Goal: Transaction & Acquisition: Purchase product/service

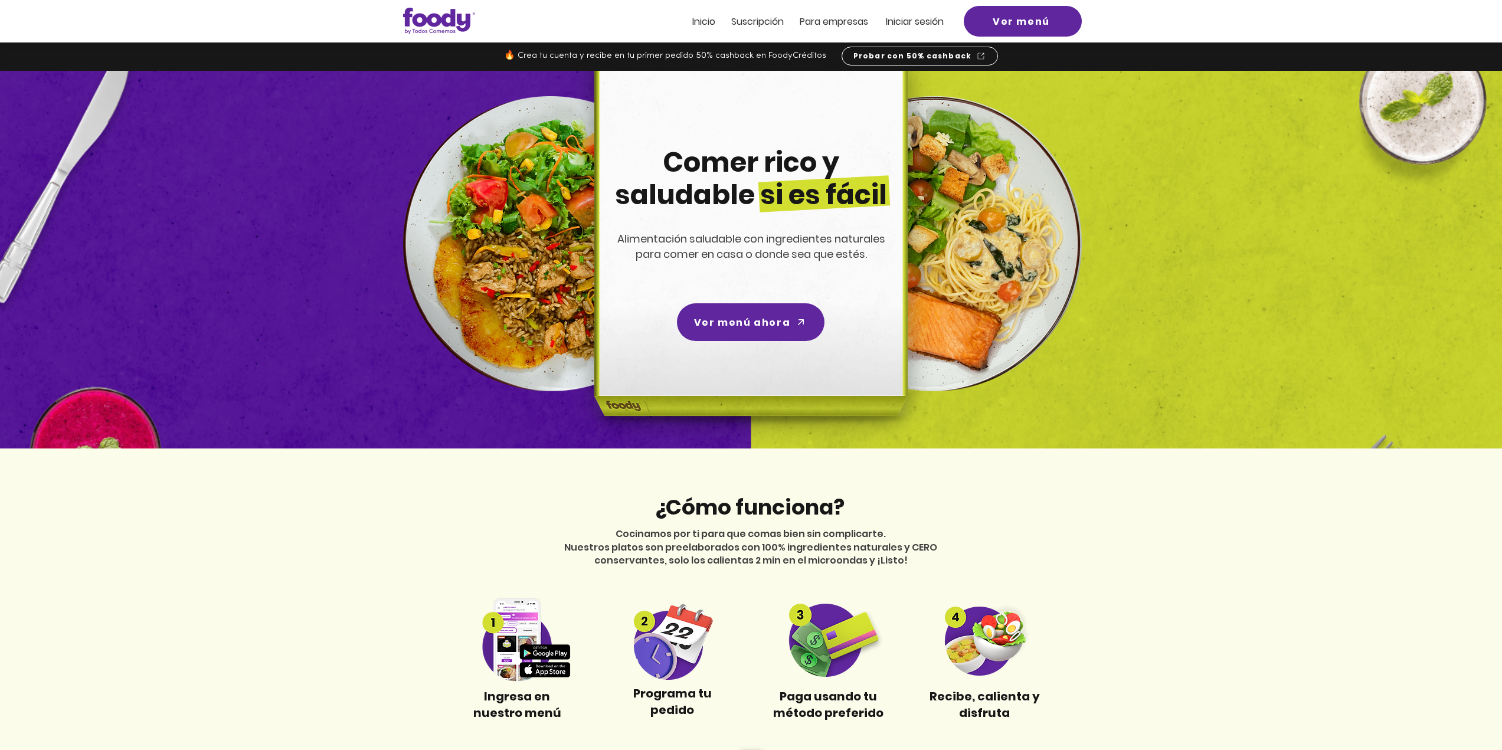
click at [915, 16] on span "Iniciar sesión" at bounding box center [915, 22] width 58 height 14
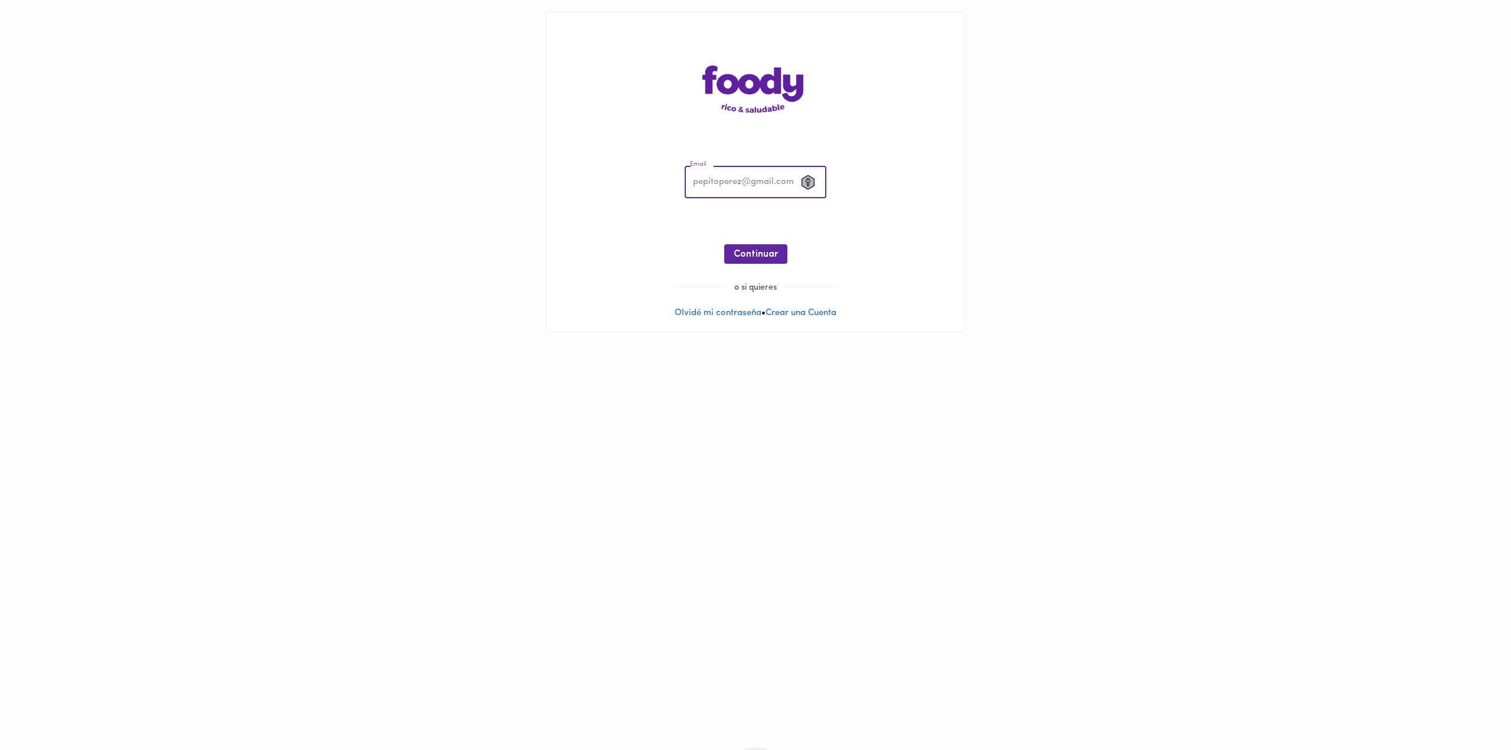
click at [737, 184] on input "email" at bounding box center [756, 182] width 142 height 32
click at [738, 181] on input "email" at bounding box center [756, 182] width 142 height 32
type input "[EMAIL_ADDRESS][DOMAIN_NAME]"
click at [733, 260] on button "Continuar" at bounding box center [755, 253] width 63 height 19
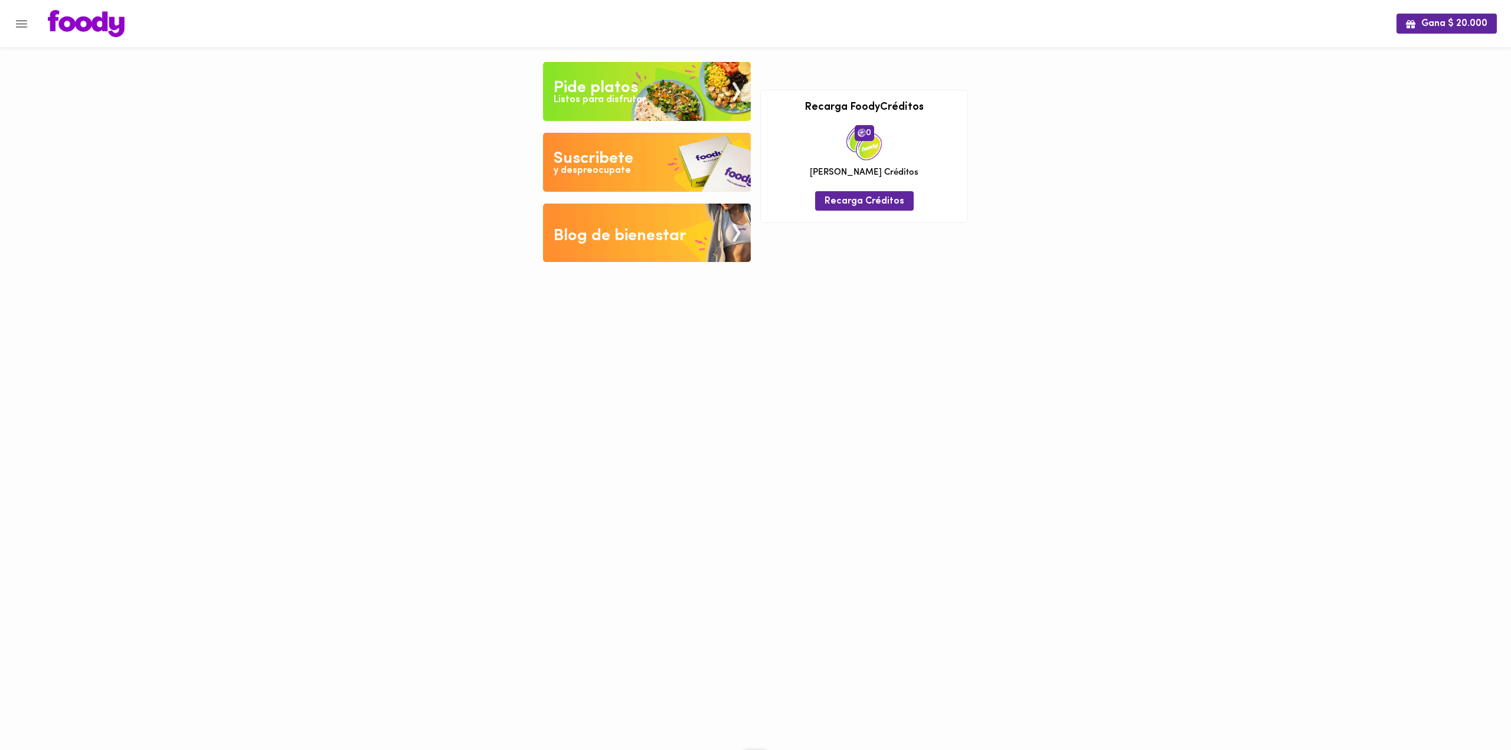
click at [468, 146] on div "Gana $ 20.000 Tu pago contraentrega por $- está pendiente , programa un plato p…" at bounding box center [755, 140] width 1511 height 280
click at [587, 106] on div "Listos para disfrutar" at bounding box center [600, 100] width 92 height 14
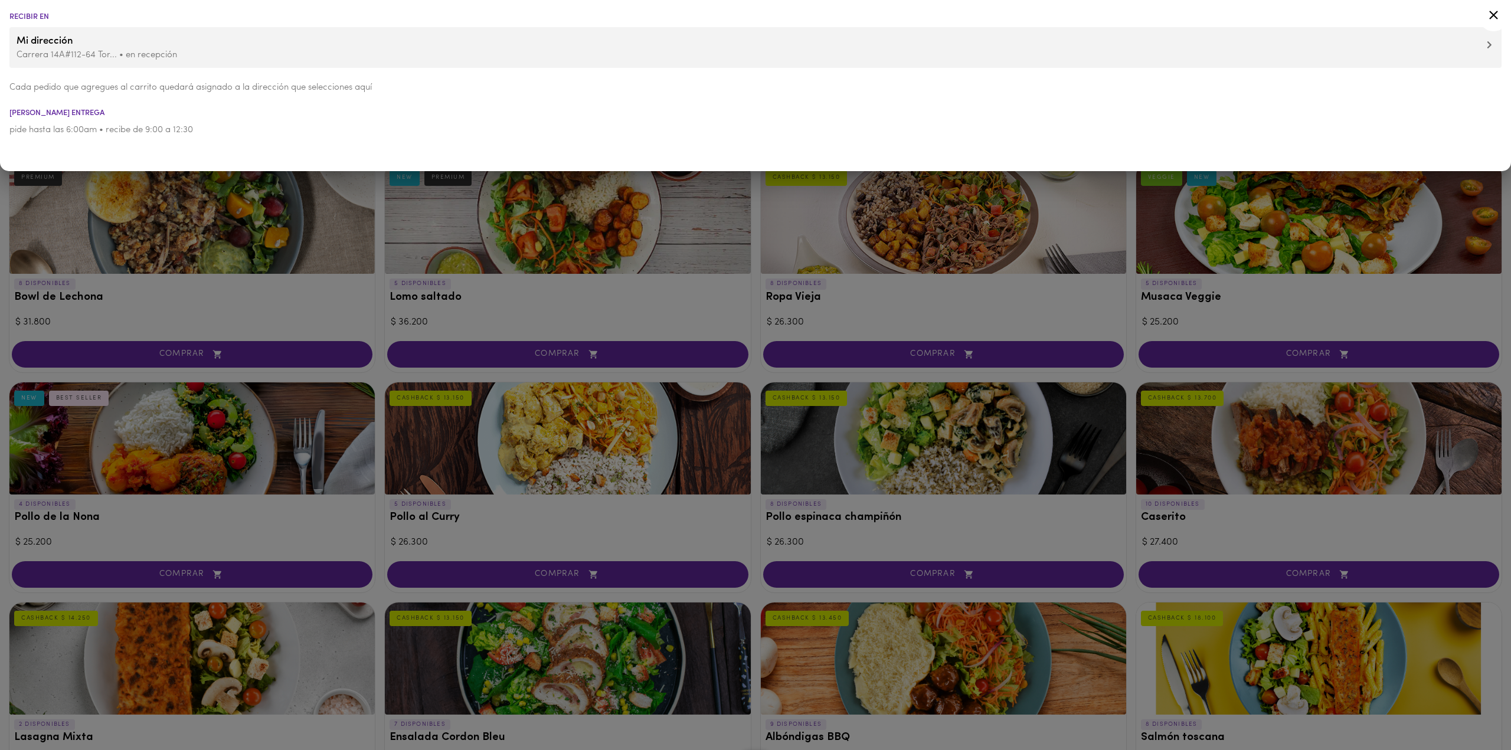
click at [90, 55] on p "Carrera 14A#112-64 Tor... • en recepción" at bounding box center [756, 55] width 1478 height 12
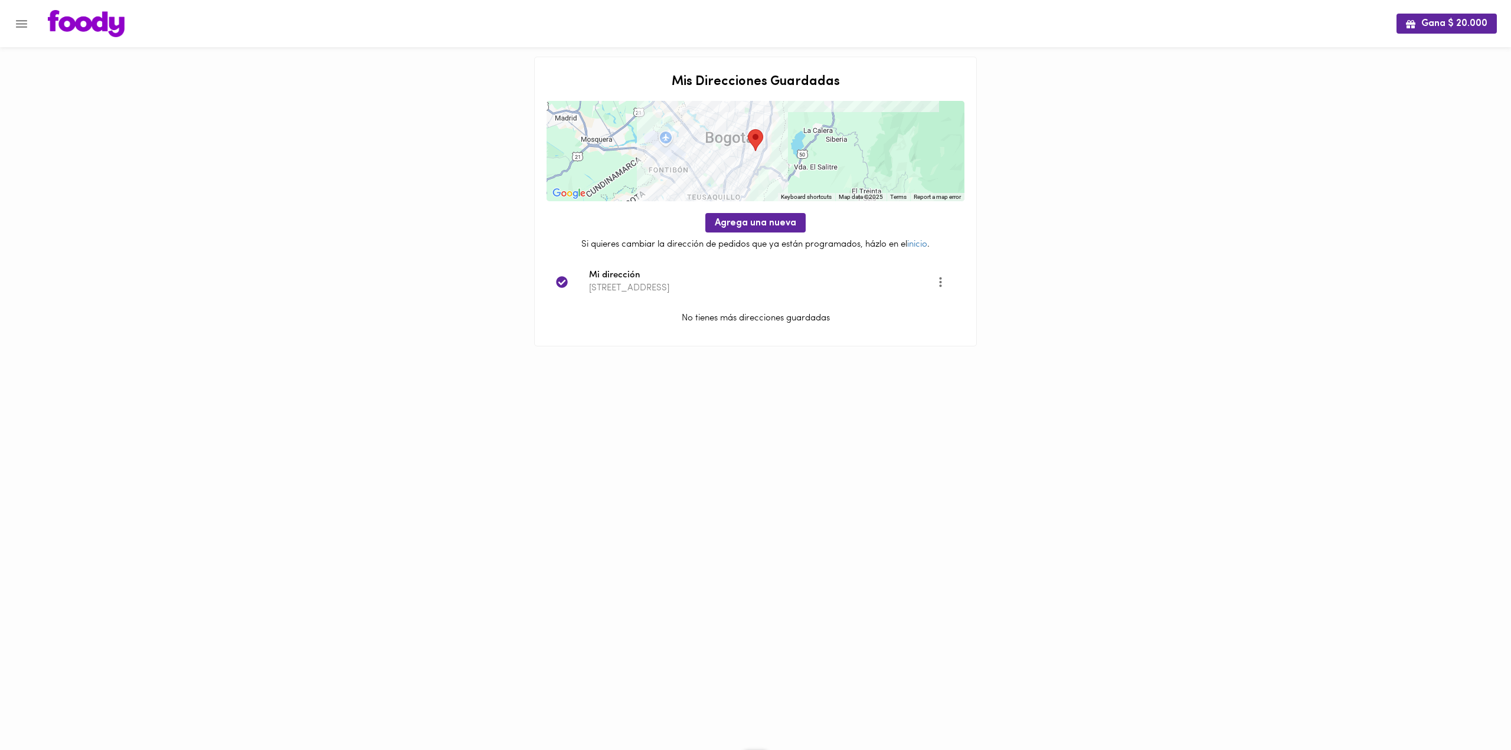
click at [24, 30] on icon "Menu" at bounding box center [21, 24] width 15 height 15
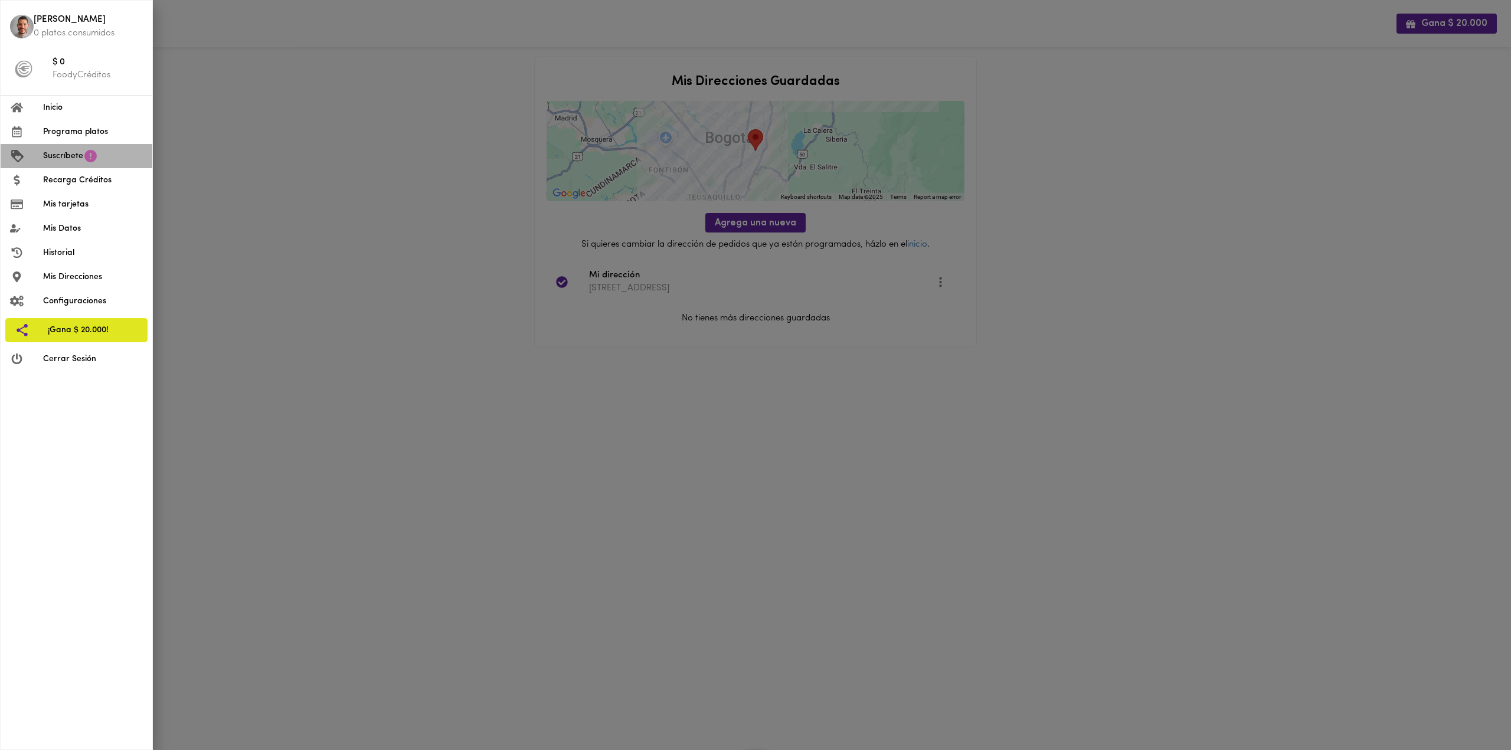
click at [86, 158] on icon at bounding box center [90, 156] width 12 height 12
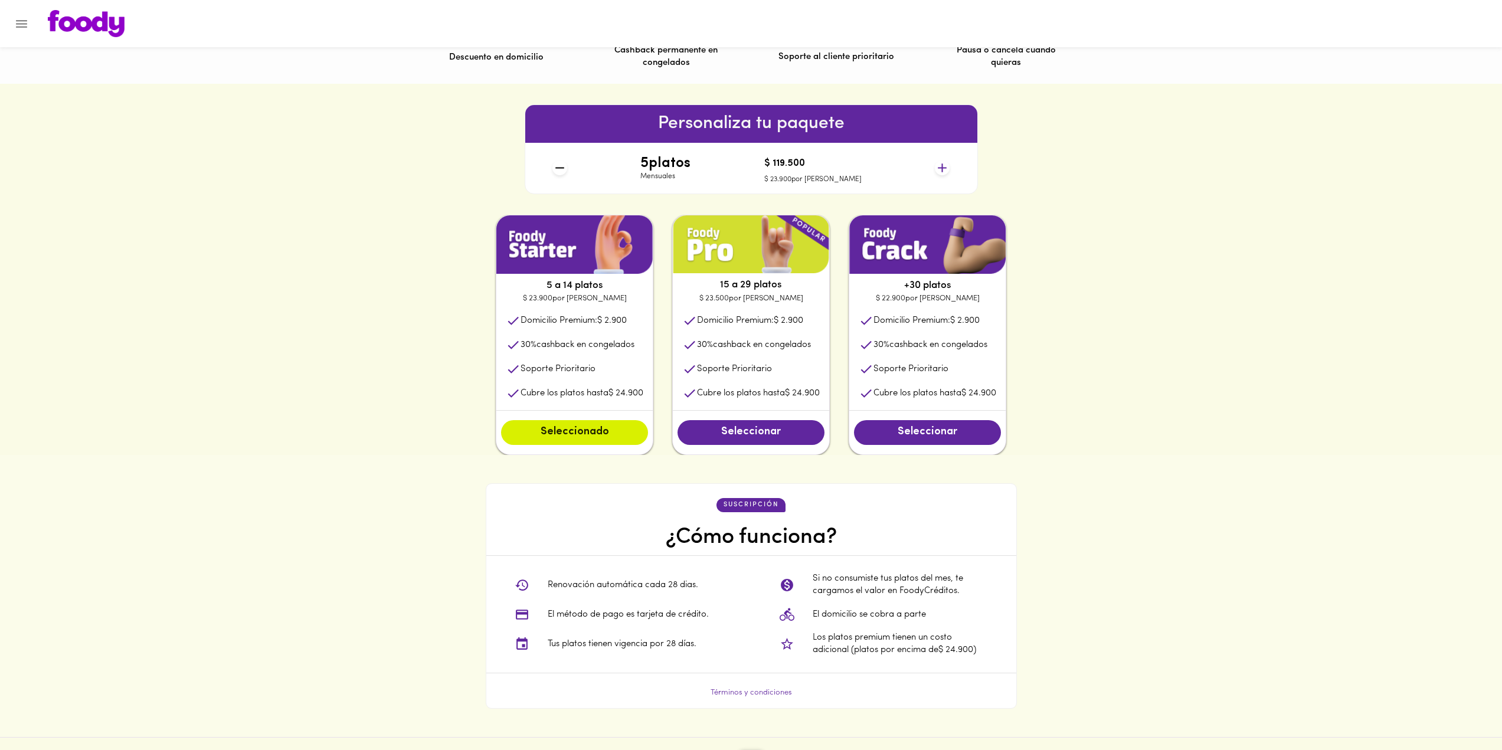
scroll to position [354, 0]
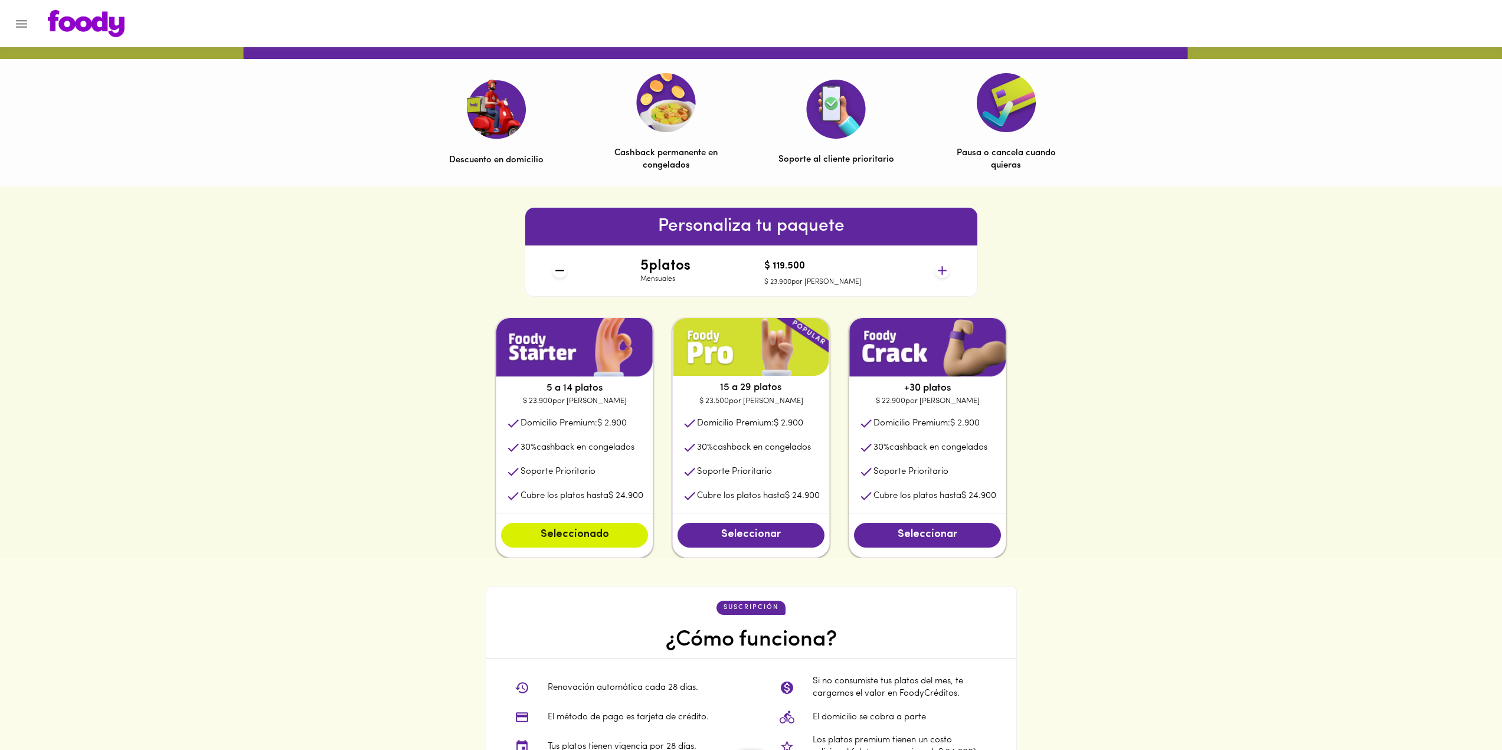
click at [939, 271] on icon at bounding box center [942, 270] width 9 height 9
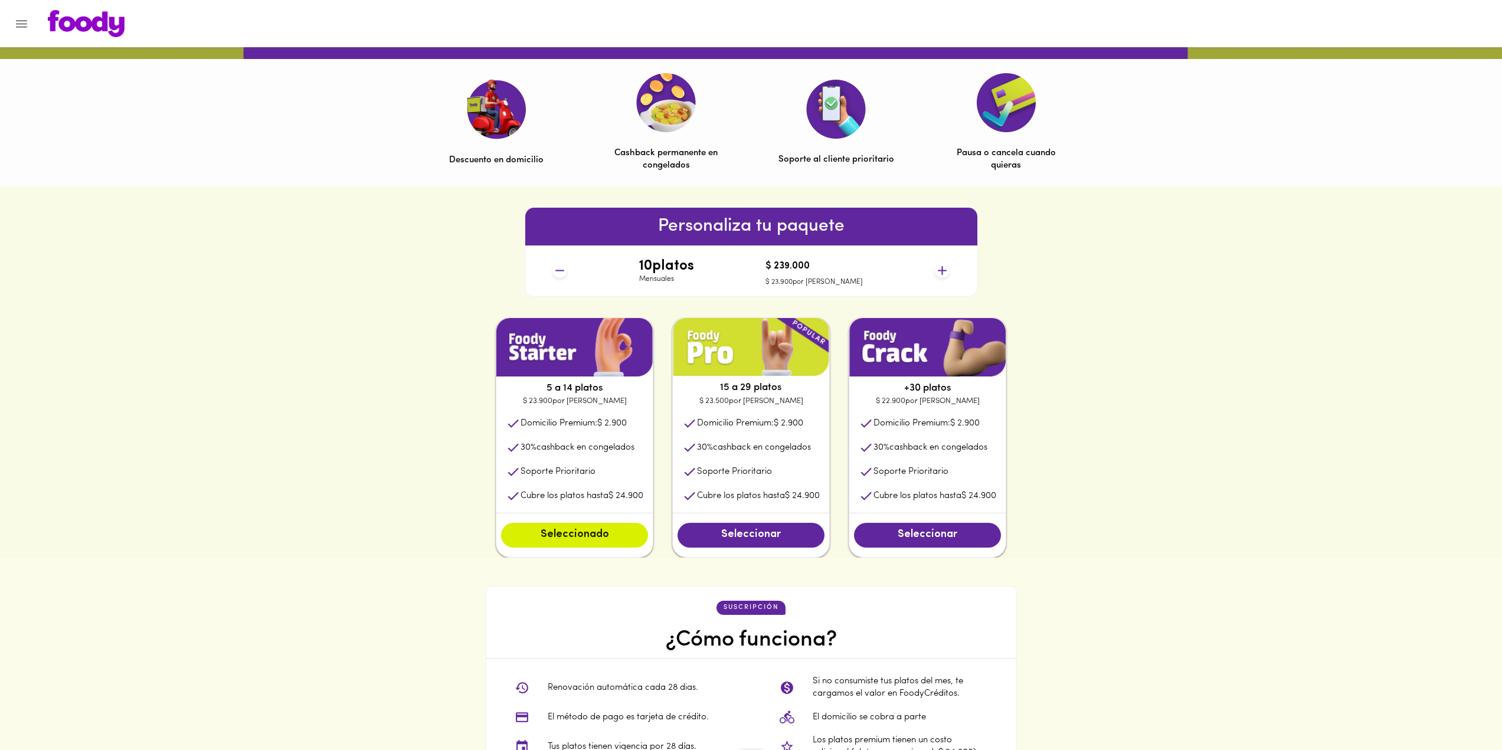
click at [939, 271] on icon at bounding box center [942, 270] width 9 height 9
click at [556, 271] on icon at bounding box center [560, 270] width 9 height 1
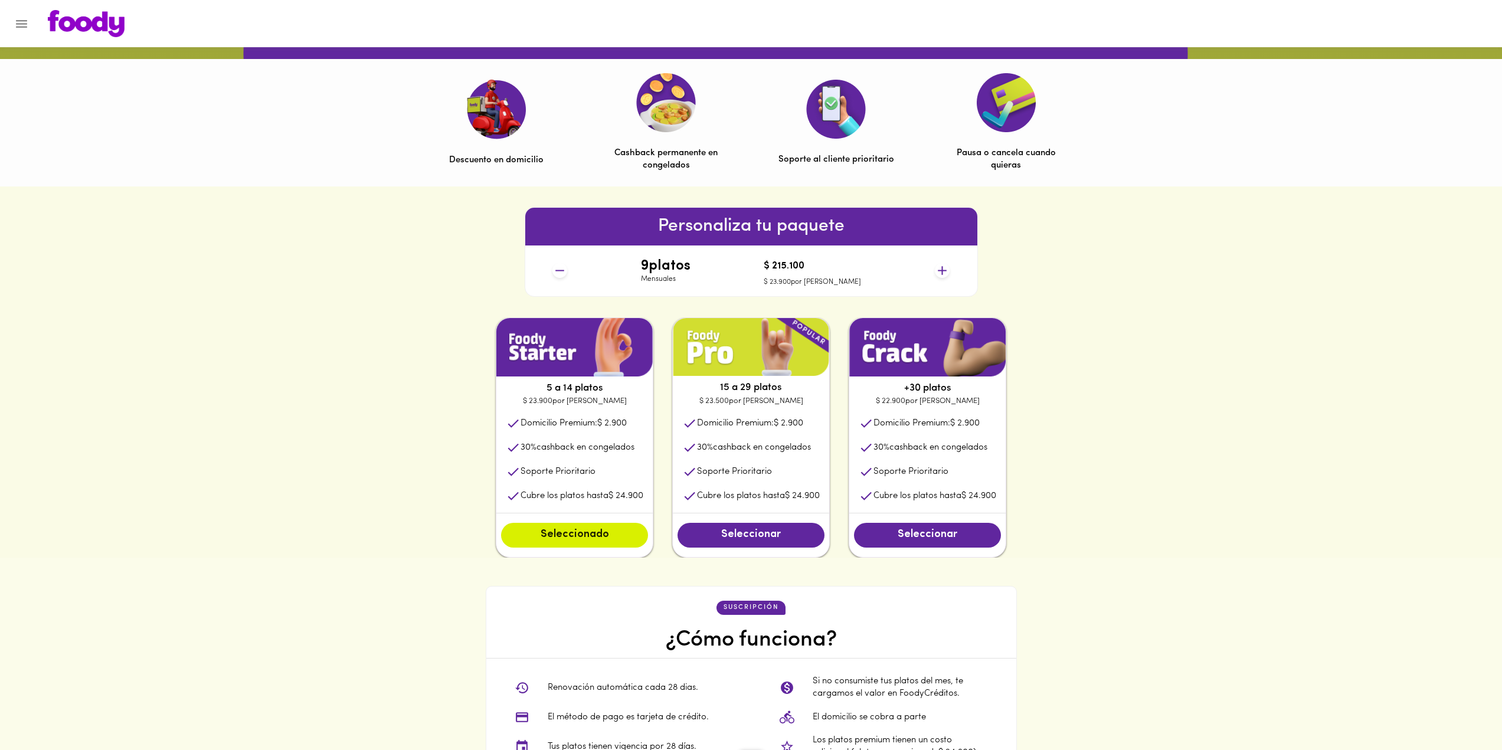
click at [557, 271] on icon at bounding box center [560, 270] width 9 height 1
click at [944, 268] on icon at bounding box center [942, 270] width 15 height 15
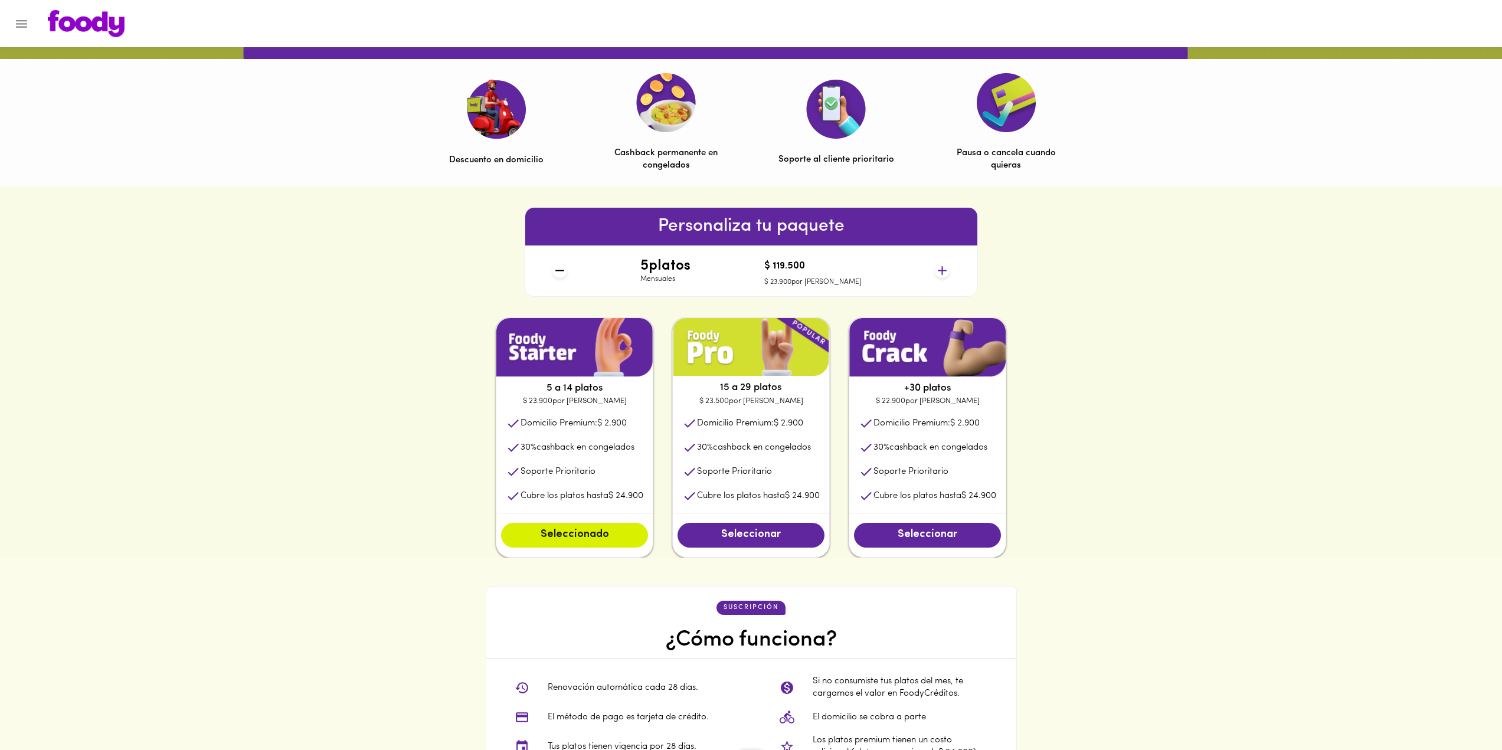
click at [944, 268] on icon at bounding box center [942, 270] width 15 height 15
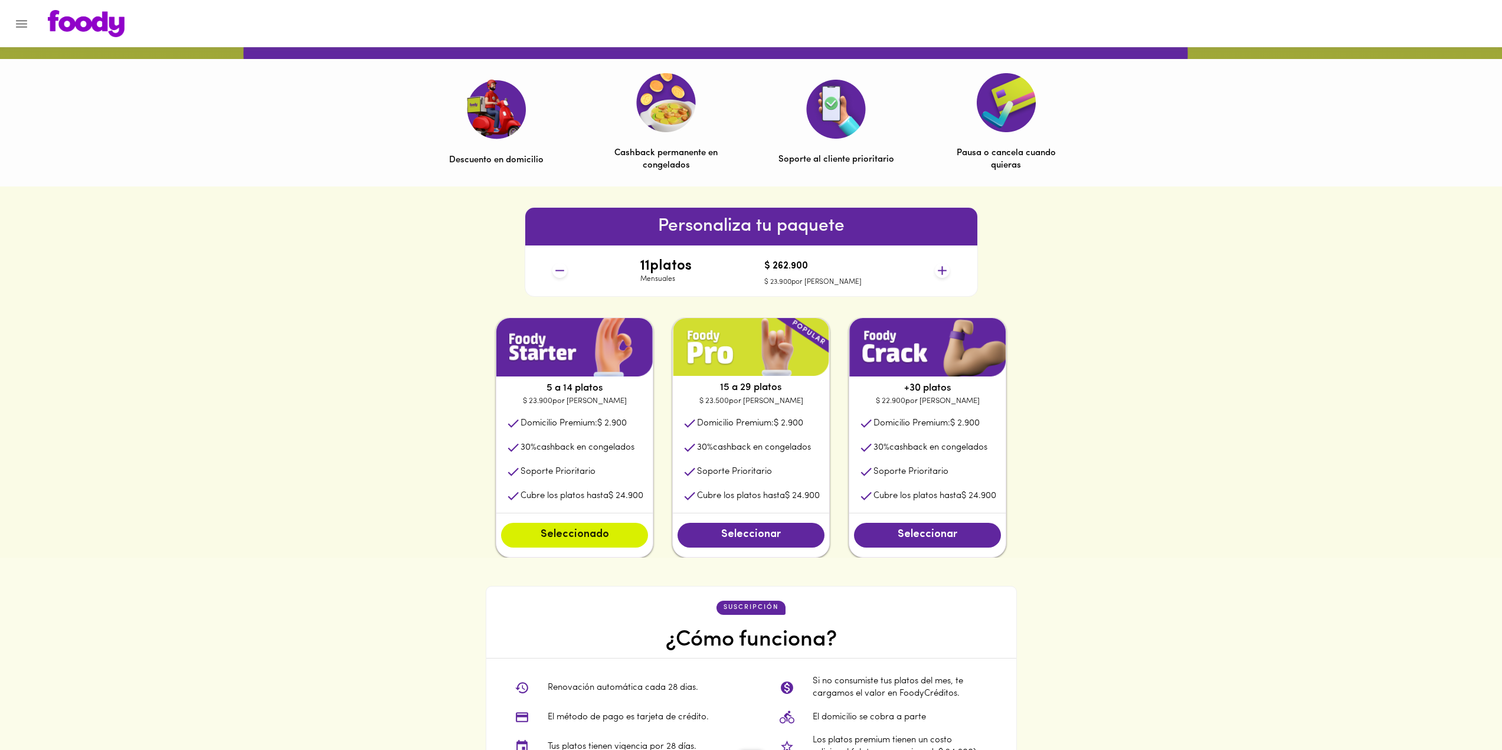
click at [944, 268] on icon at bounding box center [942, 270] width 15 height 15
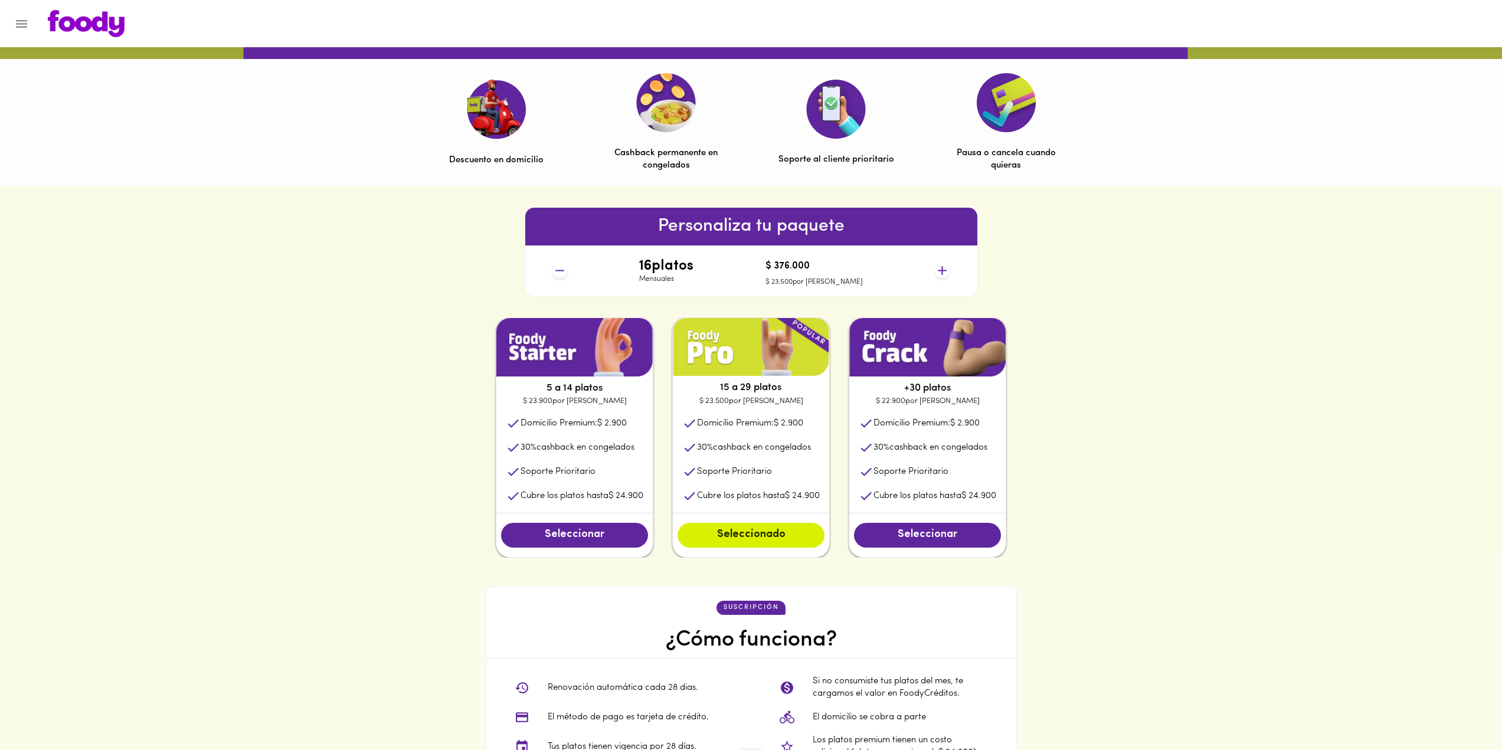
click at [944, 268] on icon at bounding box center [942, 270] width 15 height 15
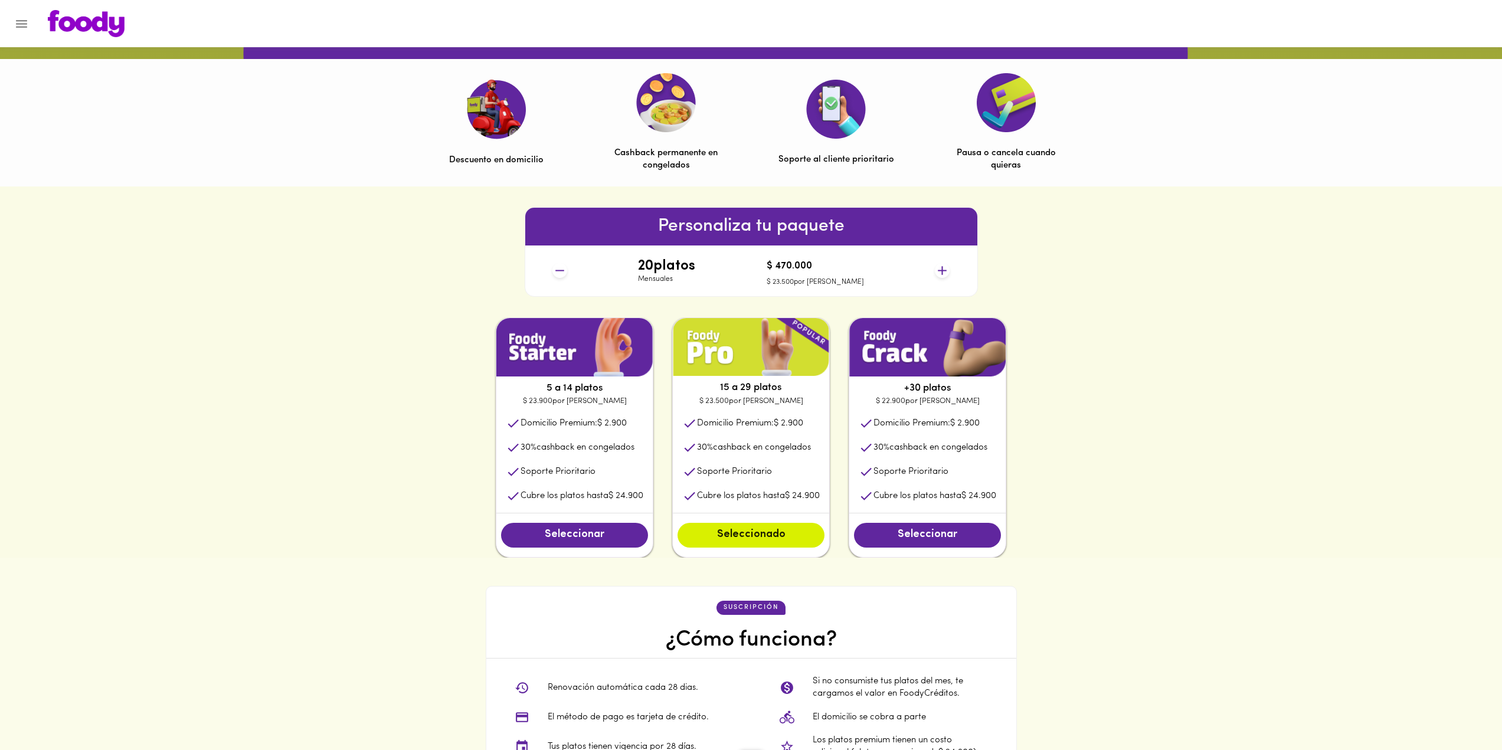
click at [944, 268] on icon at bounding box center [942, 270] width 15 height 15
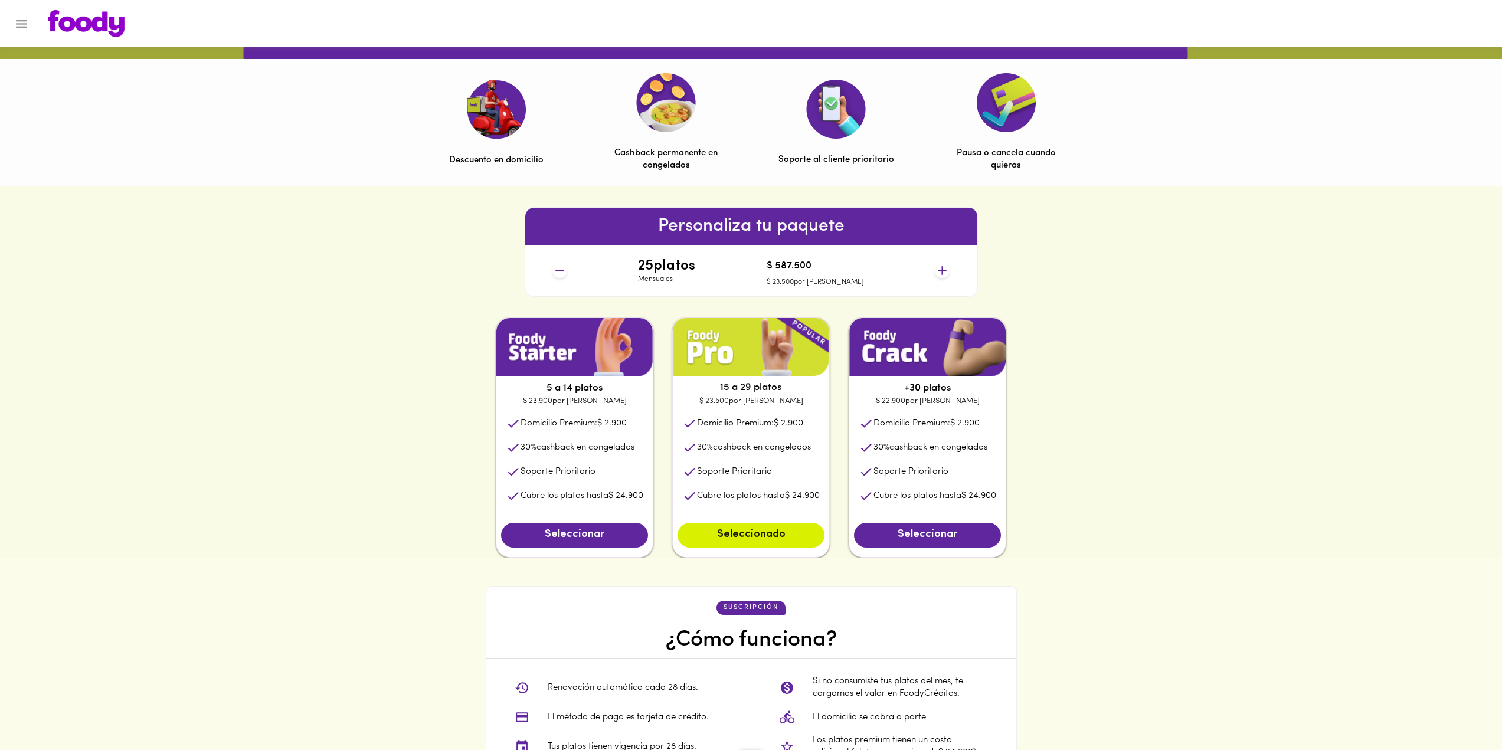
click at [944, 268] on icon at bounding box center [942, 270] width 15 height 15
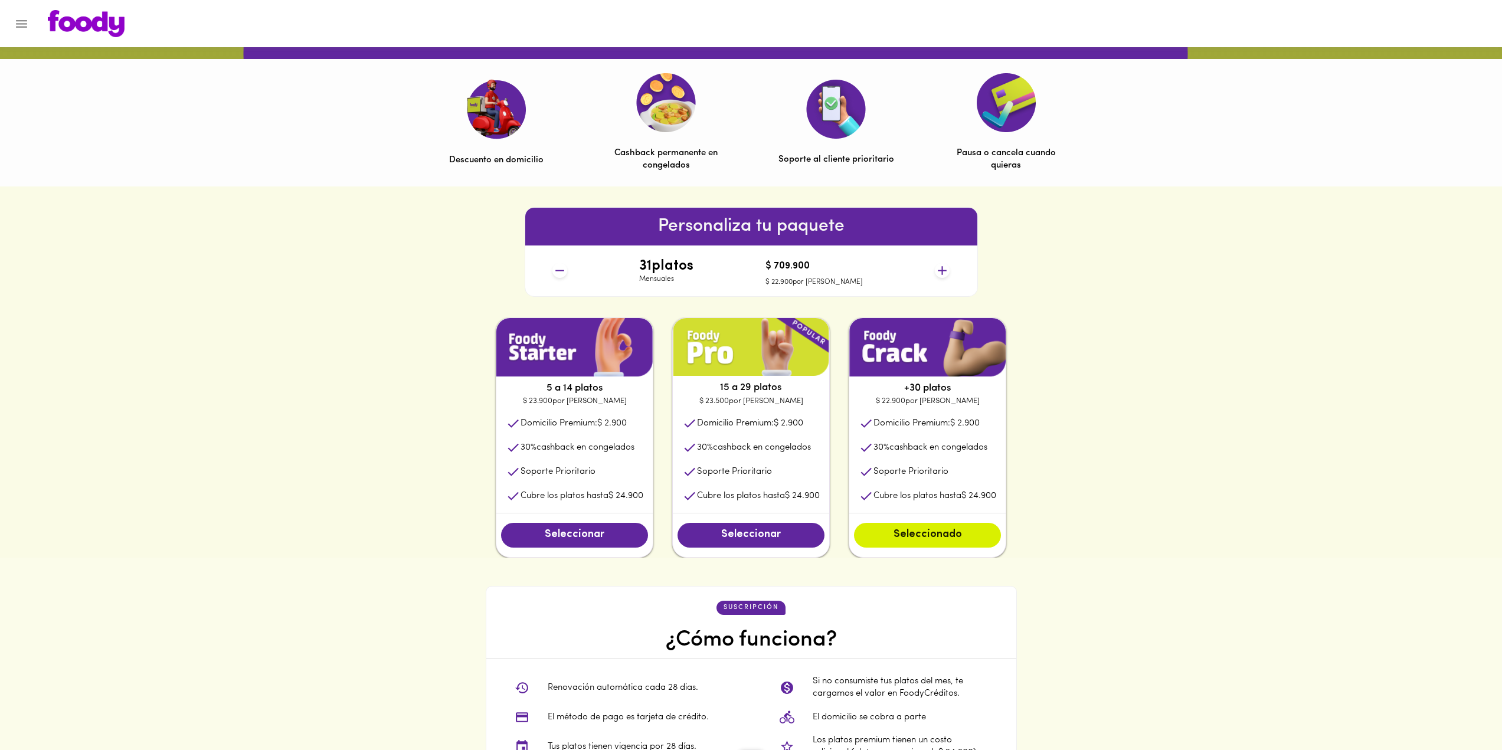
click at [944, 268] on icon at bounding box center [942, 270] width 15 height 15
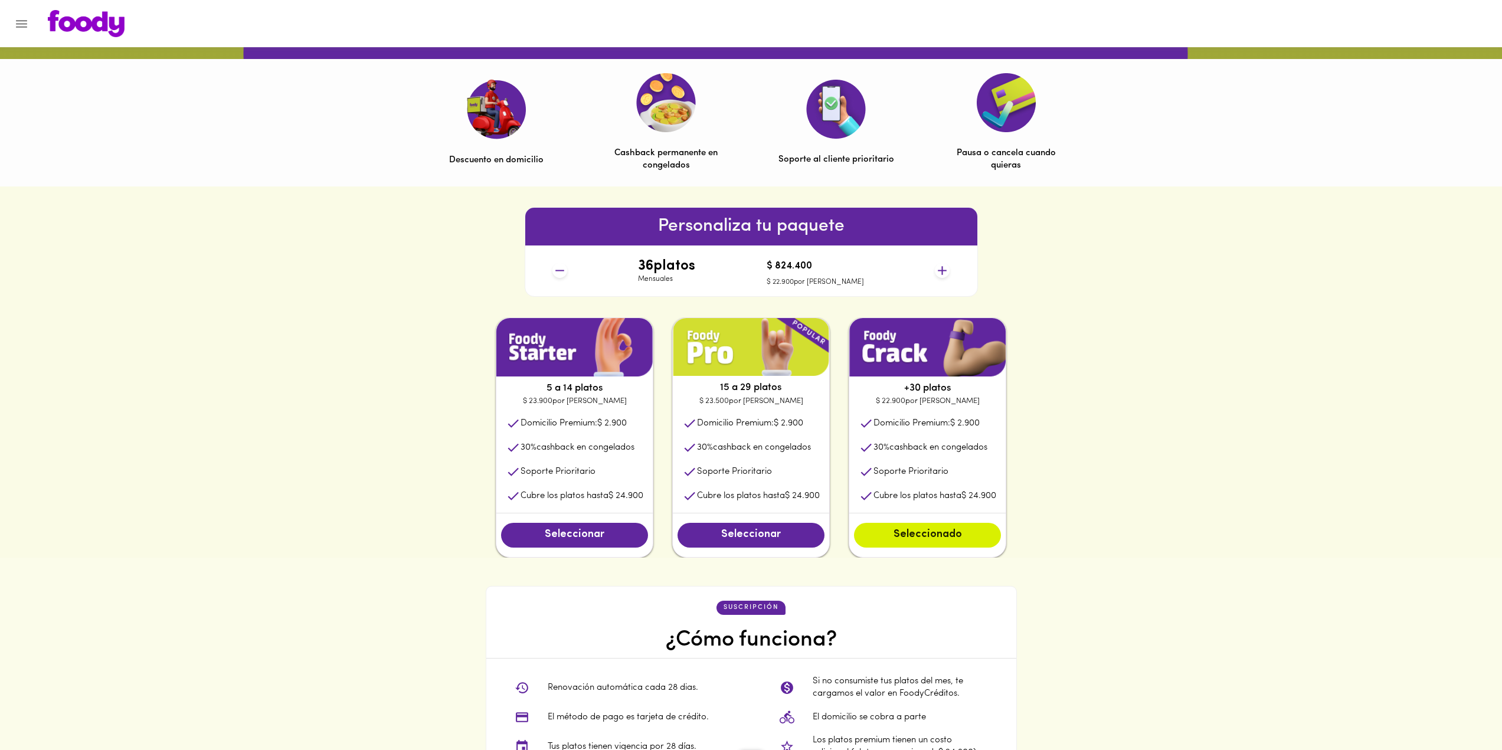
click at [944, 268] on icon at bounding box center [942, 270] width 15 height 15
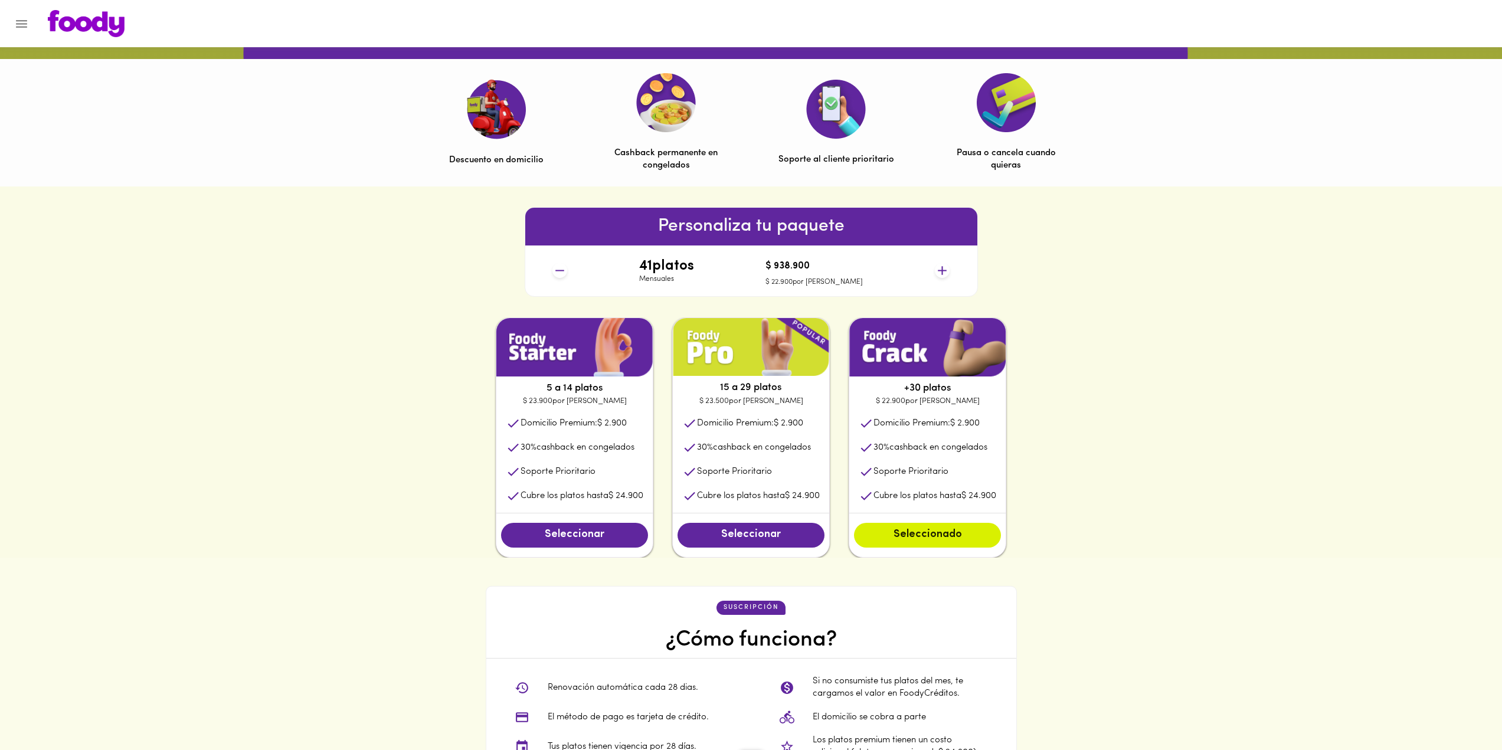
click at [944, 268] on icon at bounding box center [942, 270] width 15 height 15
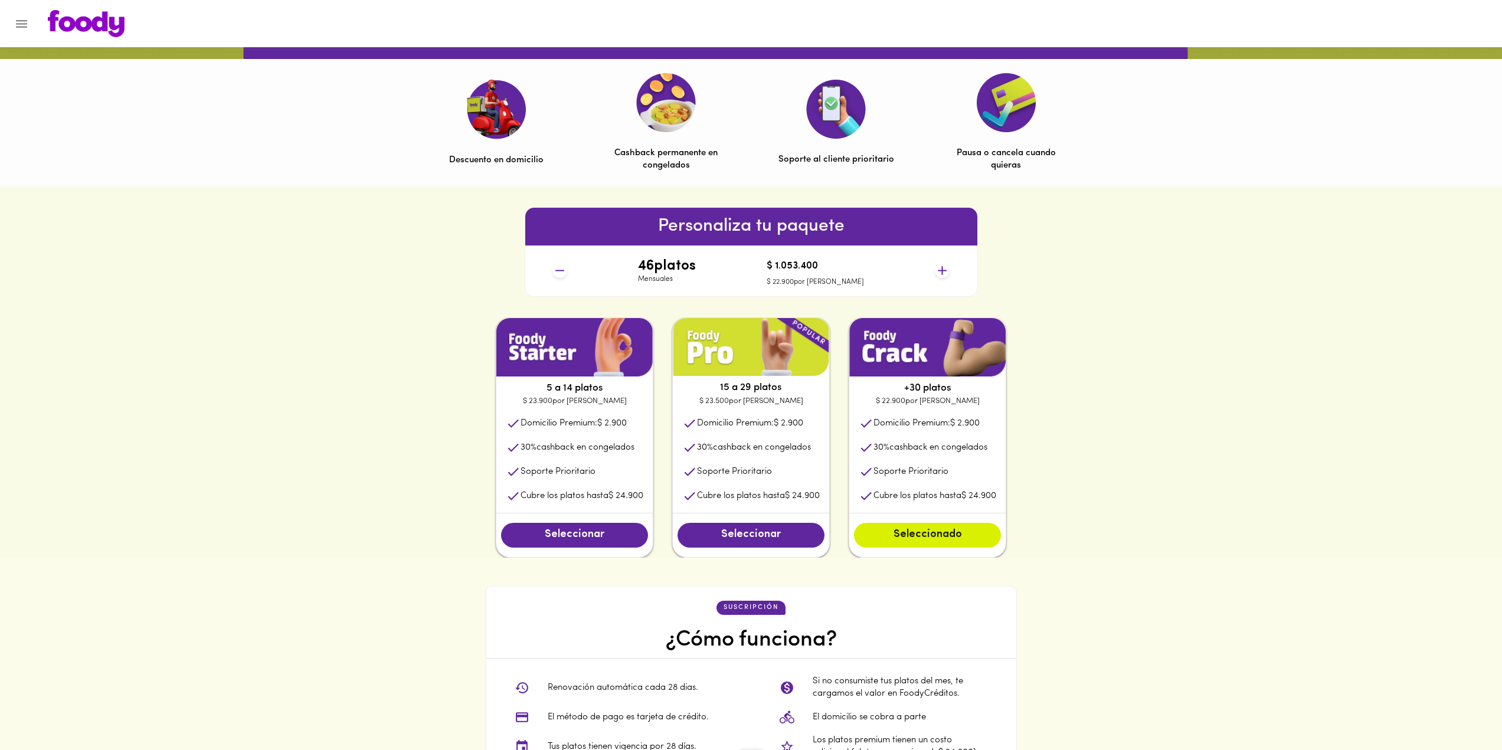
click at [944, 268] on icon at bounding box center [942, 270] width 15 height 15
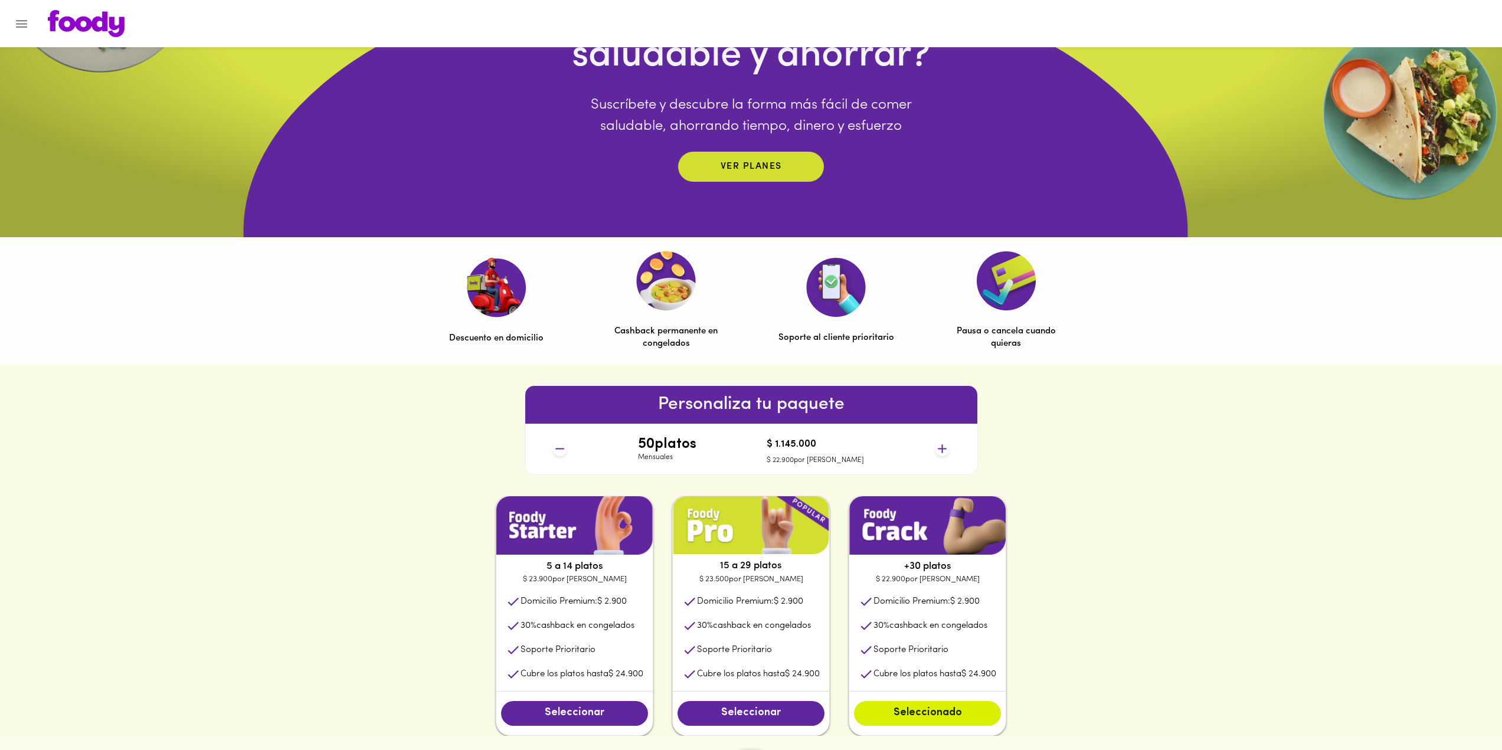
scroll to position [177, 0]
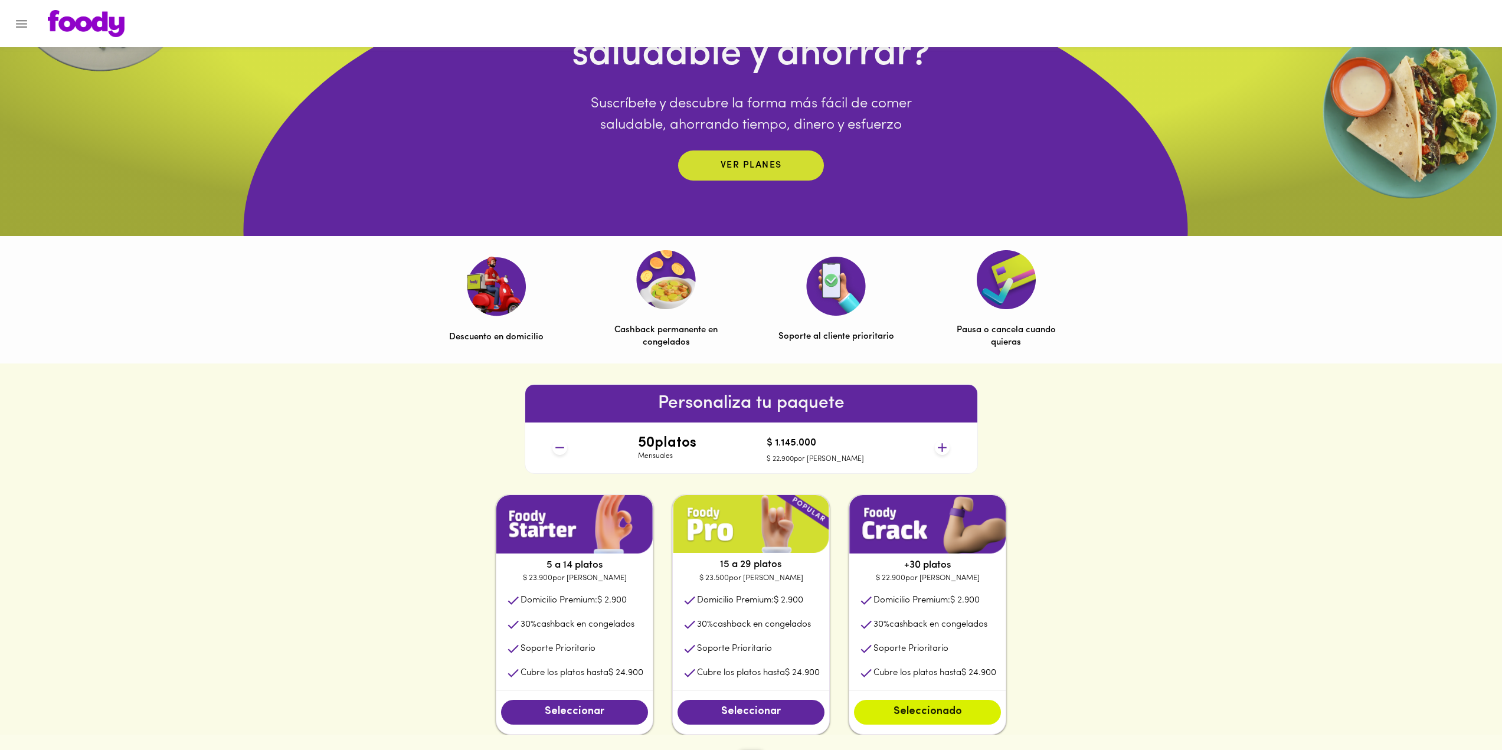
click at [556, 451] on icon at bounding box center [560, 447] width 15 height 15
click at [556, 450] on icon at bounding box center [560, 447] width 15 height 15
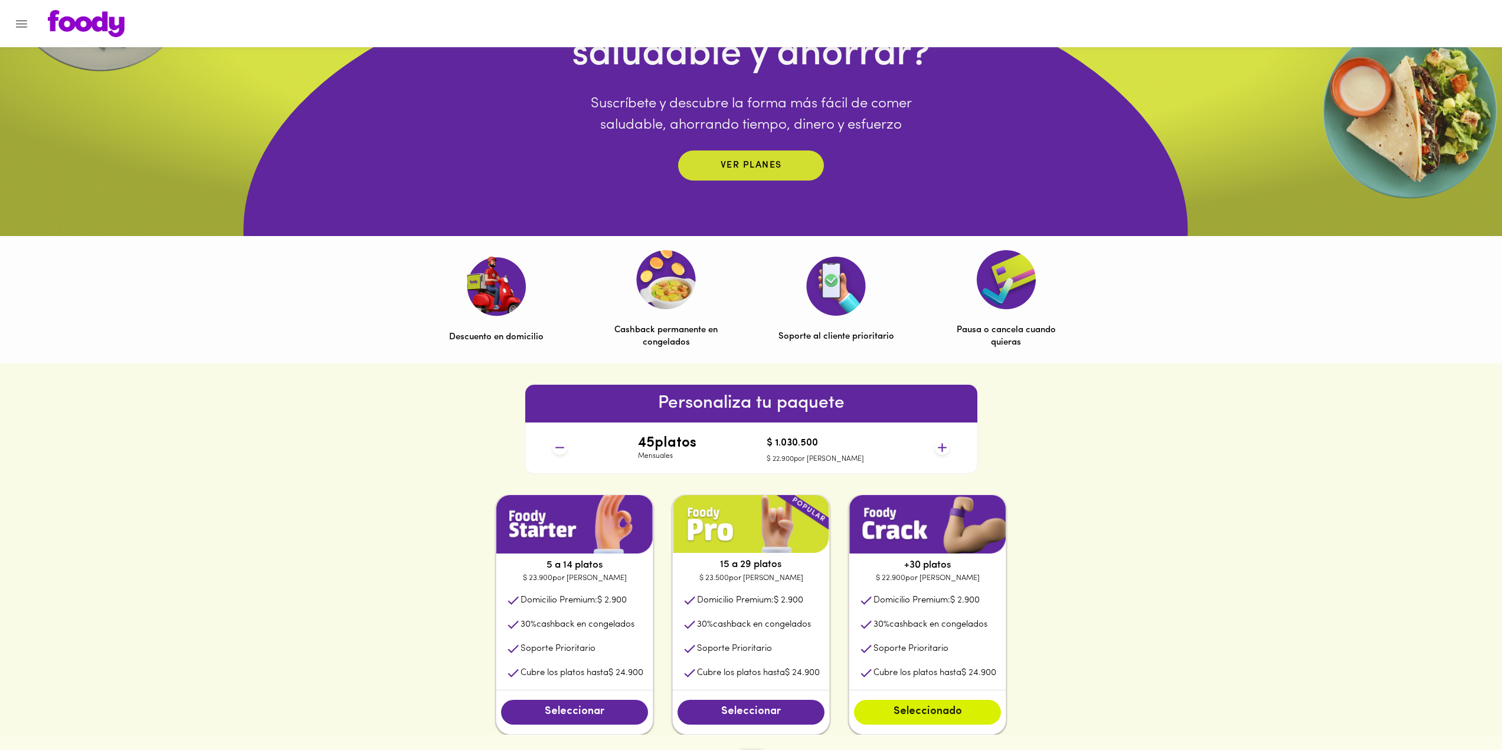
click at [556, 450] on icon at bounding box center [560, 447] width 15 height 15
click at [556, 449] on icon at bounding box center [560, 447] width 15 height 15
click at [556, 443] on icon at bounding box center [560, 447] width 15 height 15
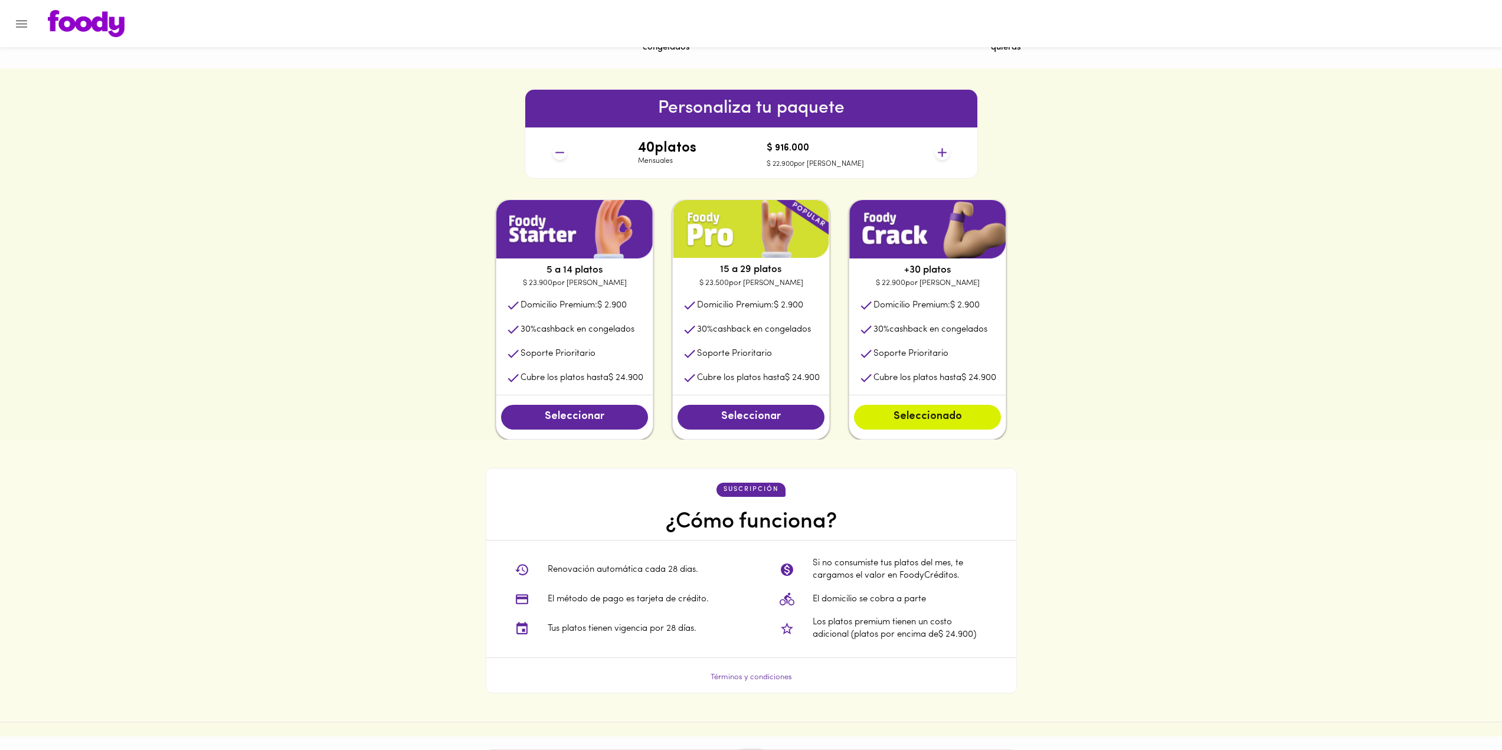
scroll to position [767, 0]
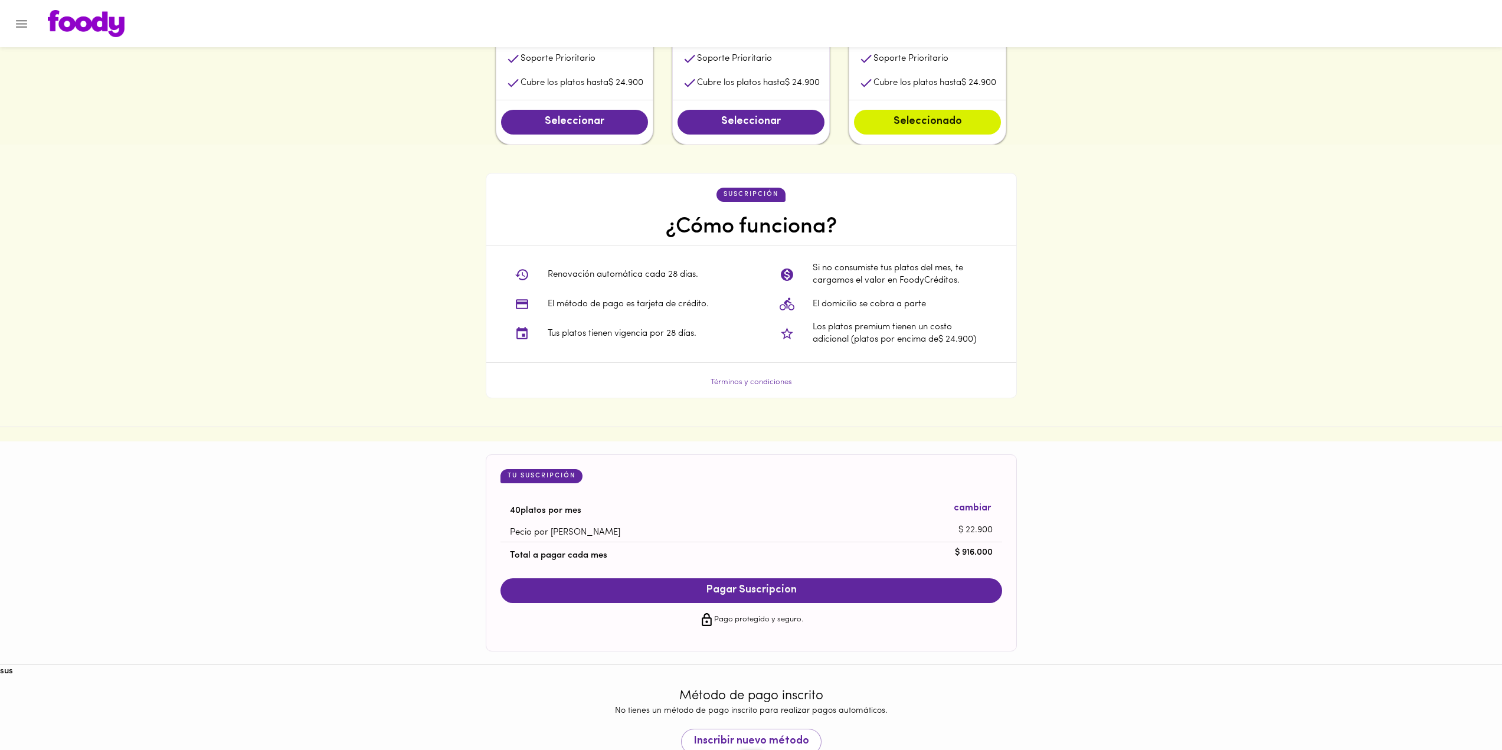
click at [806, 590] on span "Pagar Suscripcion" at bounding box center [751, 590] width 478 height 13
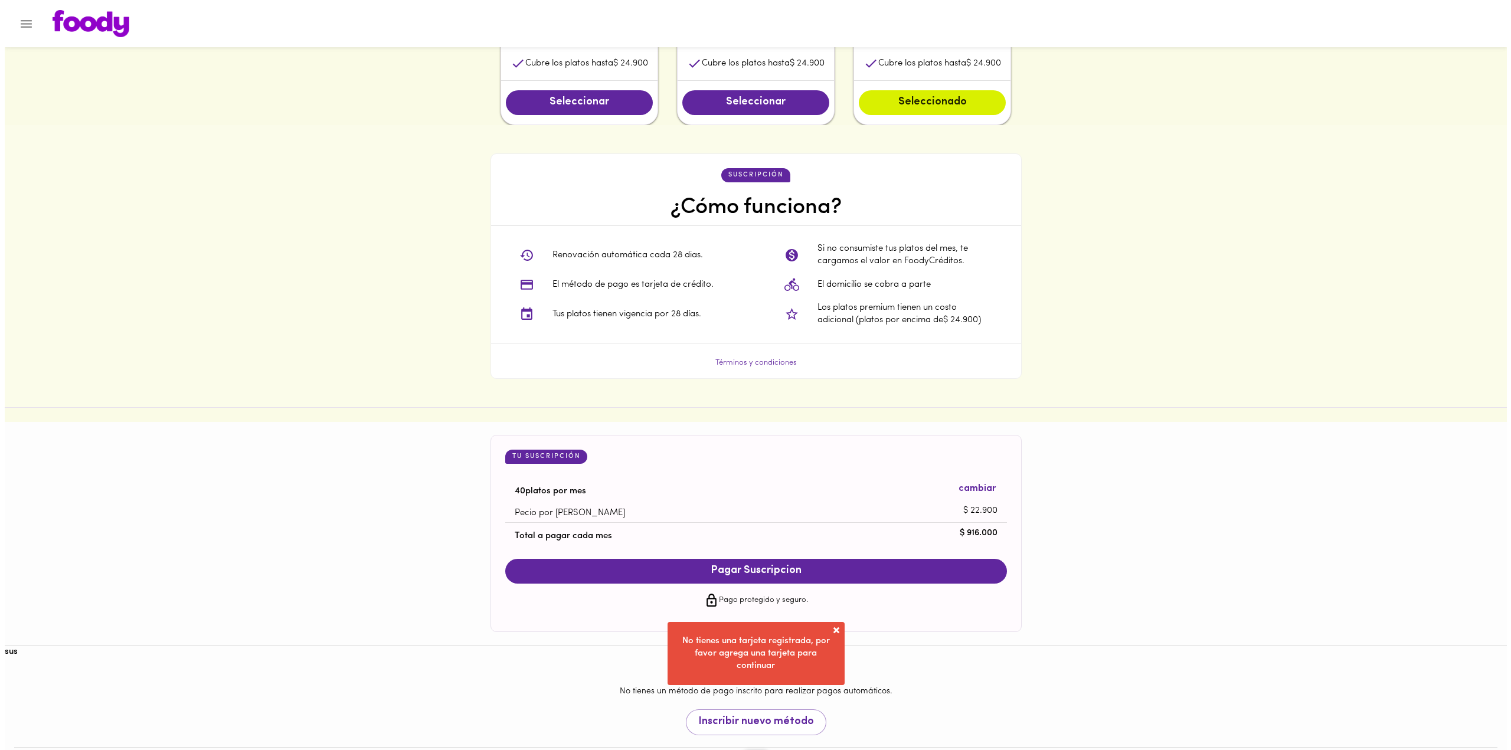
scroll to position [808, 0]
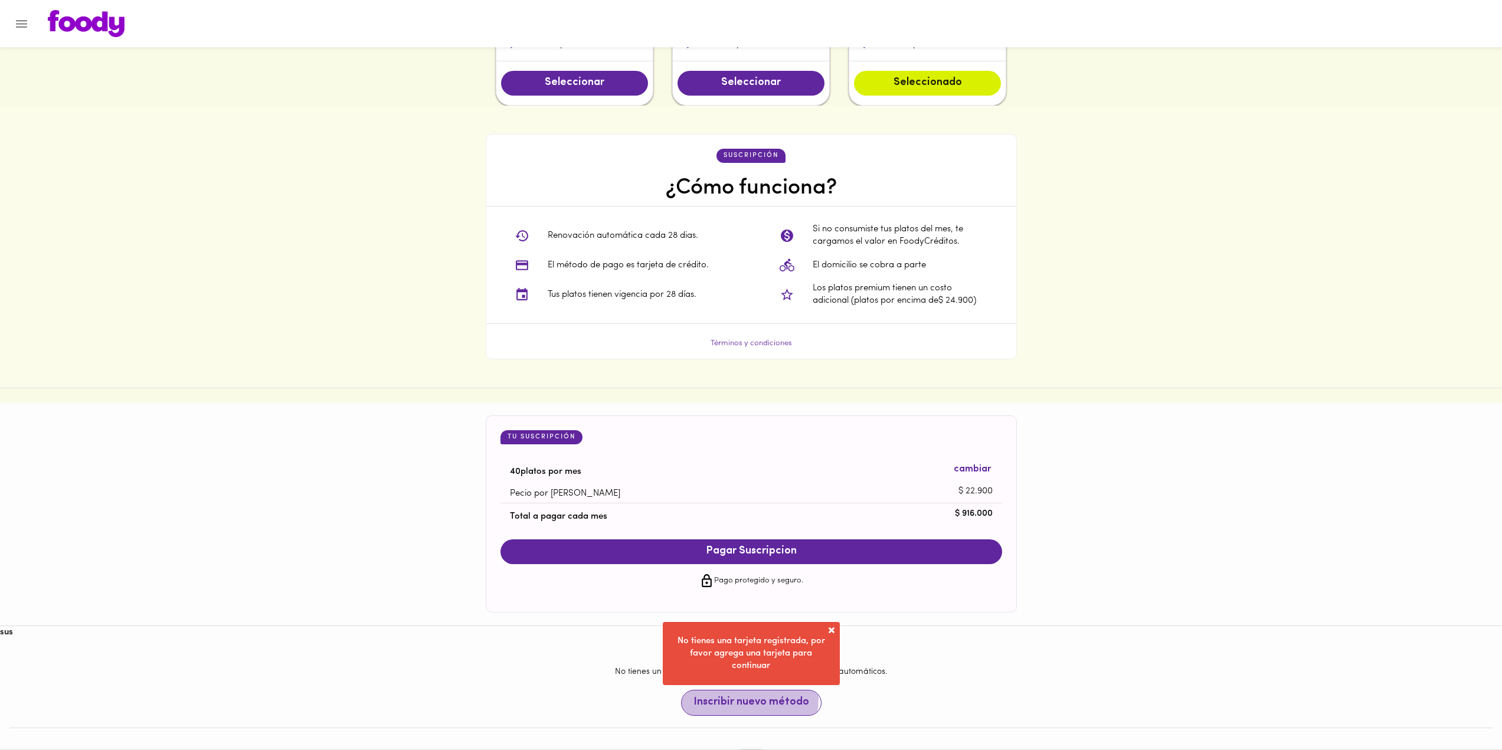
click at [718, 698] on span "Inscribir nuevo método" at bounding box center [752, 703] width 116 height 13
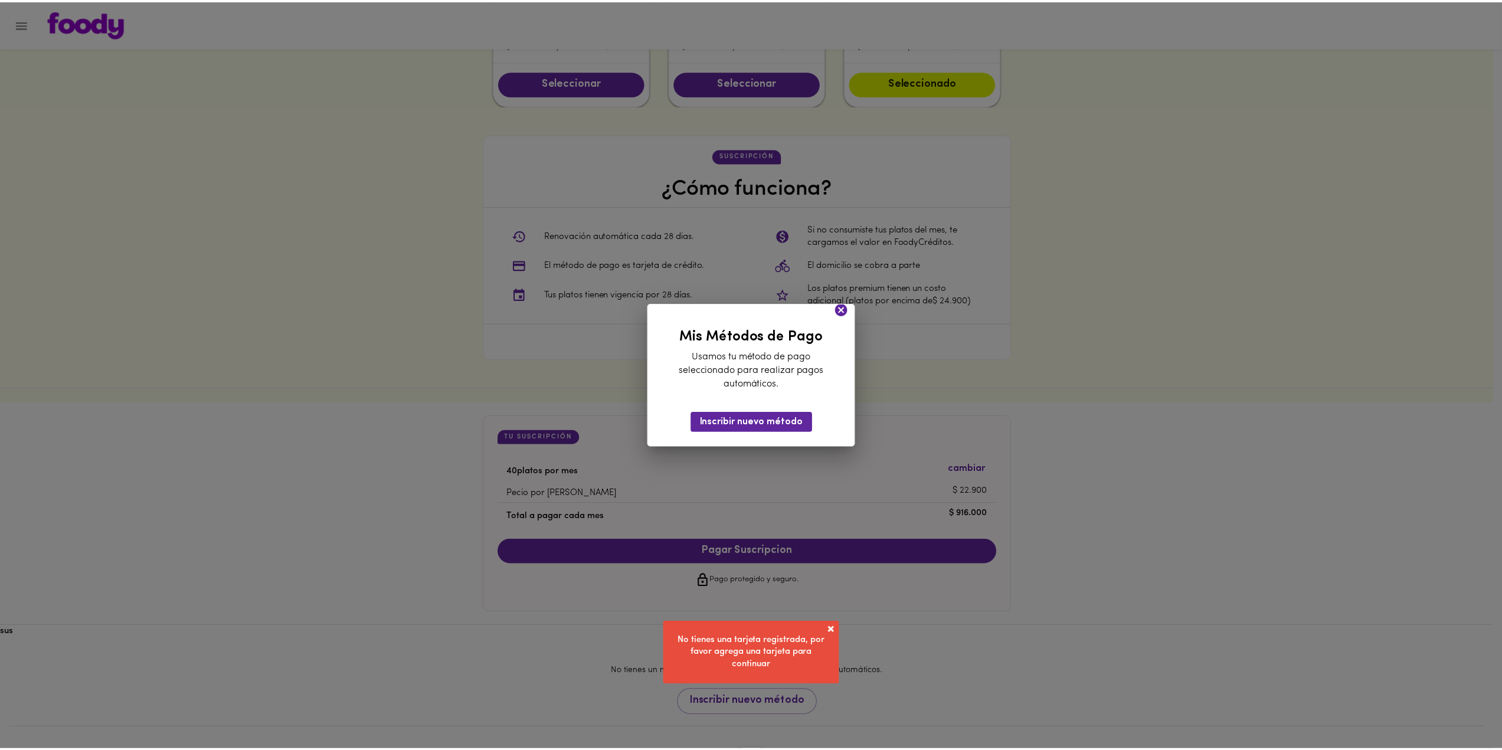
scroll to position [778, 0]
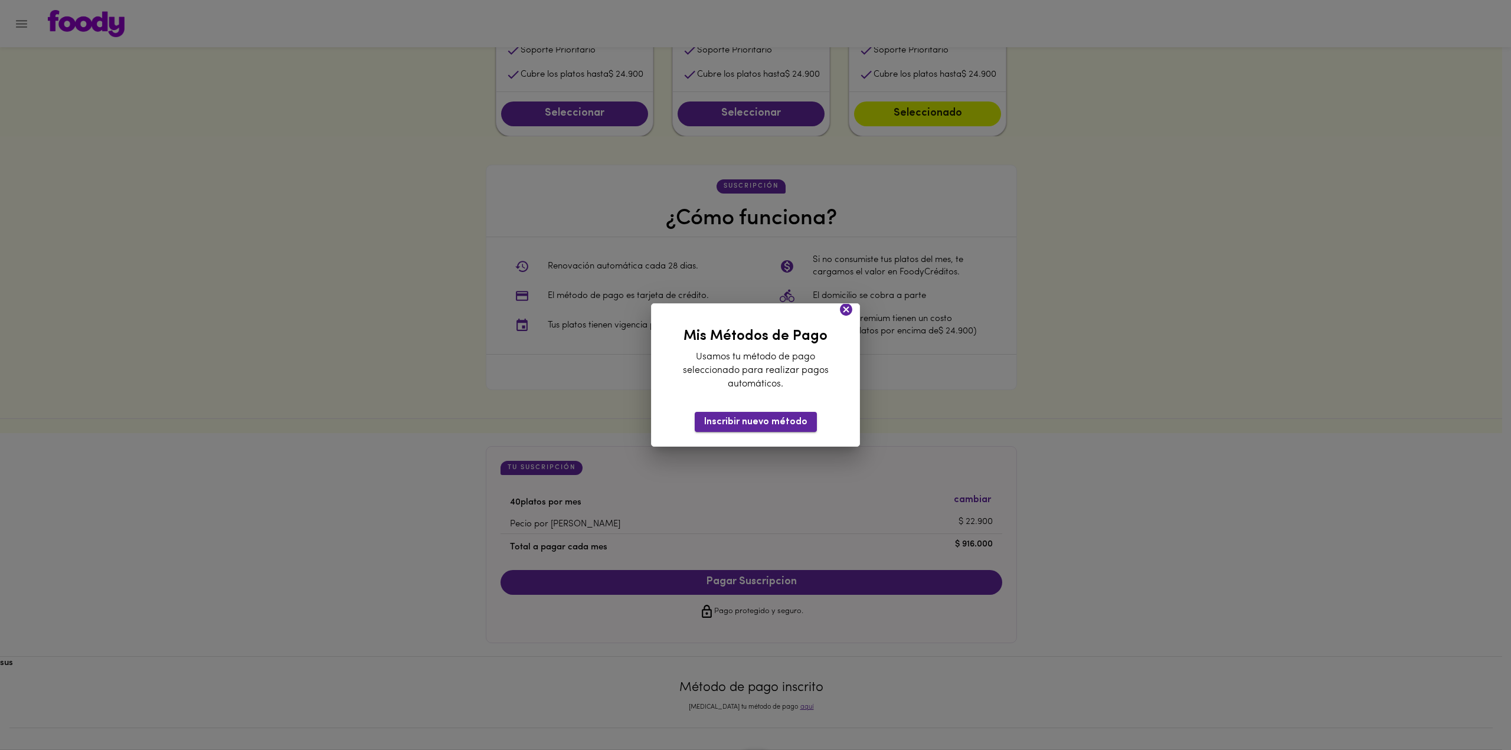
click at [750, 420] on span "Inscribir nuevo método" at bounding box center [755, 422] width 103 height 11
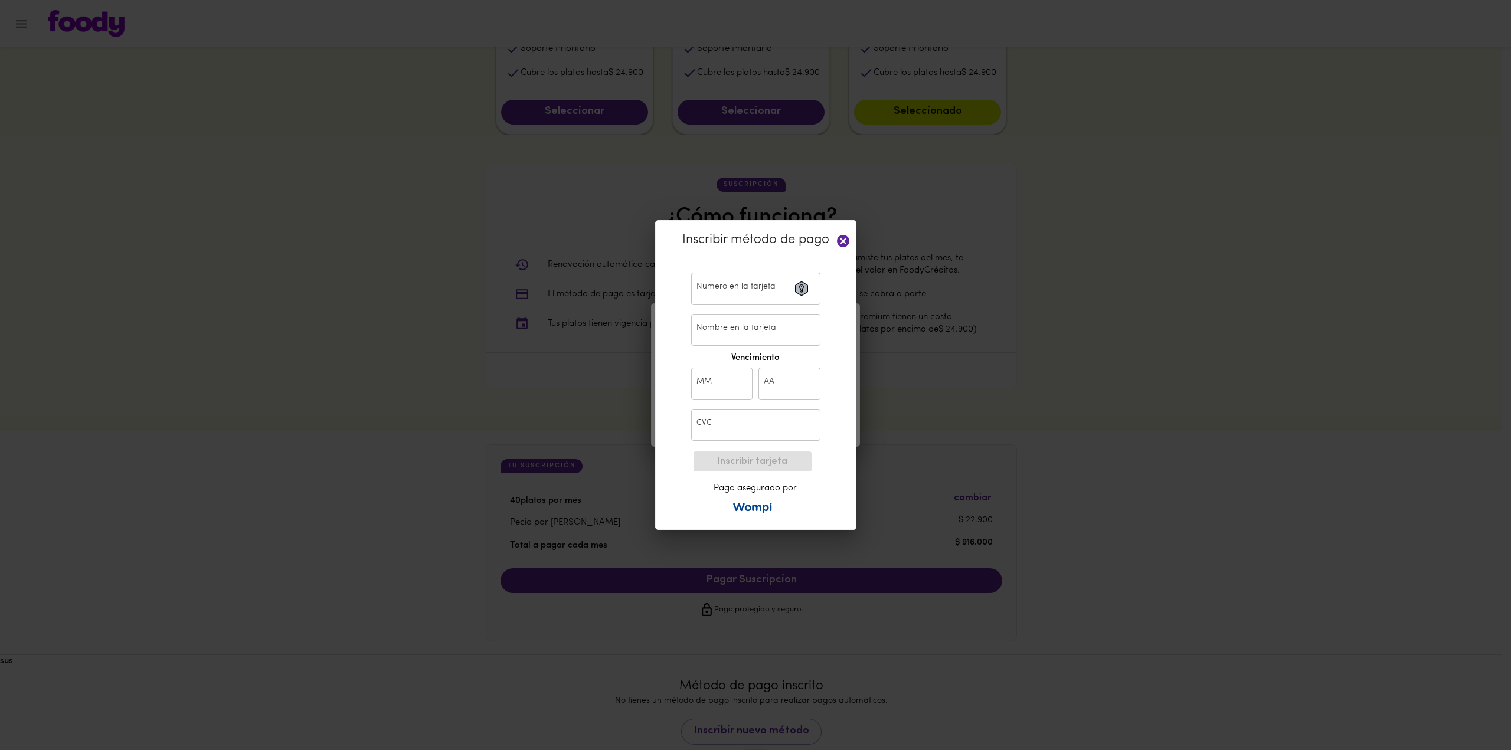
click at [724, 290] on input "text" at bounding box center [755, 289] width 129 height 32
type input "[CREDIT_CARD_NUMBER]"
type input "[PERSON_NAME]"
type input "04"
type input "29"
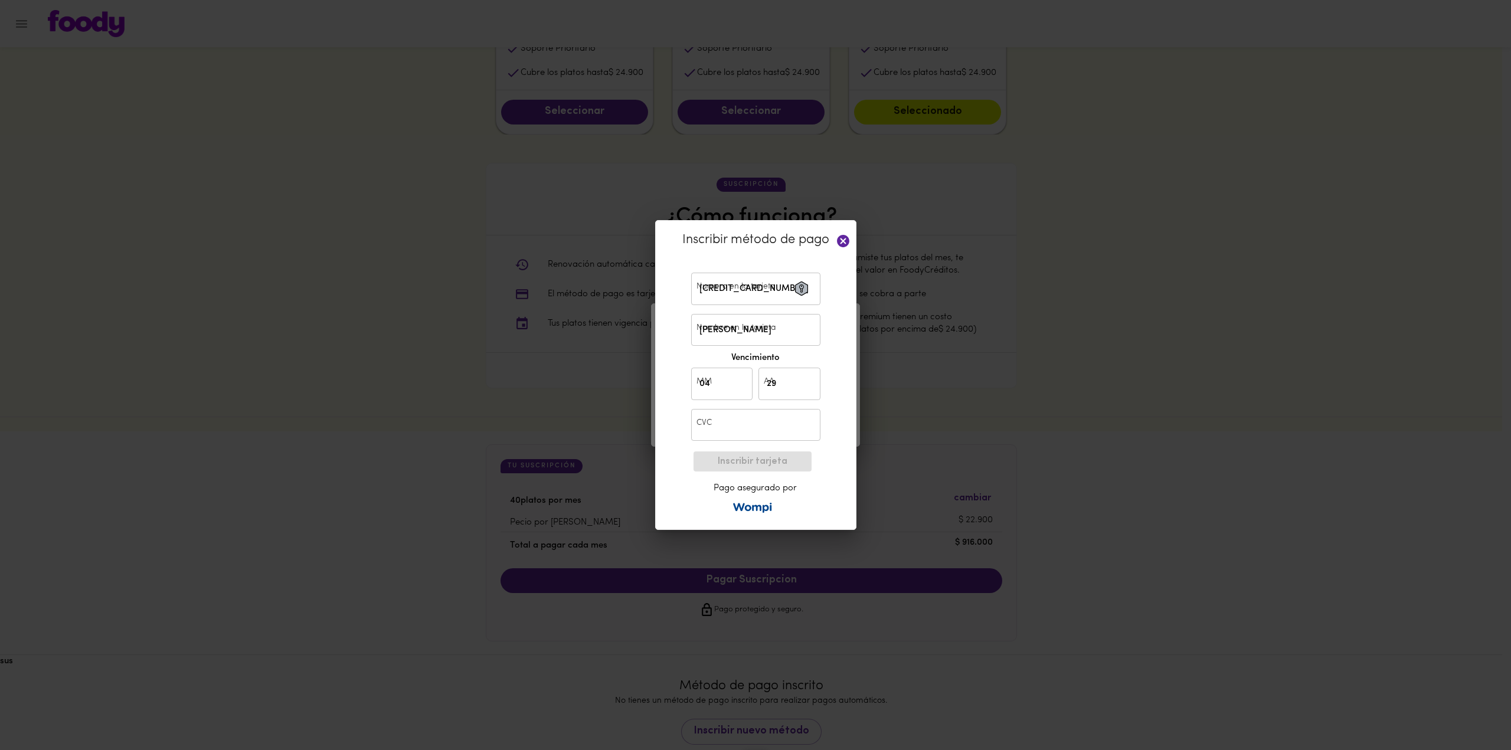
type input "977"
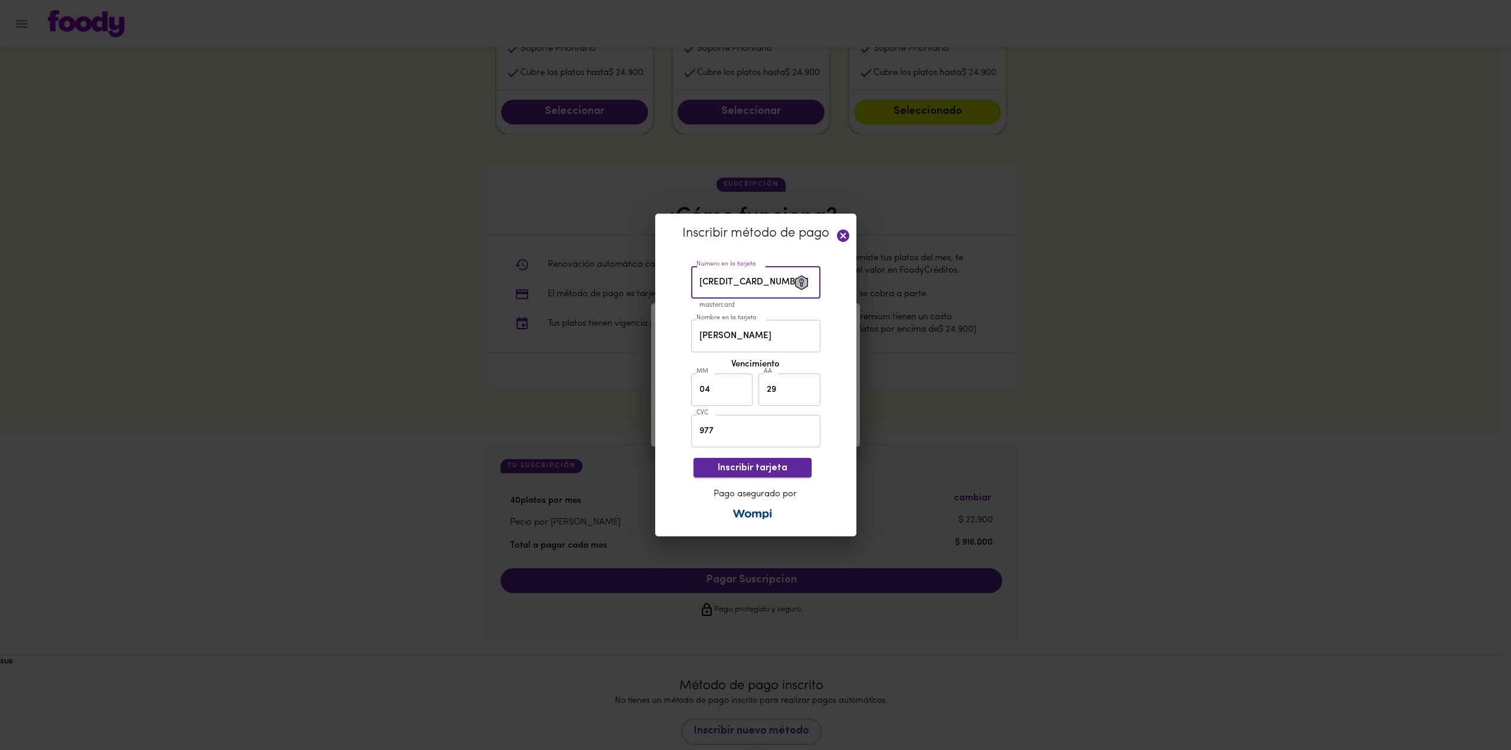
click at [769, 470] on span "Inscribir tarjeta" at bounding box center [752, 468] width 99 height 11
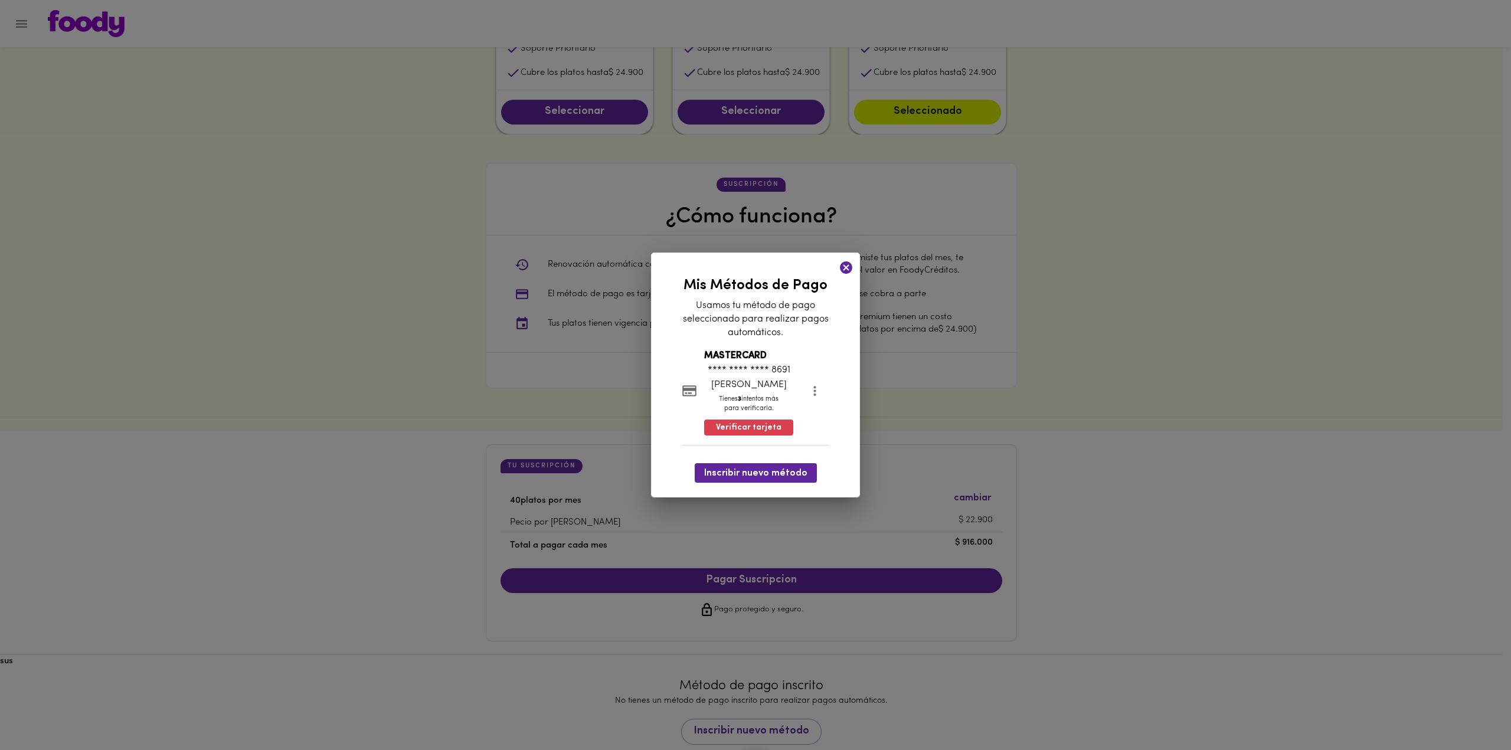
click at [847, 262] on icon at bounding box center [846, 267] width 15 height 15
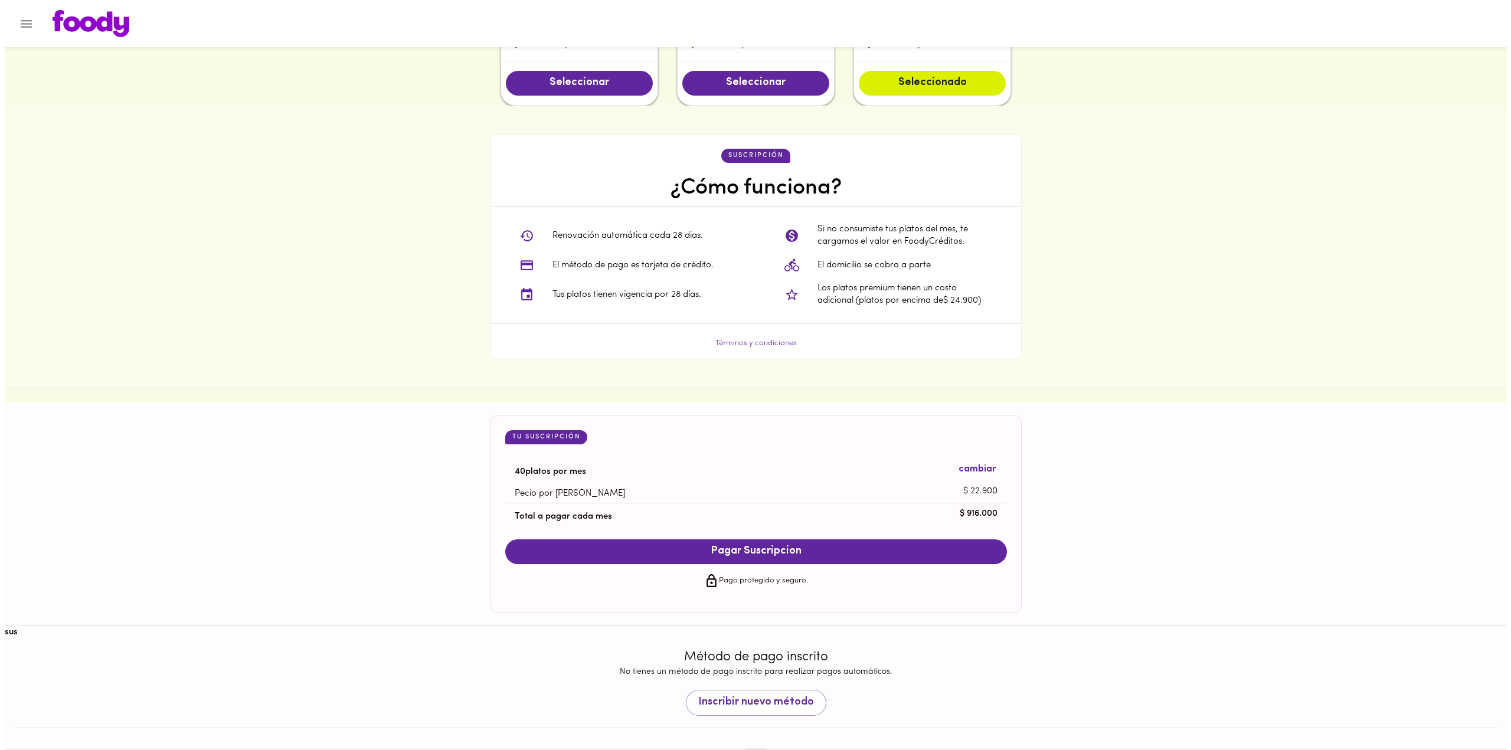
scroll to position [808, 0]
click at [710, 547] on span "Pagar Suscripcion" at bounding box center [751, 551] width 478 height 13
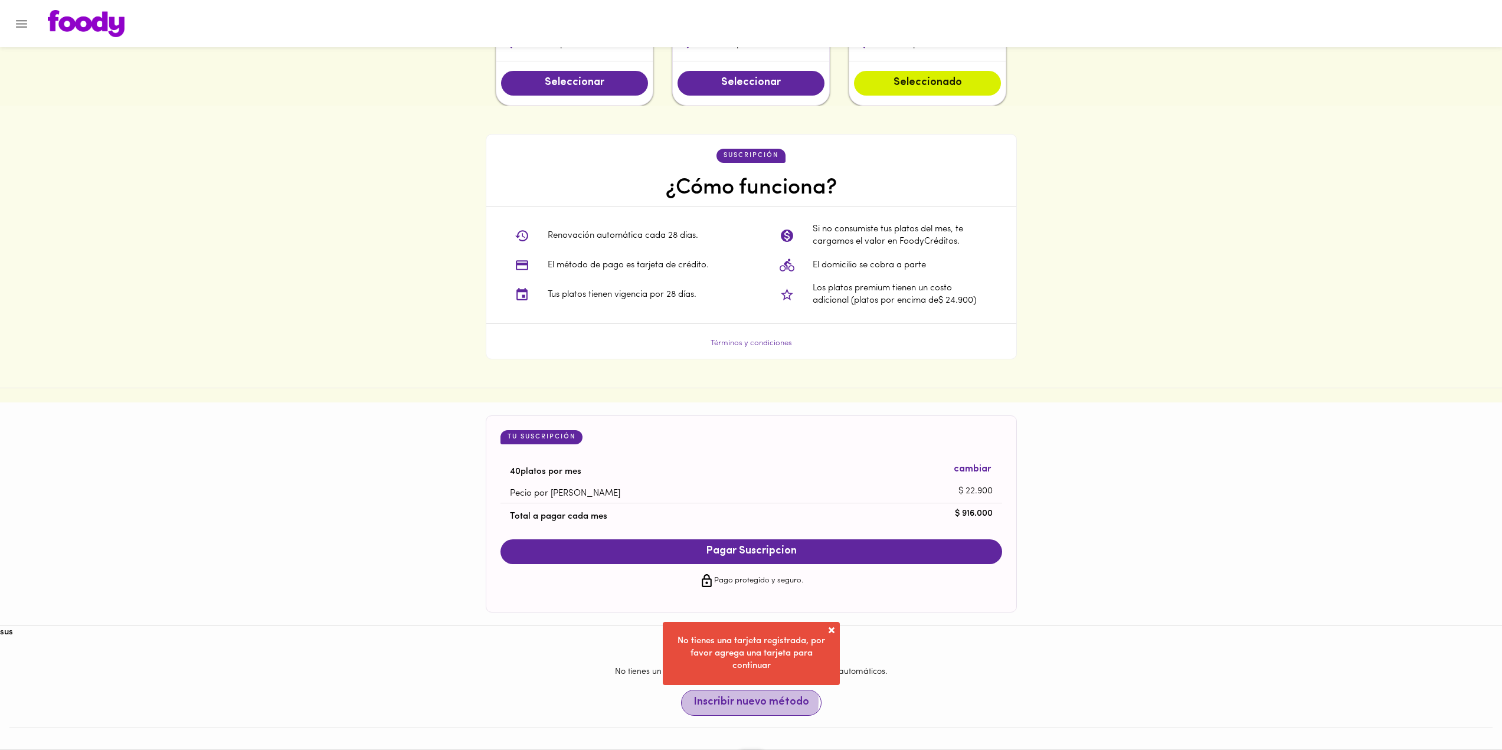
click at [751, 703] on span "Inscribir nuevo método" at bounding box center [752, 703] width 116 height 13
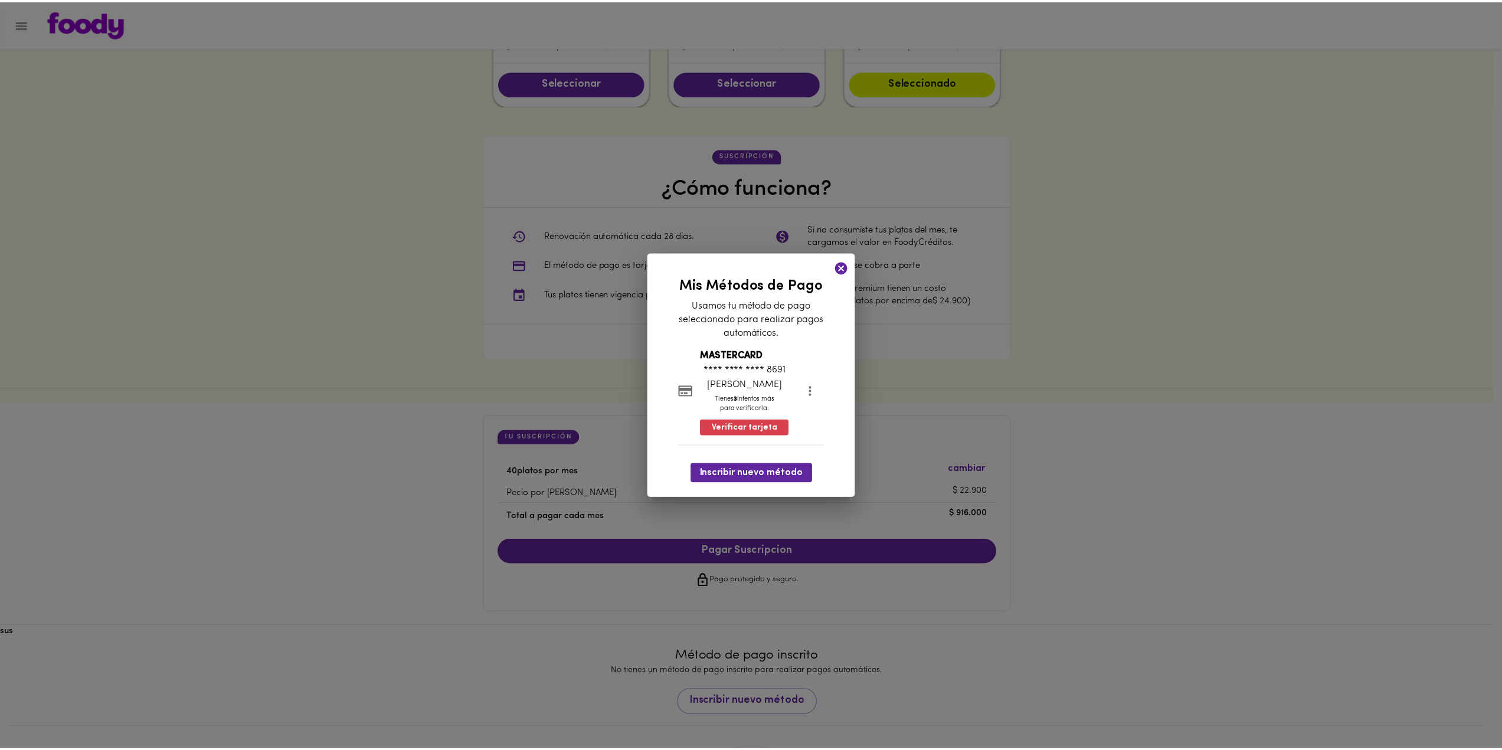
scroll to position [778, 0]
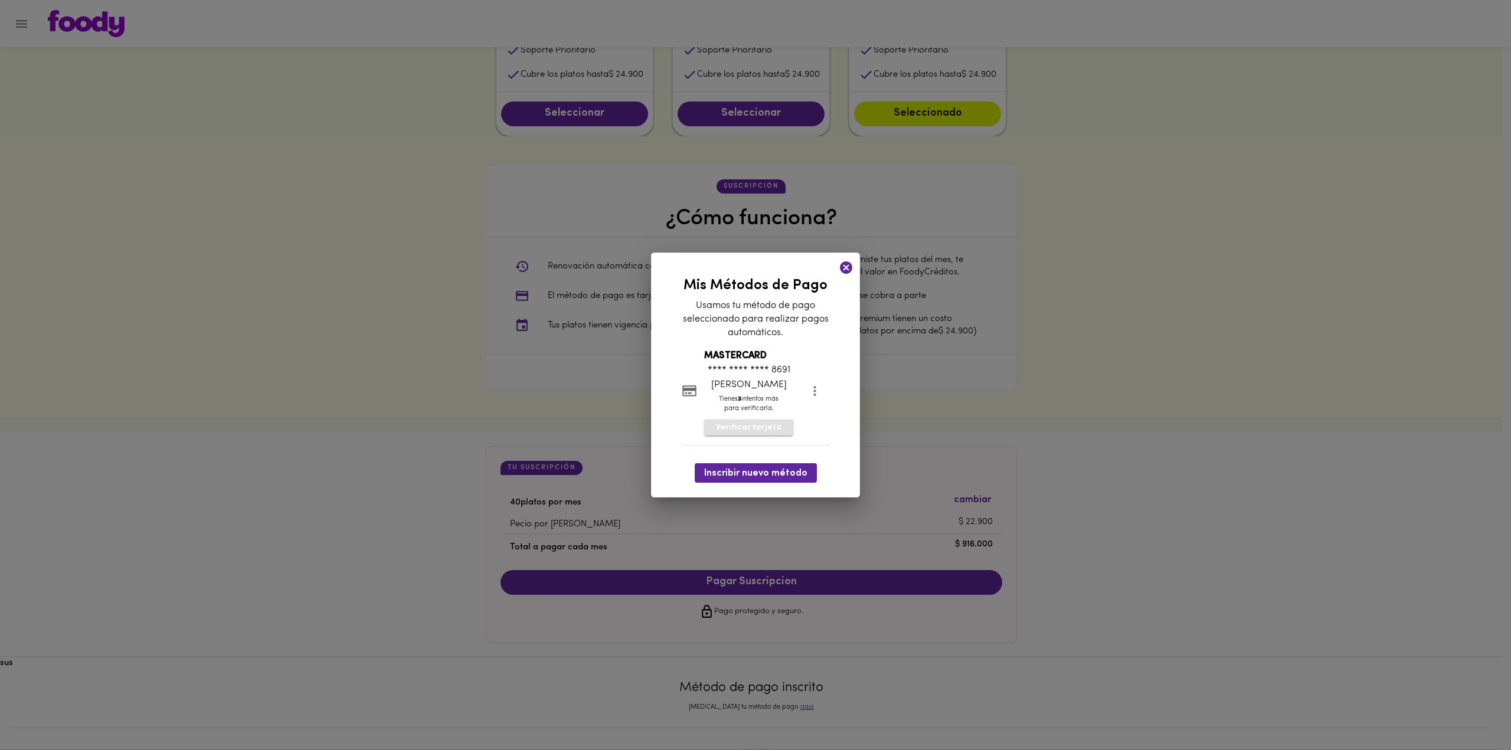
click at [760, 433] on span "Verificar tarjeta" at bounding box center [749, 428] width 66 height 12
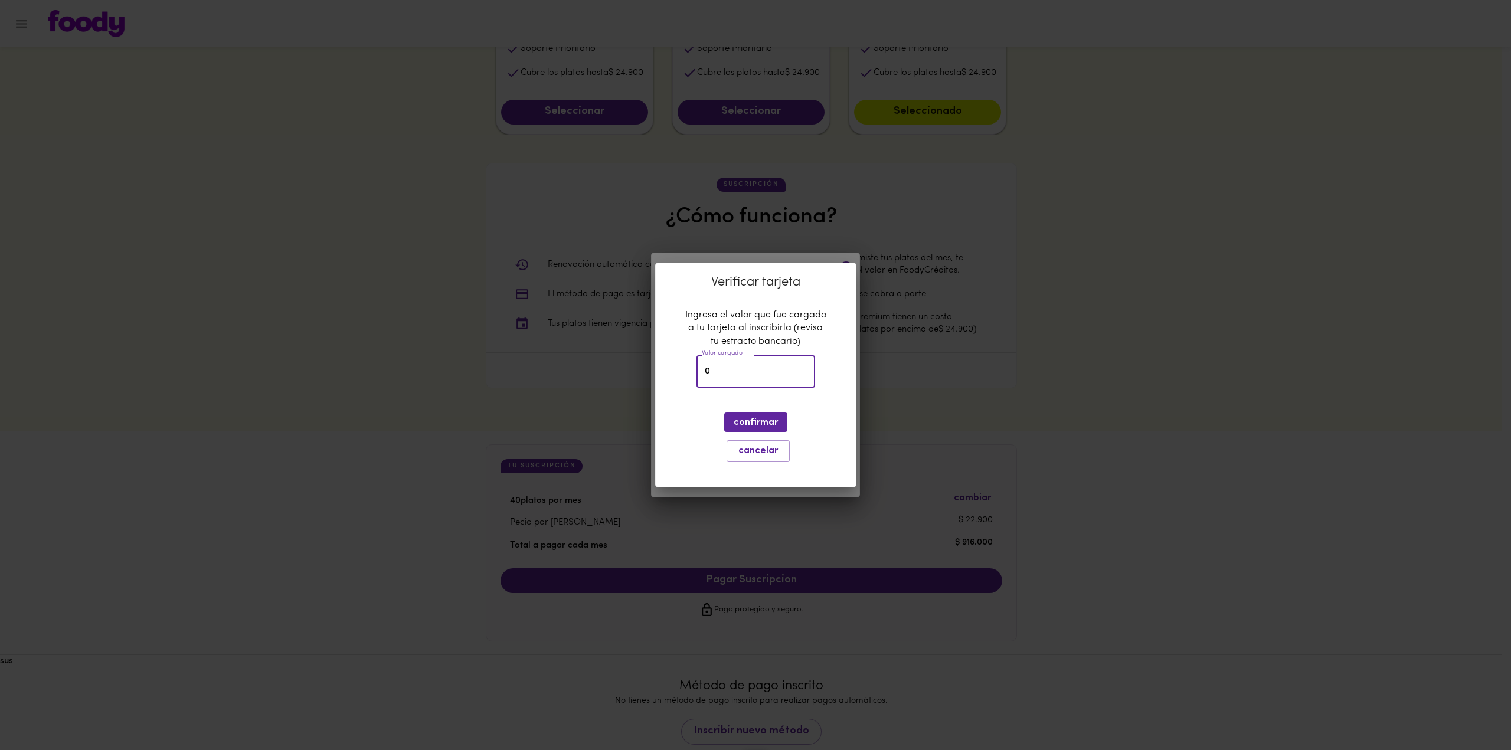
drag, startPoint x: 712, startPoint y: 370, endPoint x: 702, endPoint y: 368, distance: 10.3
click at [702, 368] on input "0" at bounding box center [756, 371] width 119 height 32
type input "2947"
click at [744, 420] on span "confirmar" at bounding box center [756, 422] width 44 height 11
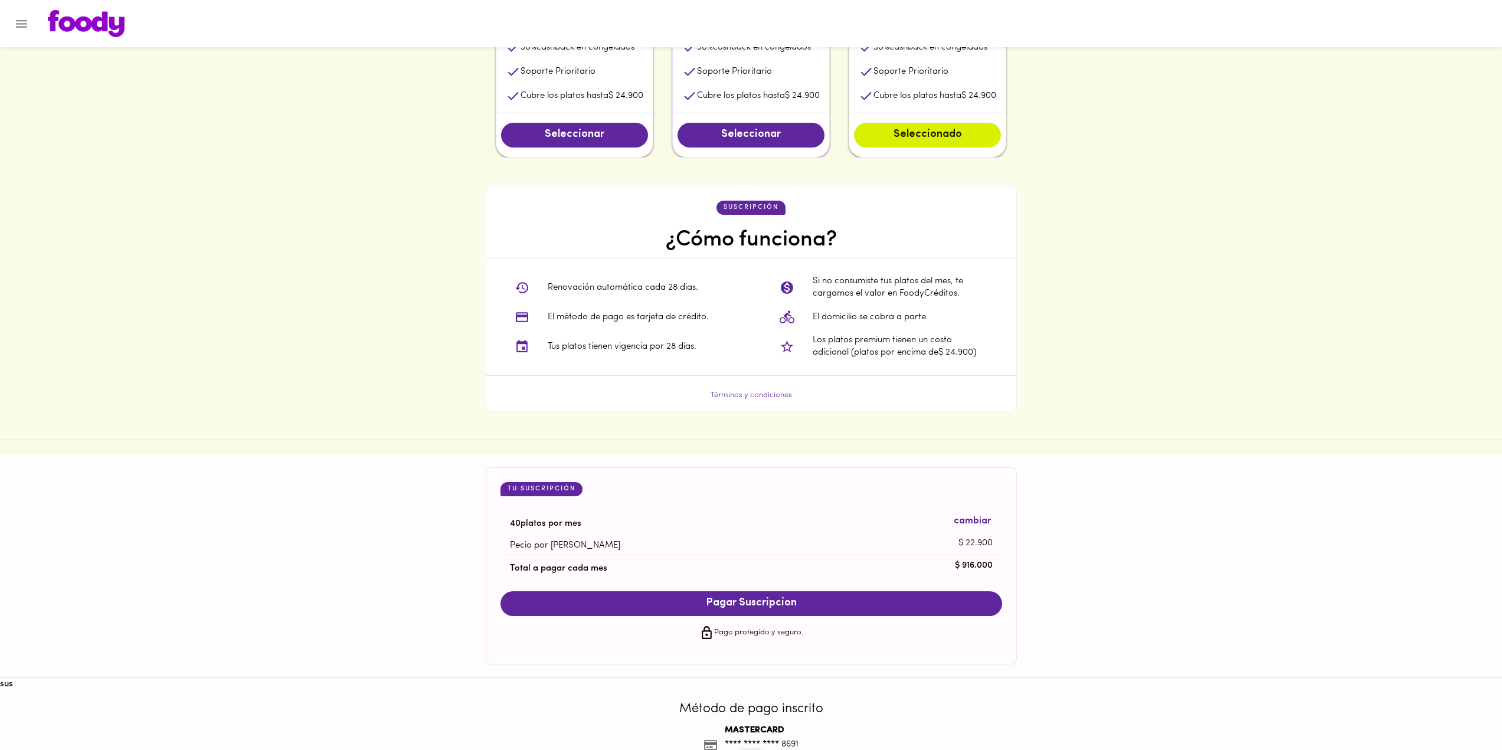
scroll to position [772, 0]
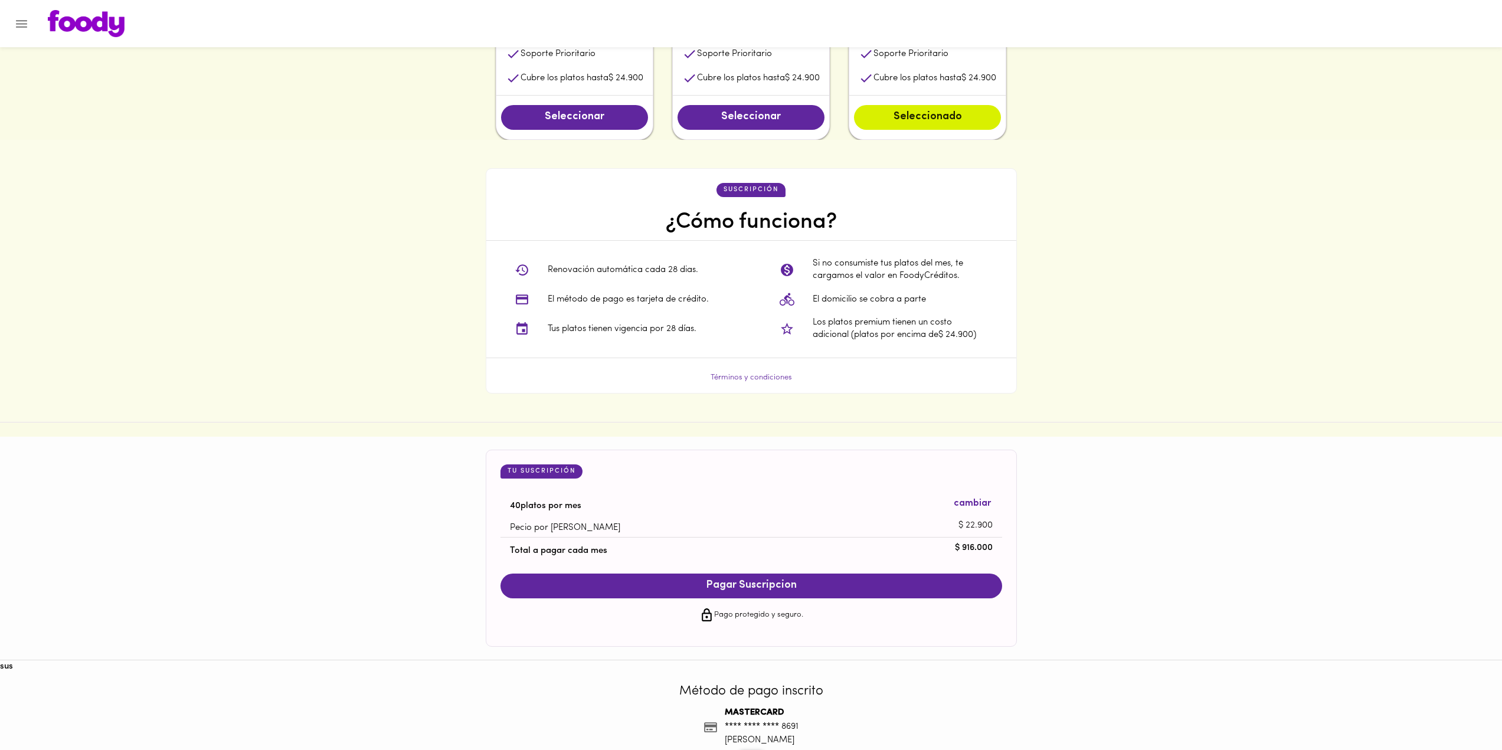
click at [765, 587] on span "Pagar Suscripcion" at bounding box center [751, 586] width 478 height 13
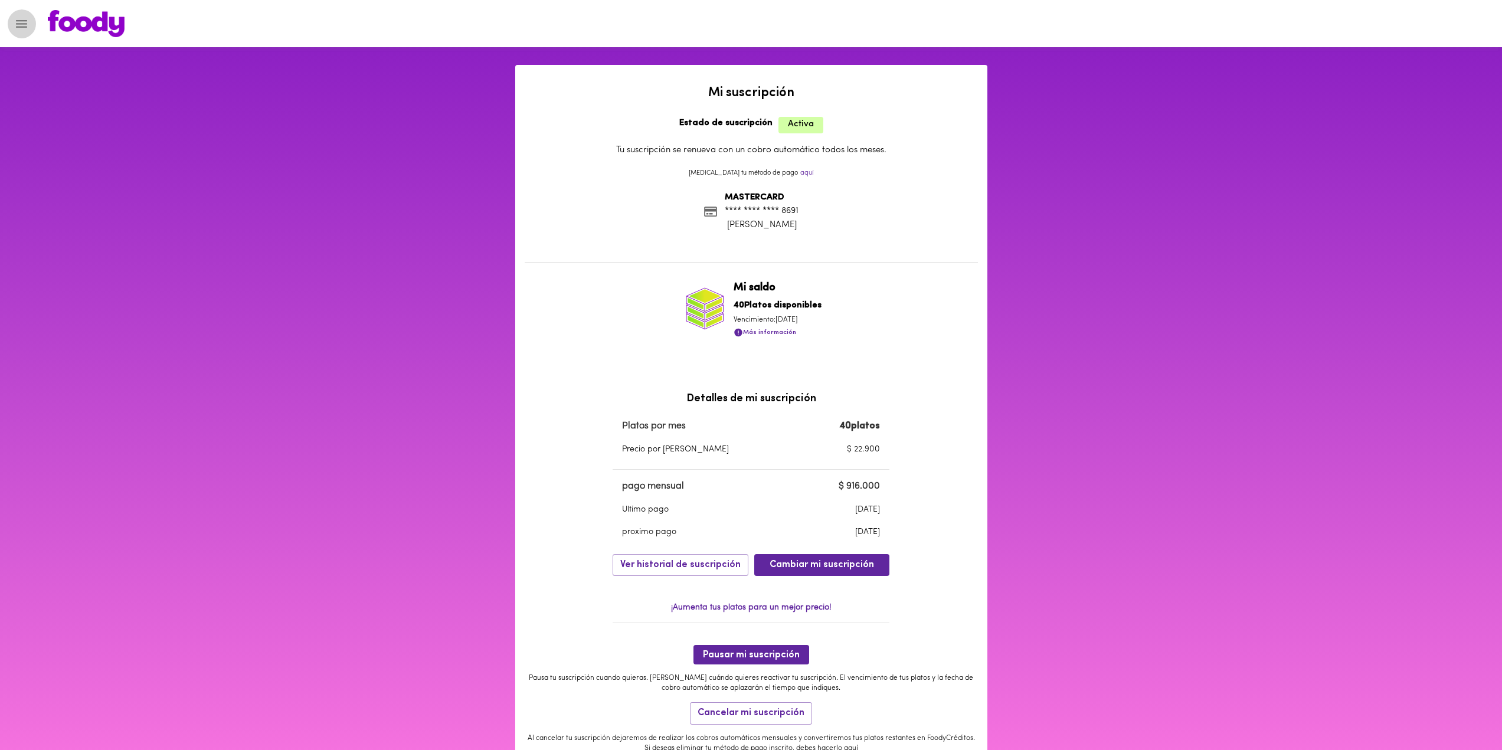
click at [28, 23] on icon "Menu" at bounding box center [21, 24] width 15 height 15
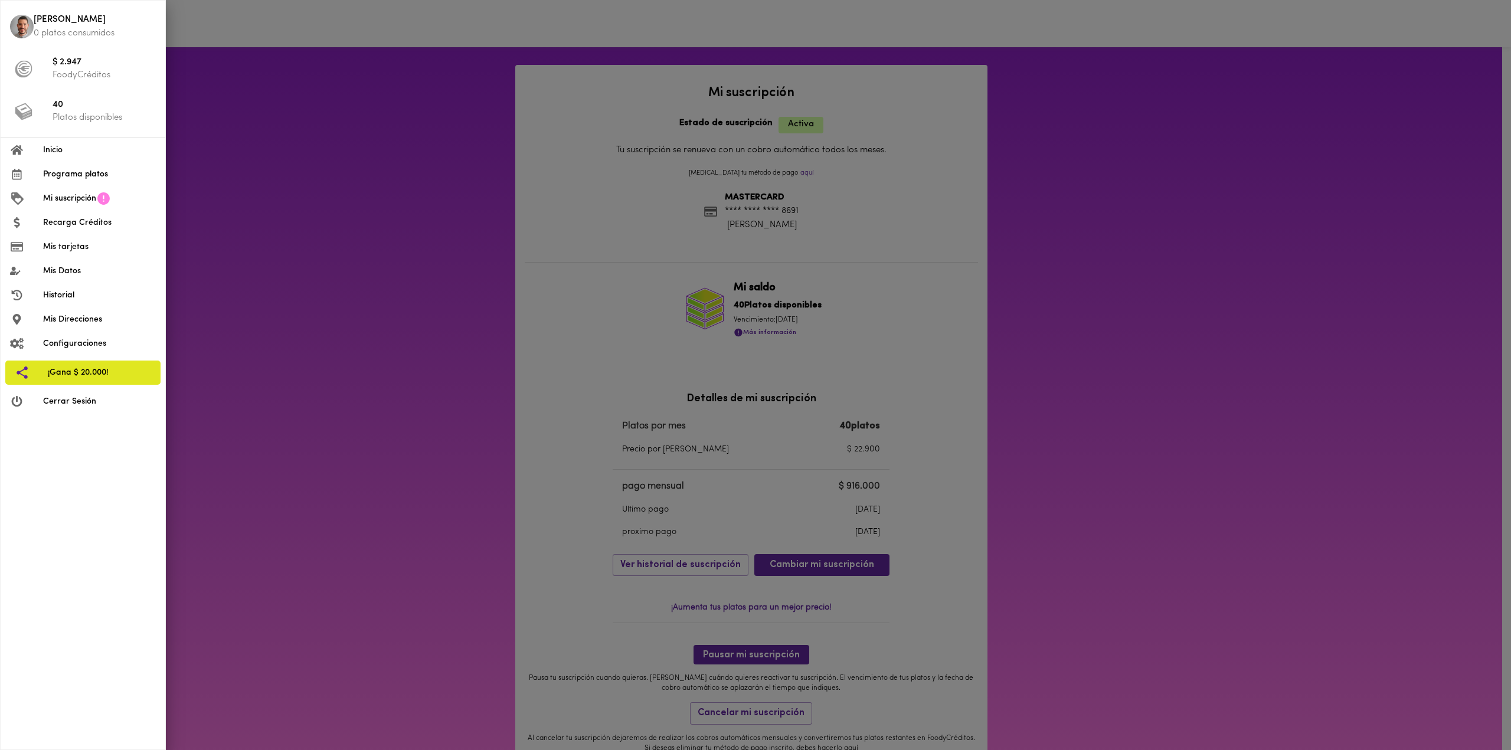
click at [75, 177] on span "Programa platos" at bounding box center [99, 174] width 113 height 12
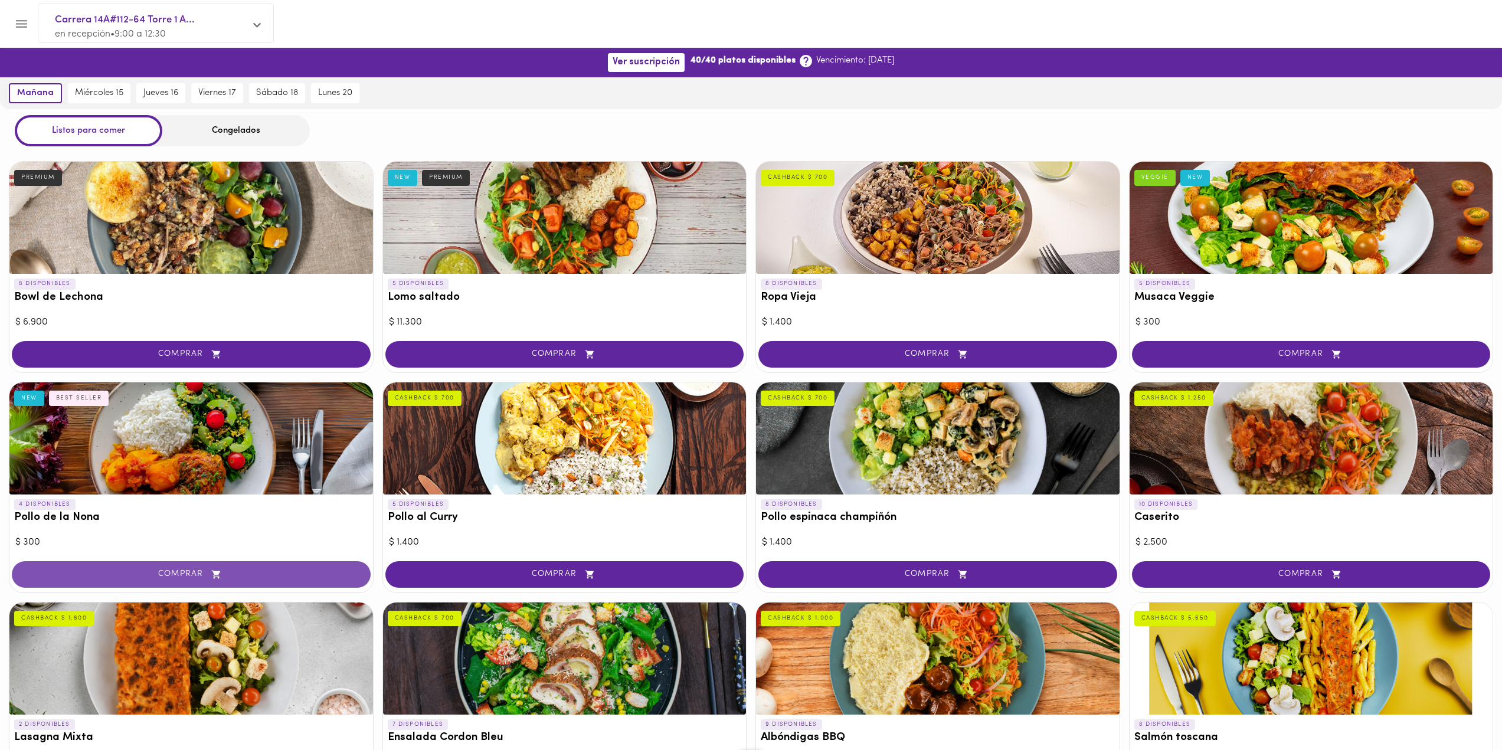
click at [194, 573] on span "COMPRAR" at bounding box center [191, 575] width 329 height 10
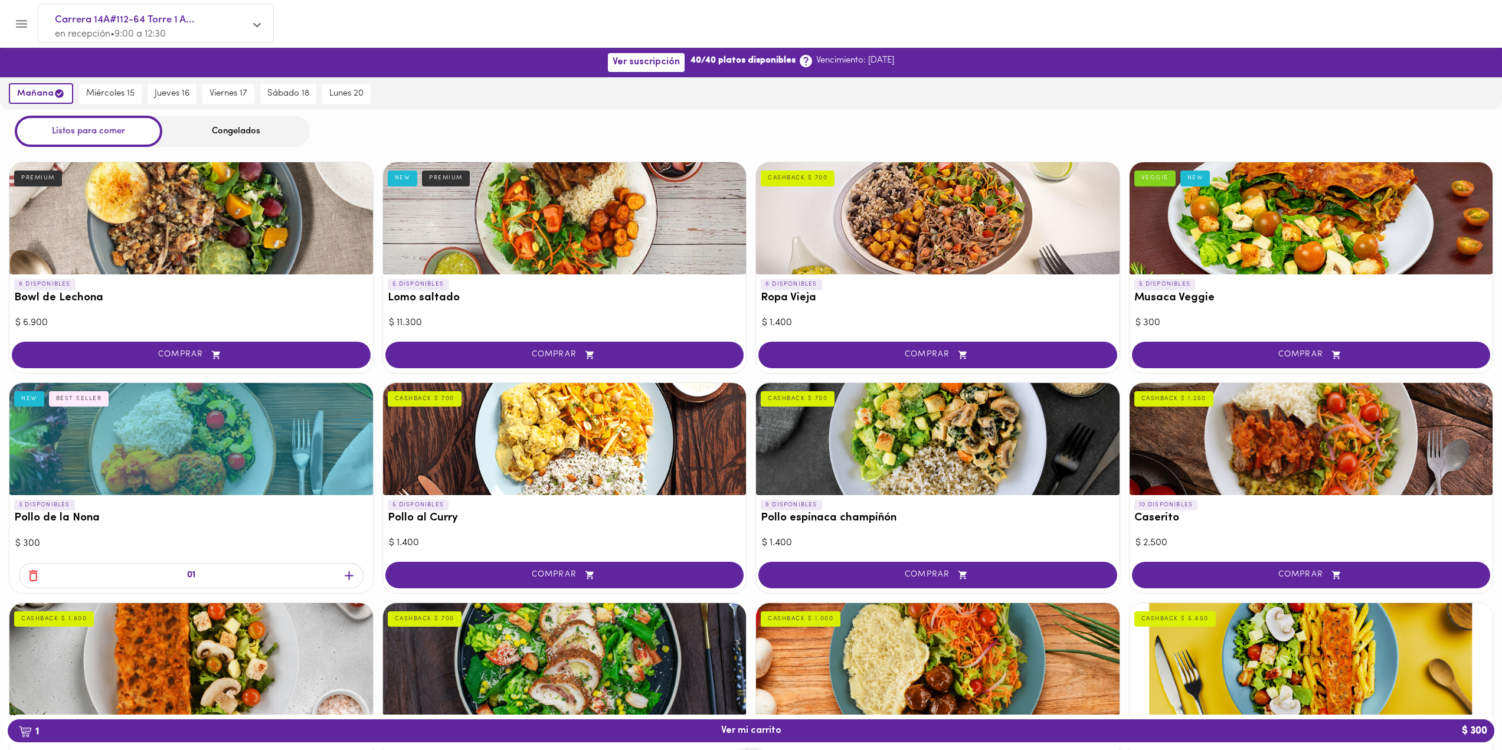
click at [233, 352] on span "COMPRAR" at bounding box center [191, 355] width 329 height 10
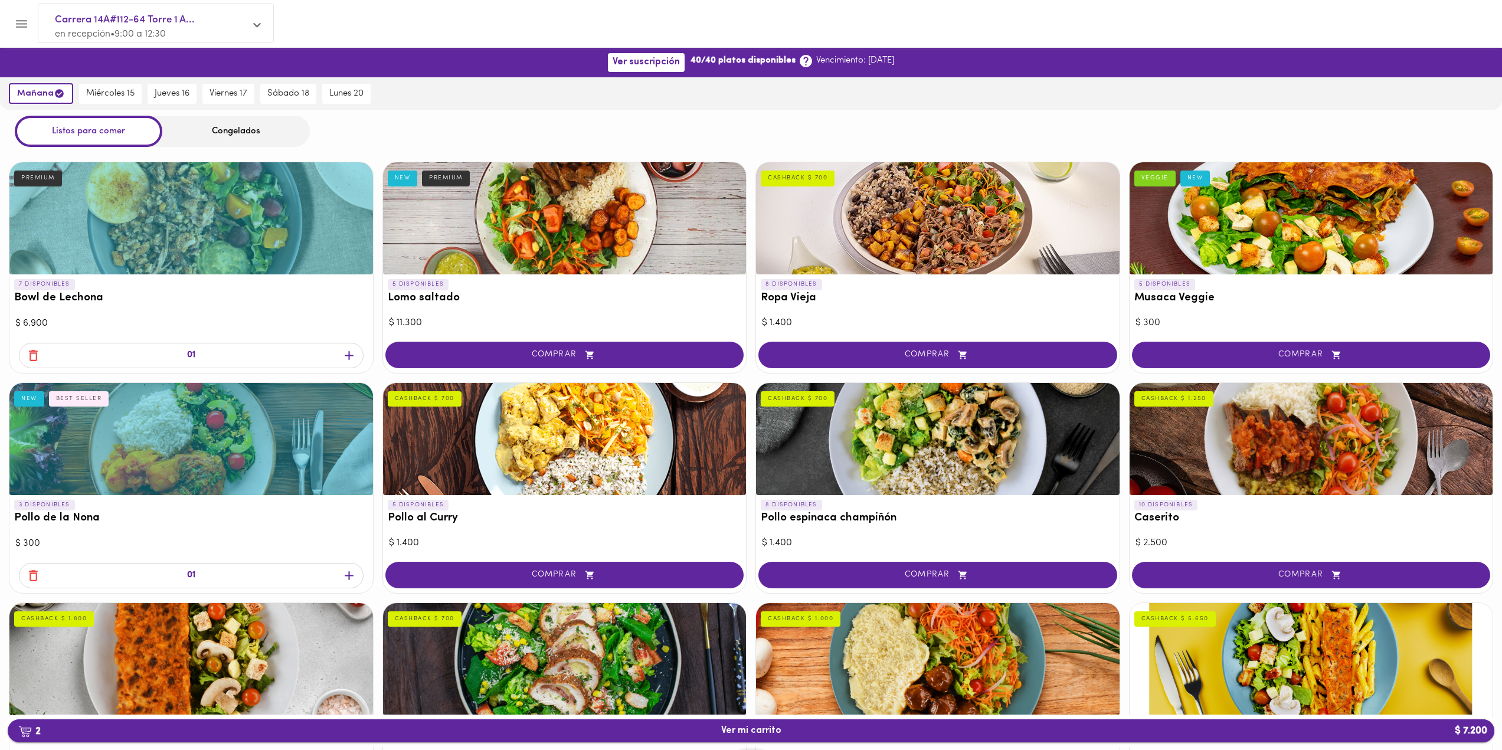
click at [822, 731] on span "2 Ver mi carrito $ 7.200" at bounding box center [751, 731] width 1468 height 11
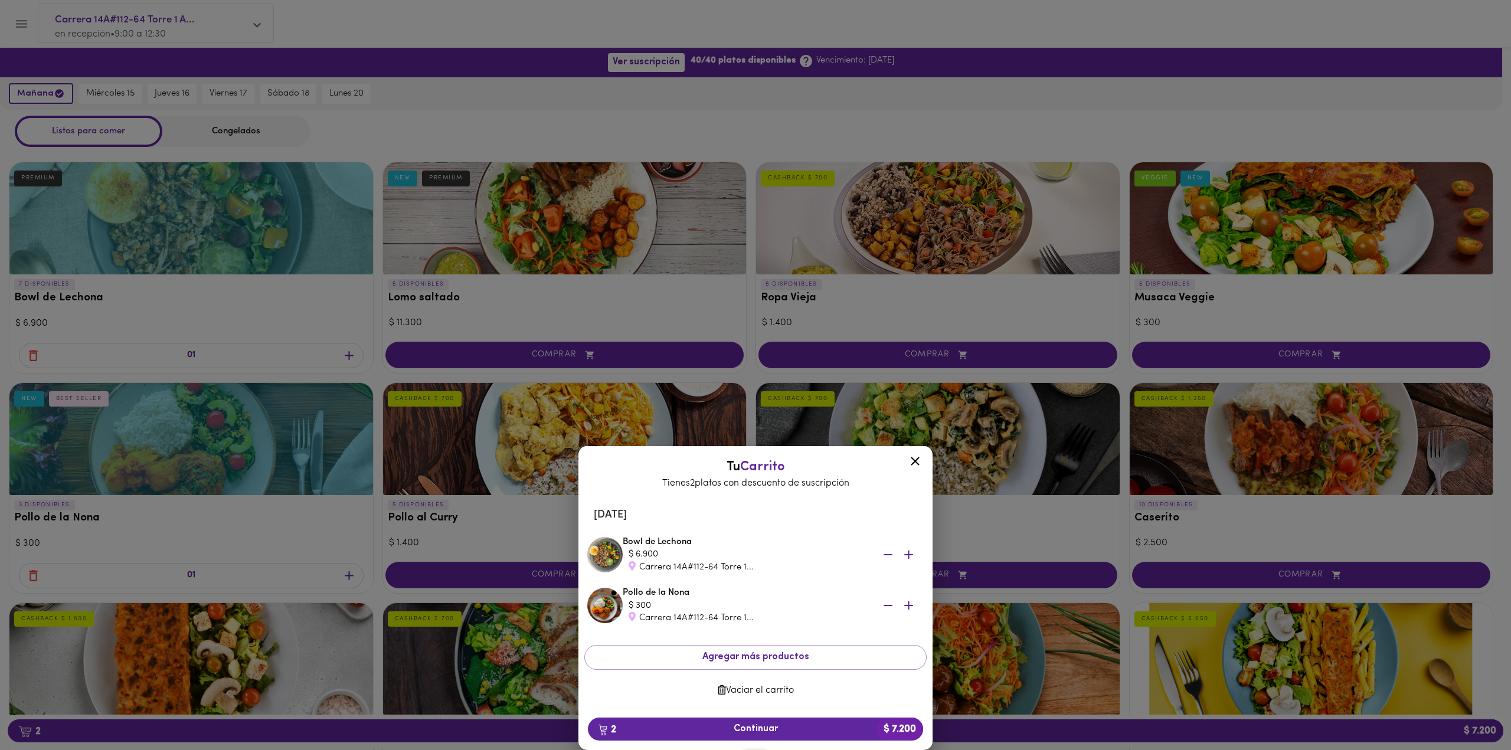
click at [888, 555] on icon "button" at bounding box center [888, 554] width 9 height 1
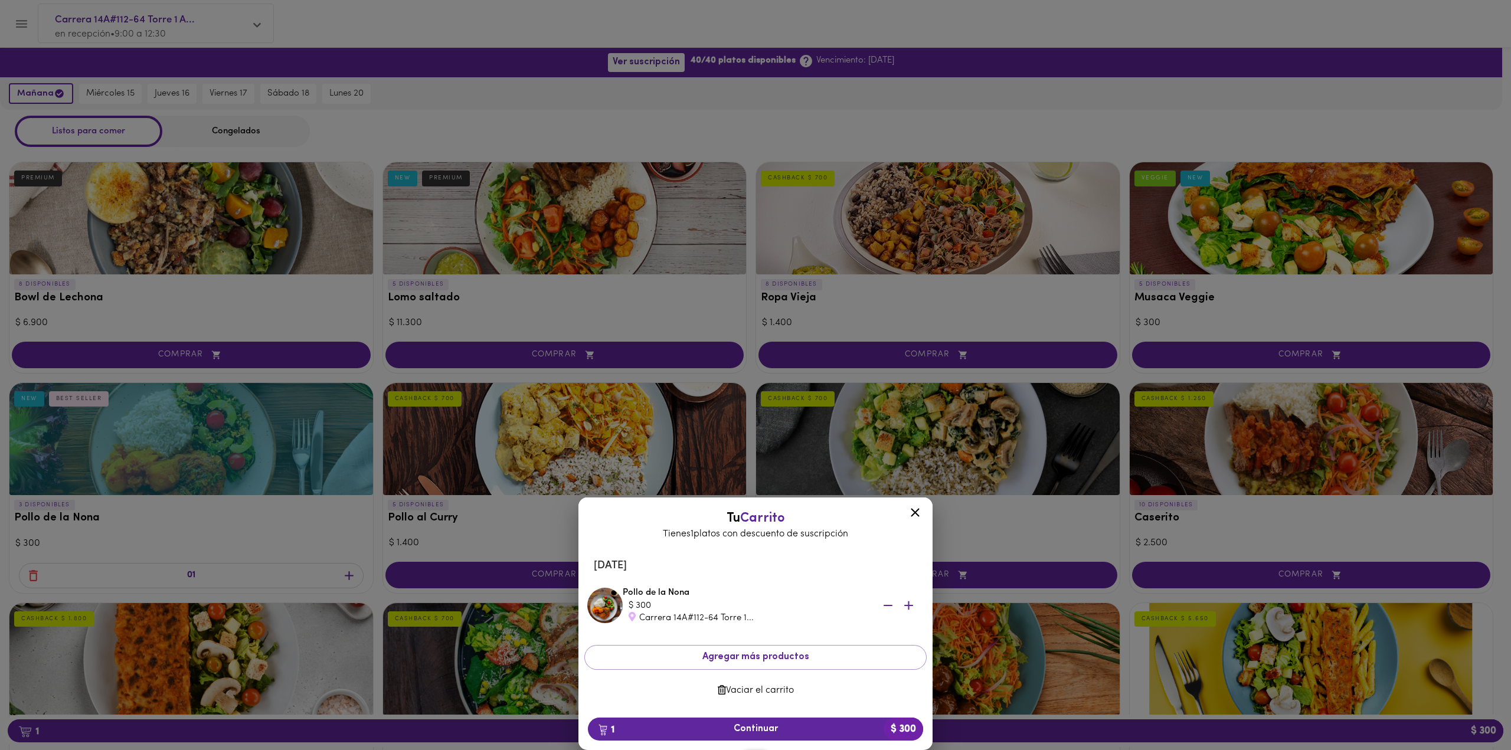
click at [890, 607] on icon "button" at bounding box center [888, 606] width 15 height 15
click at [891, 605] on icon "button" at bounding box center [888, 606] width 15 height 15
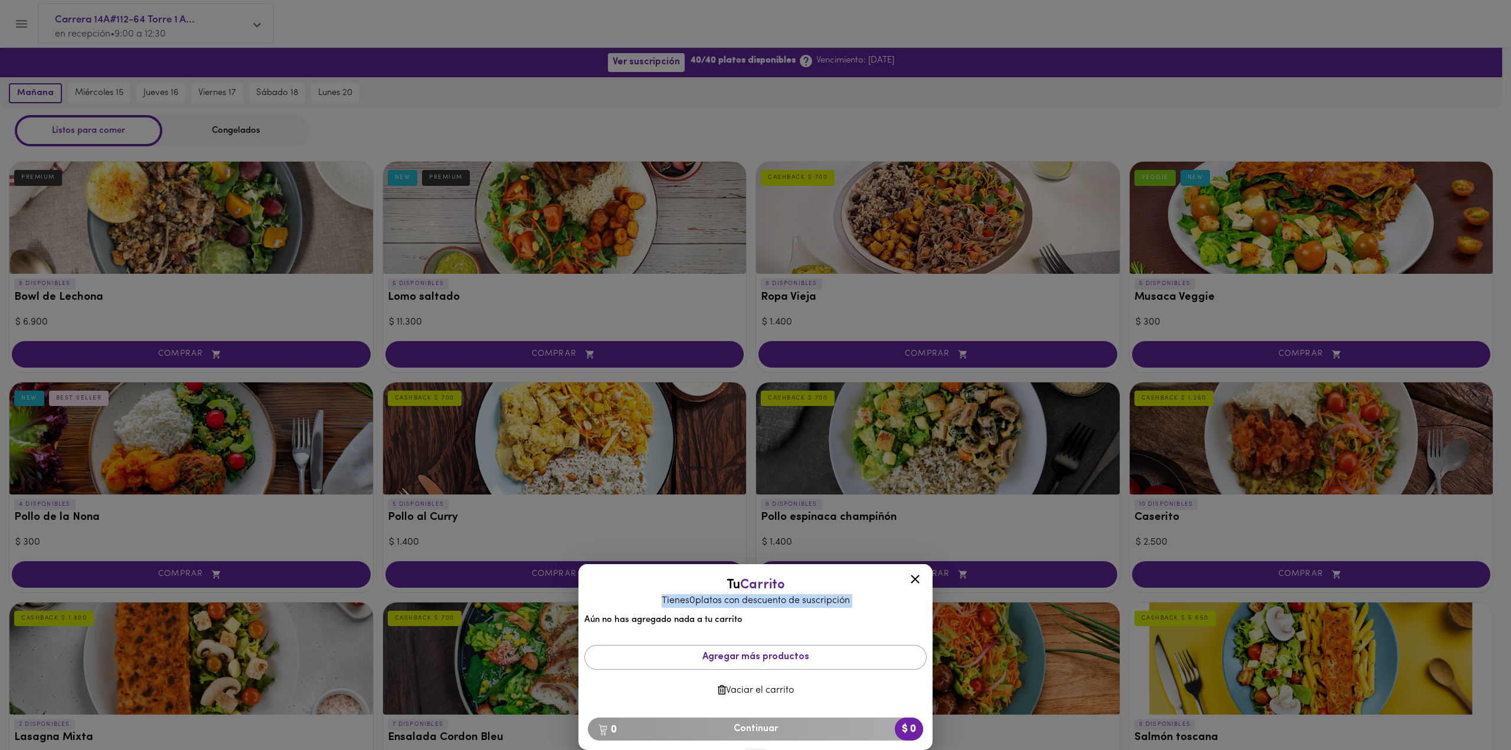
click at [891, 605] on p "Tienes 0 platos con descuento de suscripción" at bounding box center [755, 601] width 331 height 14
click at [915, 577] on icon at bounding box center [915, 579] width 15 height 15
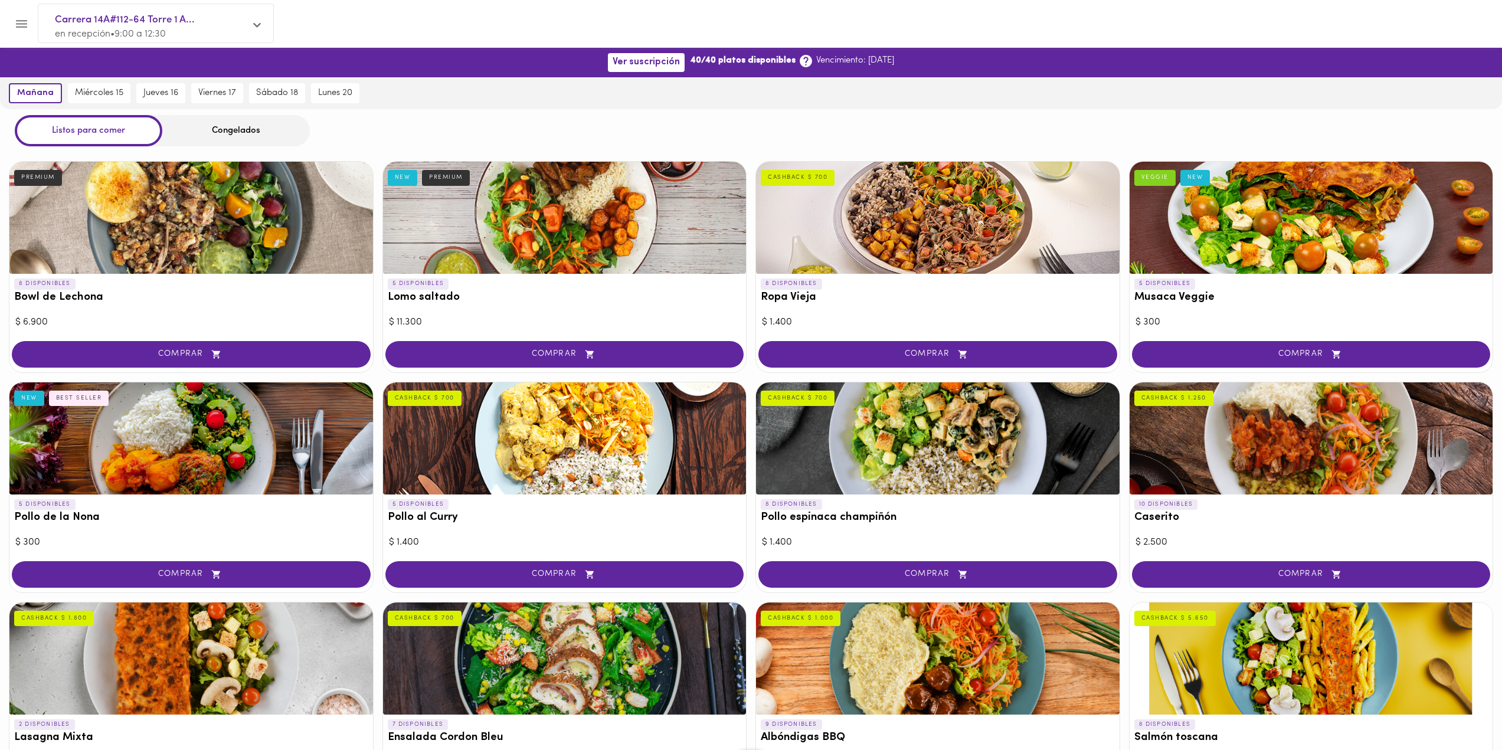
click at [230, 122] on div "Congelados" at bounding box center [236, 130] width 148 height 31
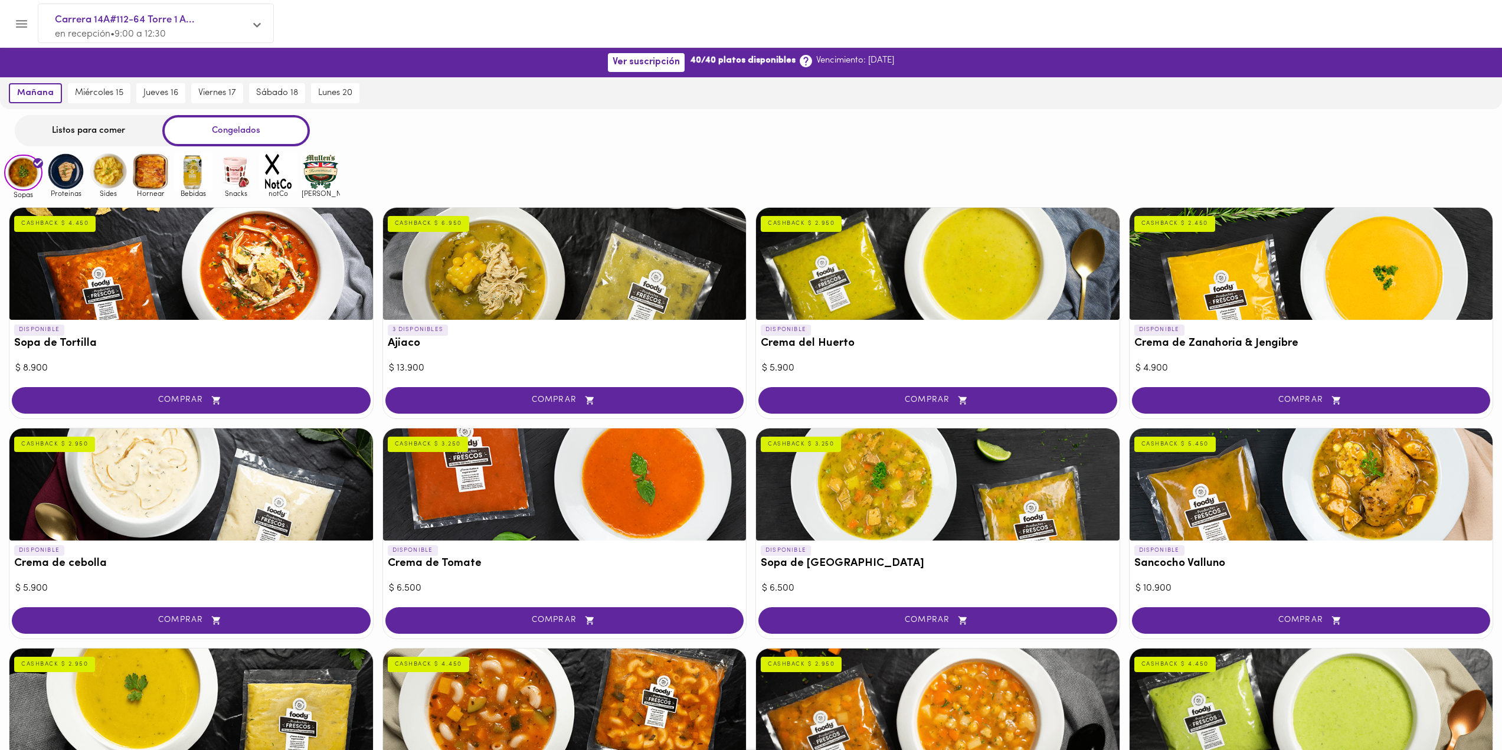
click at [231, 133] on div "Congelados" at bounding box center [236, 130] width 148 height 31
click at [57, 122] on div "Listos para comer" at bounding box center [89, 130] width 148 height 31
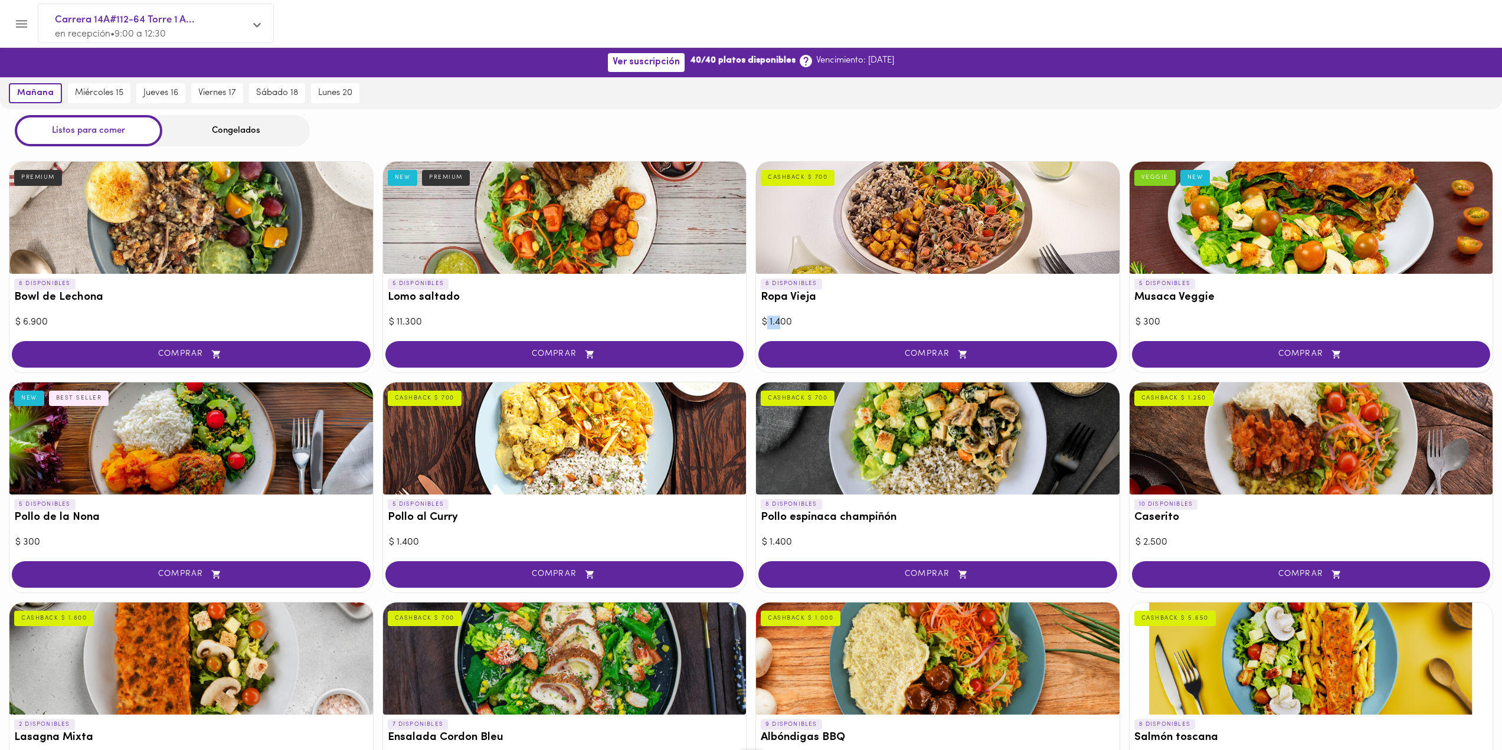
drag, startPoint x: 768, startPoint y: 324, endPoint x: 783, endPoint y: 319, distance: 16.2
click at [783, 319] on div "$ 1.400" at bounding box center [938, 323] width 352 height 14
drag, startPoint x: 764, startPoint y: 322, endPoint x: 790, endPoint y: 321, distance: 26.0
click at [790, 321] on div "$ 1.400" at bounding box center [938, 323] width 352 height 14
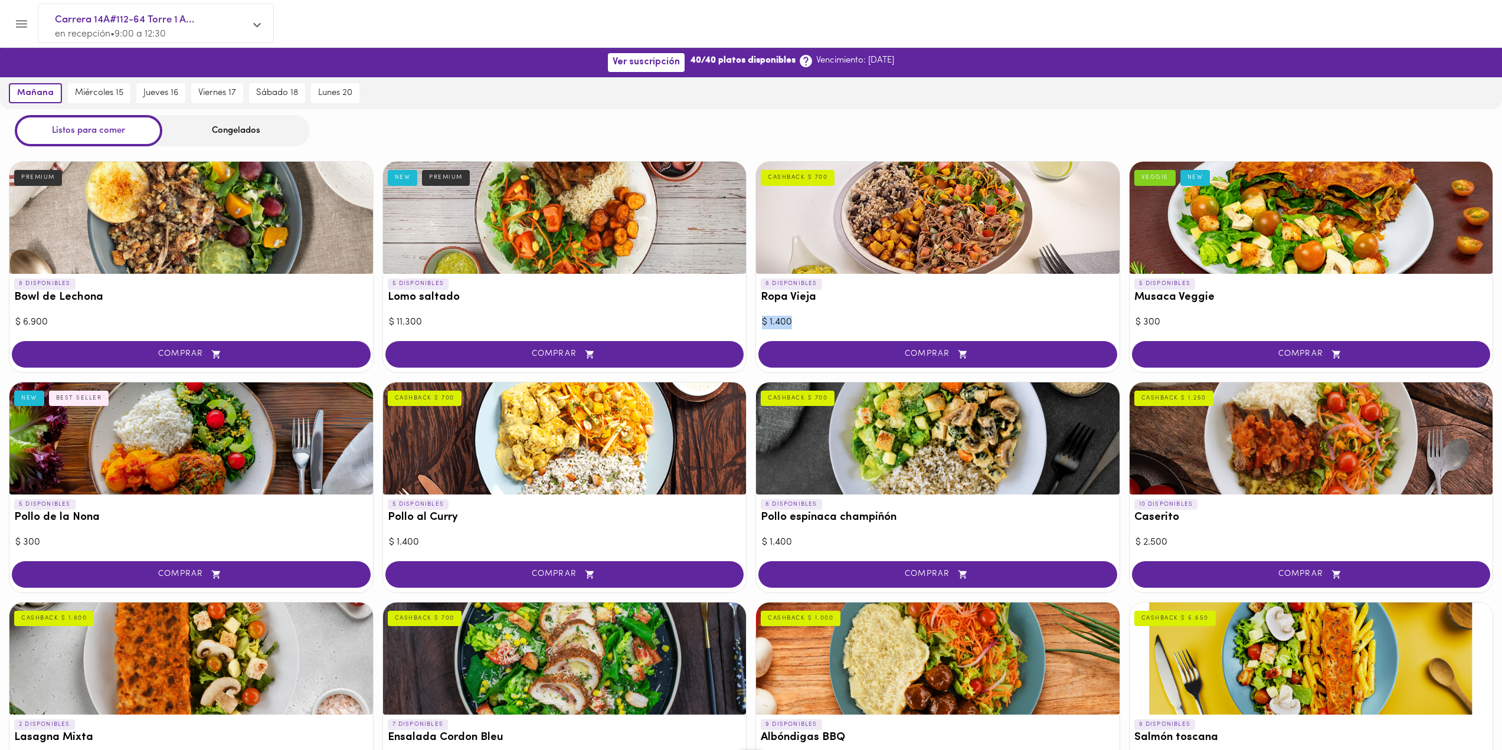
click at [799, 316] on div "$ 1.400" at bounding box center [938, 323] width 352 height 14
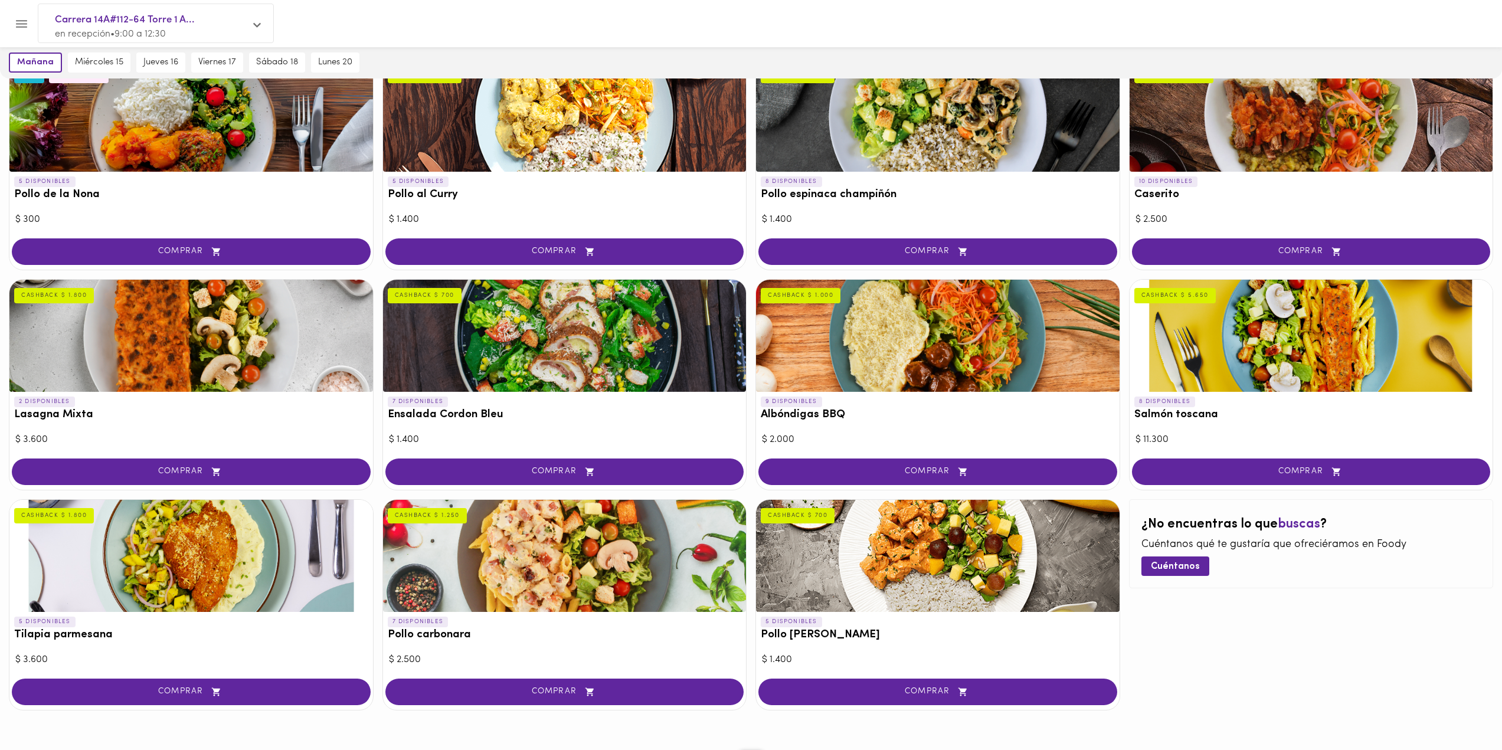
scroll to position [351, 0]
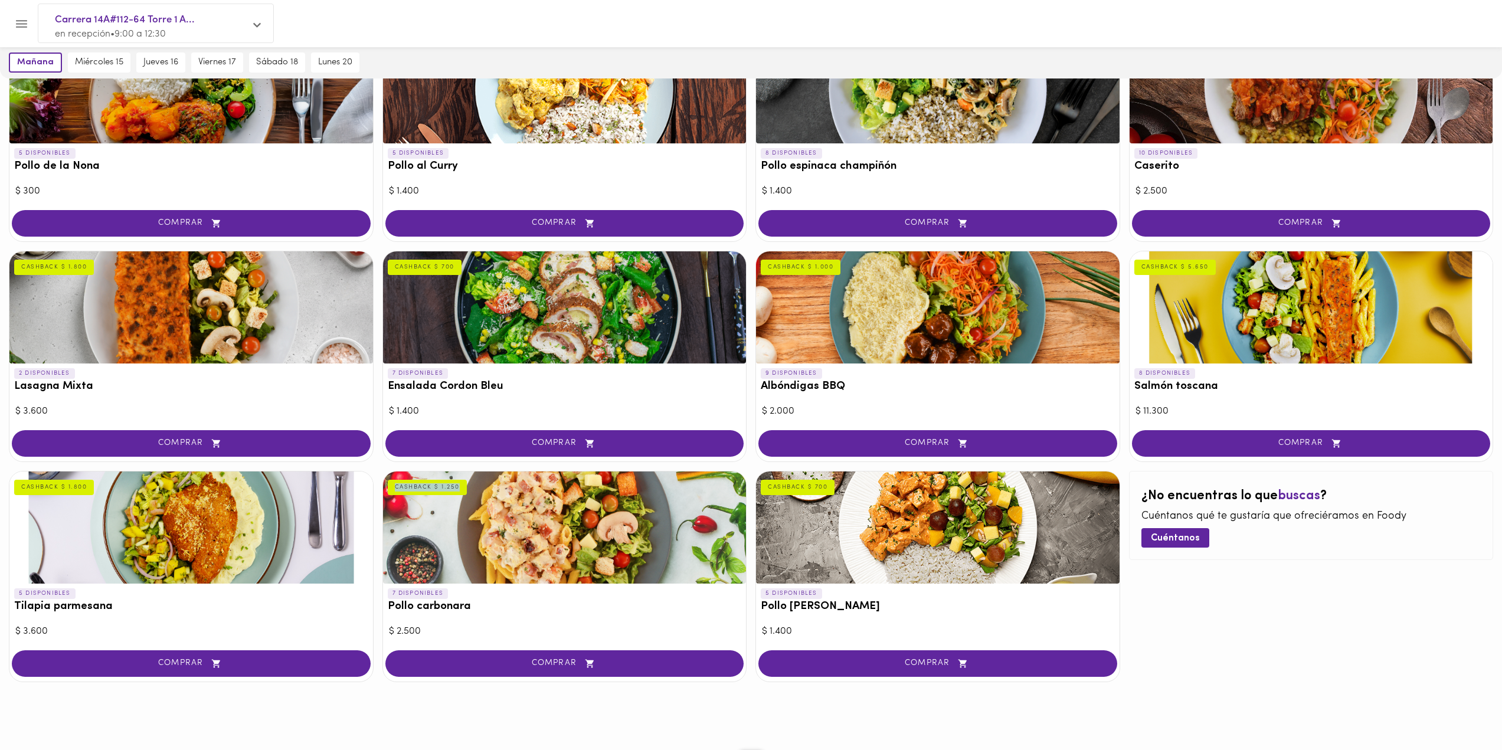
drag, startPoint x: 393, startPoint y: 491, endPoint x: 456, endPoint y: 487, distance: 63.3
click at [456, 487] on div "CASHBACK $ 1.250" at bounding box center [427, 487] width 79 height 15
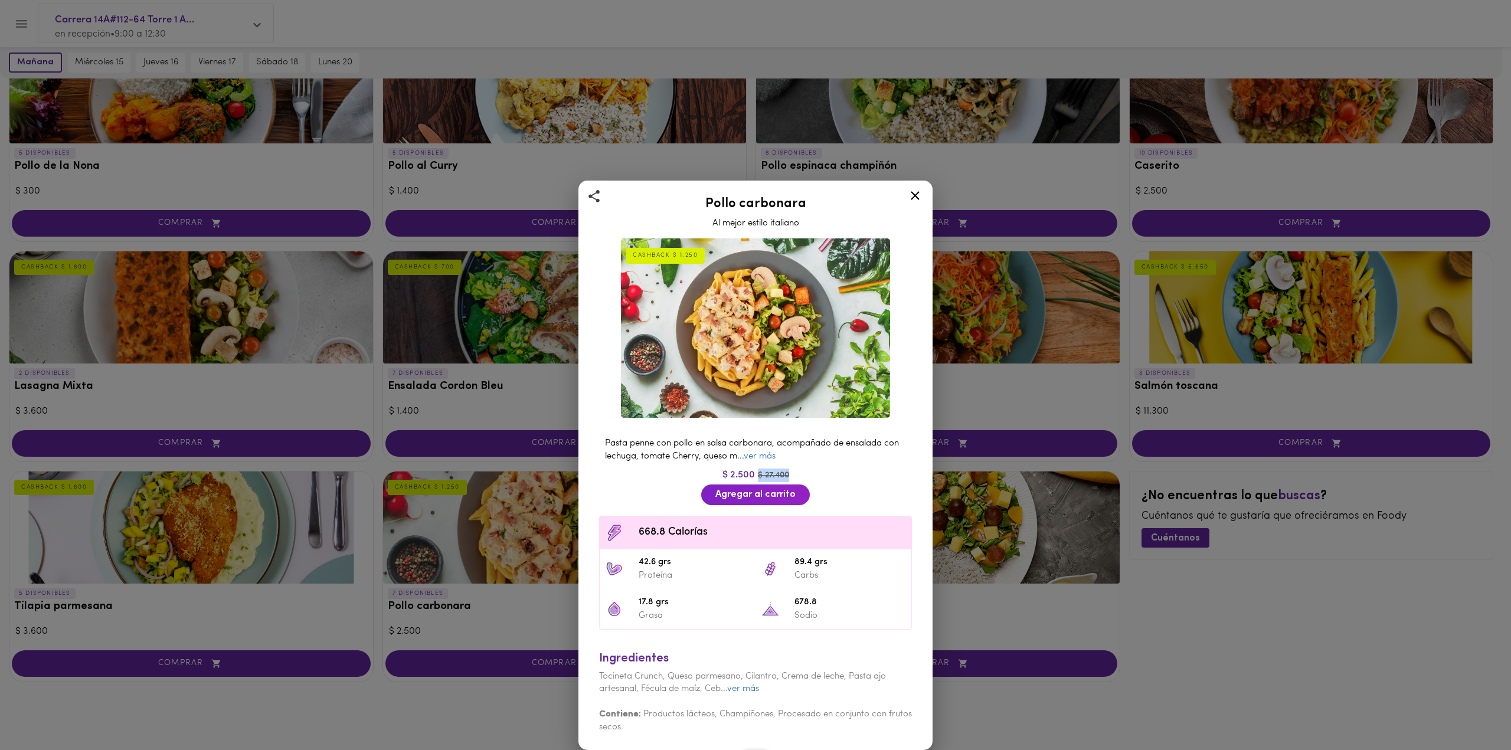
drag, startPoint x: 759, startPoint y: 476, endPoint x: 789, endPoint y: 476, distance: 30.1
click at [789, 476] on div "$ 2.500 $ 27.400" at bounding box center [755, 476] width 325 height 14
click at [912, 195] on icon at bounding box center [915, 195] width 15 height 15
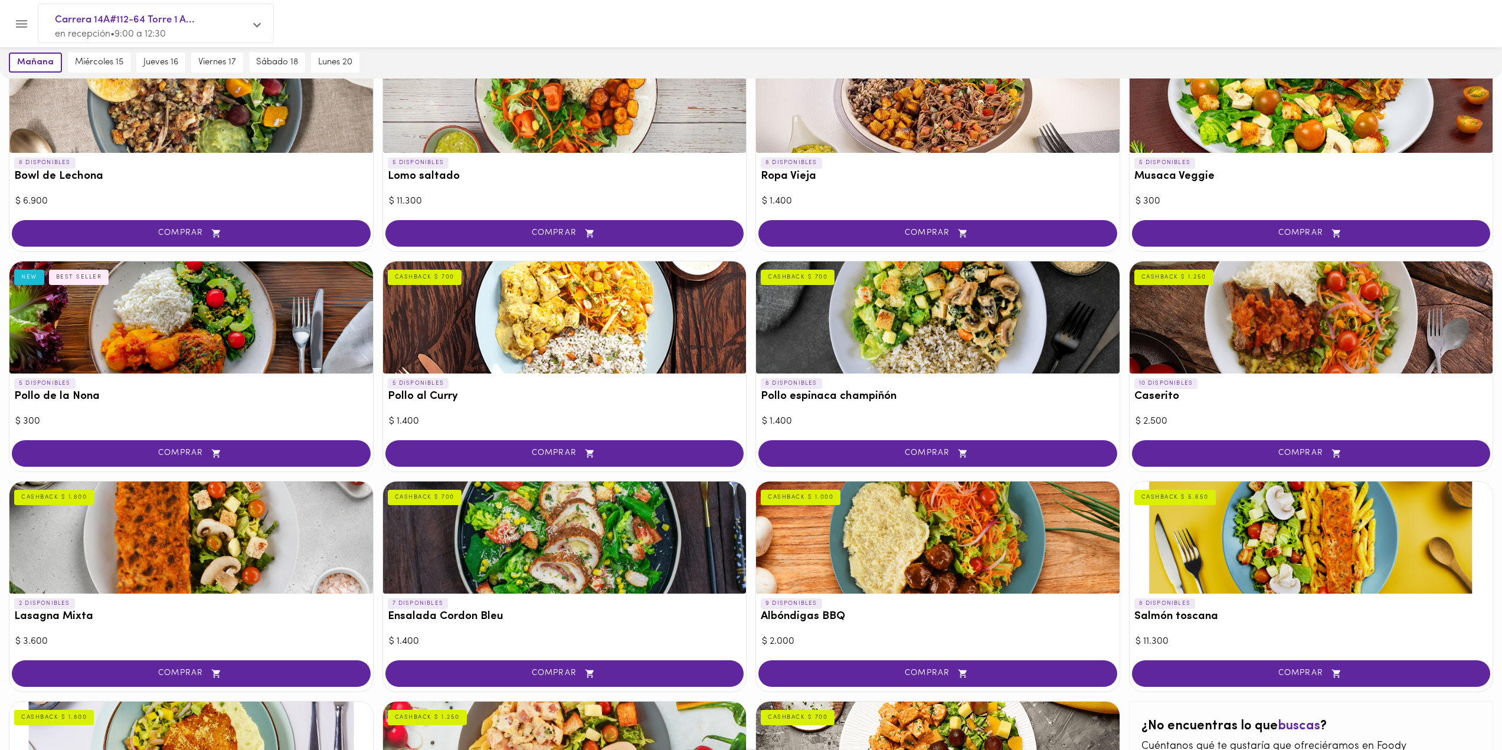
scroll to position [177, 0]
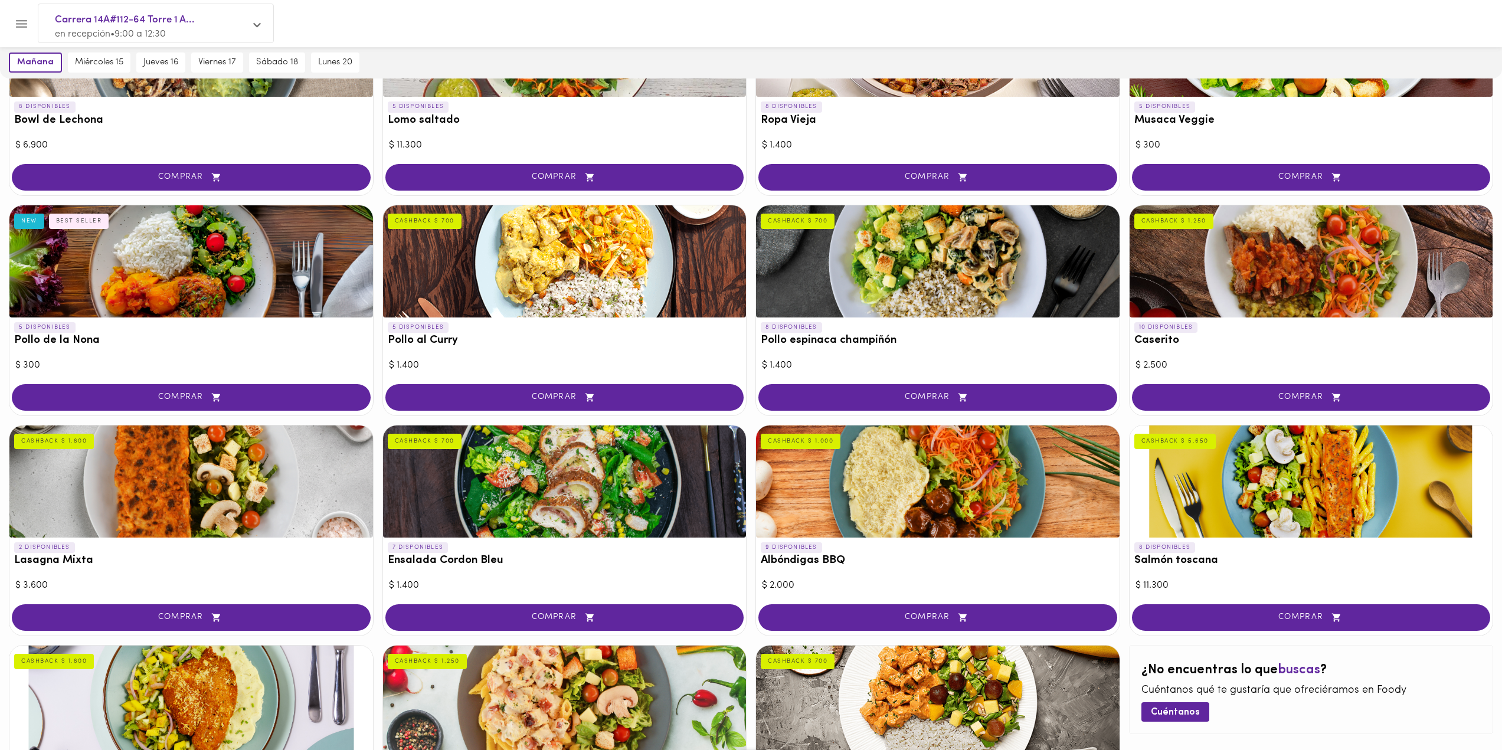
click at [927, 525] on div at bounding box center [938, 482] width 364 height 112
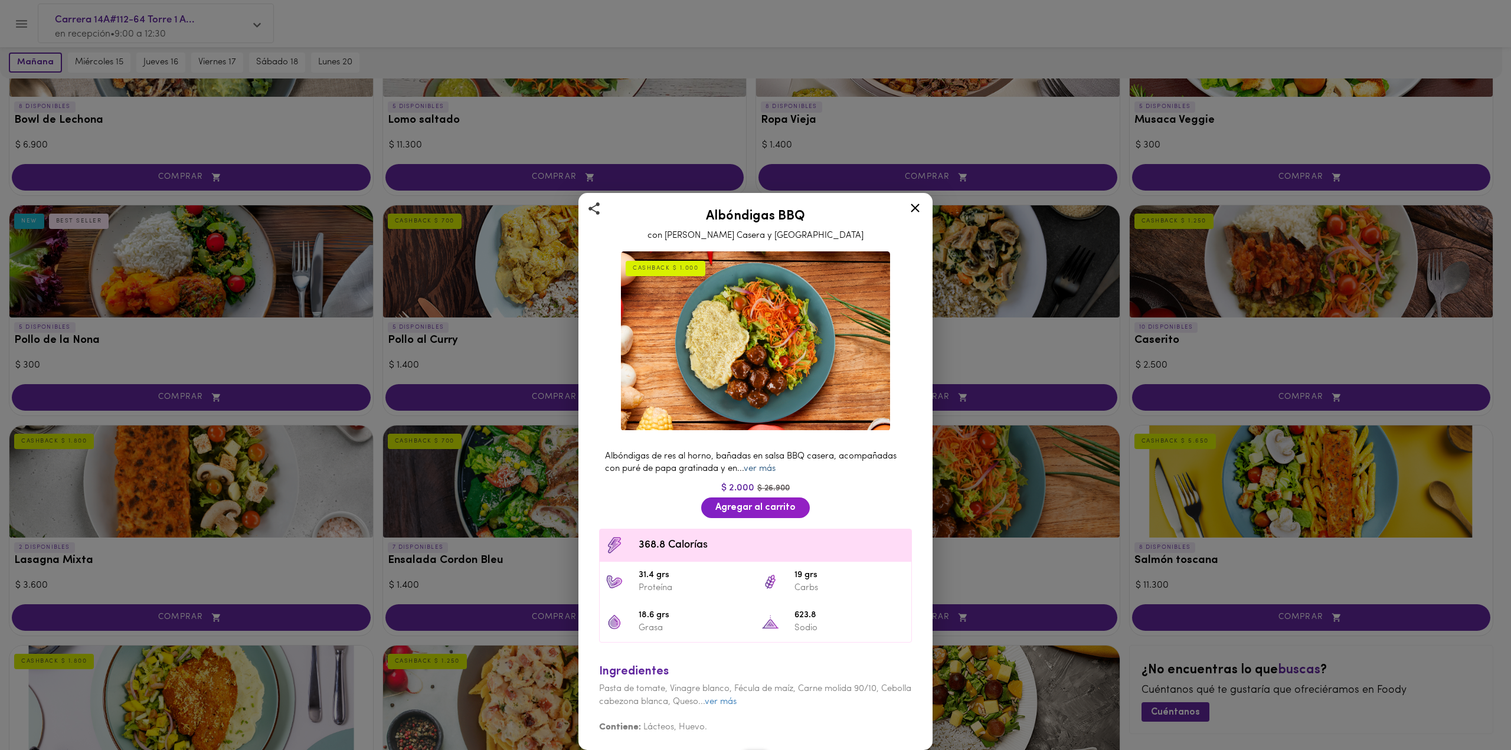
click at [760, 465] on link "ver más" at bounding box center [760, 469] width 32 height 9
click at [916, 204] on icon at bounding box center [915, 208] width 15 height 15
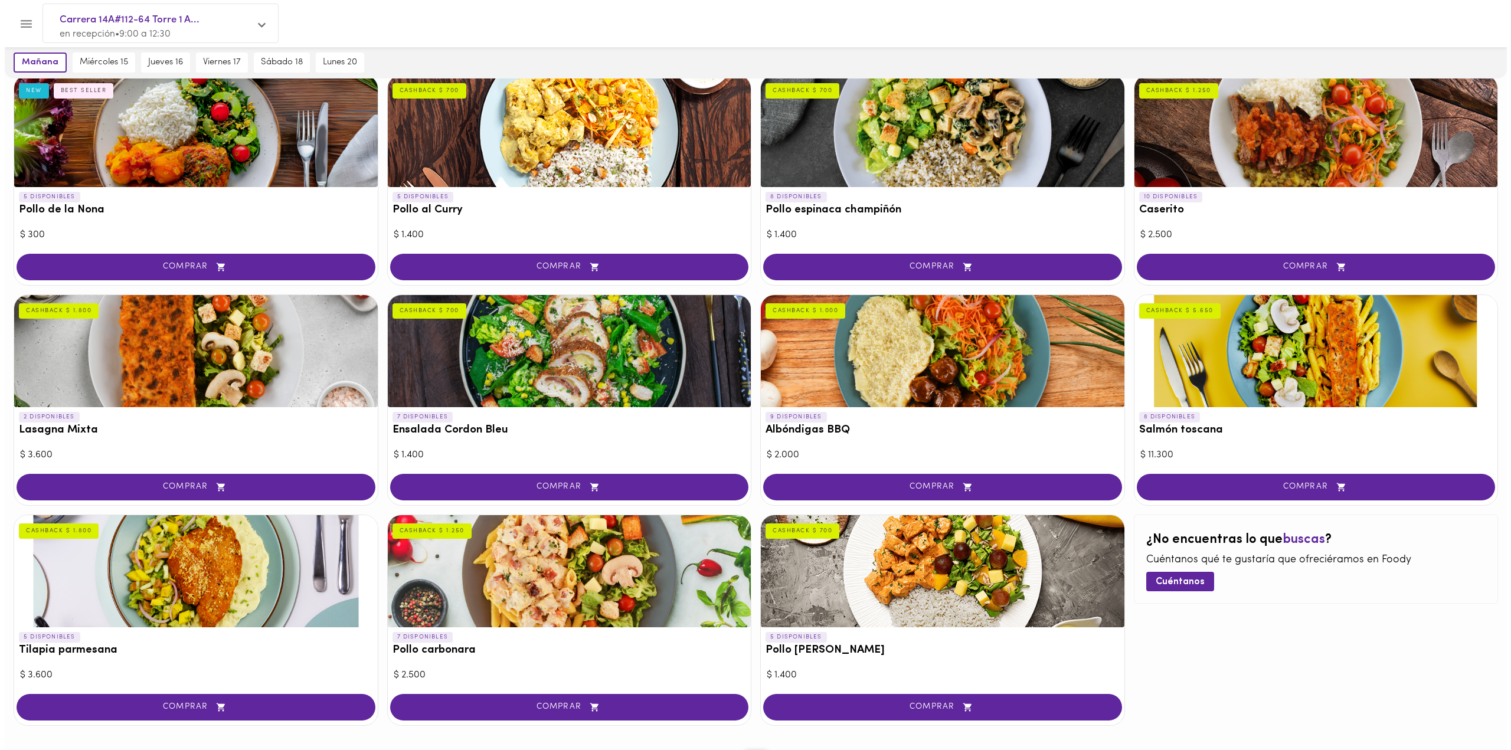
scroll to position [351, 0]
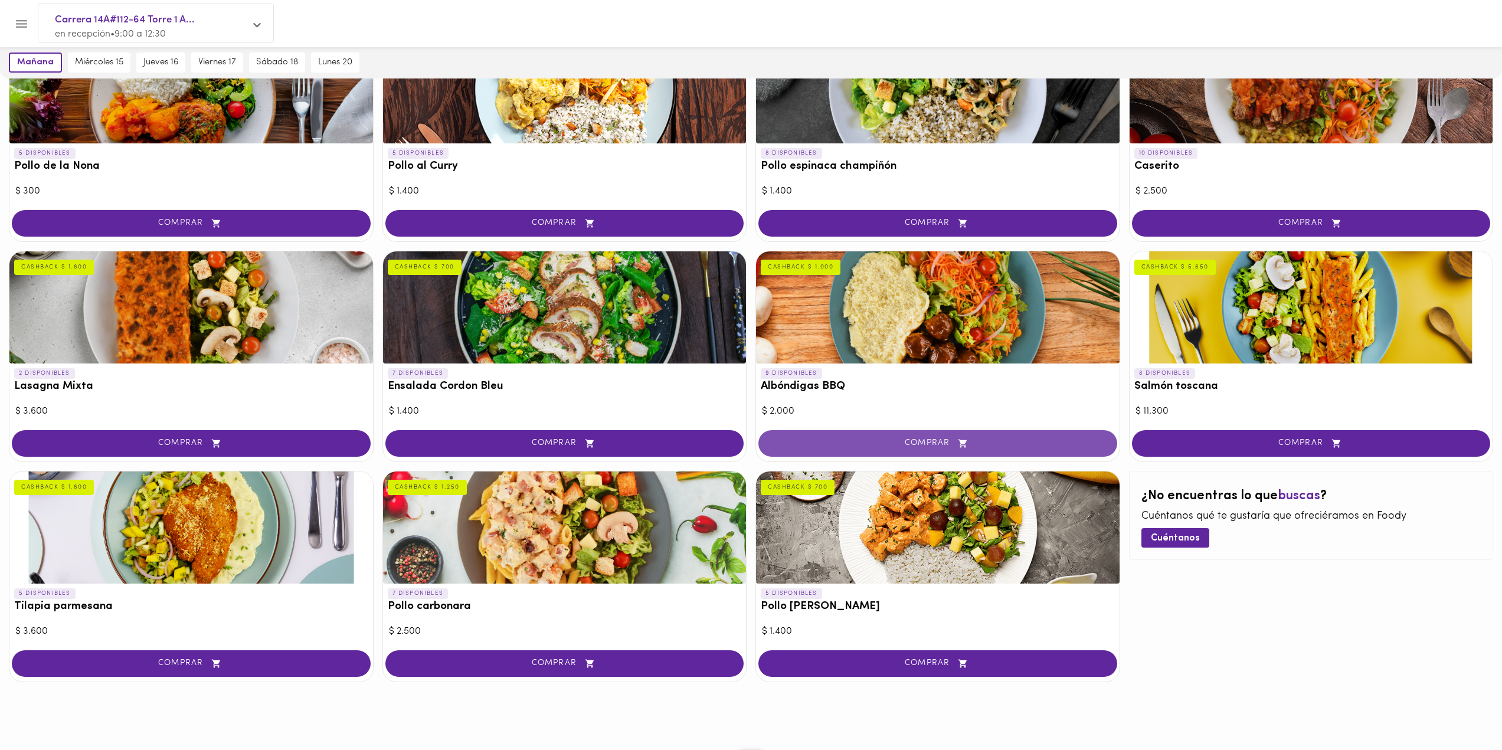
click at [892, 447] on span "COMPRAR" at bounding box center [937, 444] width 329 height 10
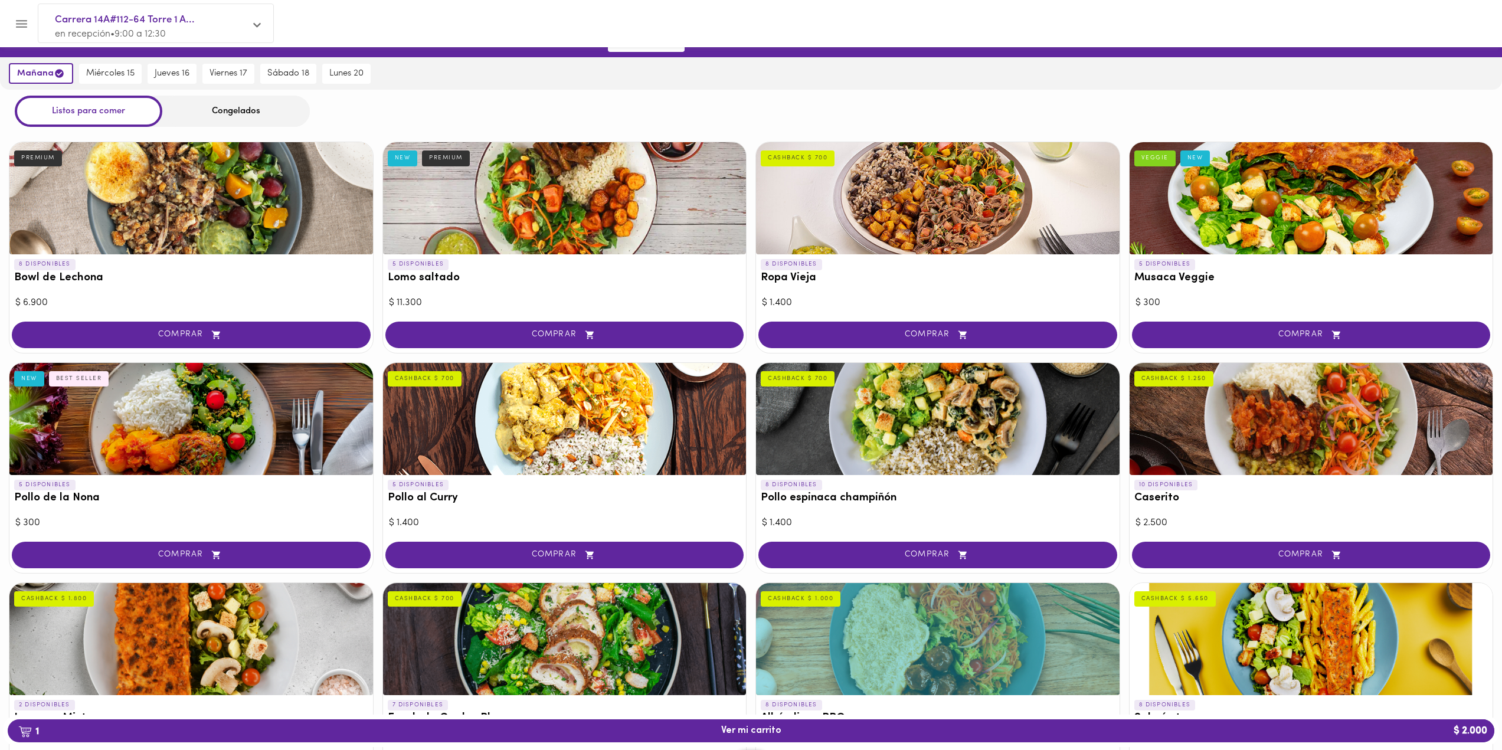
scroll to position [0, 0]
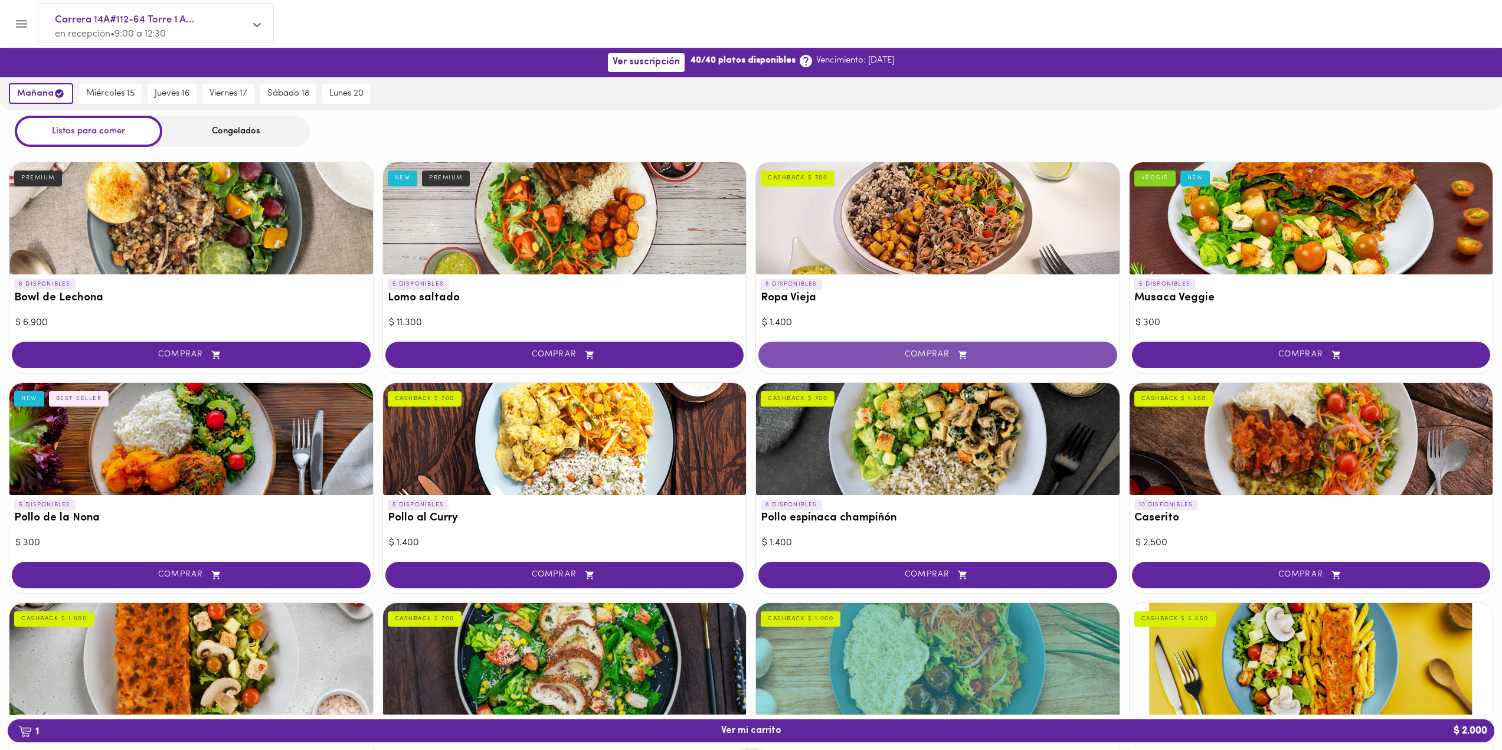
click at [896, 358] on span "COMPRAR" at bounding box center [937, 355] width 329 height 10
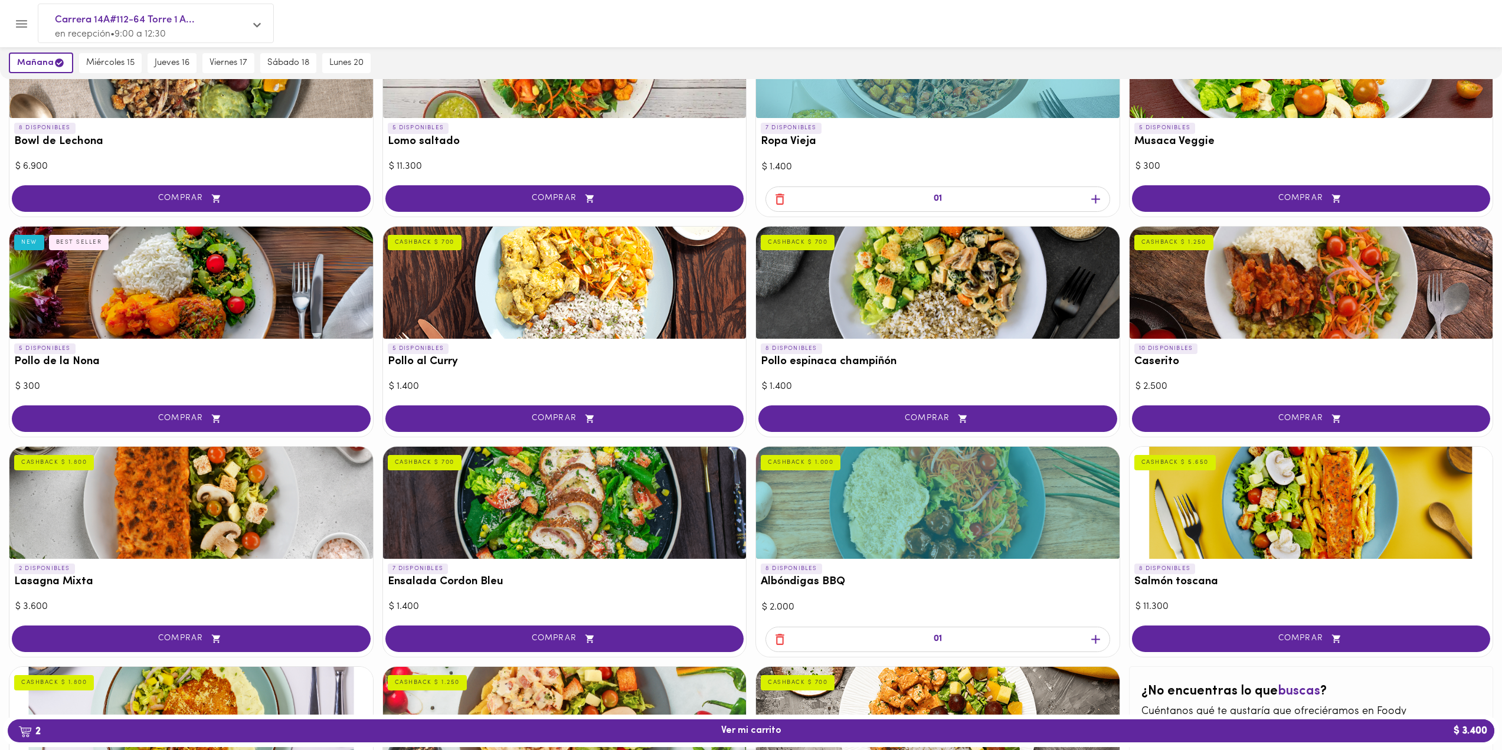
scroll to position [177, 0]
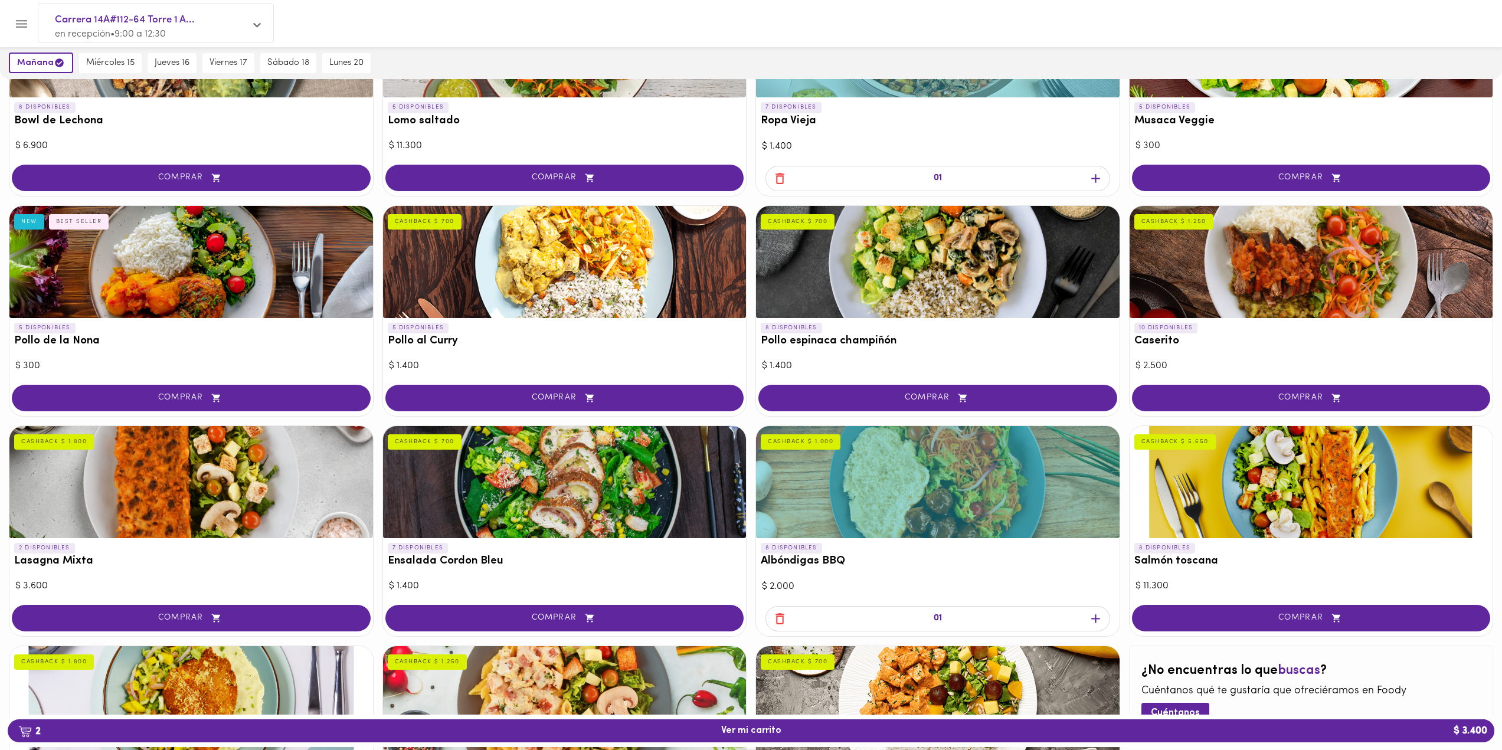
click at [780, 617] on icon "button" at bounding box center [780, 618] width 9 height 11
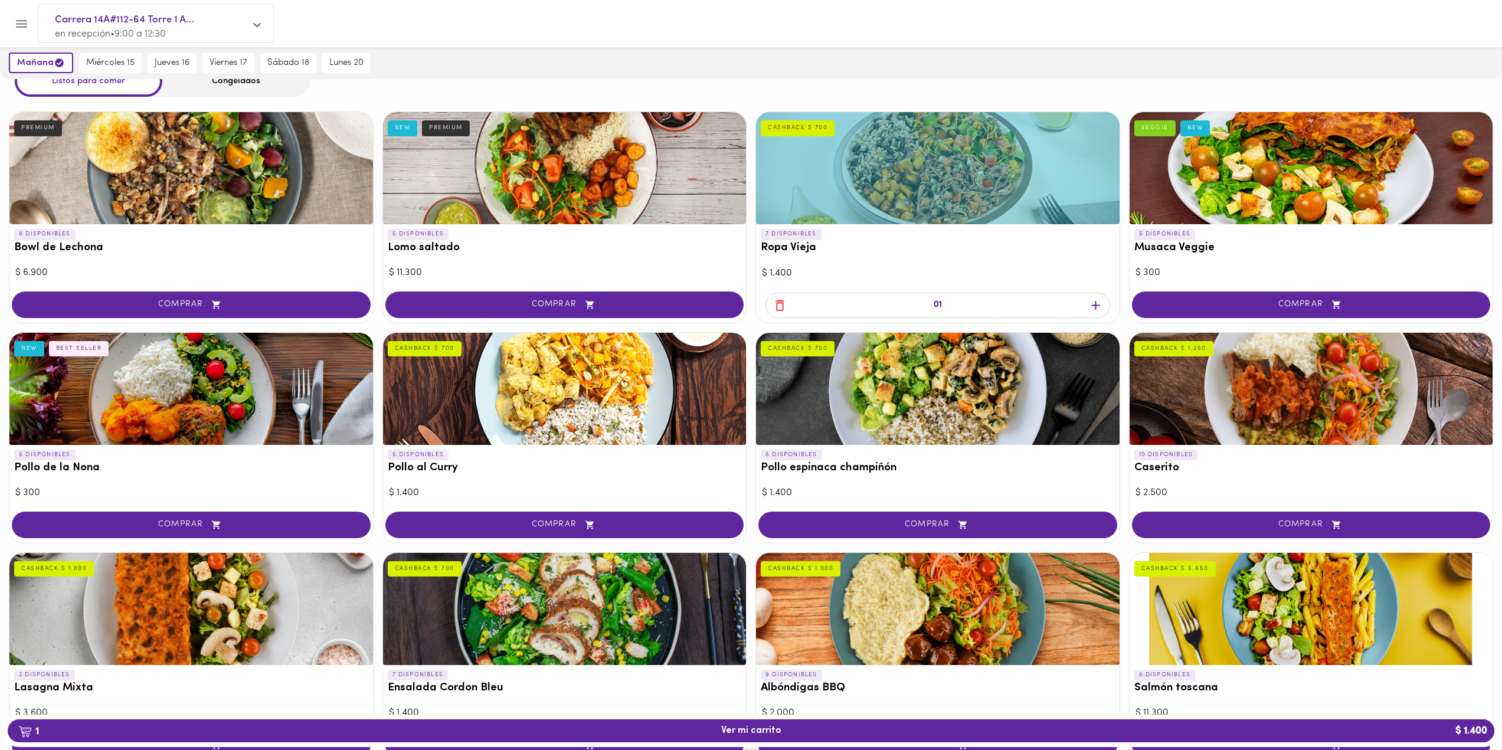
scroll to position [0, 0]
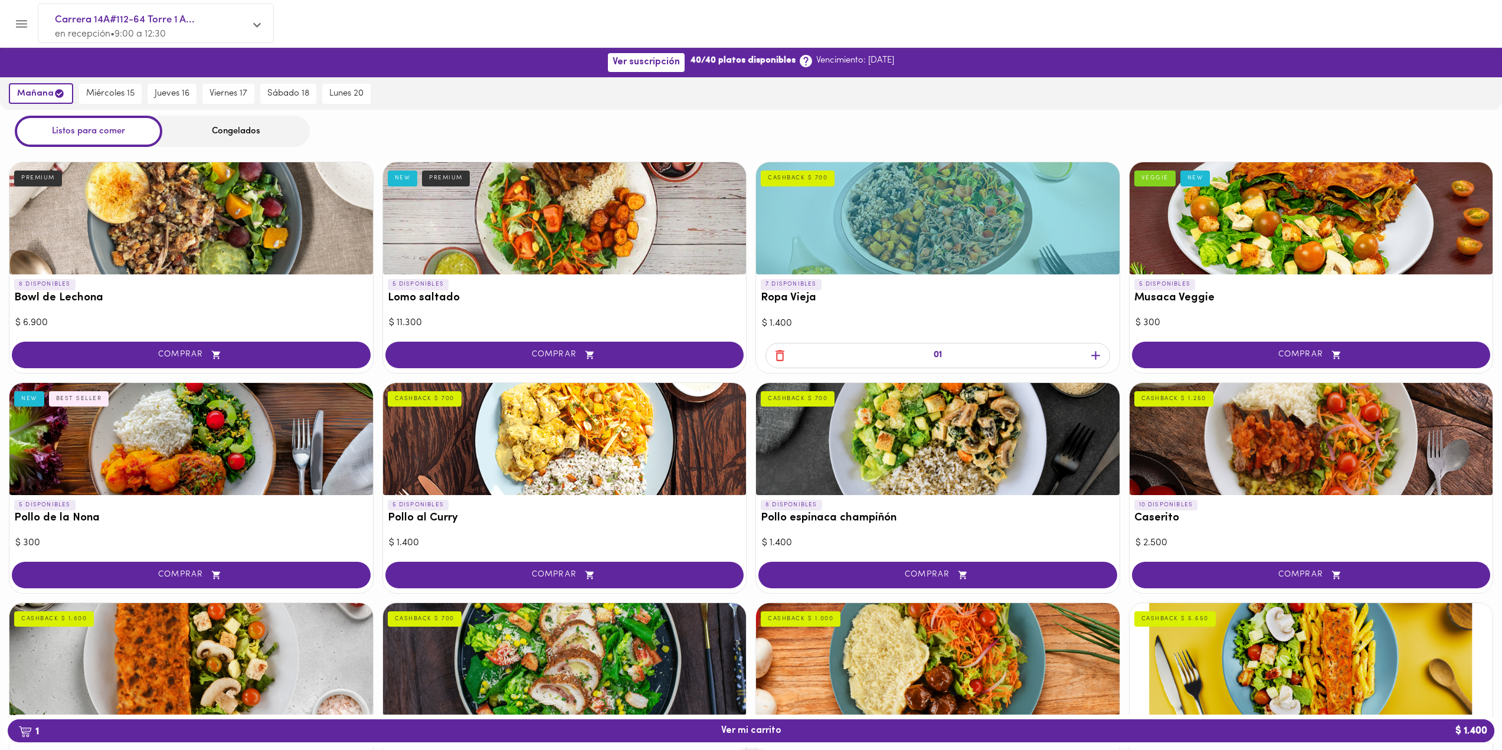
click at [1095, 351] on icon "button" at bounding box center [1096, 355] width 15 height 15
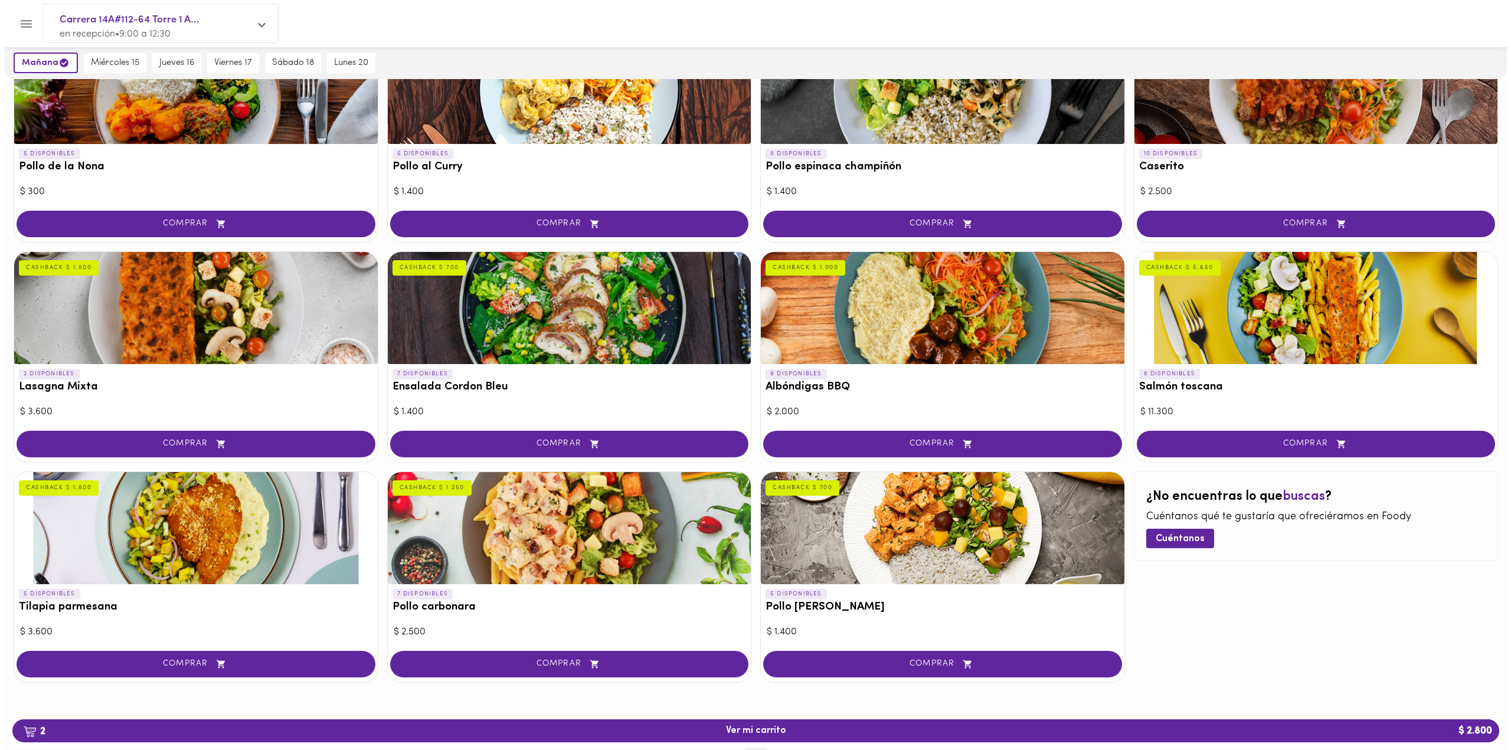
scroll to position [352, 0]
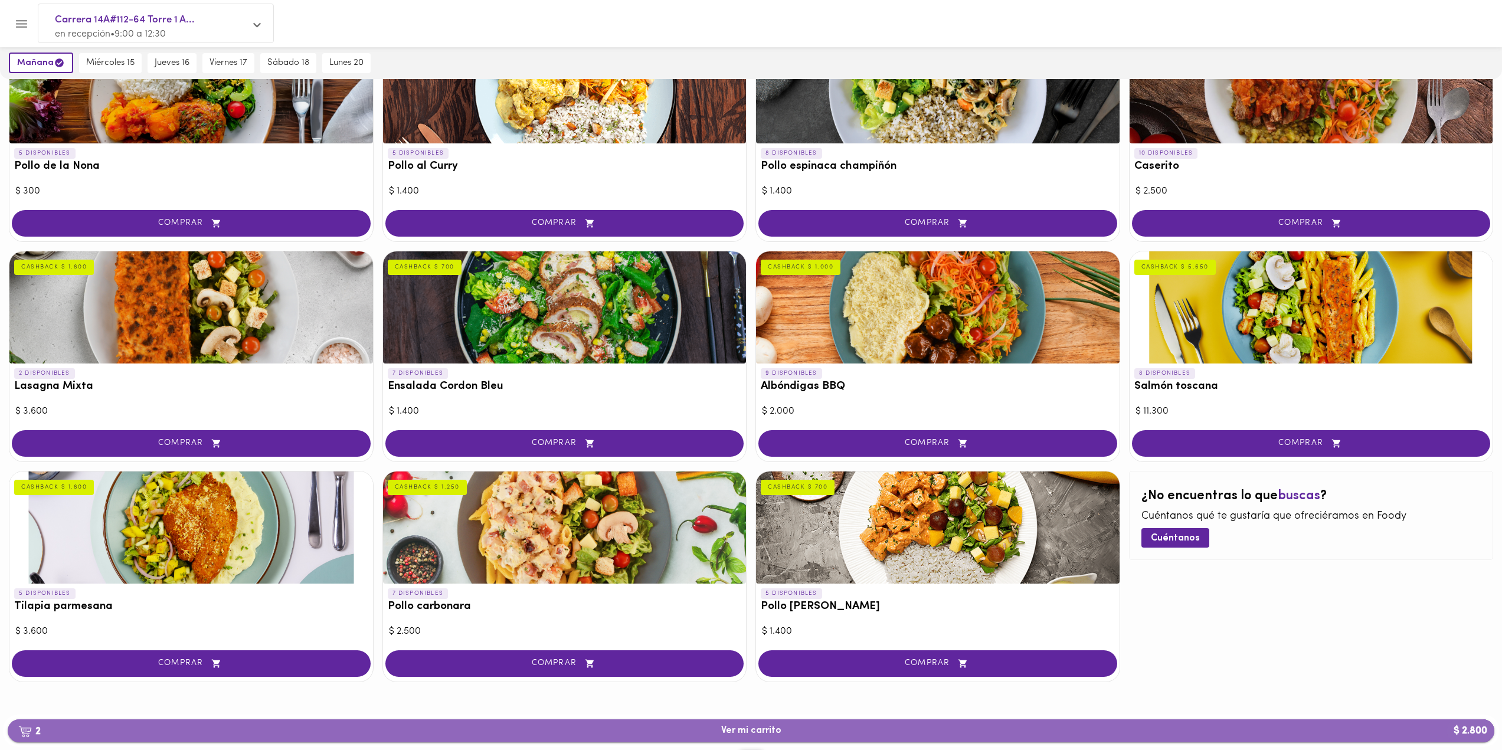
click at [785, 730] on span "2 Ver mi carrito $ 2.800" at bounding box center [751, 731] width 1468 height 11
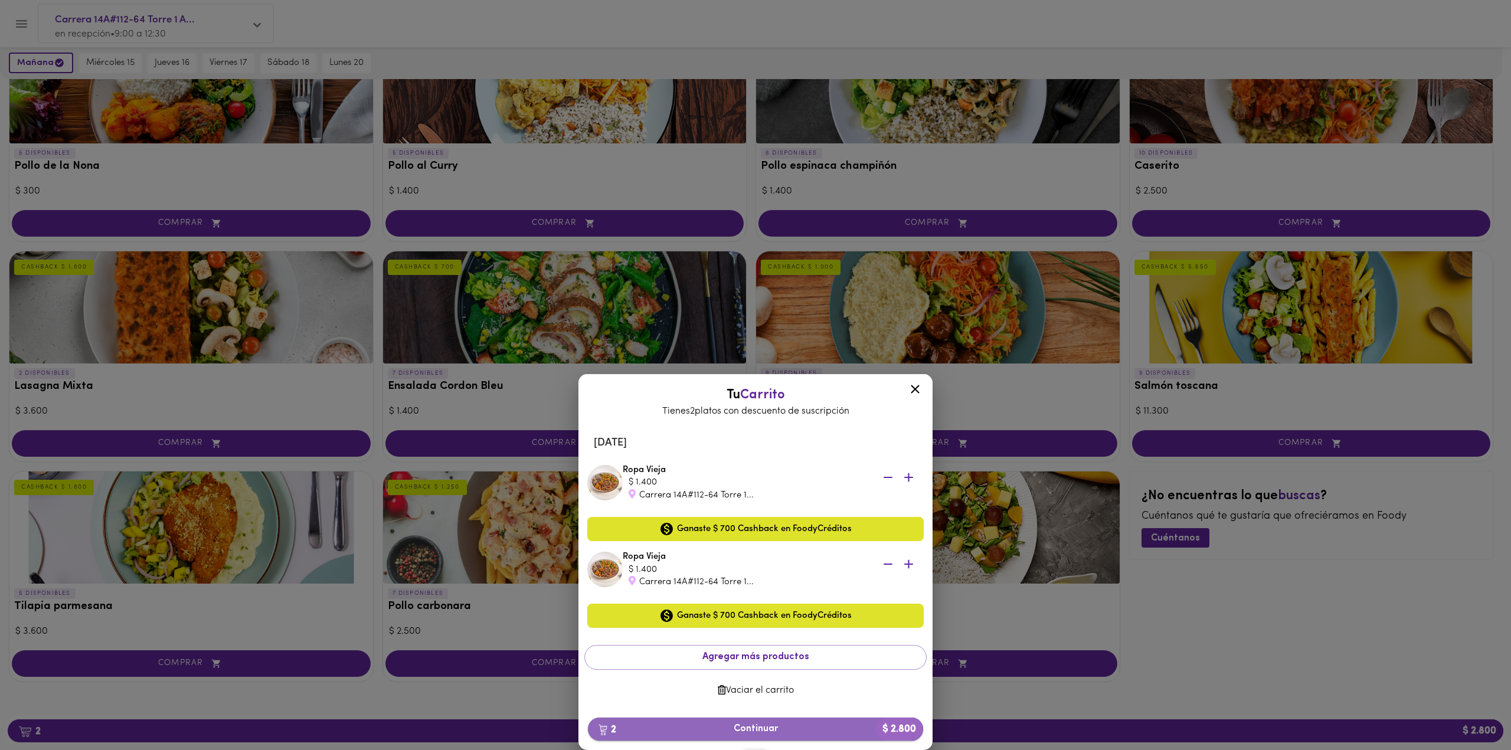
click at [817, 725] on span "2 Continuar $ 2.800" at bounding box center [755, 729] width 316 height 11
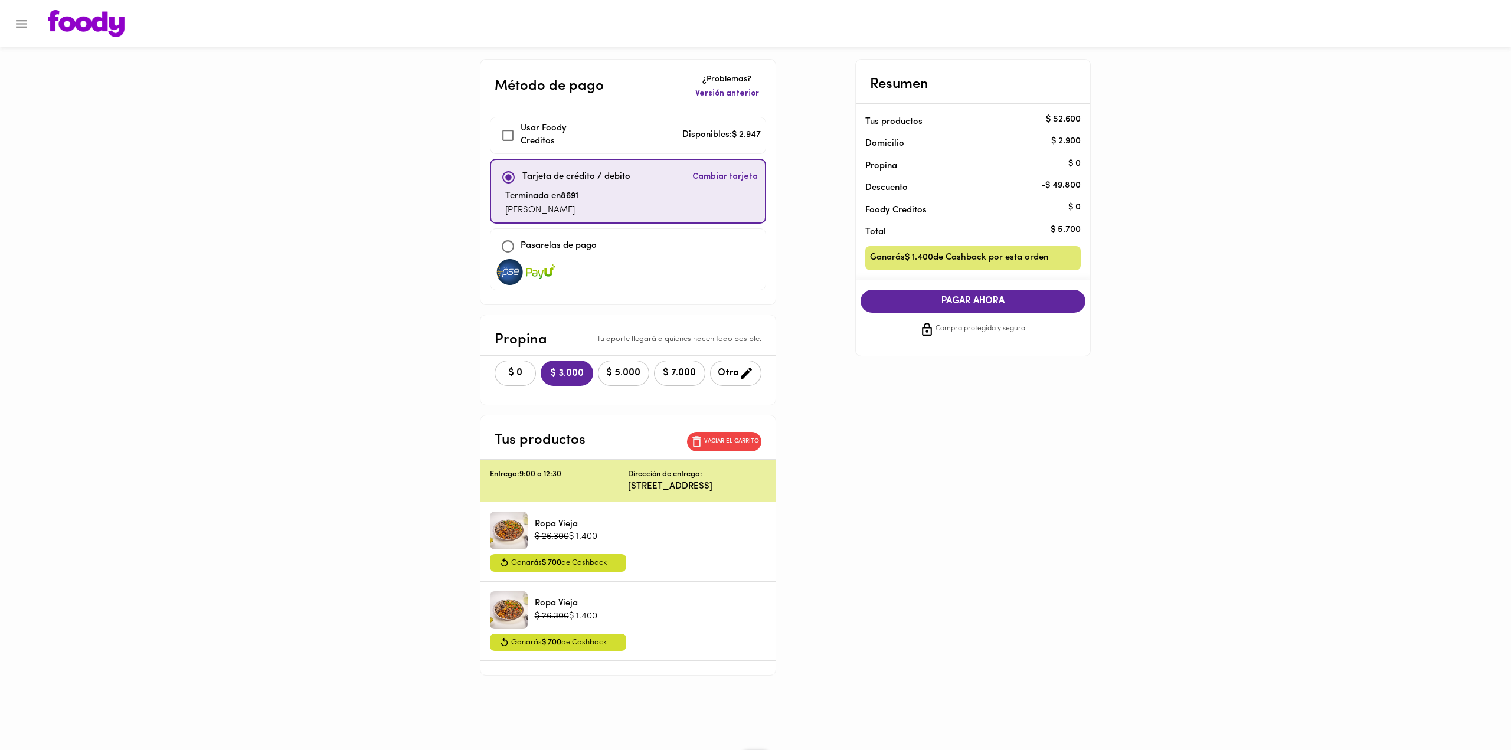
checkbox input "true"
click at [503, 377] on span "$ 0" at bounding box center [515, 373] width 26 height 11
click at [996, 301] on span "PAGAR AHORA" at bounding box center [974, 301] width 202 height 11
click at [726, 90] on span "Versión anterior" at bounding box center [727, 94] width 64 height 12
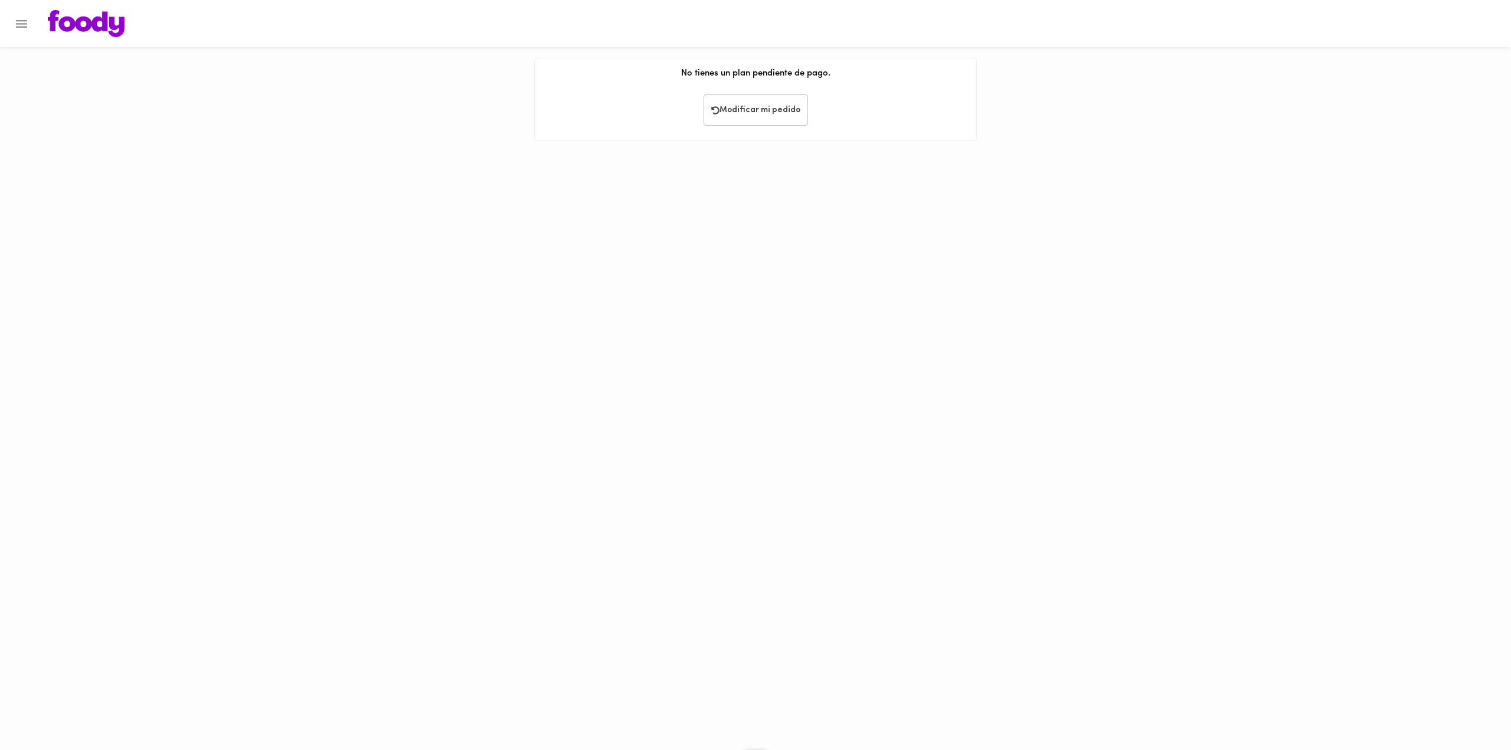
click at [743, 112] on span "Modificar mi pedido" at bounding box center [755, 111] width 89 height 10
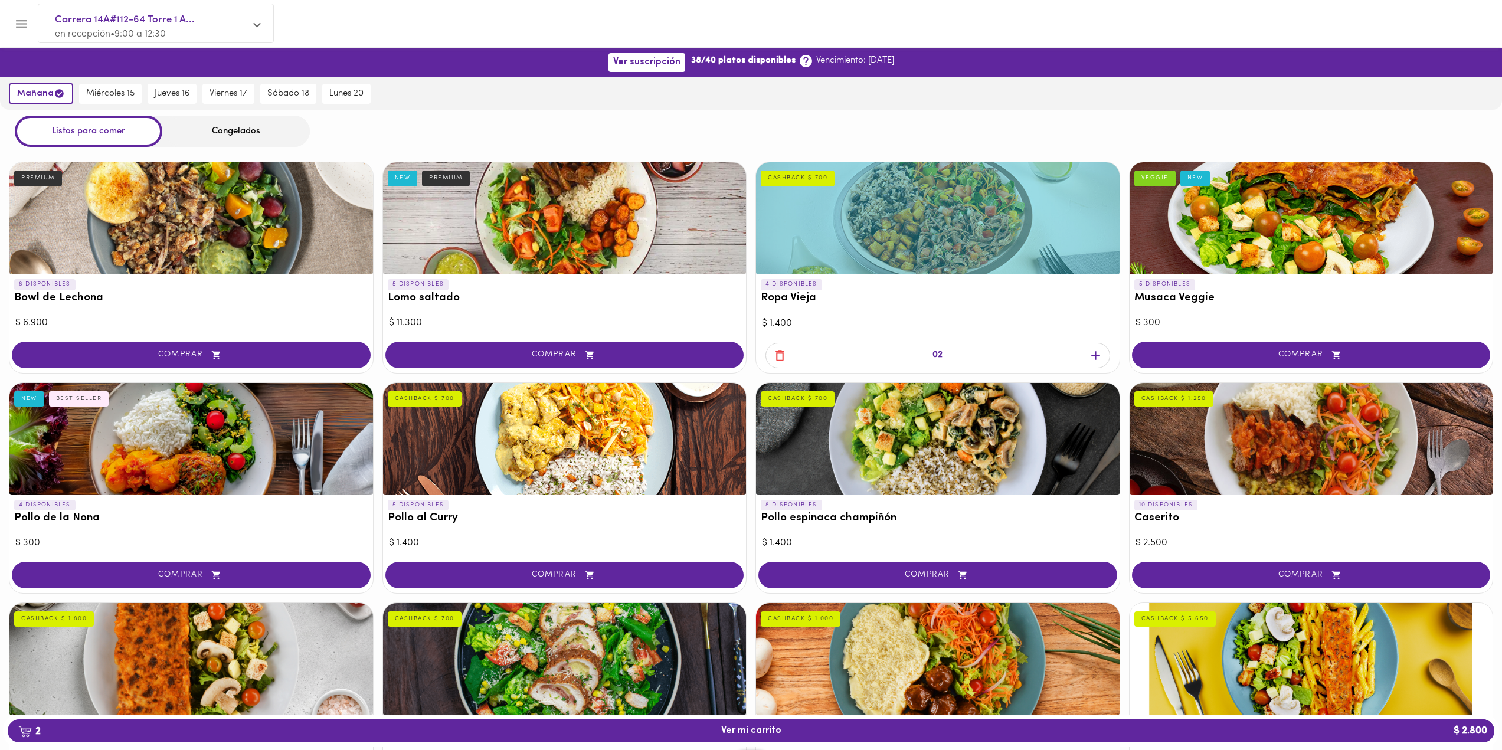
click at [188, 24] on span "Carrera 14A#112-64 Torre 1 A..." at bounding box center [150, 19] width 190 height 15
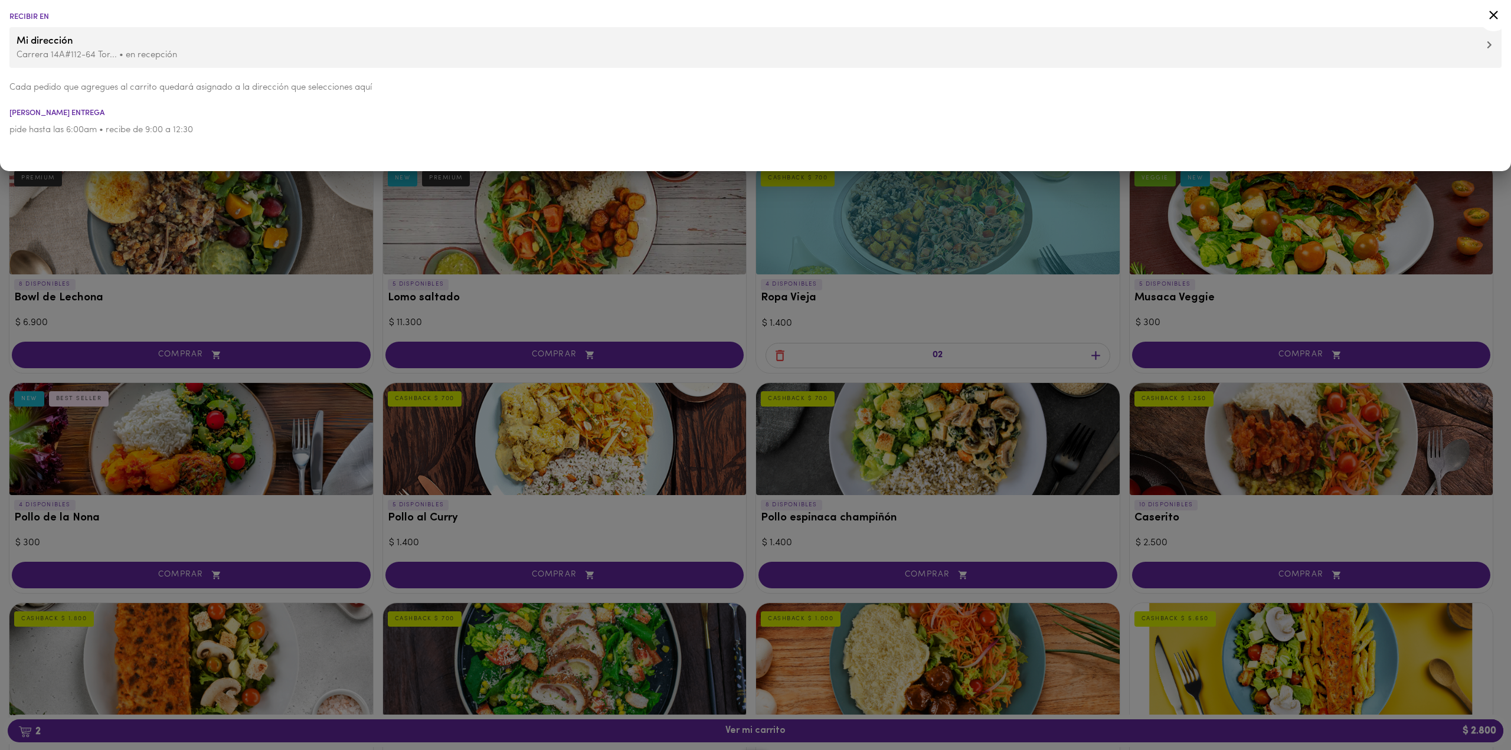
click at [186, 45] on span "Mi dirección" at bounding box center [756, 41] width 1478 height 15
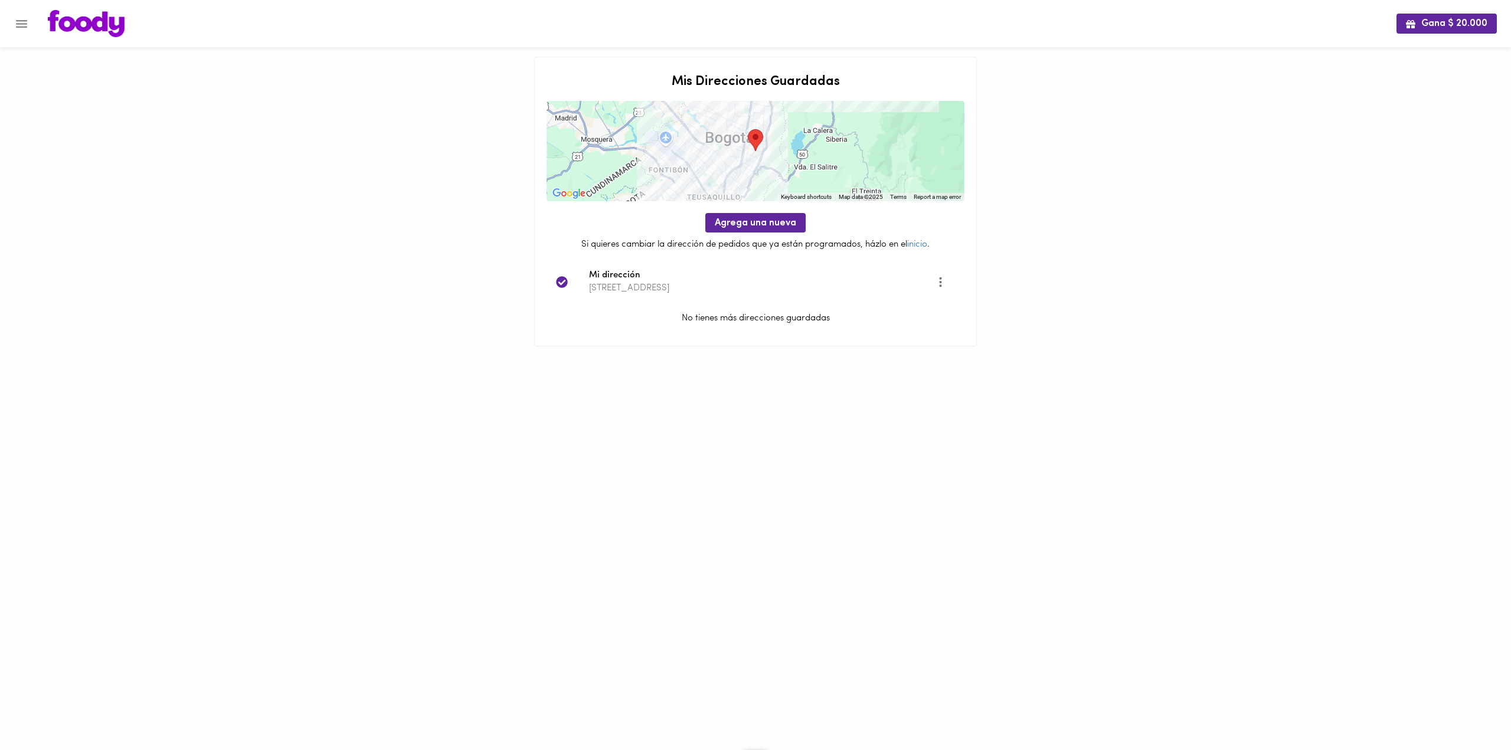
click at [24, 25] on icon "Menu" at bounding box center [21, 24] width 15 height 15
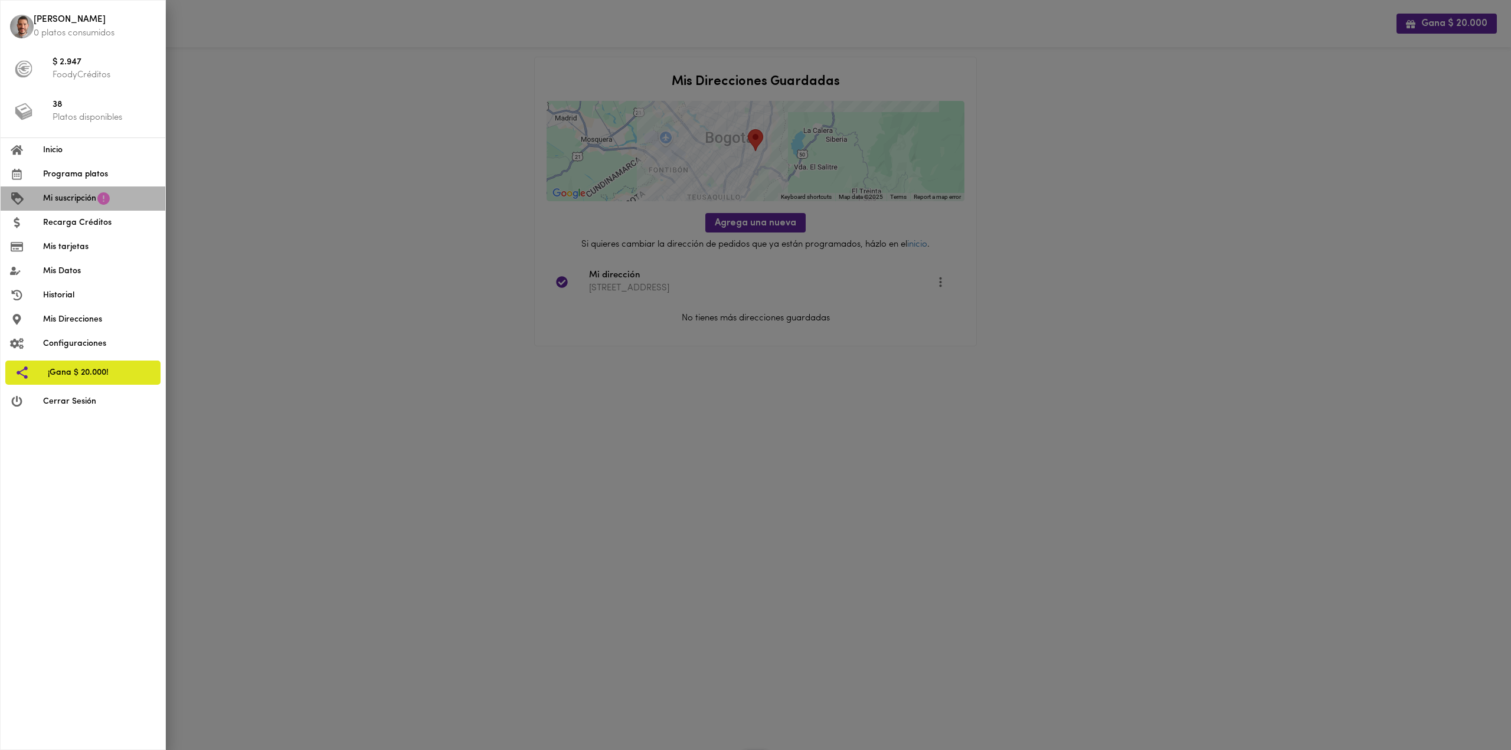
click at [99, 194] on icon at bounding box center [103, 198] width 15 height 15
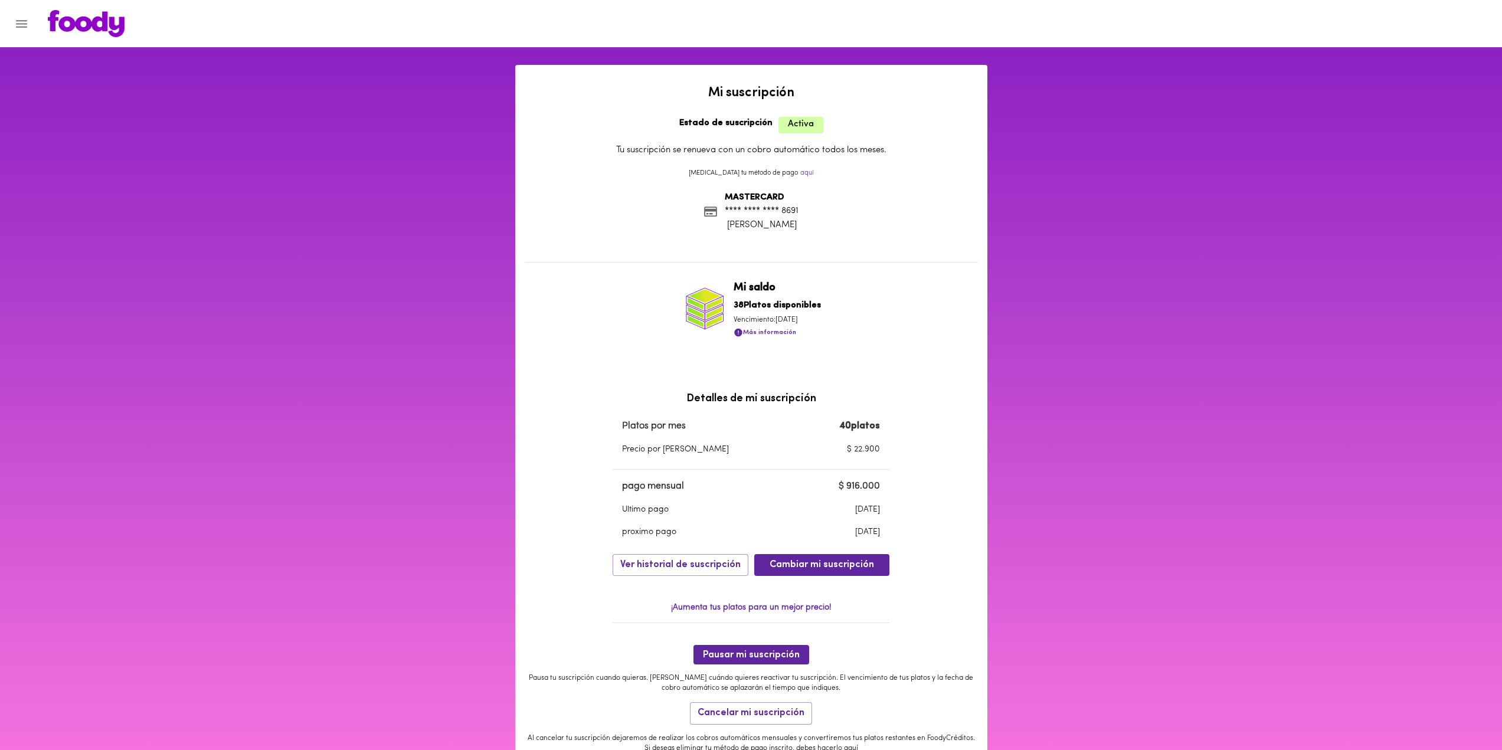
click at [29, 23] on button "Menu" at bounding box center [21, 23] width 29 height 29
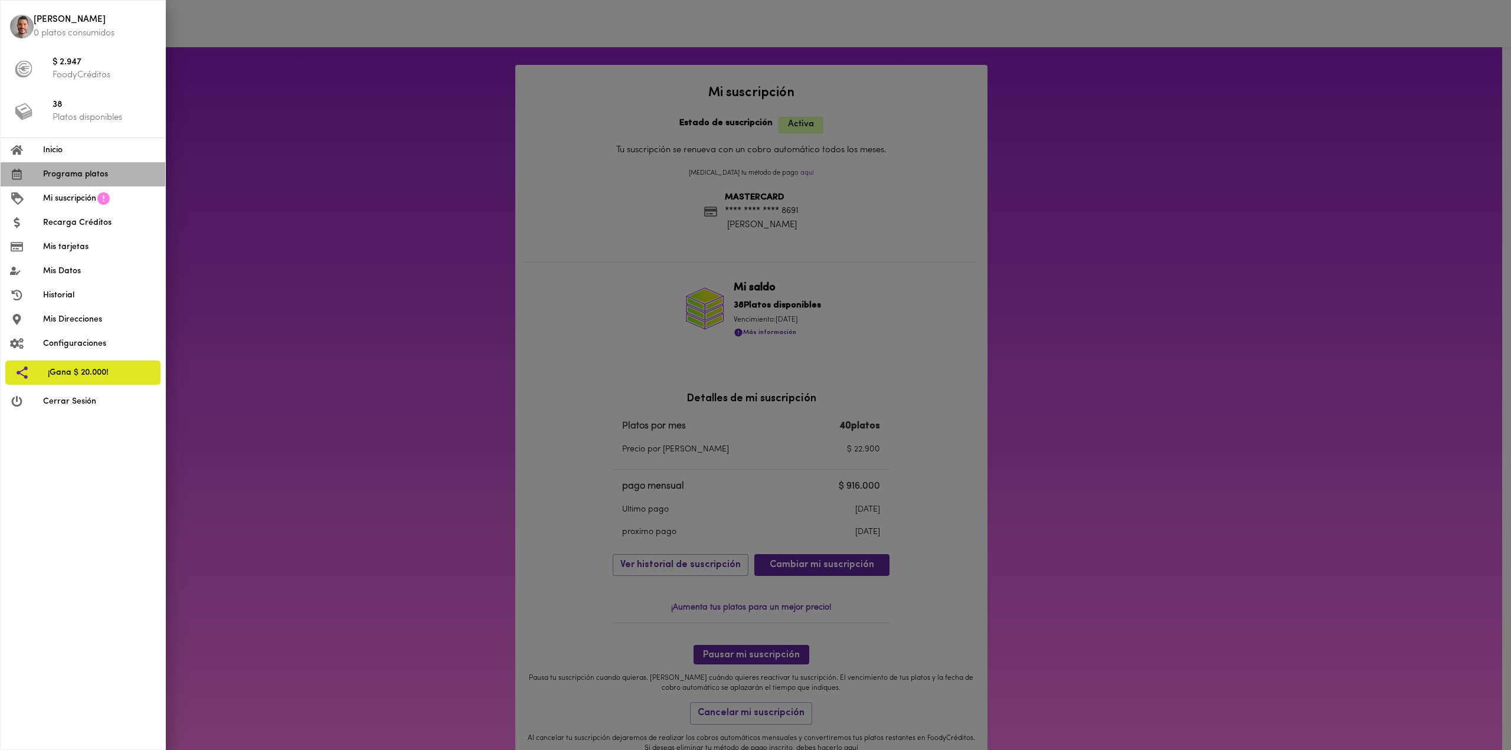
click at [83, 173] on span "Programa platos" at bounding box center [99, 174] width 113 height 12
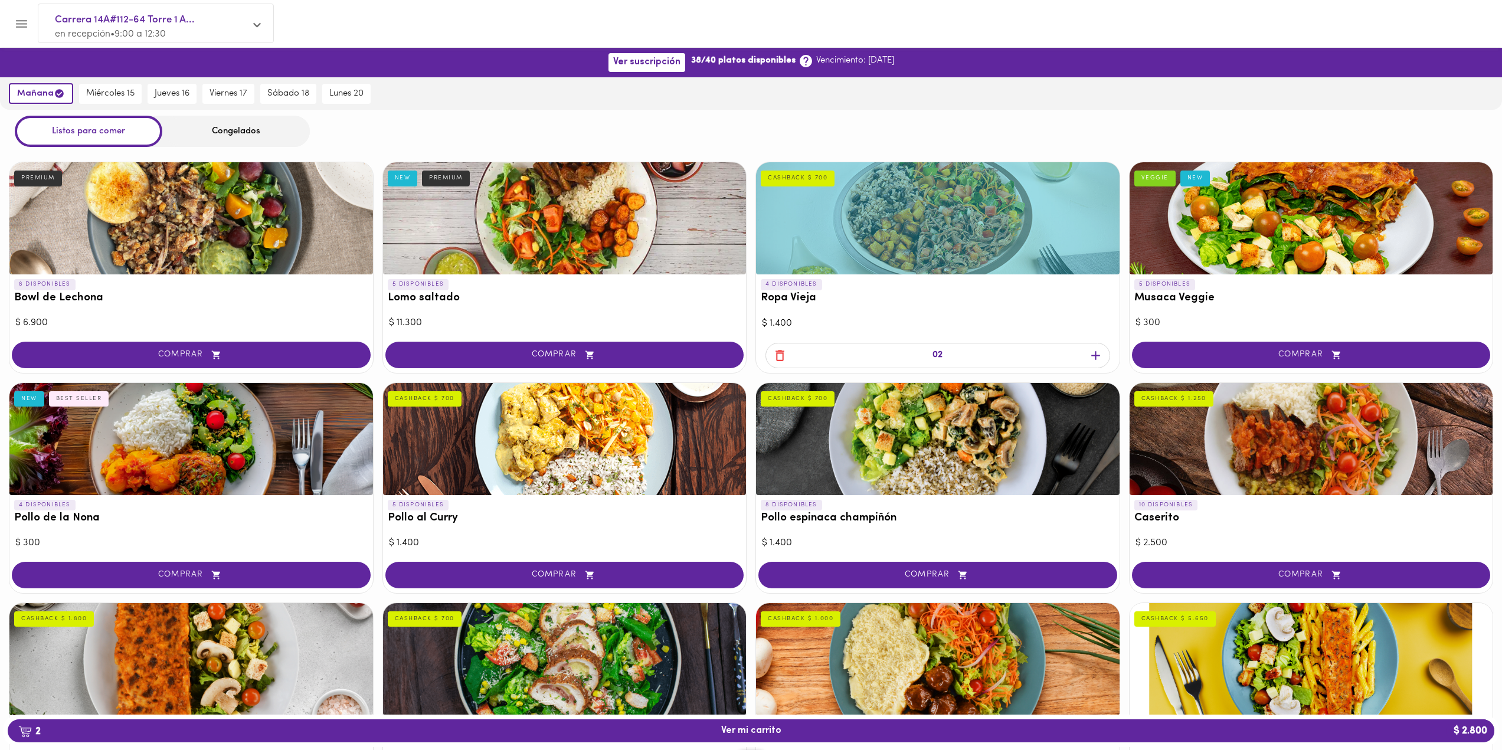
click at [848, 238] on div at bounding box center [938, 218] width 364 height 112
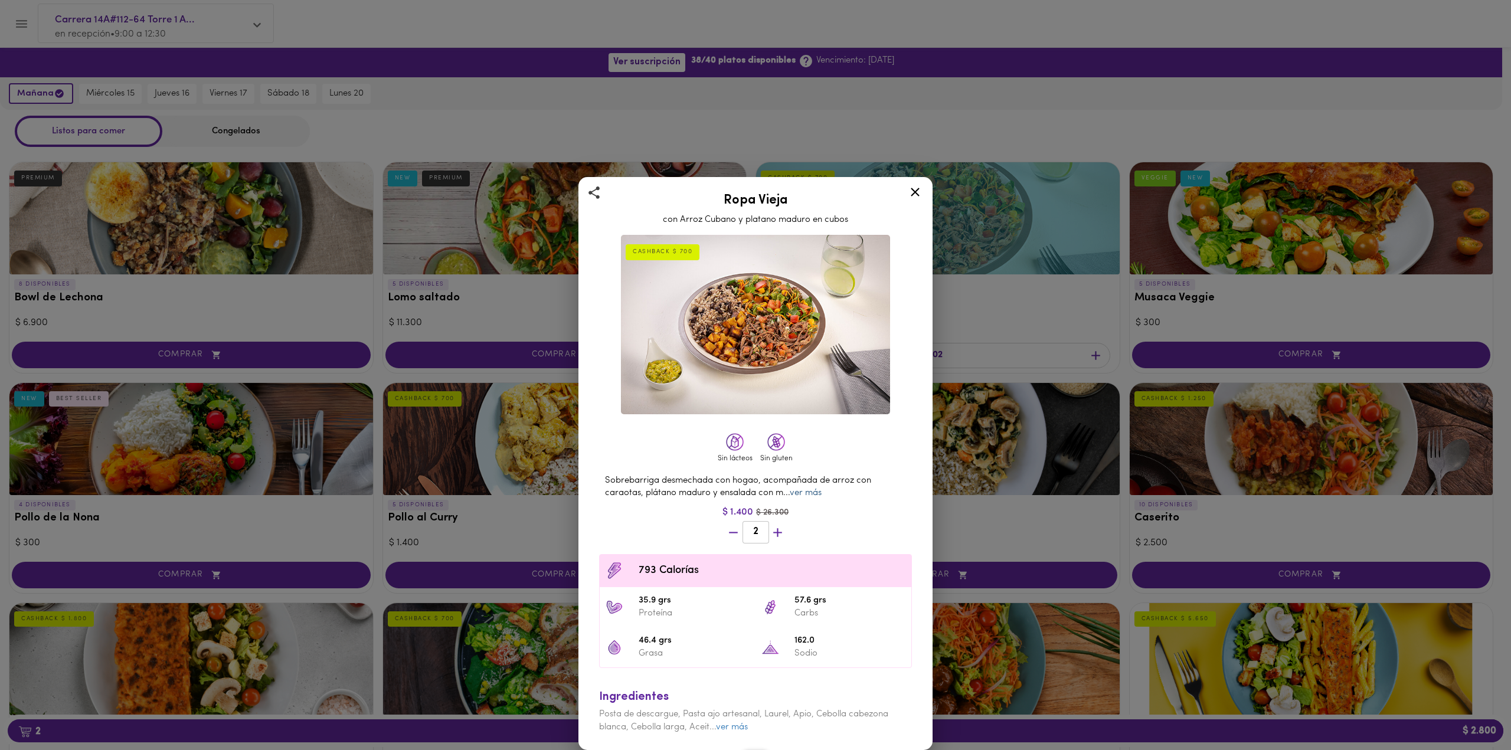
click at [805, 493] on link "ver más" at bounding box center [806, 493] width 32 height 9
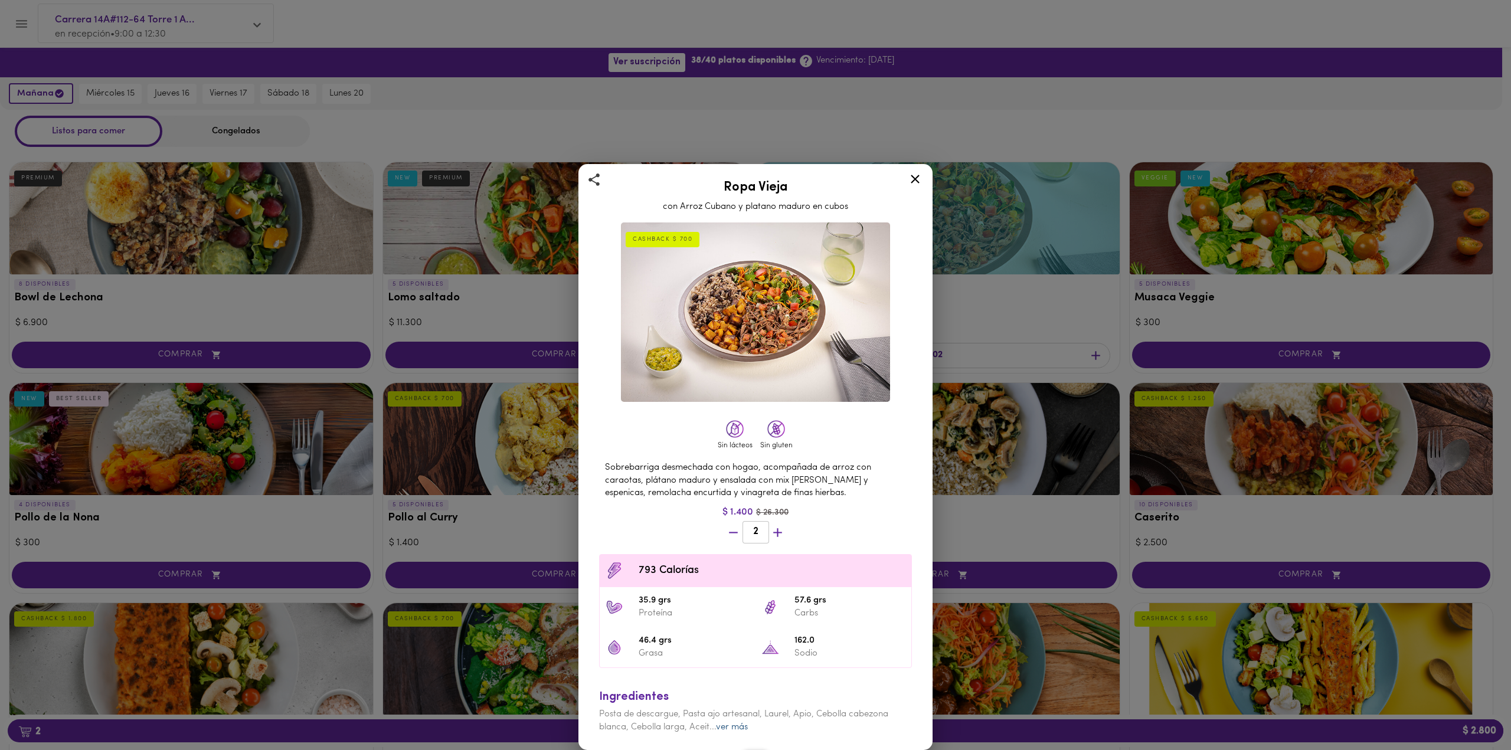
click at [739, 732] on link "ver más" at bounding box center [732, 727] width 32 height 9
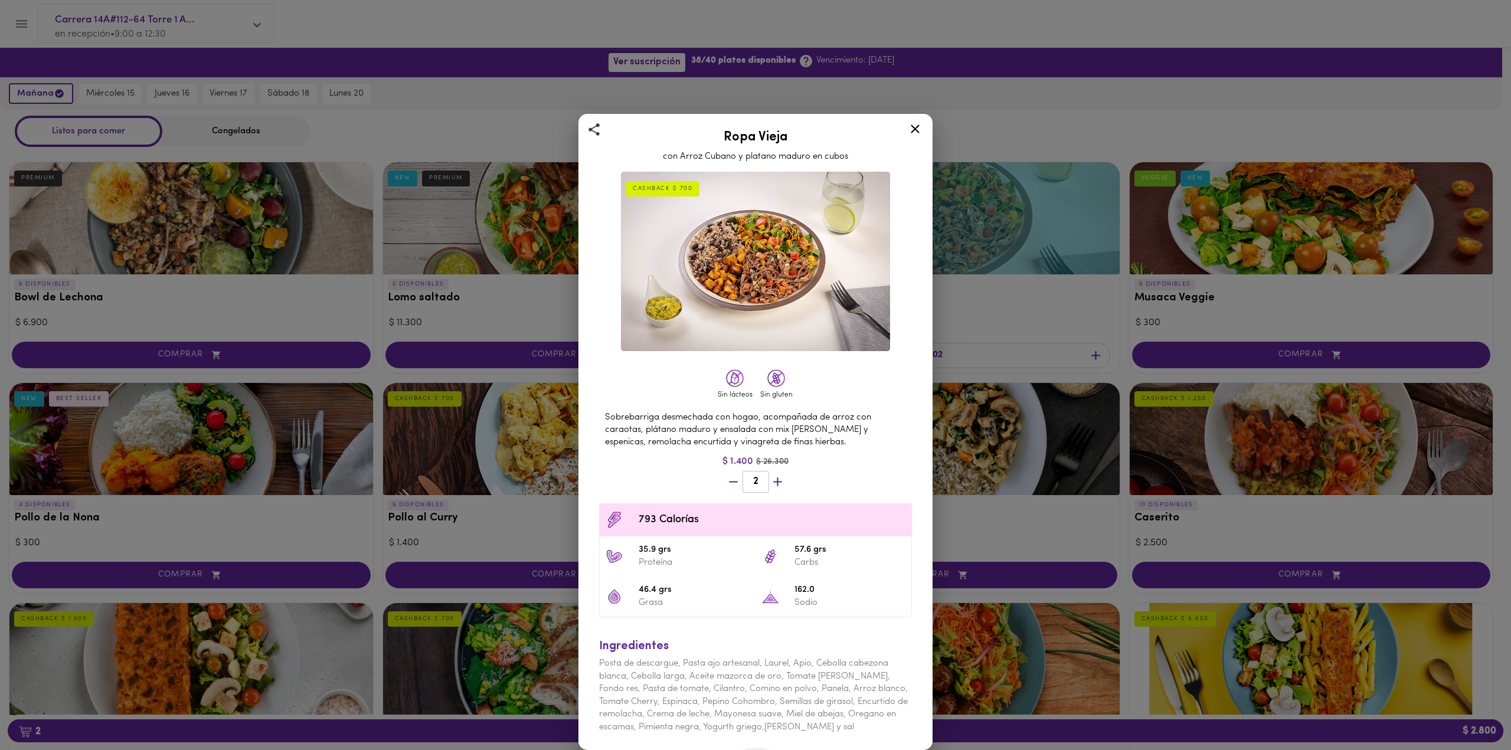
click at [915, 129] on icon at bounding box center [915, 129] width 9 height 9
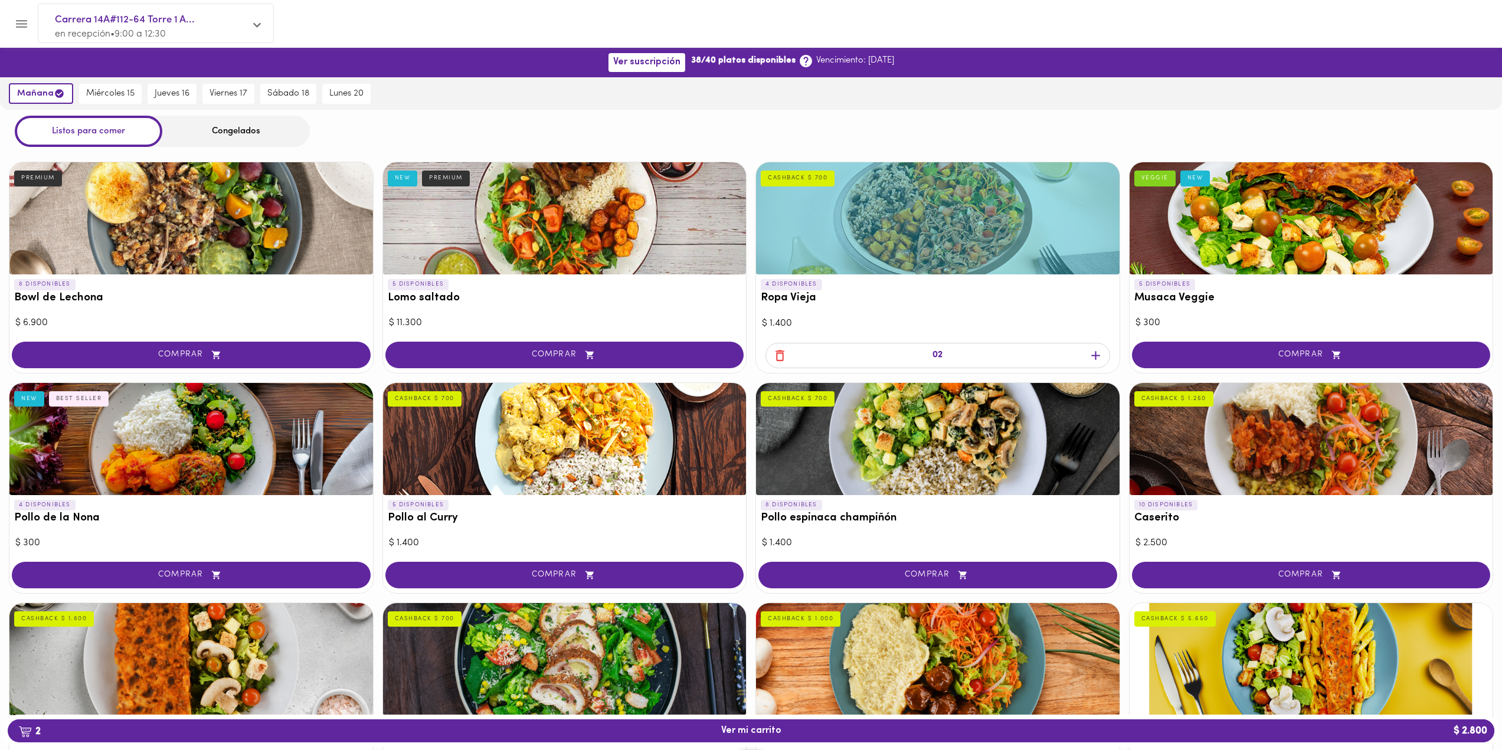
click at [848, 178] on div at bounding box center [938, 218] width 364 height 112
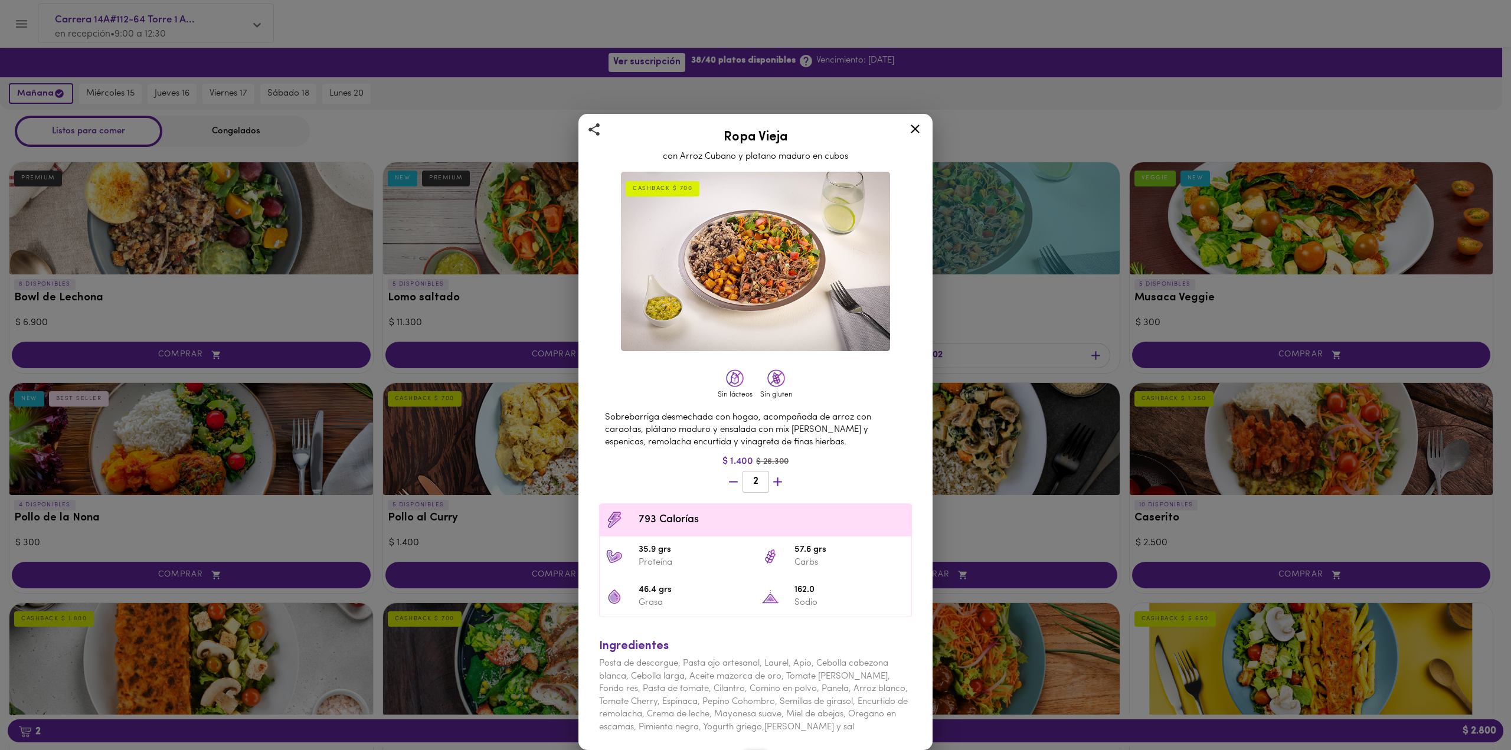
click at [842, 199] on img at bounding box center [755, 261] width 269 height 179
click at [913, 132] on icon at bounding box center [915, 129] width 9 height 9
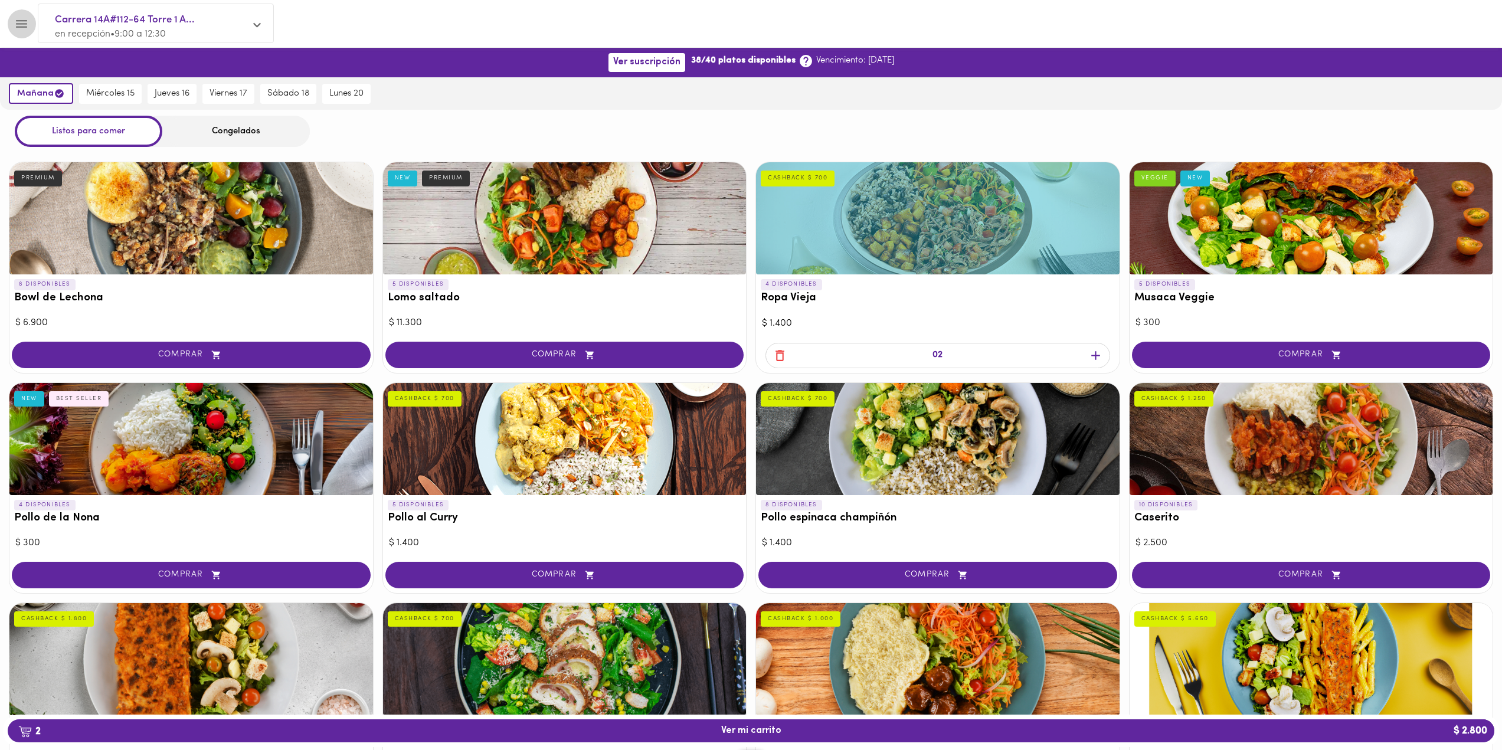
click at [18, 24] on icon "Menu" at bounding box center [21, 24] width 11 height 8
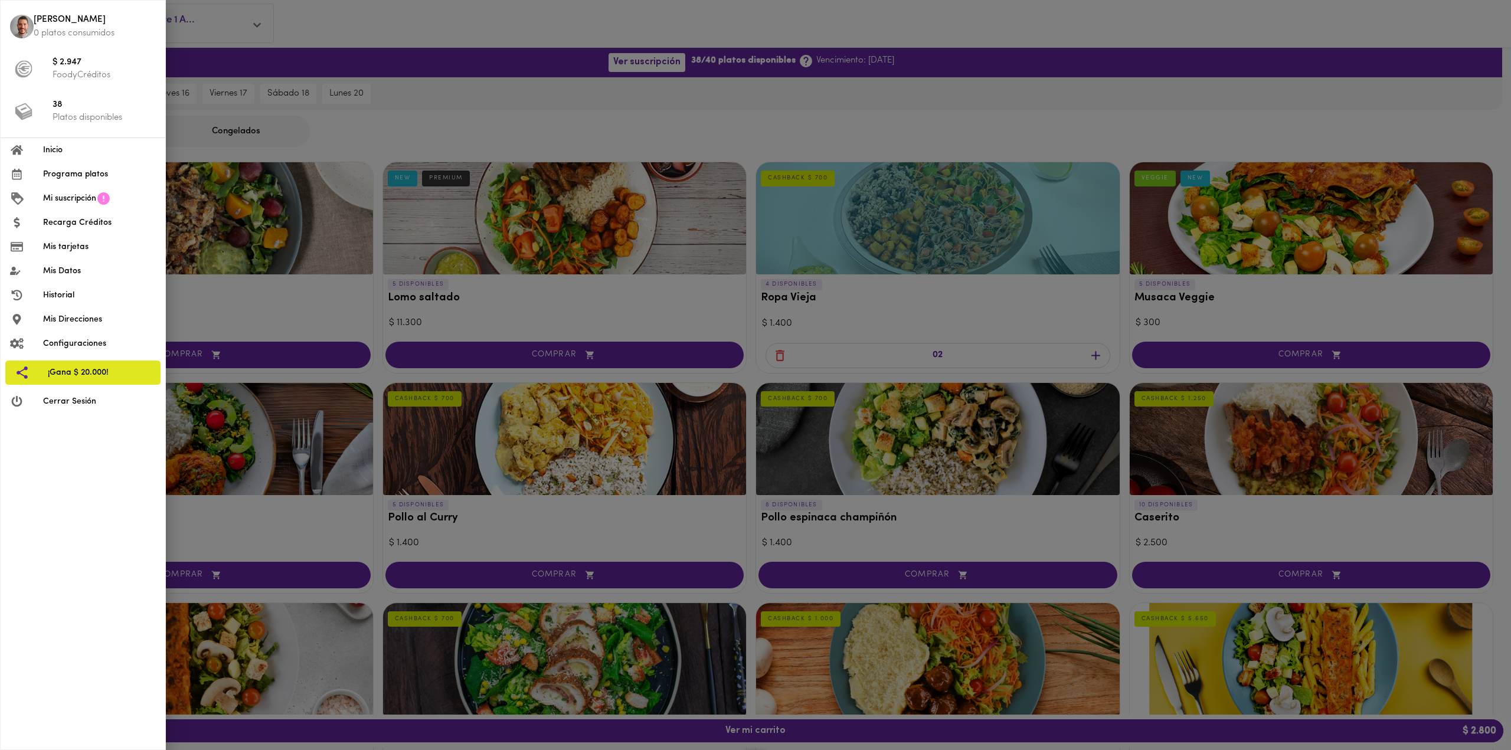
click at [71, 294] on span "Historial" at bounding box center [99, 295] width 113 height 12
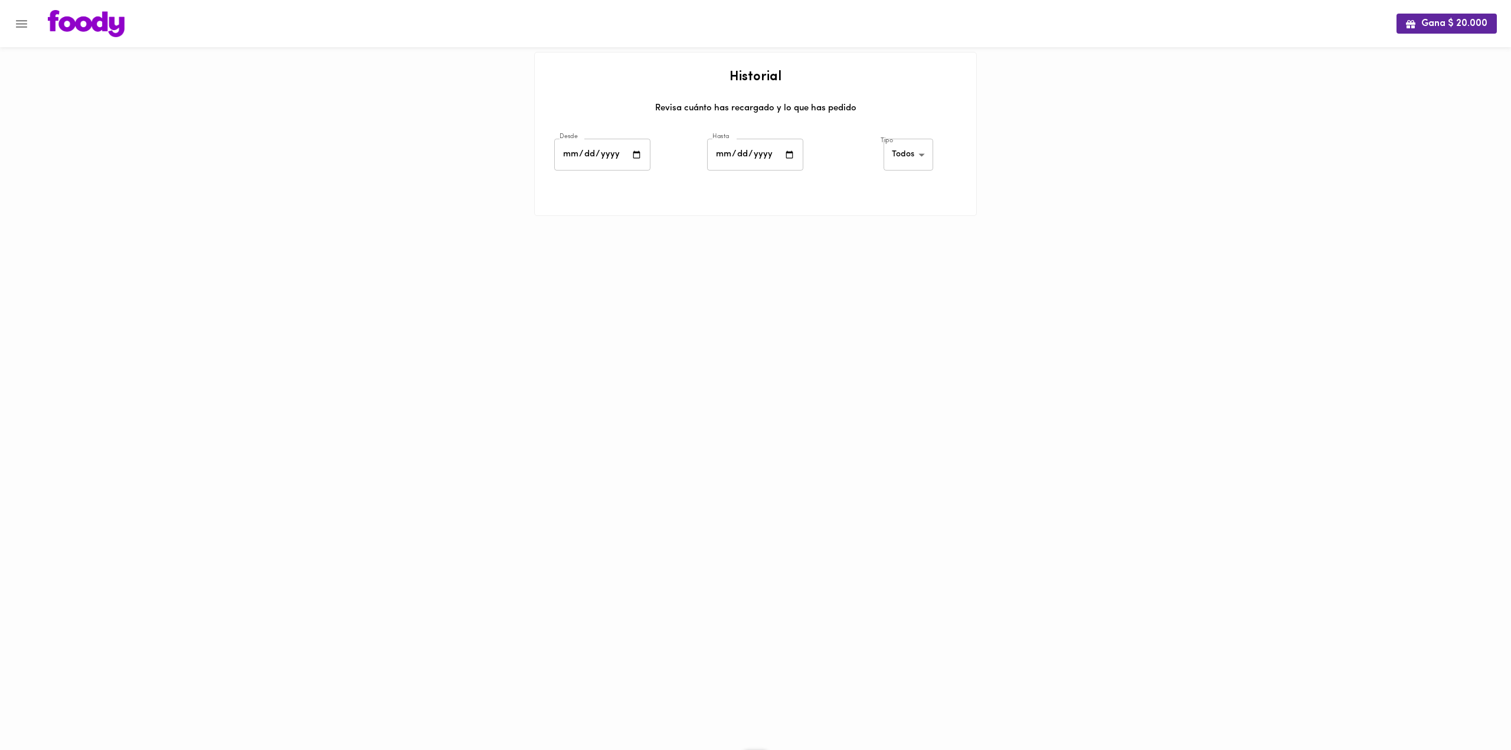
click at [624, 155] on input "date" at bounding box center [602, 155] width 96 height 32
click at [643, 155] on input "date" at bounding box center [602, 155] width 96 height 32
click at [642, 155] on input "date" at bounding box center [602, 155] width 96 height 32
type input "2025-10-13"
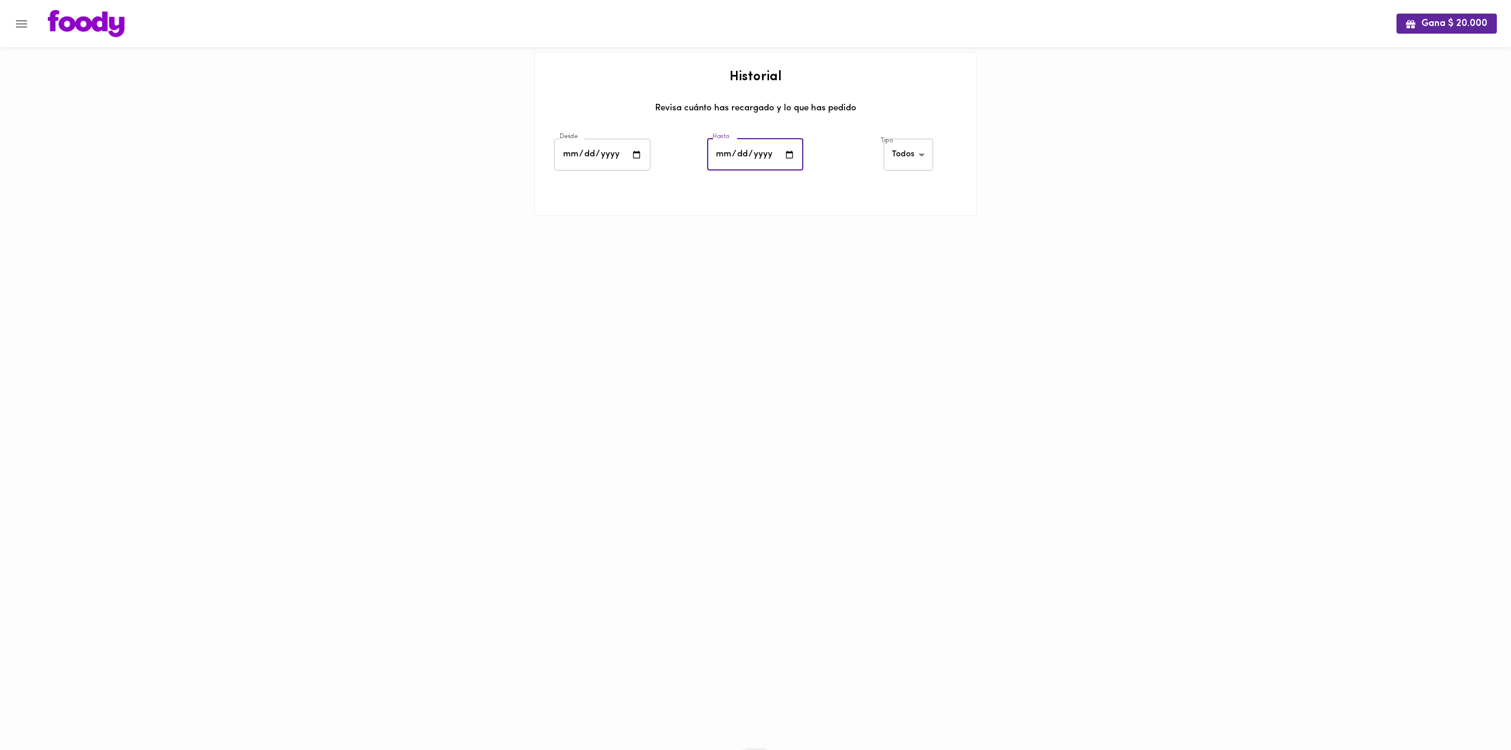
click at [783, 154] on input "date" at bounding box center [755, 155] width 96 height 32
click at [788, 155] on input "date" at bounding box center [755, 155] width 96 height 32
type input "2025-10-13"
click at [746, 246] on html "Gana $ 20.000 Historial Revisa cuánto has recargado y lo que has pedido Desde 2…" at bounding box center [755, 123] width 1511 height 246
click at [903, 155] on body "Gana $ 20.000 Historial Revisa cuánto has recargado y lo que has pedido Desde 2…" at bounding box center [755, 123] width 1511 height 246
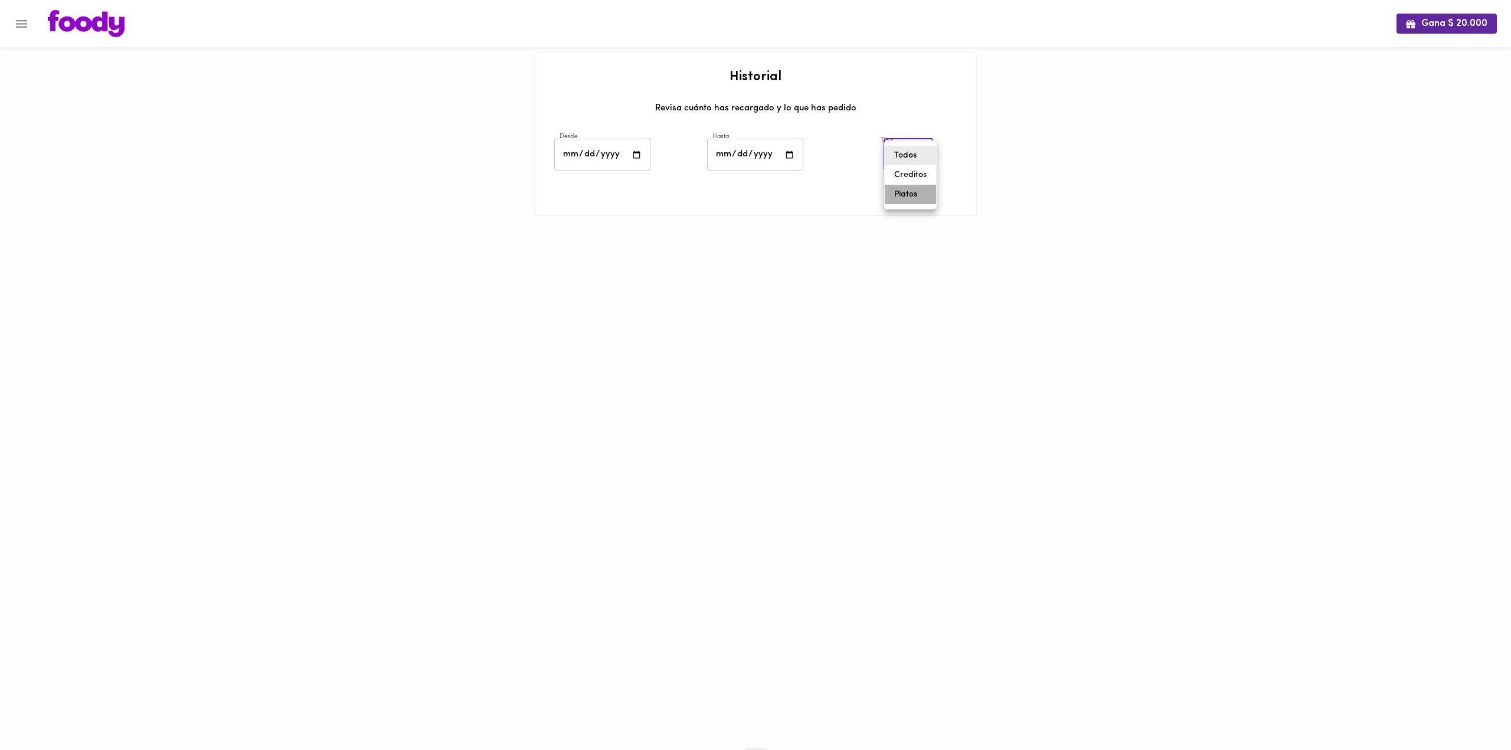
click at [904, 196] on li "Platos" at bounding box center [910, 194] width 51 height 19
type input "foody-dishes"
click at [837, 246] on html "Gana $ 20.000 Historial Revisa cuánto has recargado y lo que has pedido Desde 2…" at bounding box center [755, 123] width 1511 height 246
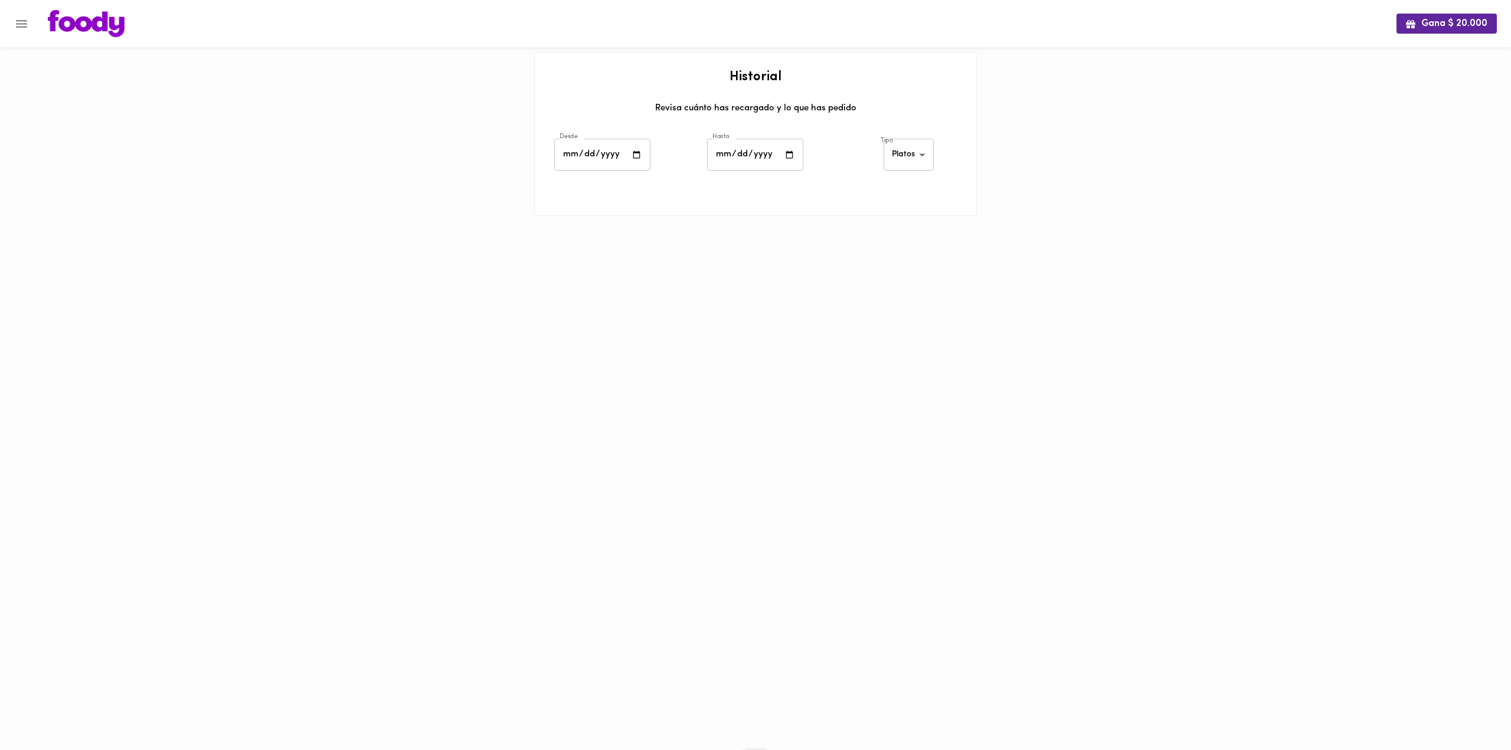
click at [14, 28] on button "Menu" at bounding box center [21, 23] width 29 height 29
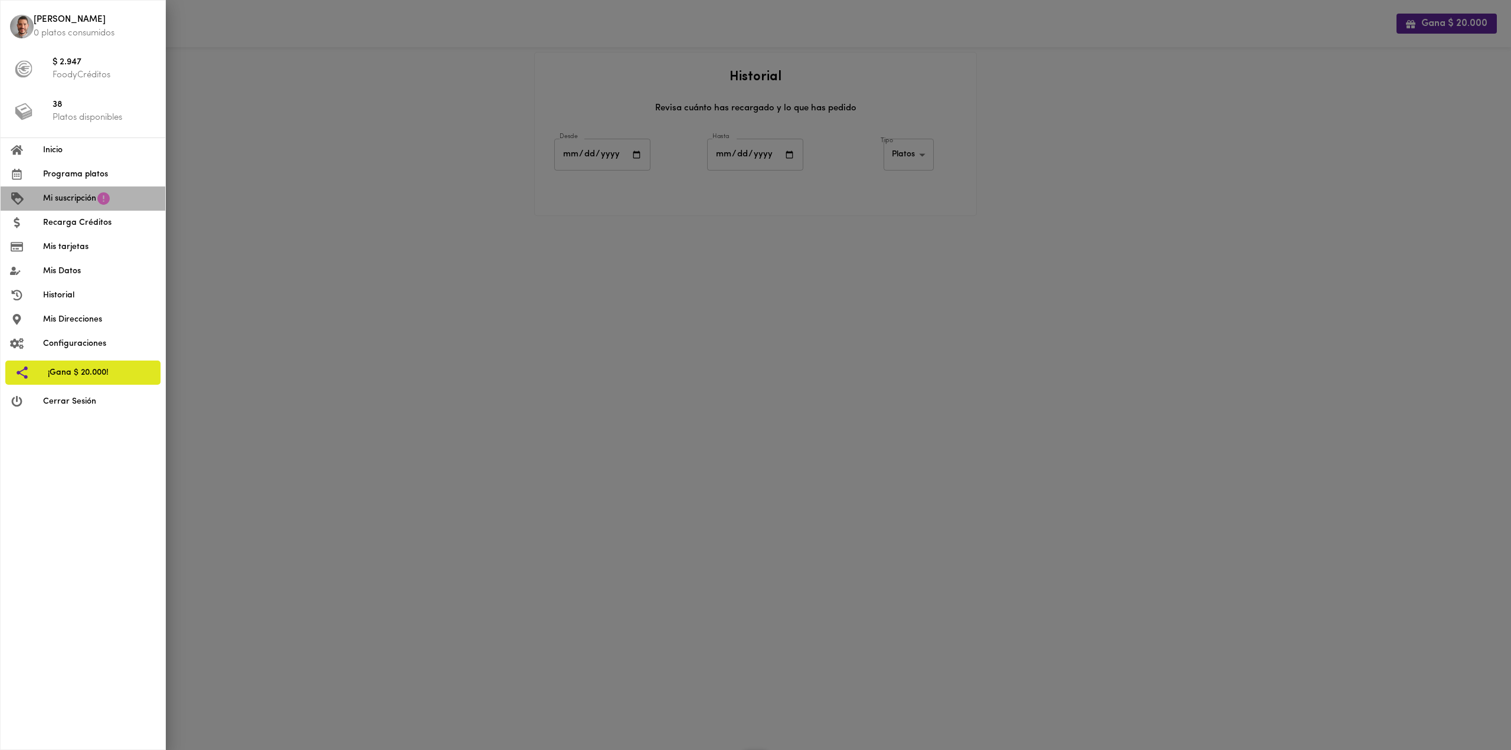
click at [100, 201] on icon at bounding box center [103, 198] width 12 height 12
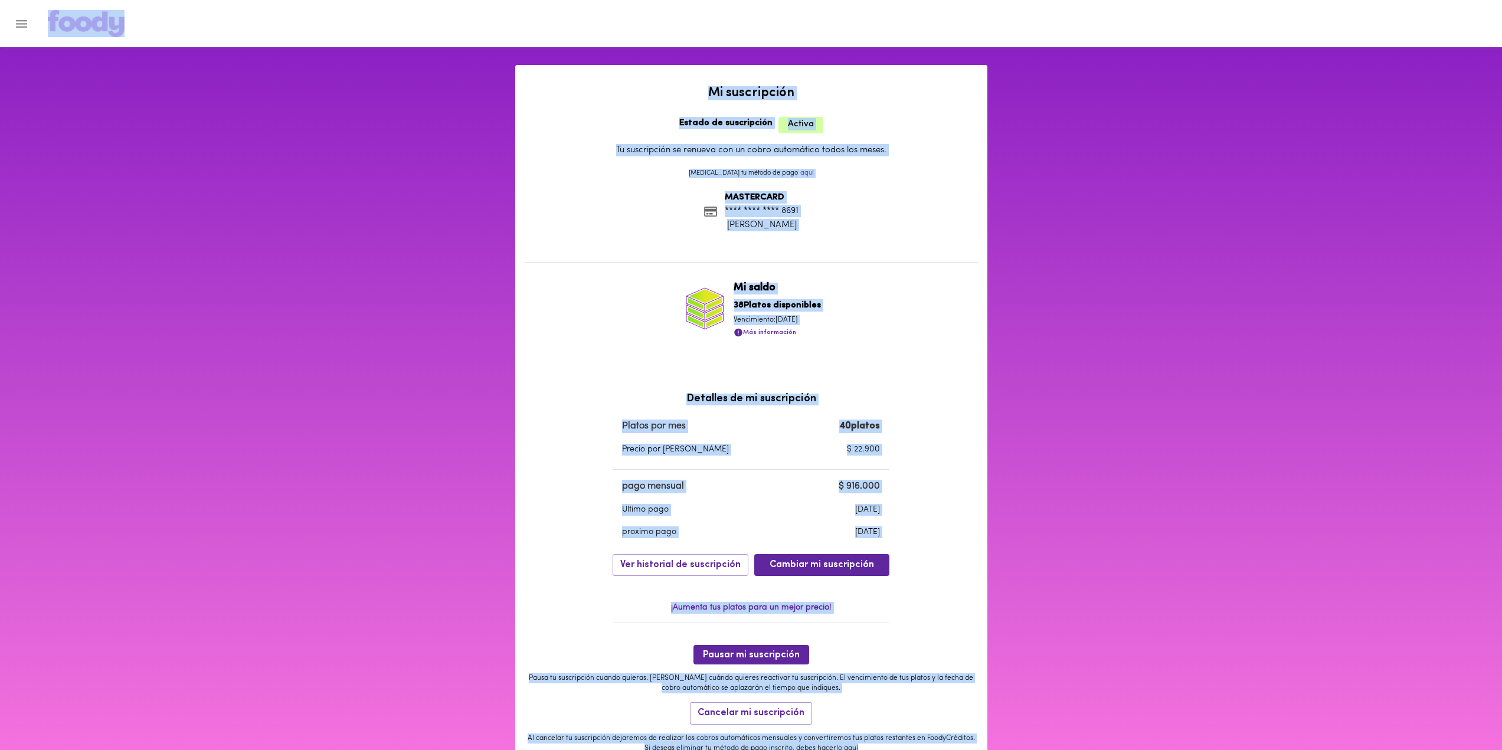
click at [844, 241] on p "MASTERCARD **** **** **** 8691 Edgar L. Medina Silva" at bounding box center [751, 214] width 453 height 59
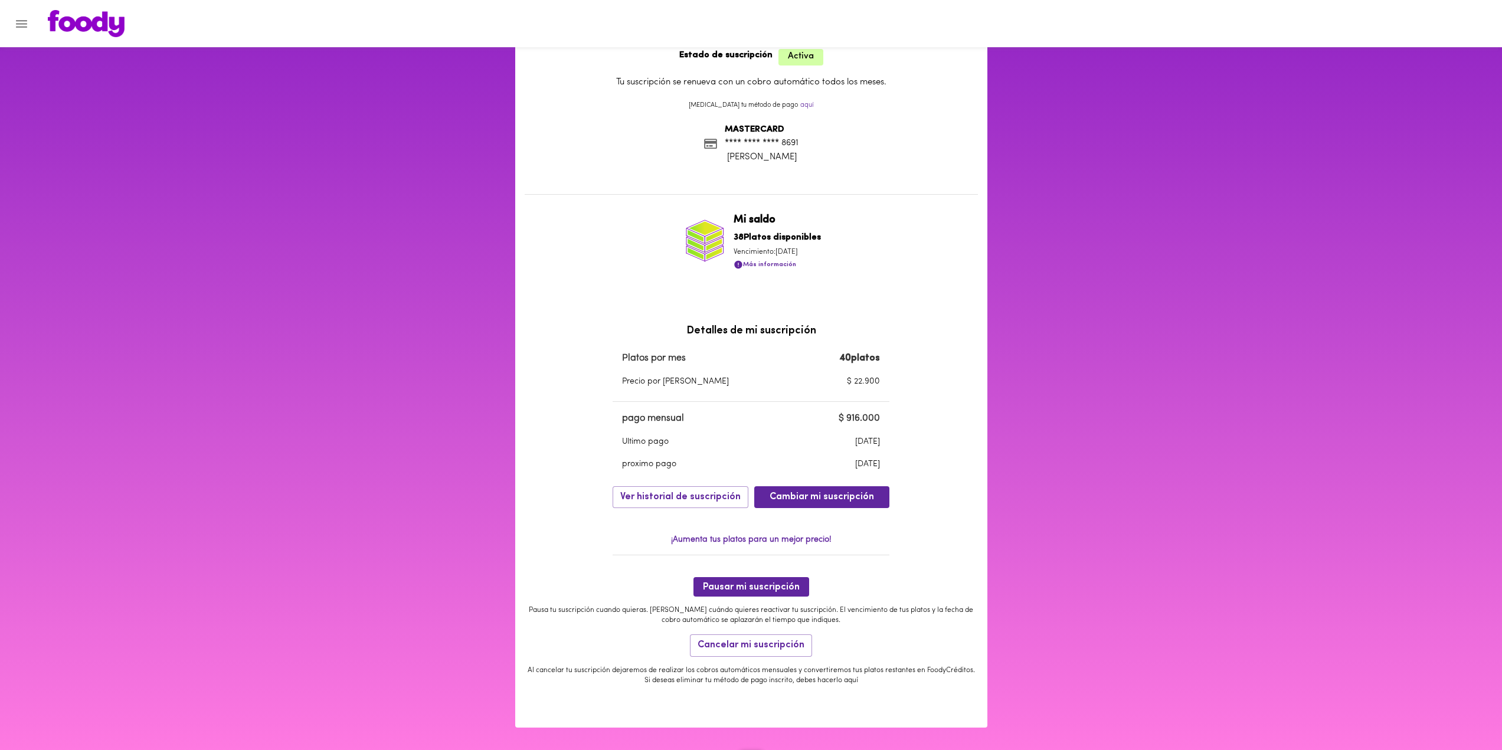
scroll to position [74, 0]
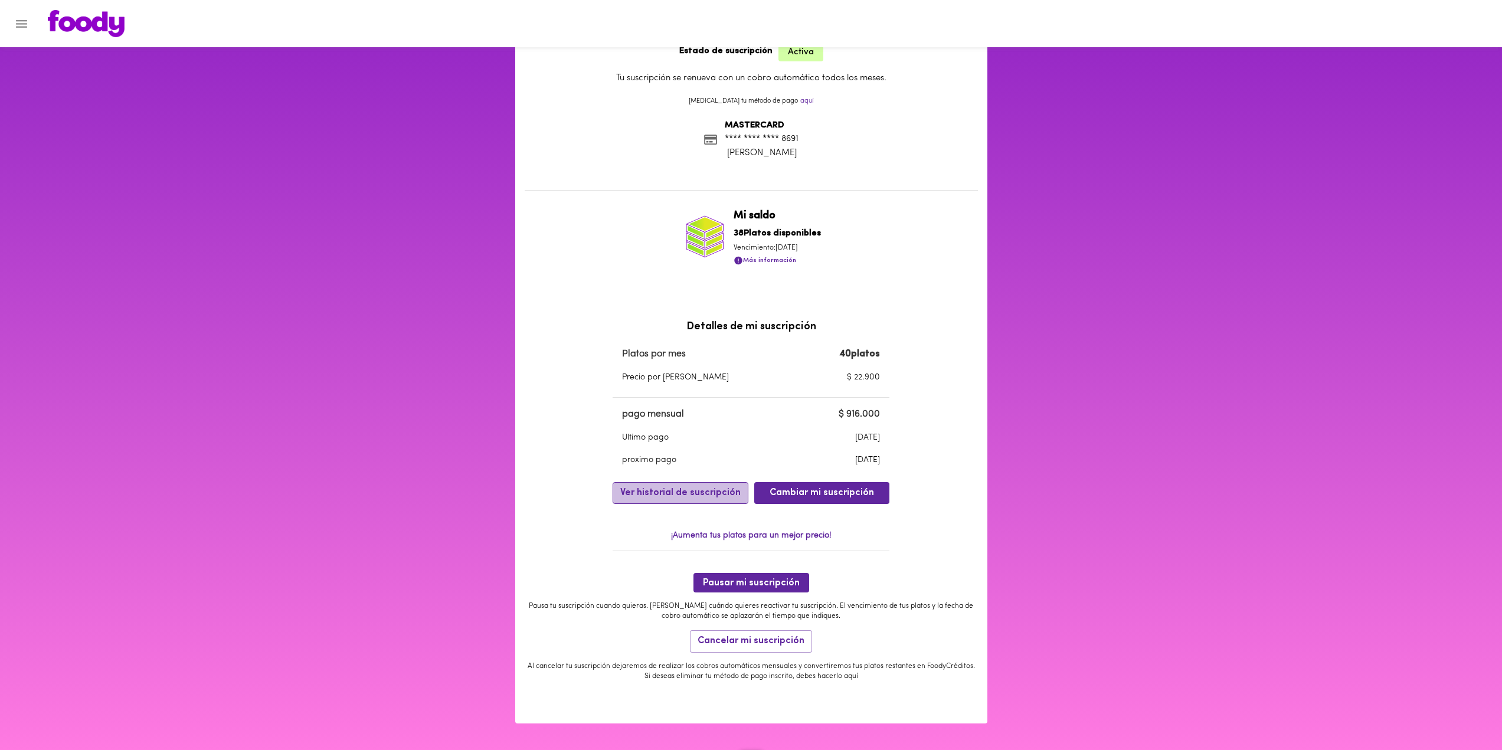
click at [719, 493] on span "Ver historial de suscripción" at bounding box center [680, 493] width 120 height 11
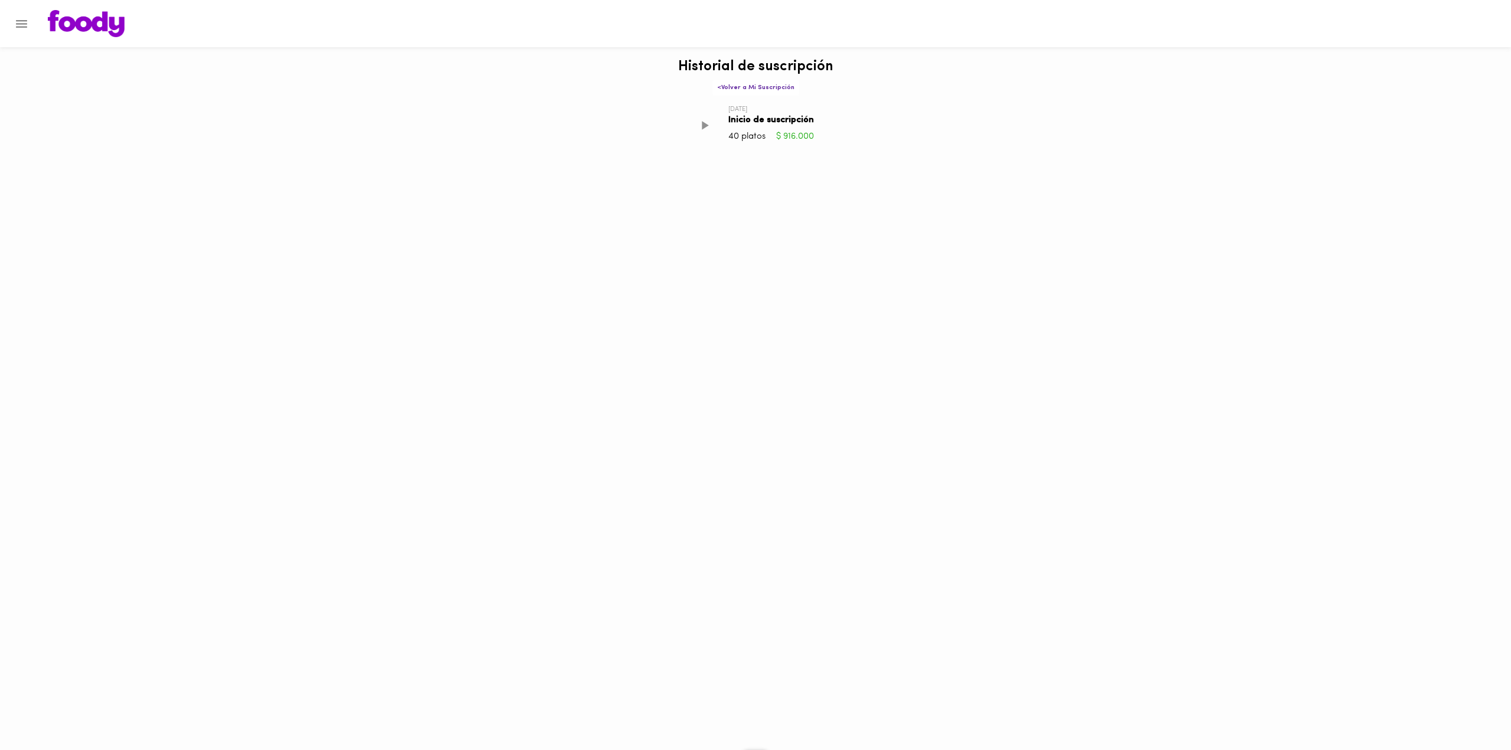
click at [25, 21] on icon "Menu" at bounding box center [21, 24] width 15 height 15
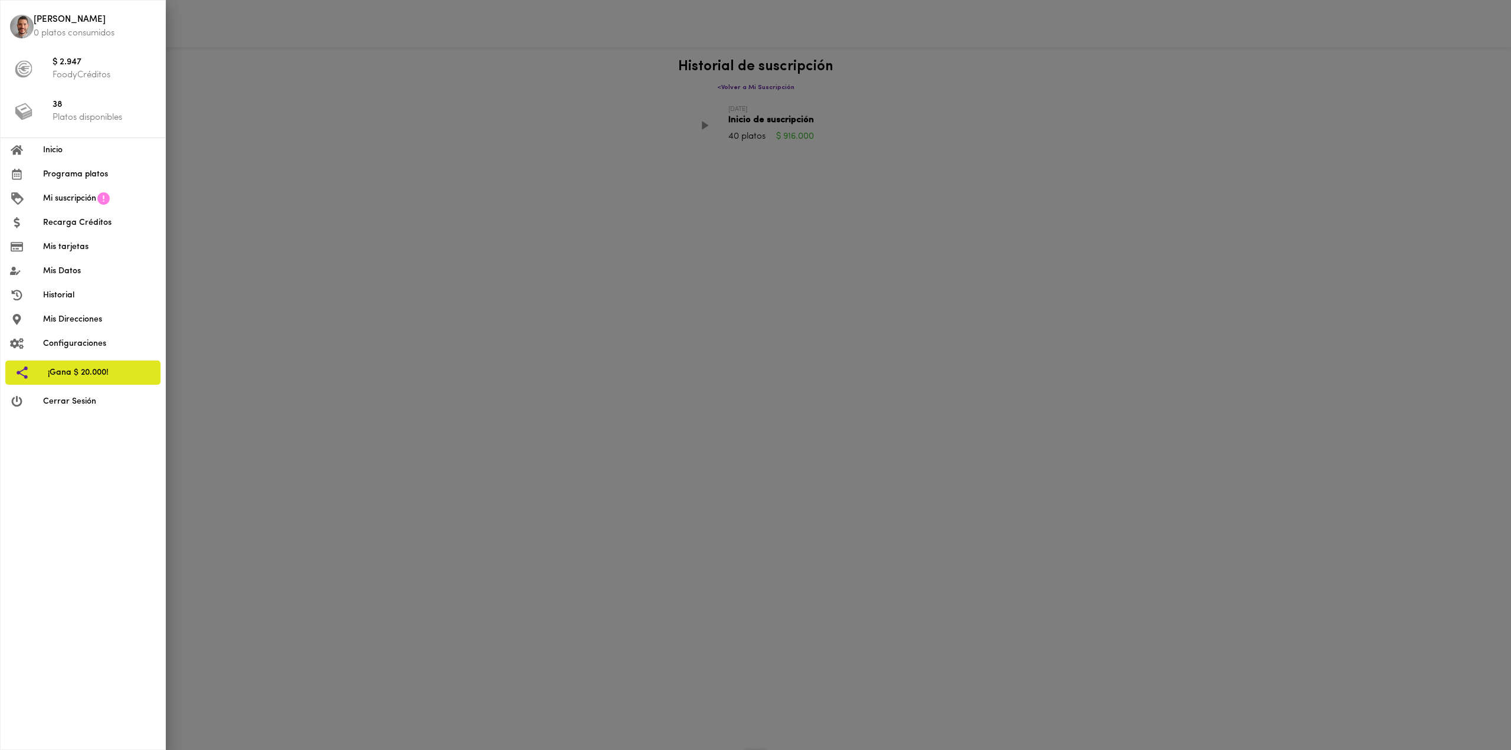
click at [65, 74] on p "FoodyCréditos" at bounding box center [104, 75] width 103 height 12
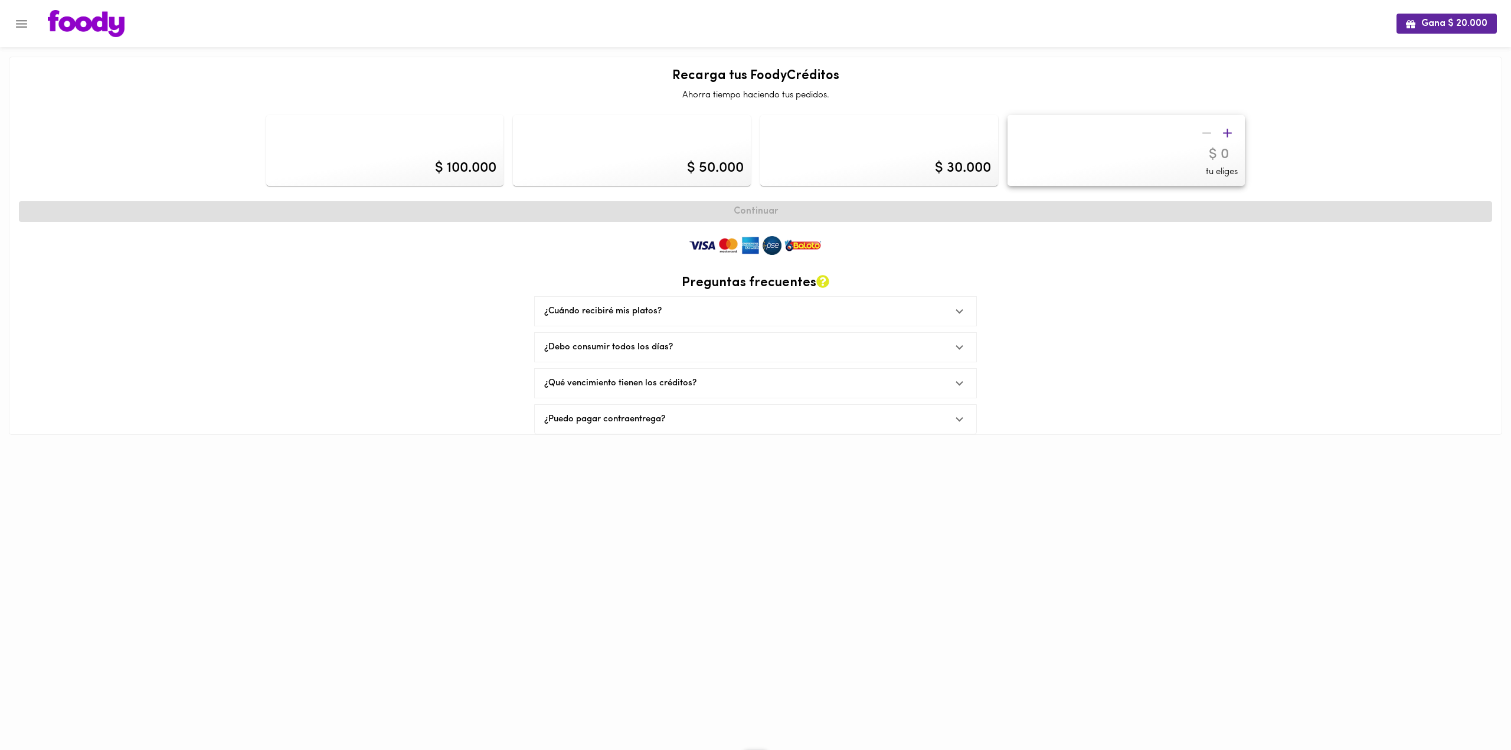
click at [19, 23] on icon "Menu" at bounding box center [21, 24] width 11 height 8
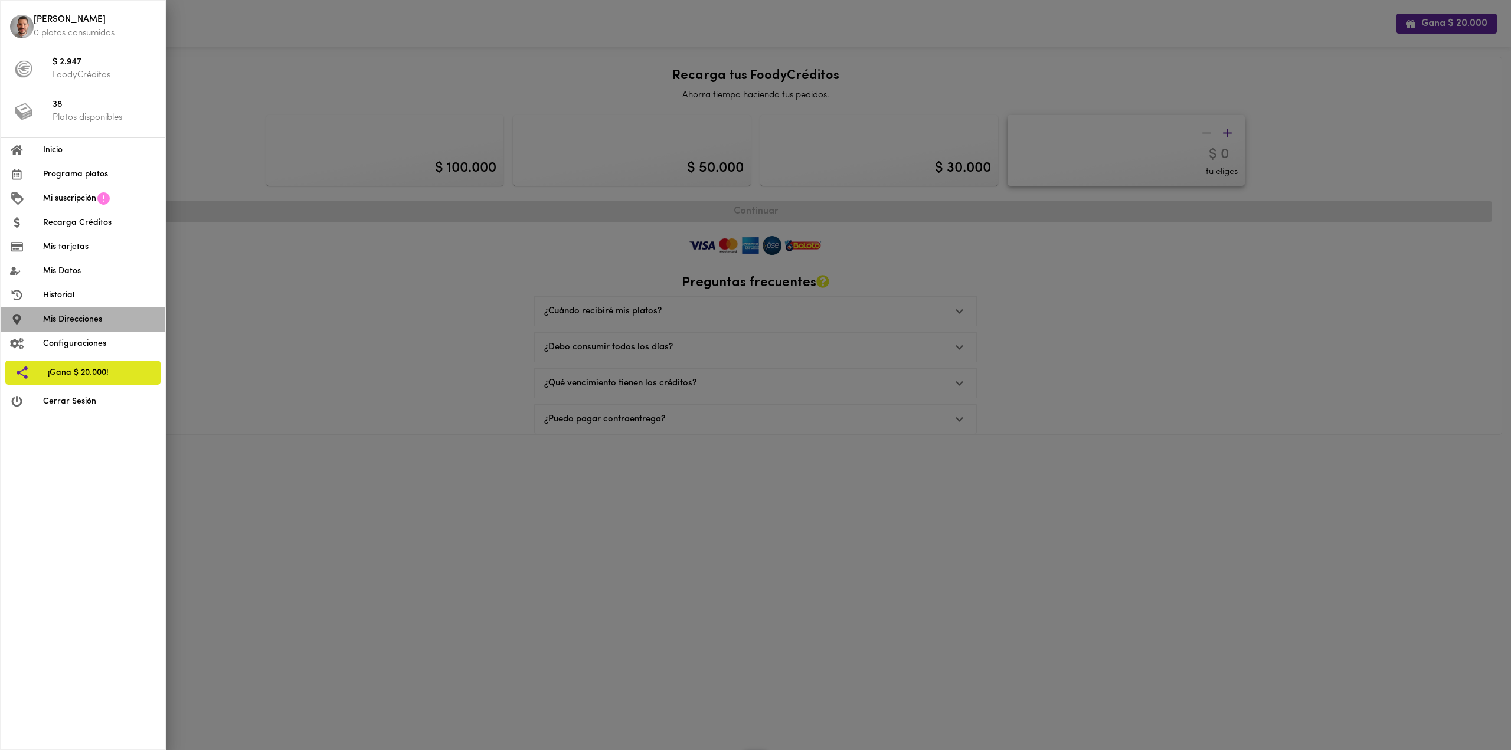
click at [86, 317] on span "Mis Direcciones" at bounding box center [99, 319] width 113 height 12
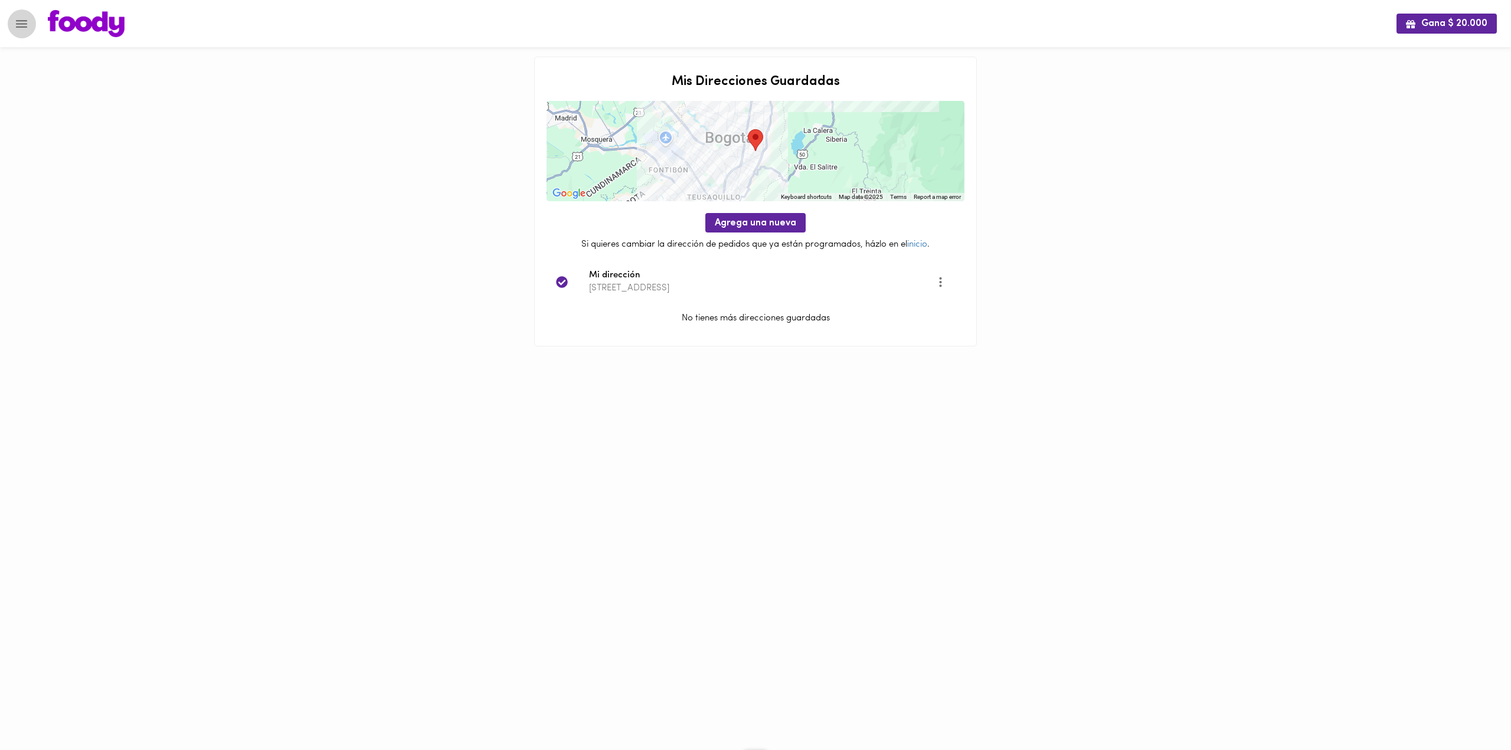
click at [16, 25] on icon "Menu" at bounding box center [21, 24] width 15 height 15
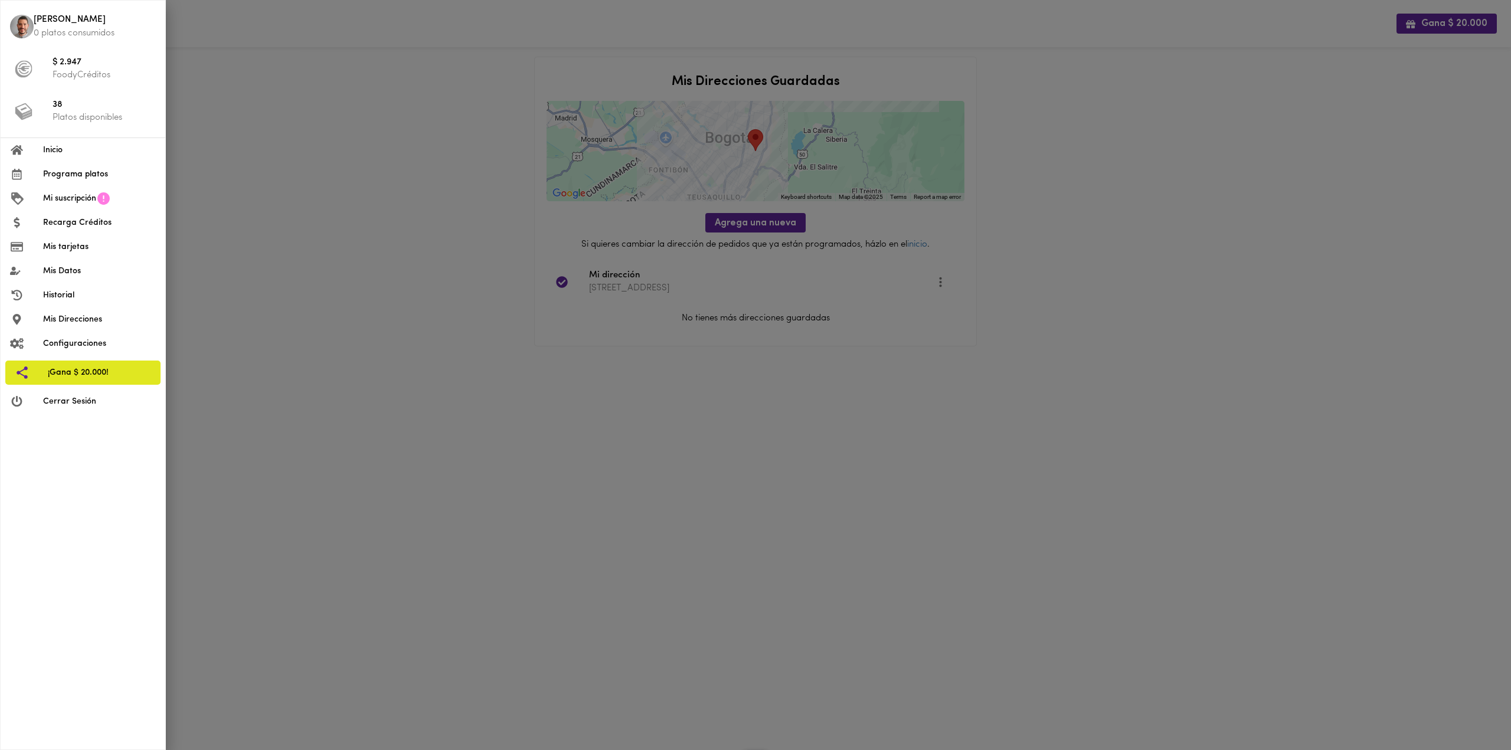
click at [66, 71] on p "FoodyCréditos" at bounding box center [104, 75] width 103 height 12
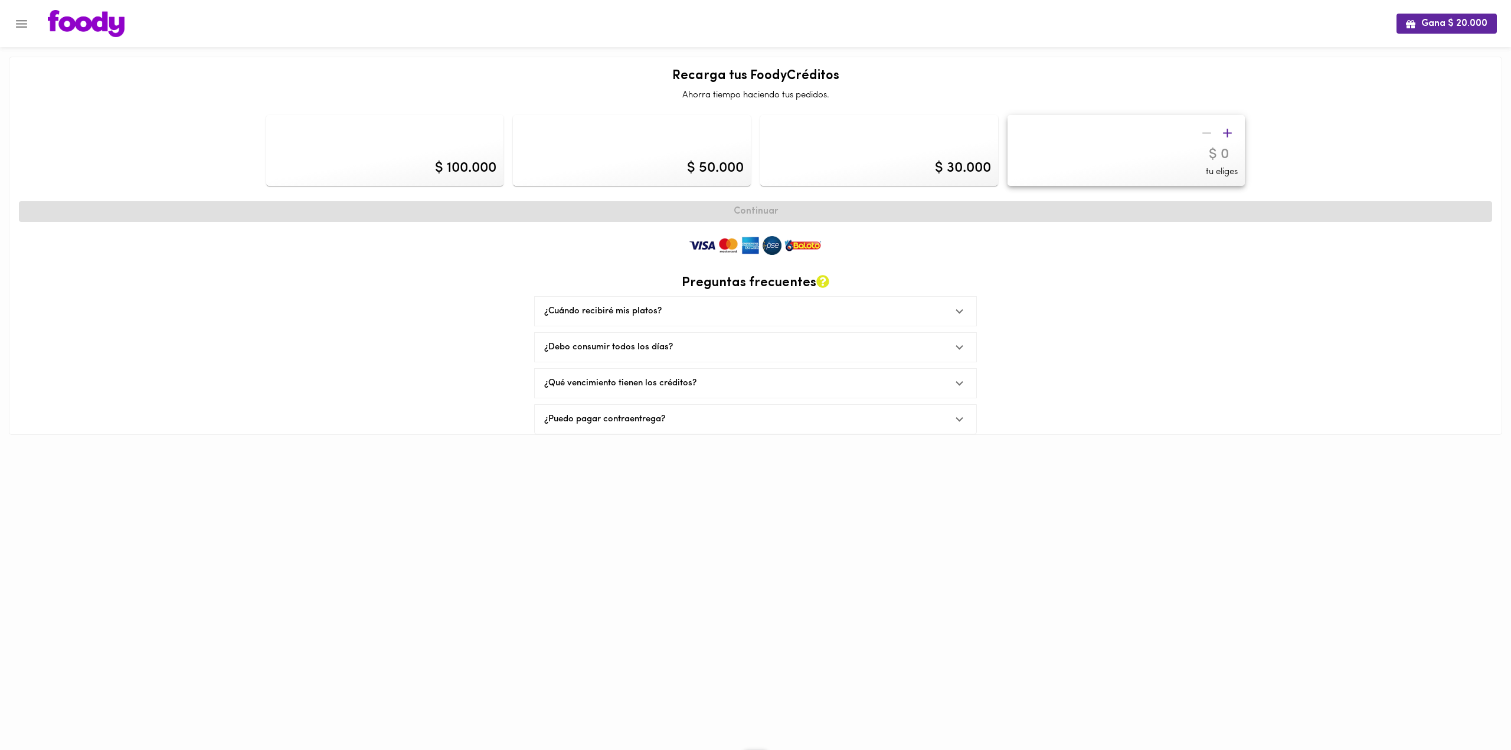
click at [23, 23] on icon "Menu" at bounding box center [21, 24] width 11 height 8
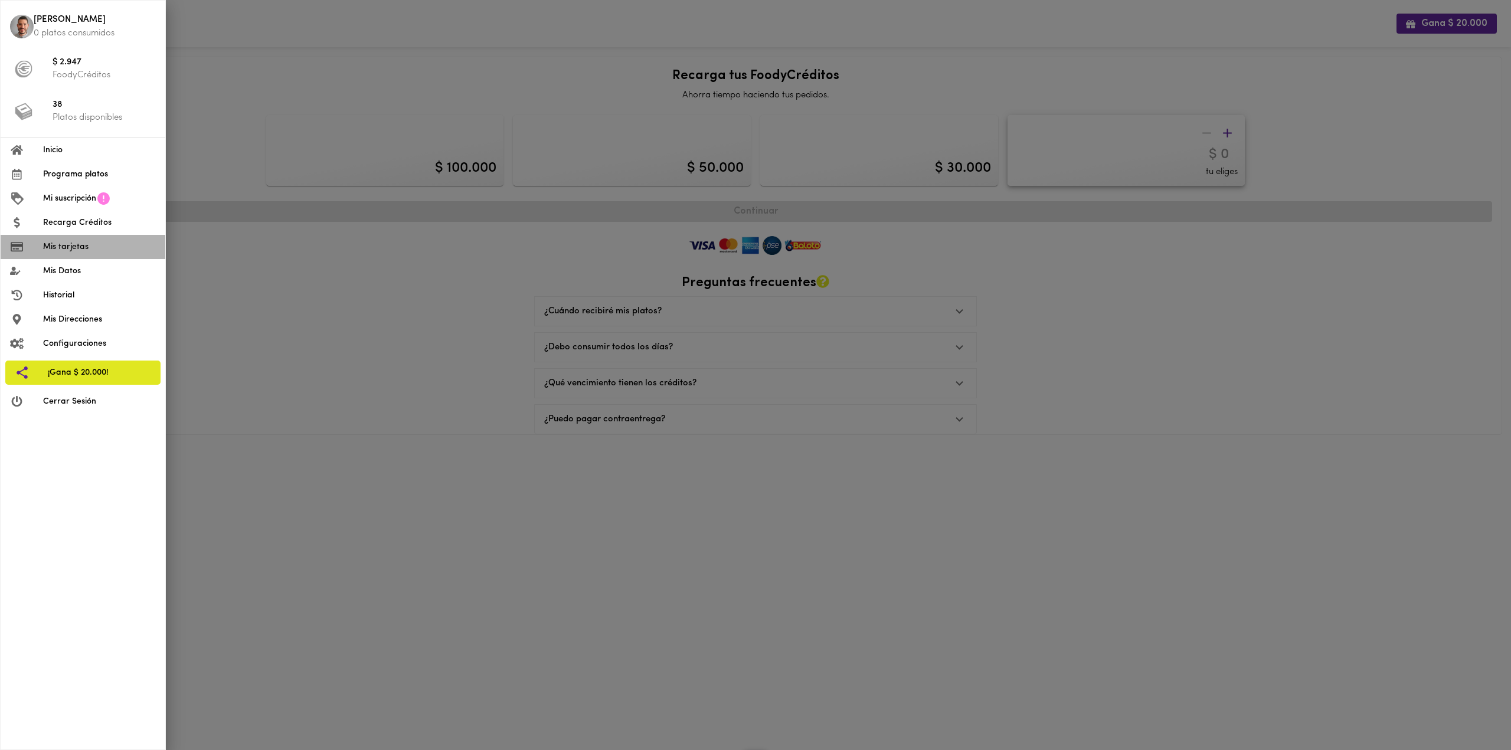
click at [66, 251] on span "Mis tarjetas" at bounding box center [99, 247] width 113 height 12
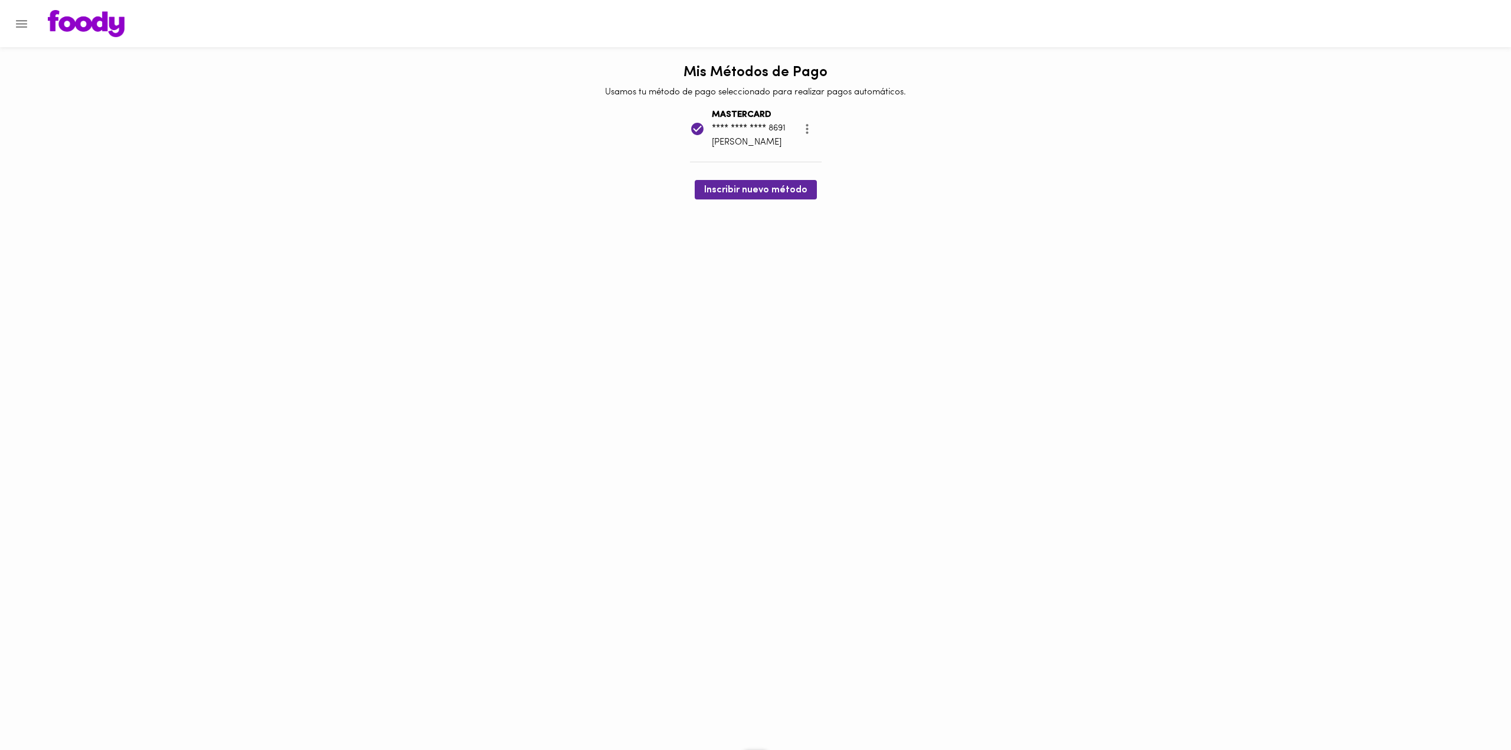
click at [19, 26] on icon "Menu" at bounding box center [21, 24] width 15 height 15
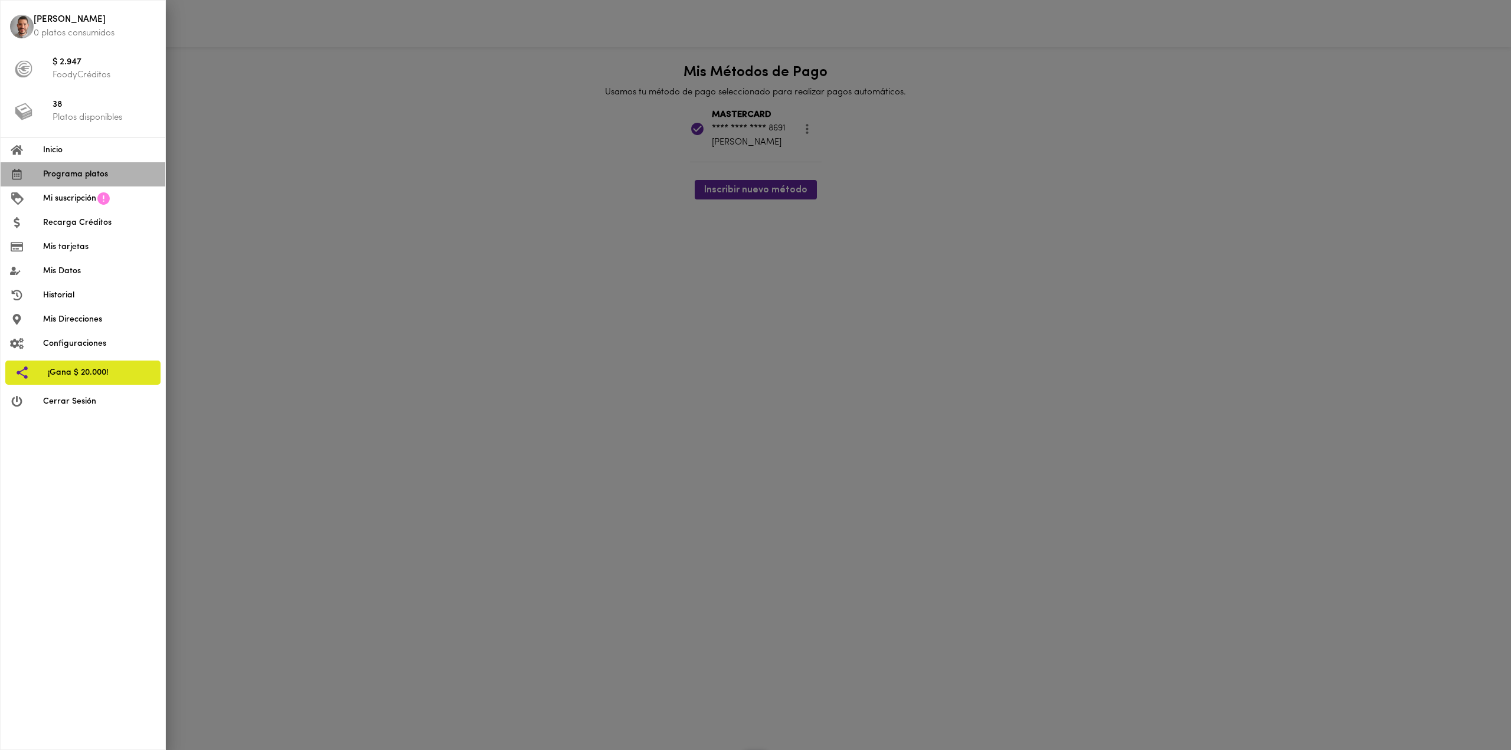
click at [70, 179] on span "Programa platos" at bounding box center [99, 174] width 113 height 12
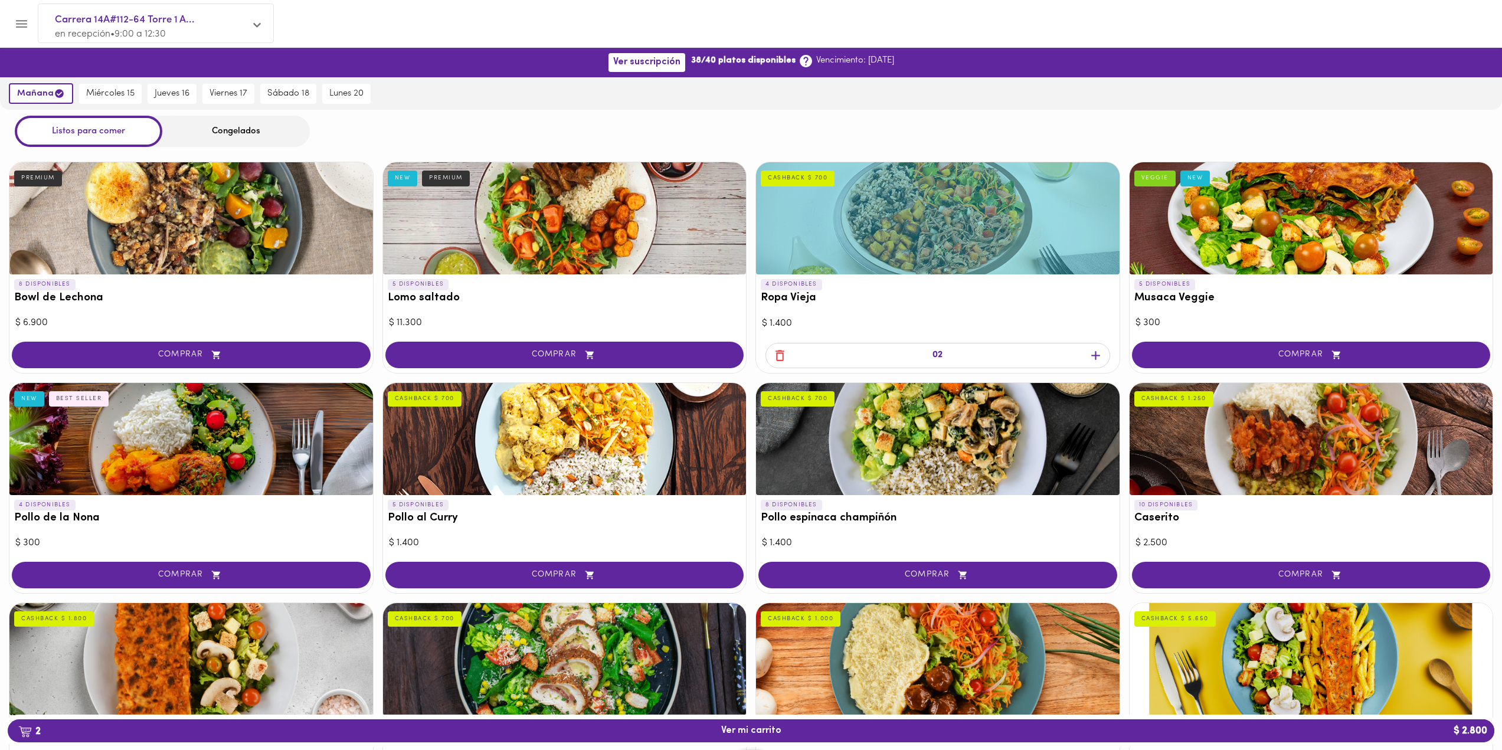
click at [1008, 357] on div "02" at bounding box center [938, 355] width 345 height 25
click at [1099, 355] on icon "button" at bounding box center [1096, 355] width 9 height 9
click at [782, 360] on icon "button" at bounding box center [780, 355] width 15 height 15
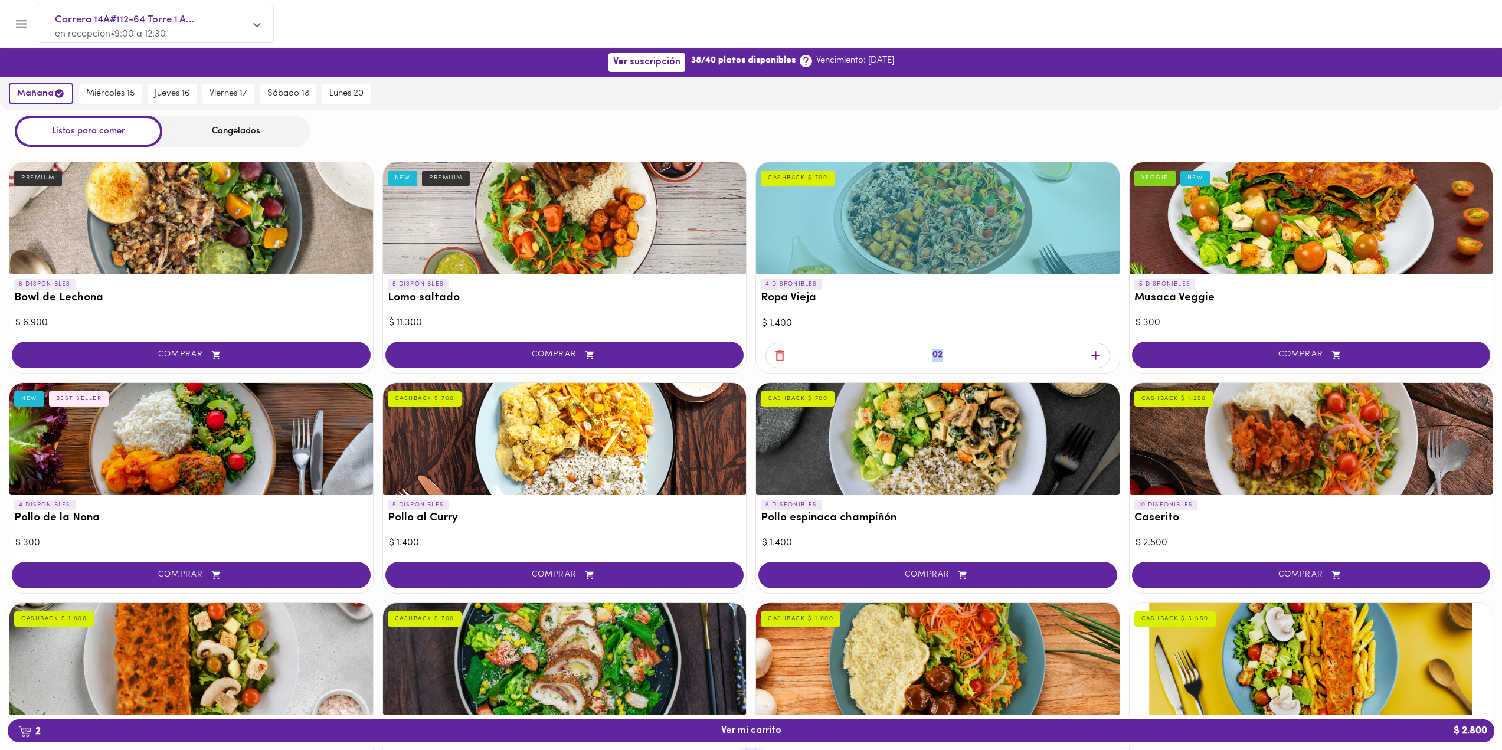
click at [782, 360] on icon "button" at bounding box center [780, 355] width 15 height 15
click at [779, 359] on icon "button" at bounding box center [780, 355] width 15 height 15
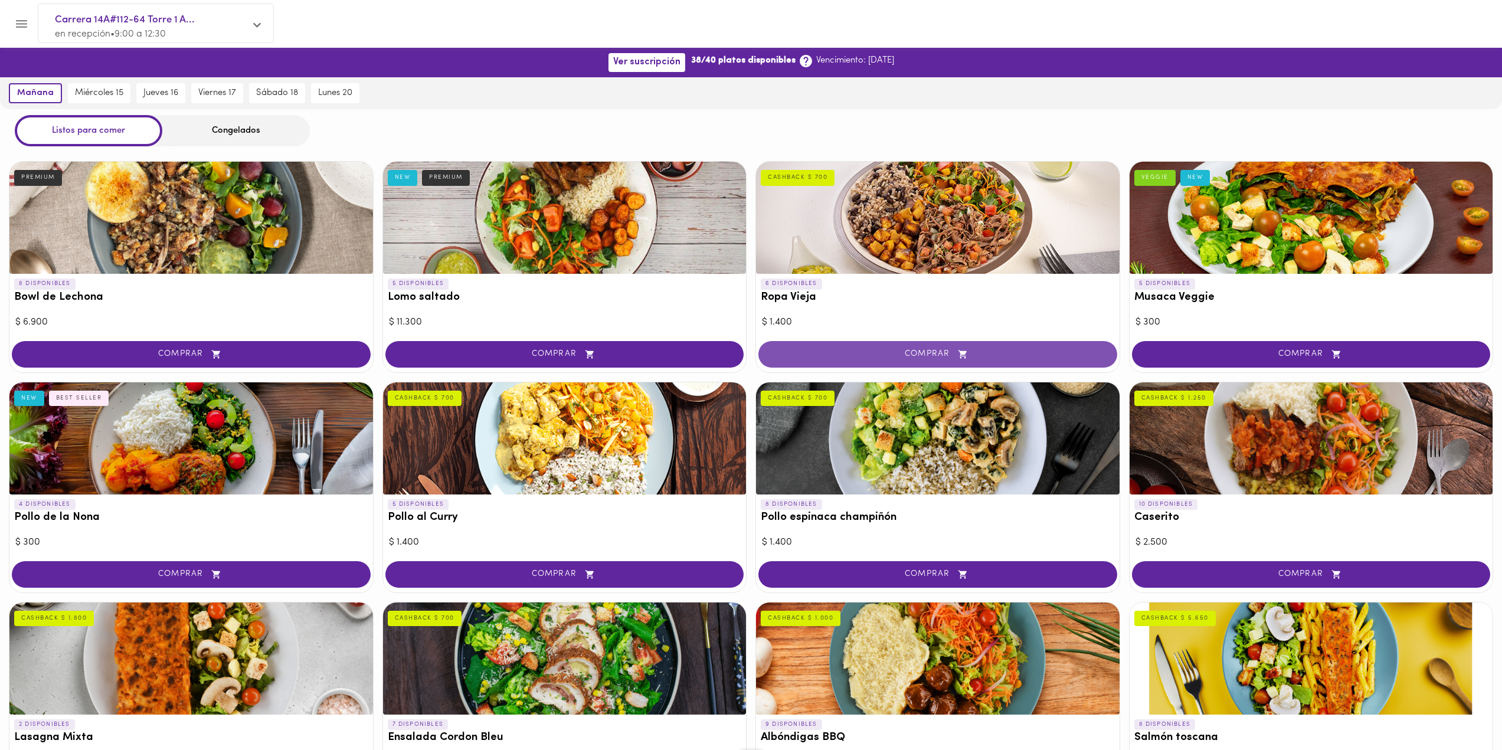
click at [807, 355] on span "COMPRAR" at bounding box center [937, 354] width 329 height 10
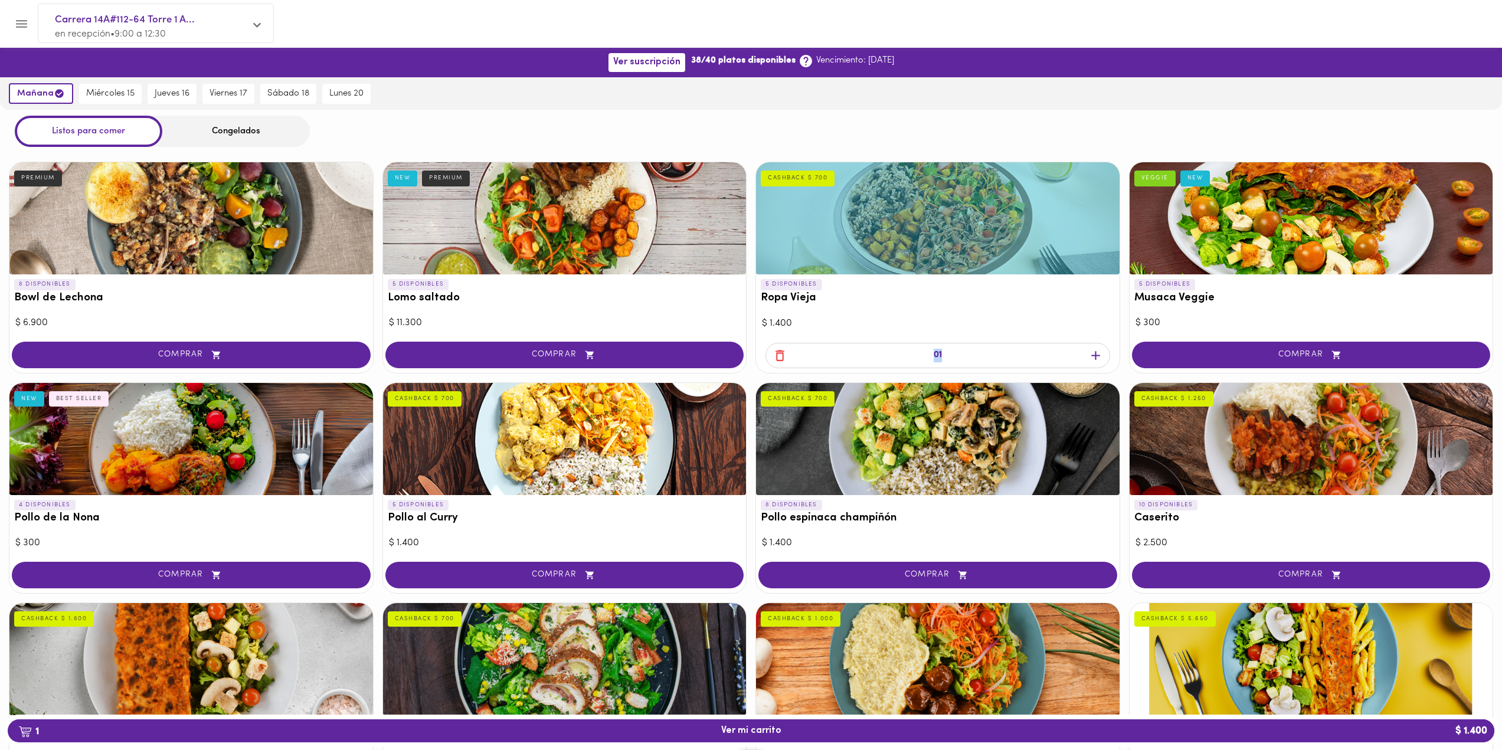
click at [1092, 357] on icon "button" at bounding box center [1096, 355] width 15 height 15
click at [831, 730] on span "2 Ver mi carrito $ 2.800" at bounding box center [751, 731] width 1468 height 11
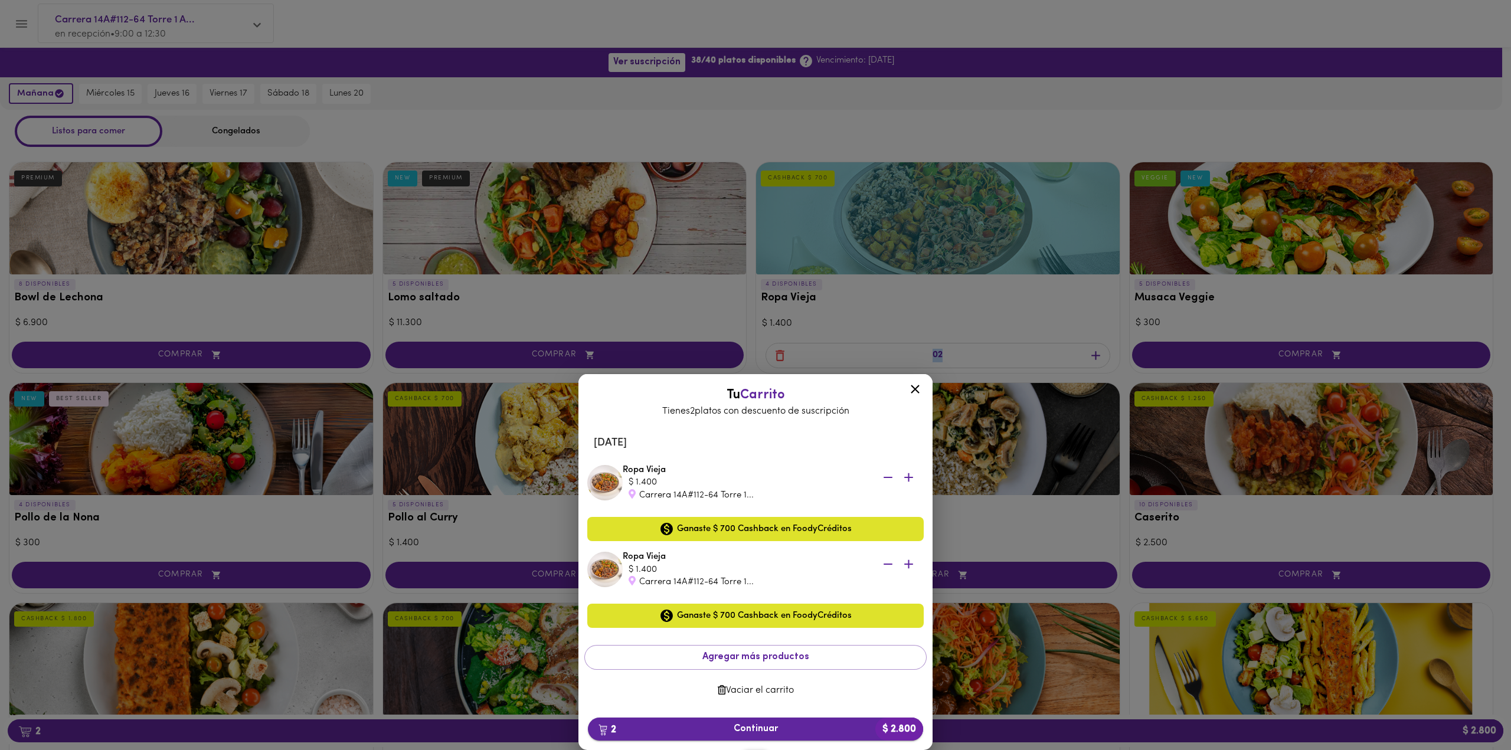
click at [728, 725] on span "2 Continuar $ 2.800" at bounding box center [755, 729] width 316 height 11
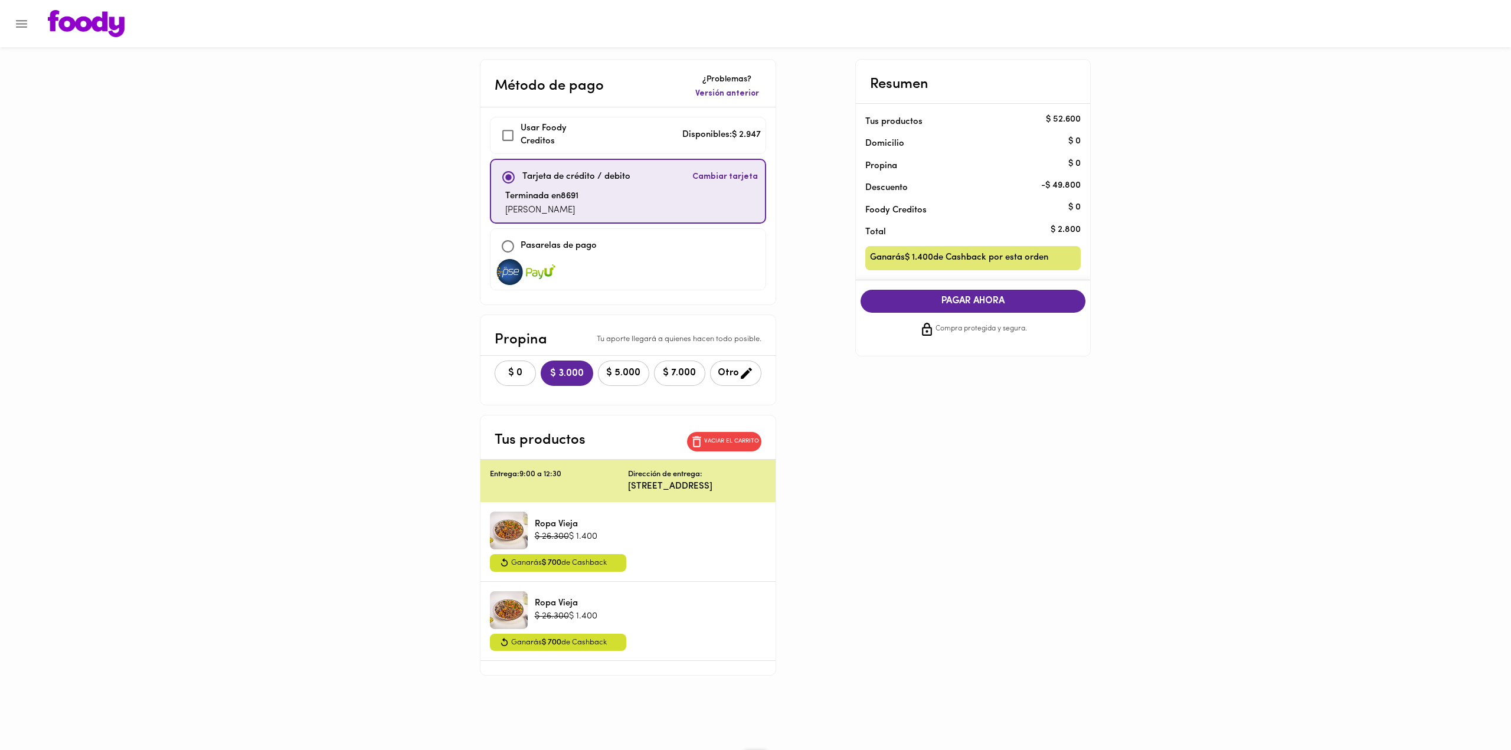
checkbox input "true"
click at [518, 370] on span "$ 0" at bounding box center [515, 373] width 26 height 11
click at [937, 305] on span "COMPRAR AHORA" at bounding box center [974, 301] width 202 height 11
click at [16, 25] on icon "Menu" at bounding box center [21, 24] width 15 height 15
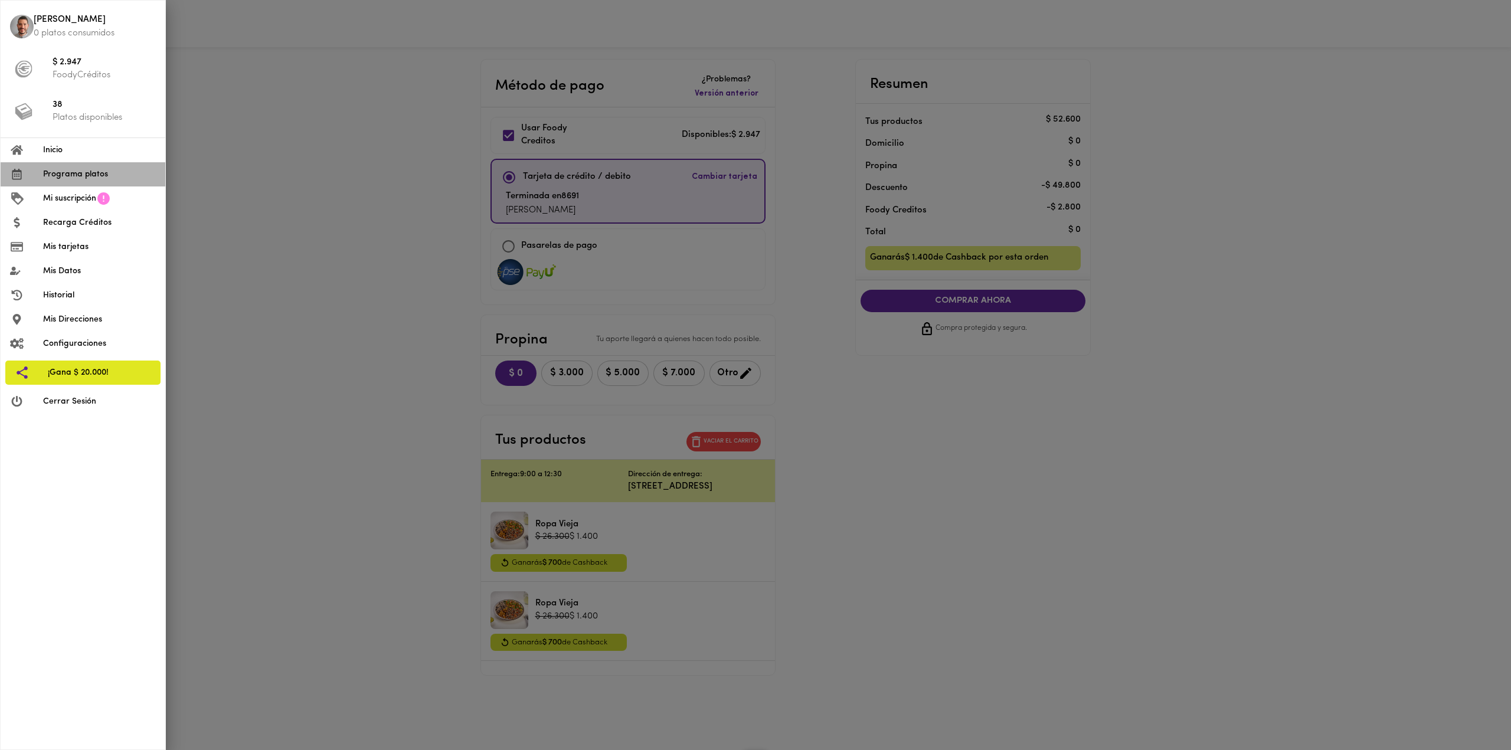
click at [96, 168] on span "Programa platos" at bounding box center [99, 174] width 113 height 12
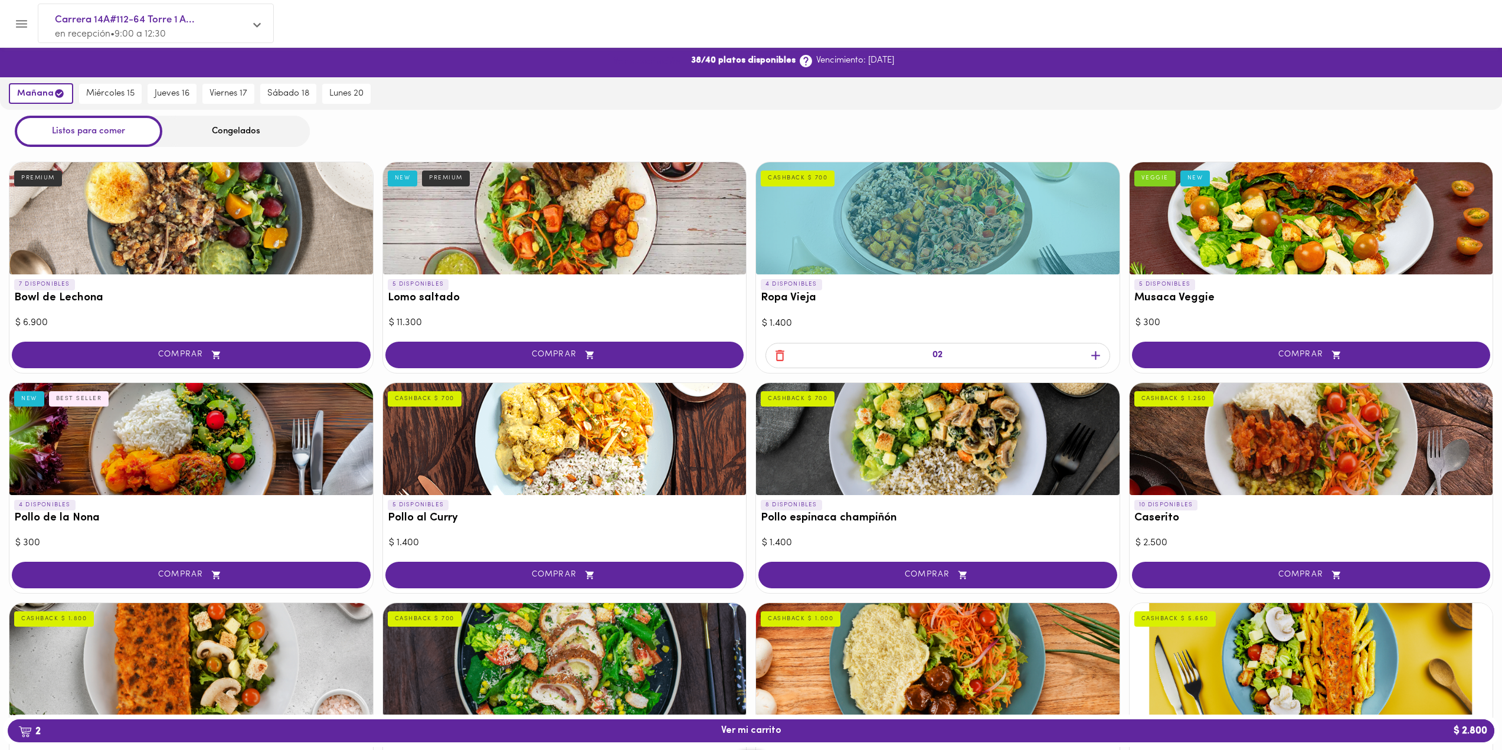
click at [642, 57] on span "Ver suscripción" at bounding box center [646, 62] width 67 height 11
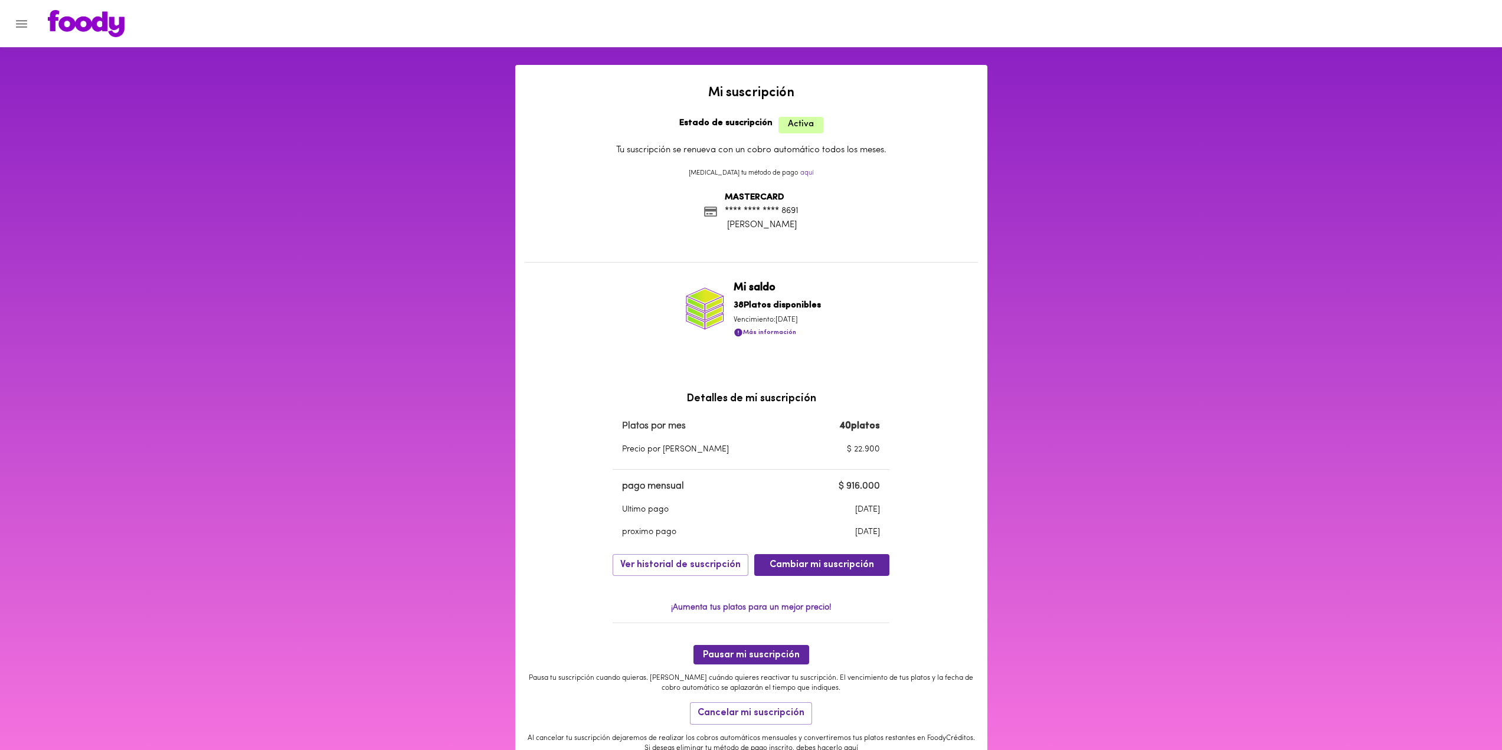
click at [83, 26] on img at bounding box center [86, 23] width 77 height 27
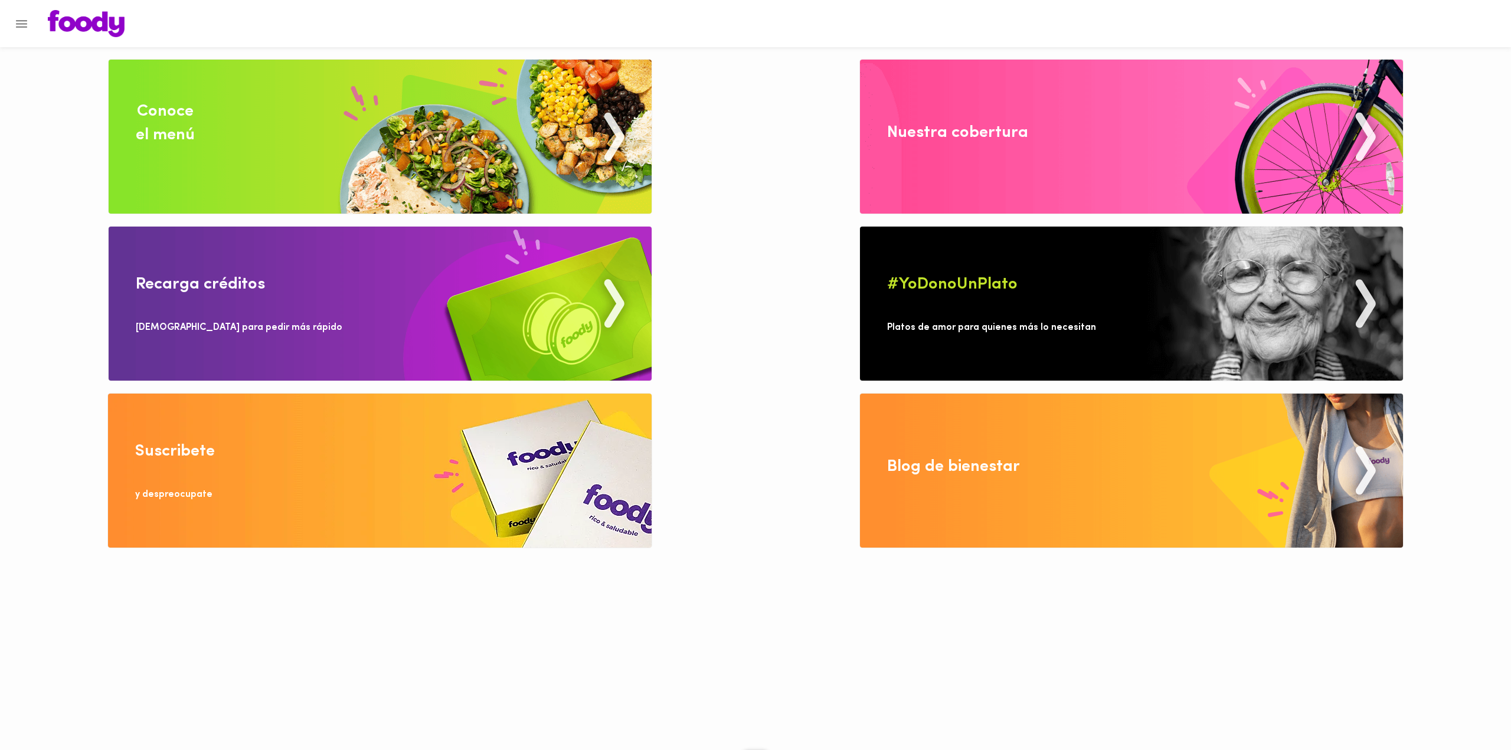
click at [188, 184] on img at bounding box center [380, 137] width 543 height 154
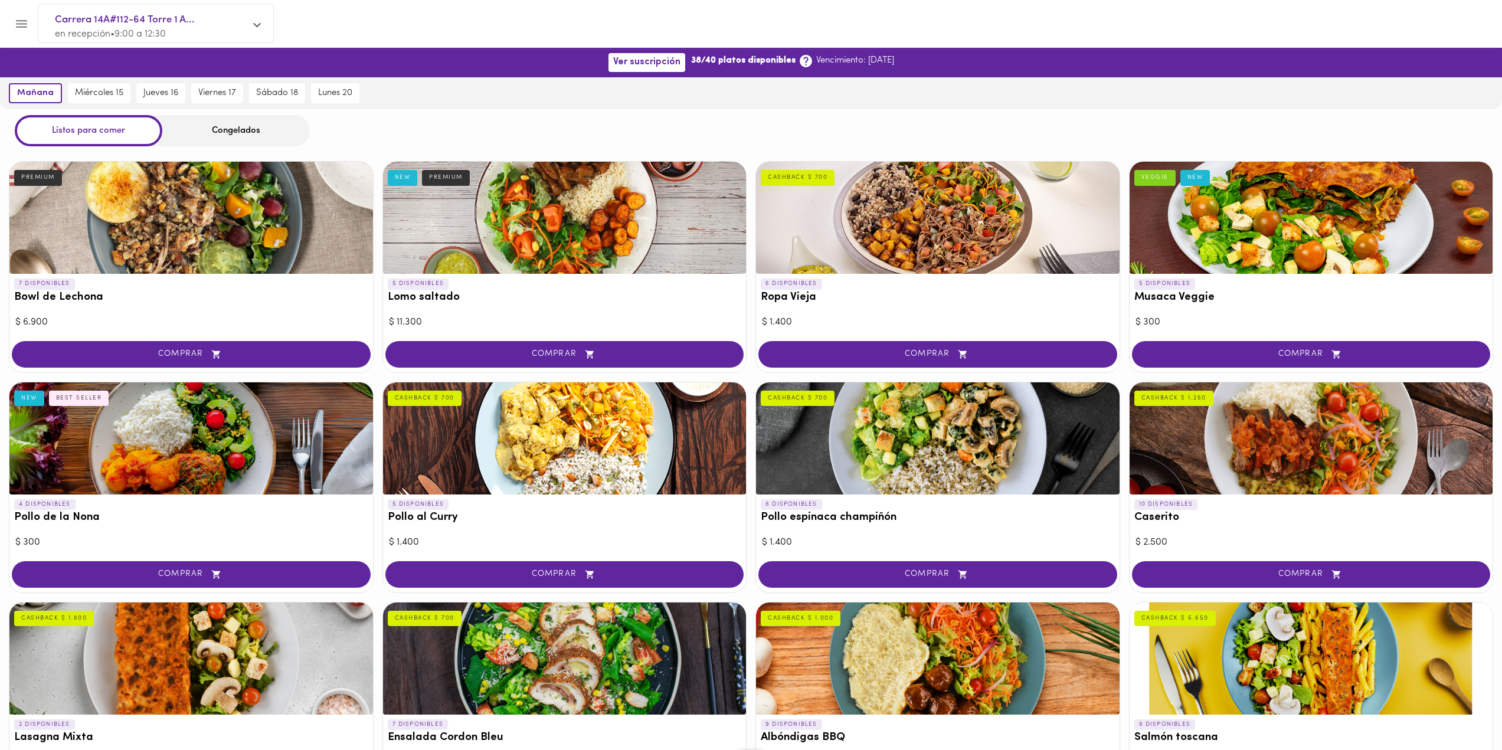
click at [25, 27] on icon "Menu" at bounding box center [21, 24] width 11 height 8
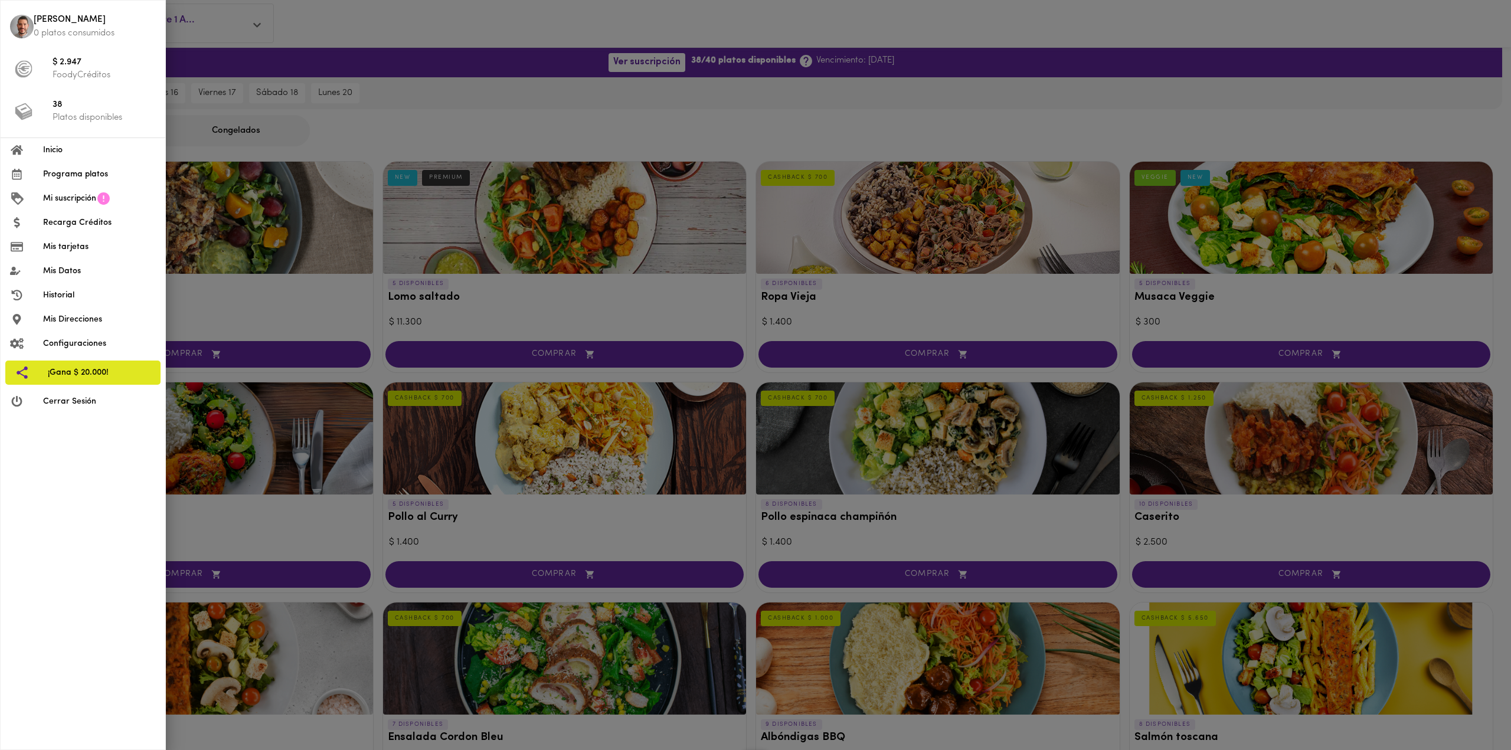
click at [50, 106] on li "38 Platos disponibles" at bounding box center [83, 111] width 165 height 43
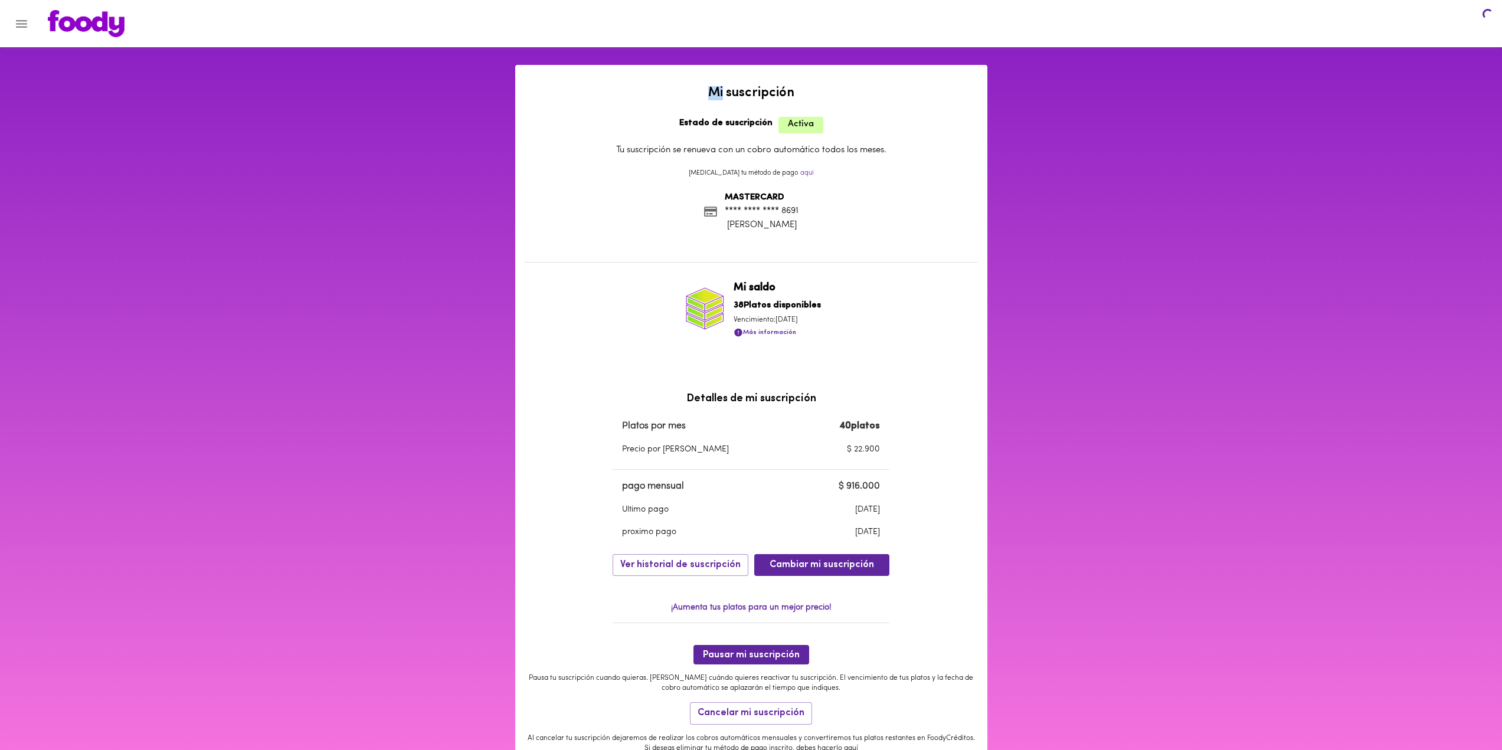
click at [51, 106] on div "Mi suscripción Estado de suscripción Activa Tu suscripción se renueva con un co…" at bounding box center [751, 433] width 1502 height 778
click at [15, 19] on icon "Menu" at bounding box center [21, 24] width 15 height 15
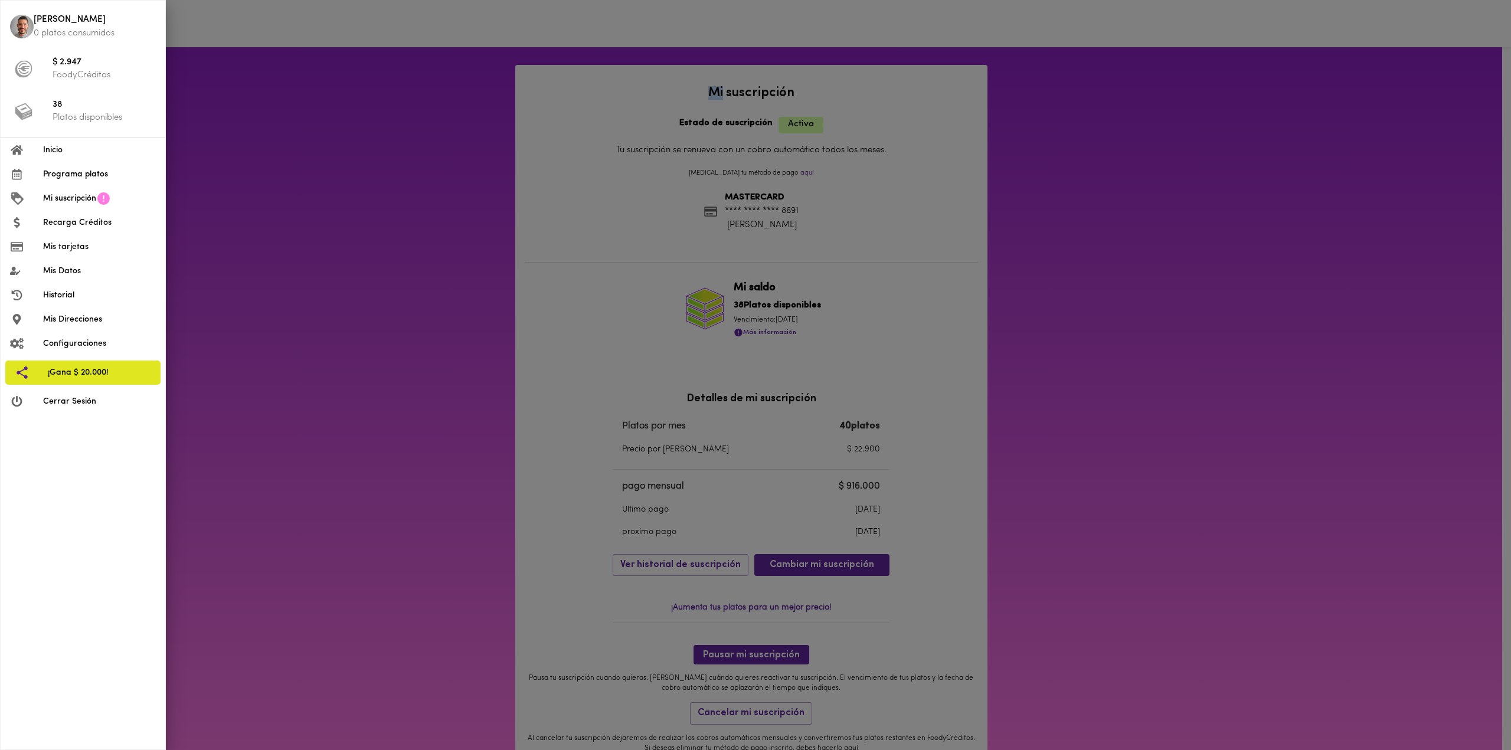
click at [90, 343] on span "Configuraciones" at bounding box center [99, 344] width 113 height 12
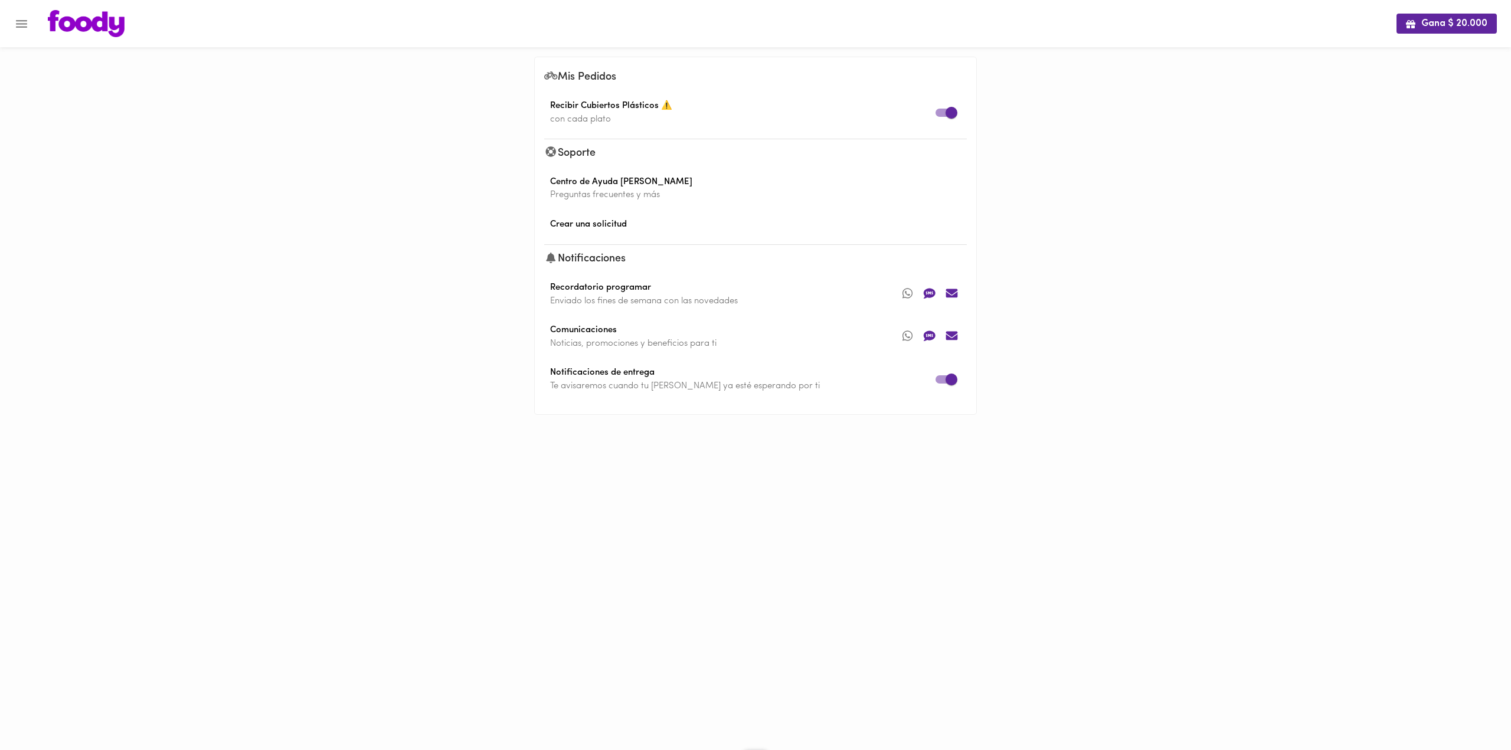
click at [21, 27] on icon "Menu" at bounding box center [21, 24] width 11 height 8
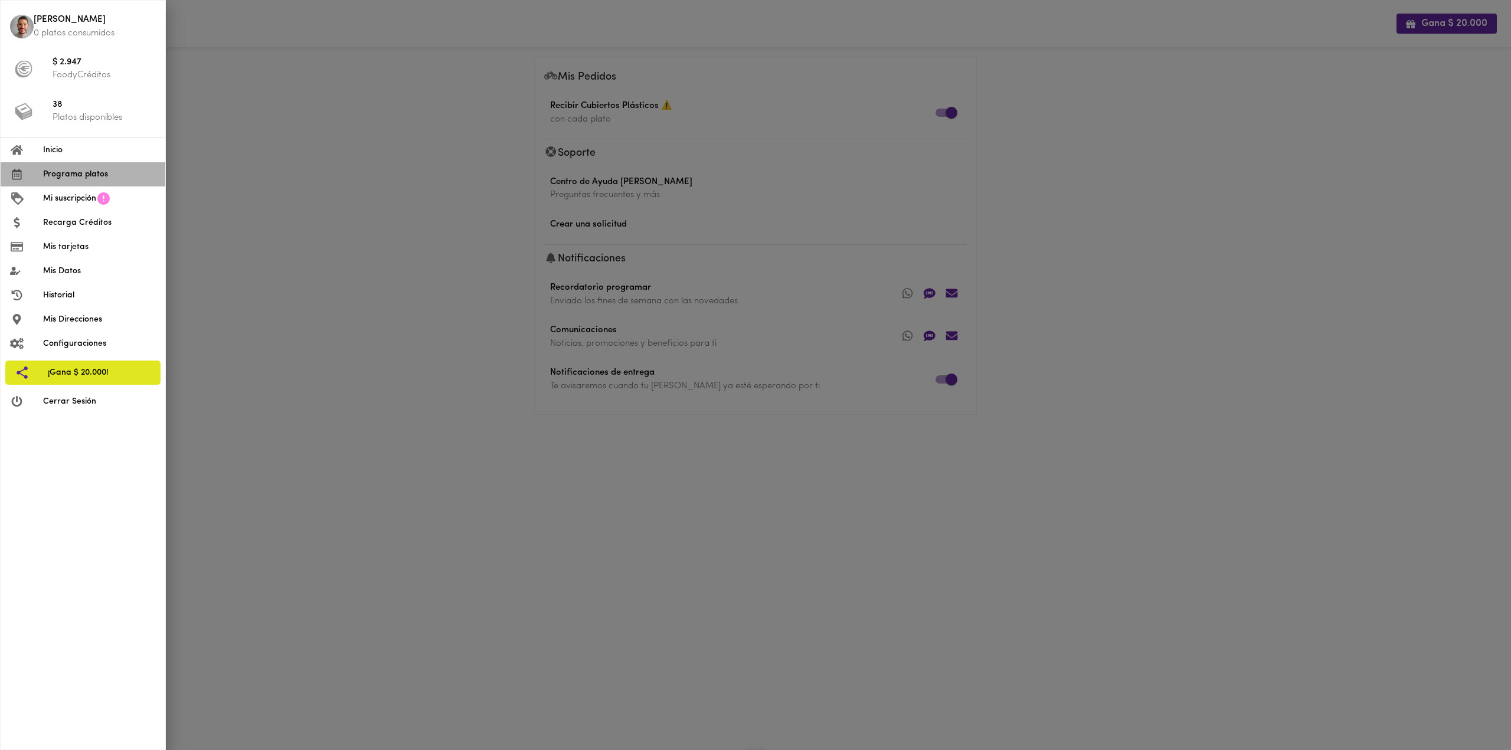
click at [84, 179] on span "Programa platos" at bounding box center [99, 174] width 113 height 12
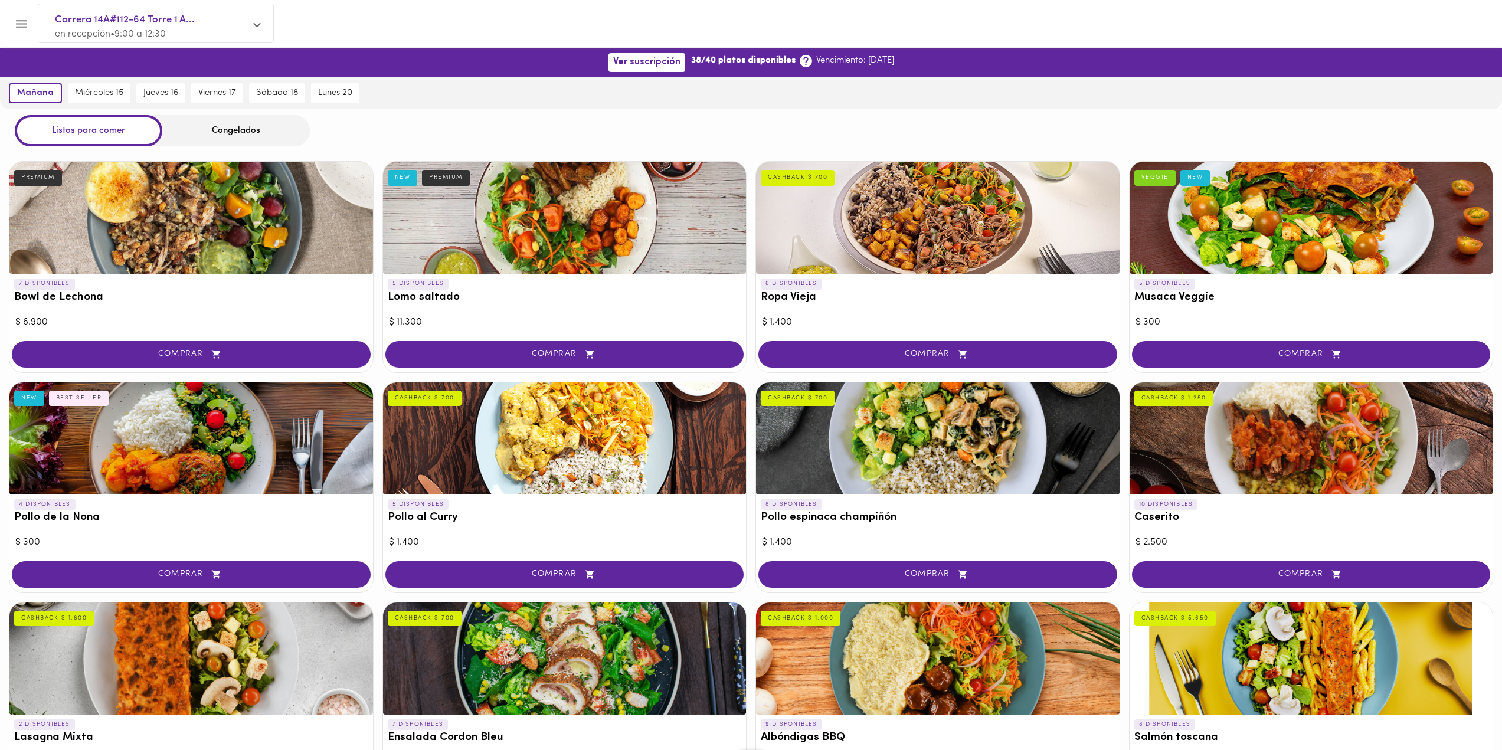
click at [106, 83] on div "miércoles 15" at bounding box center [99, 93] width 68 height 32
click at [103, 89] on span "miércoles 15" at bounding box center [97, 93] width 52 height 11
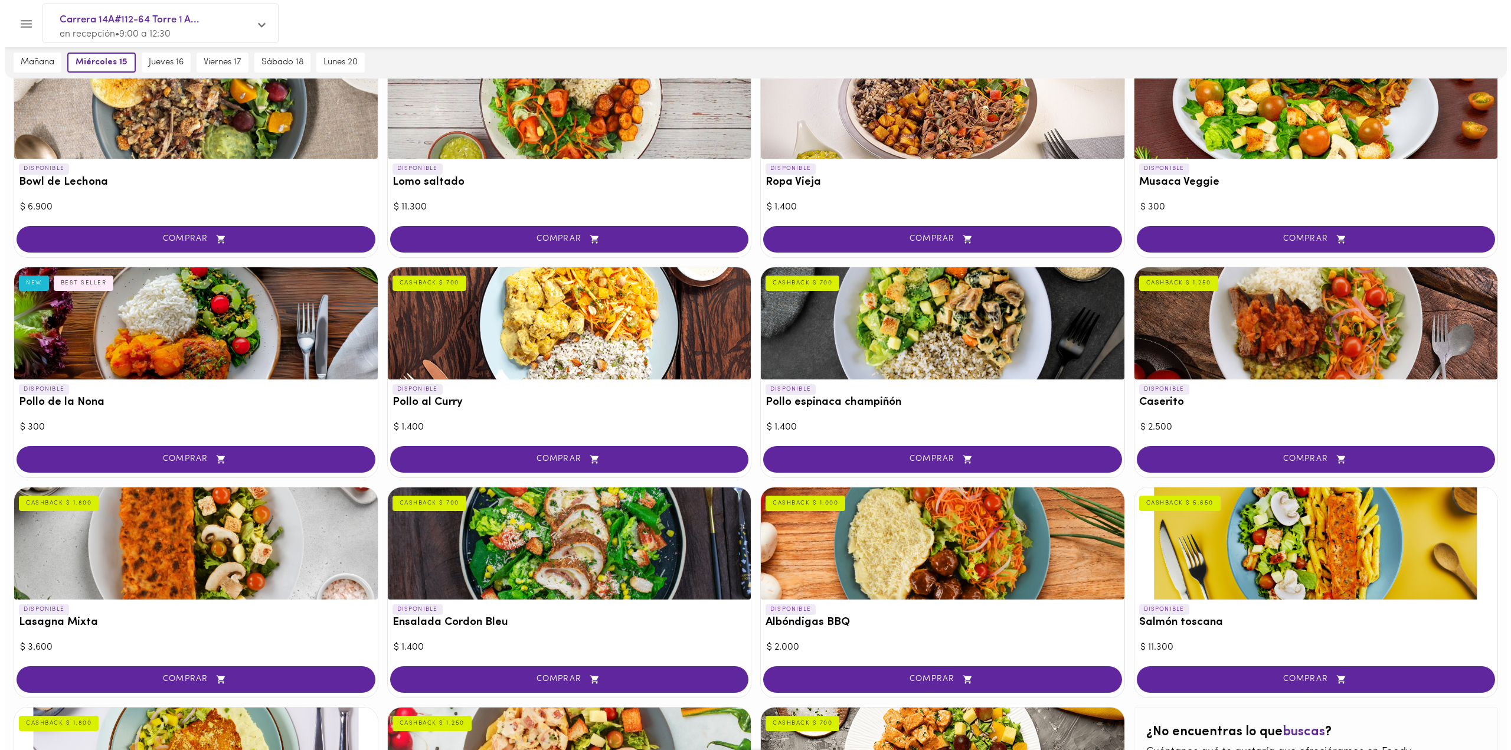
scroll to position [118, 0]
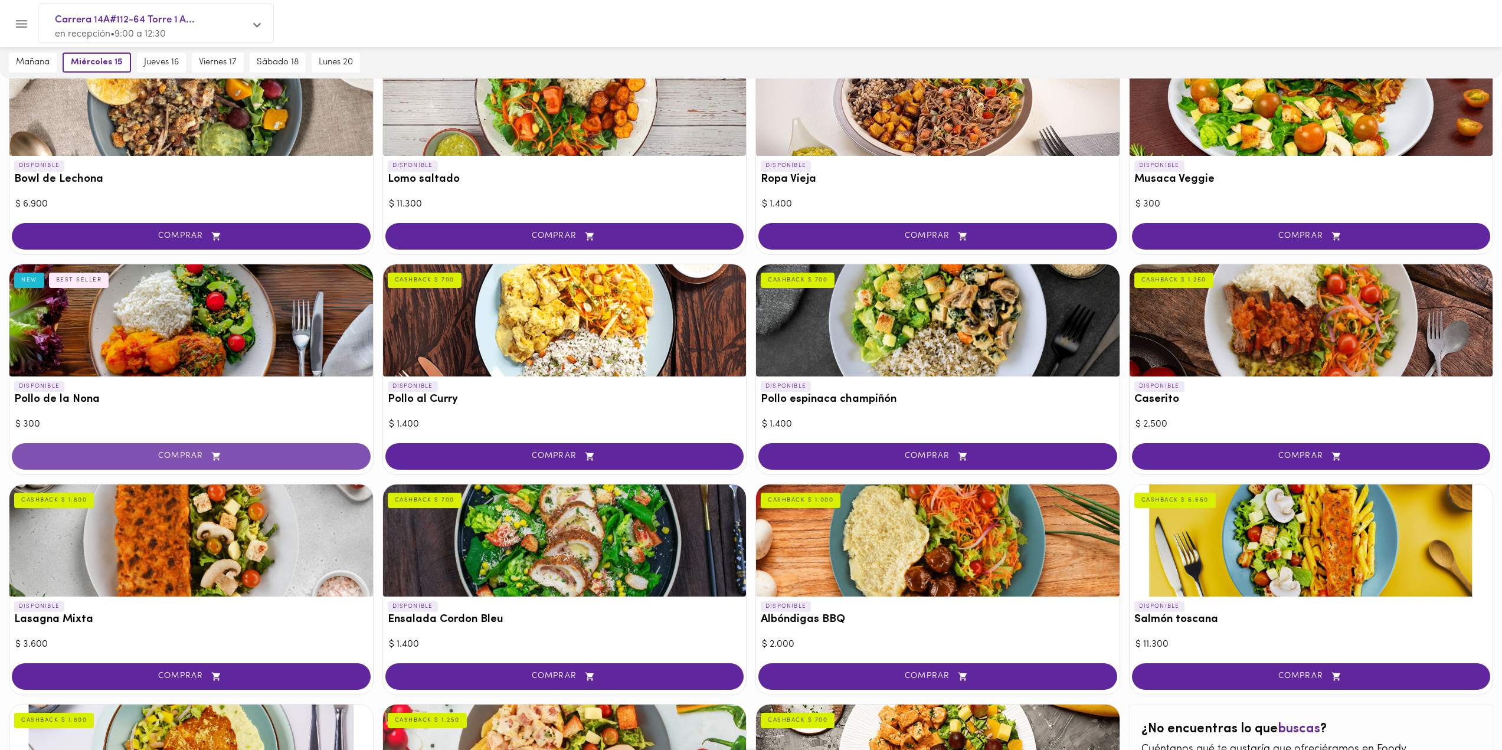
click at [249, 447] on button "COMPRAR" at bounding box center [191, 456] width 359 height 27
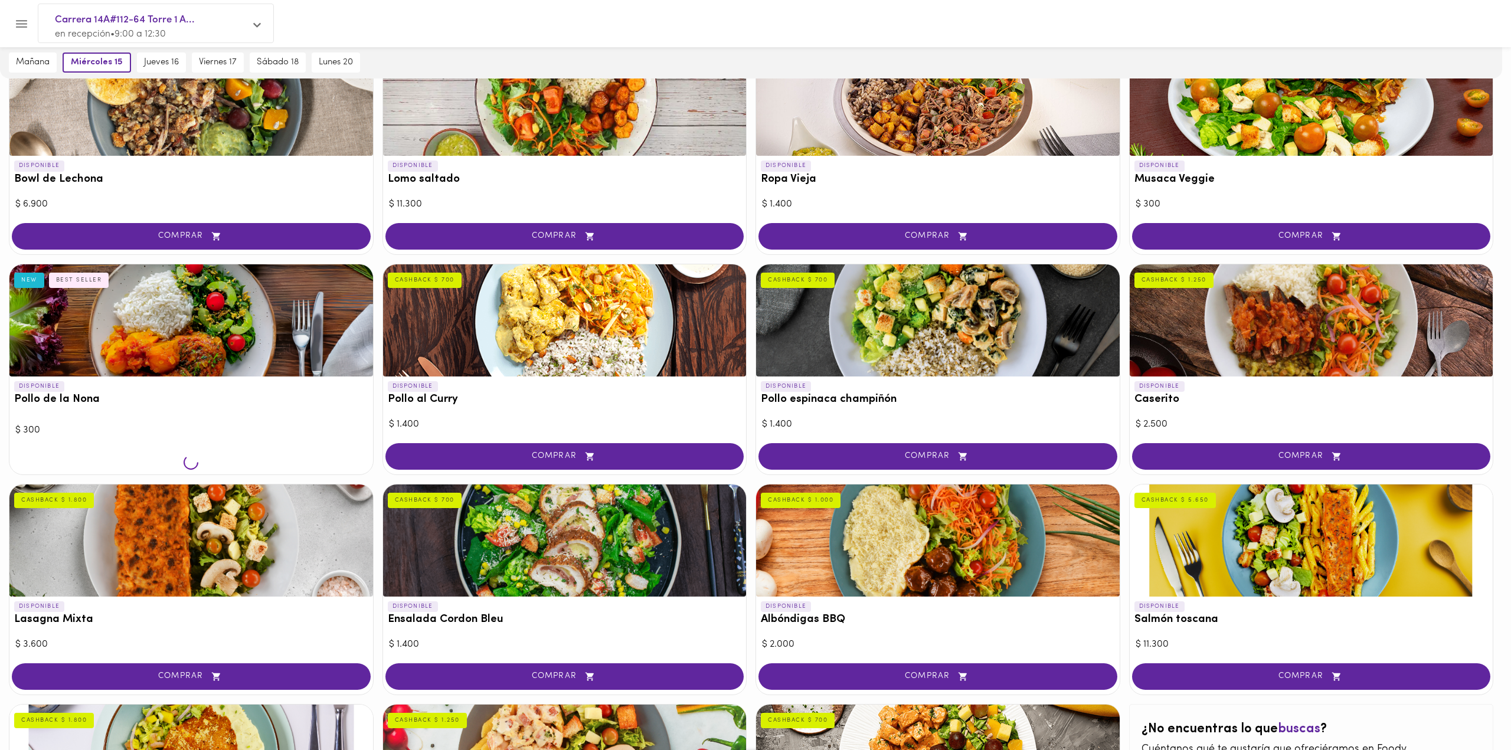
scroll to position [119, 0]
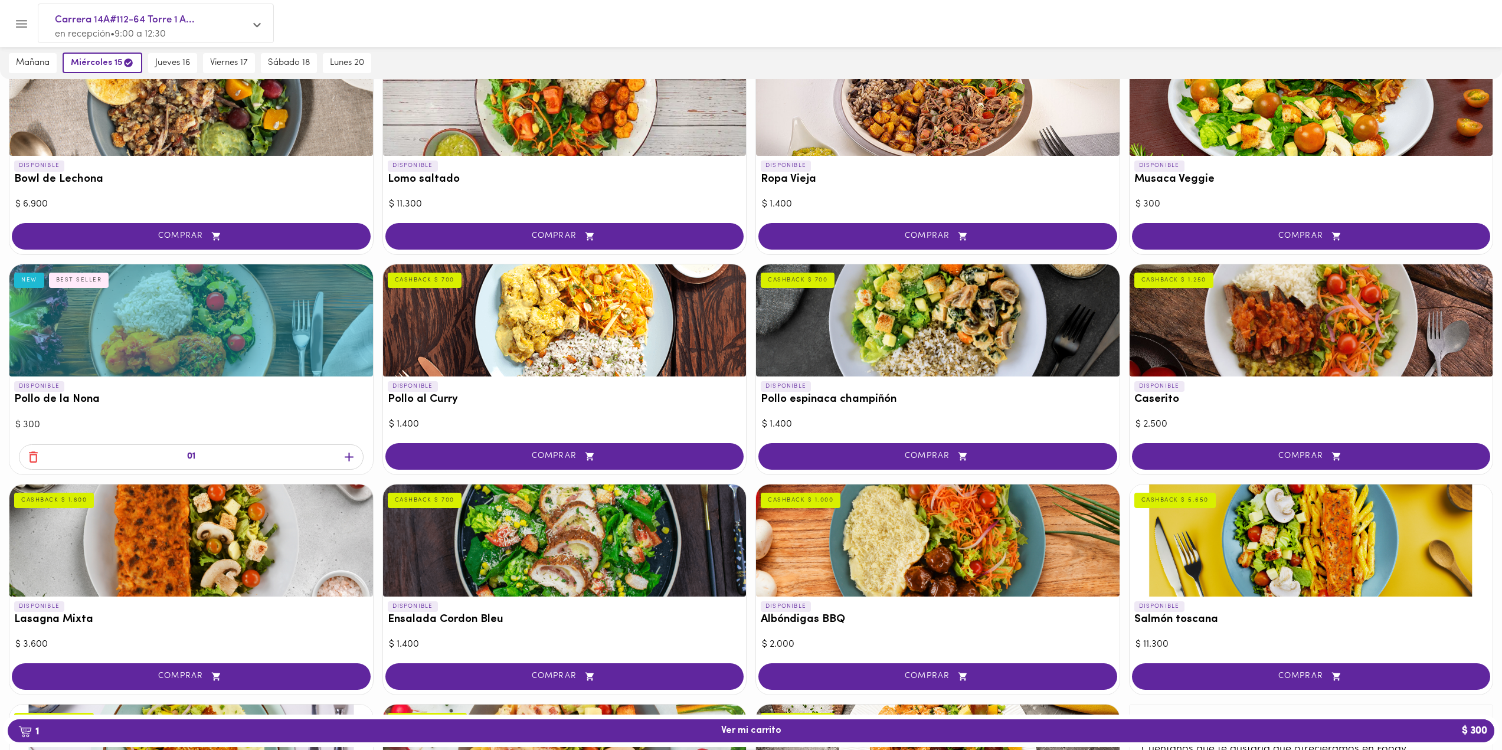
click at [344, 459] on icon "button" at bounding box center [349, 457] width 15 height 15
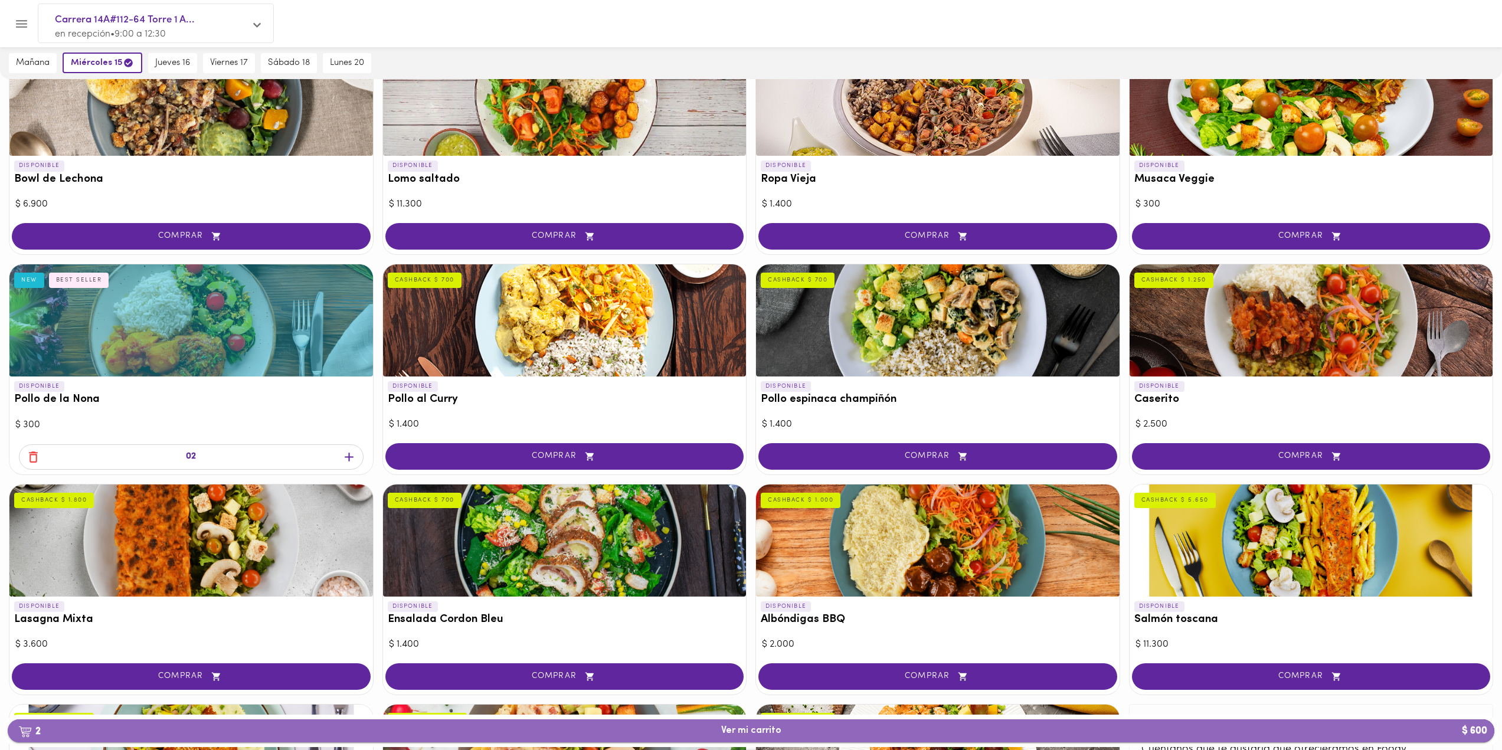
click at [713, 726] on span "2 Ver mi carrito $ 600" at bounding box center [751, 731] width 1468 height 11
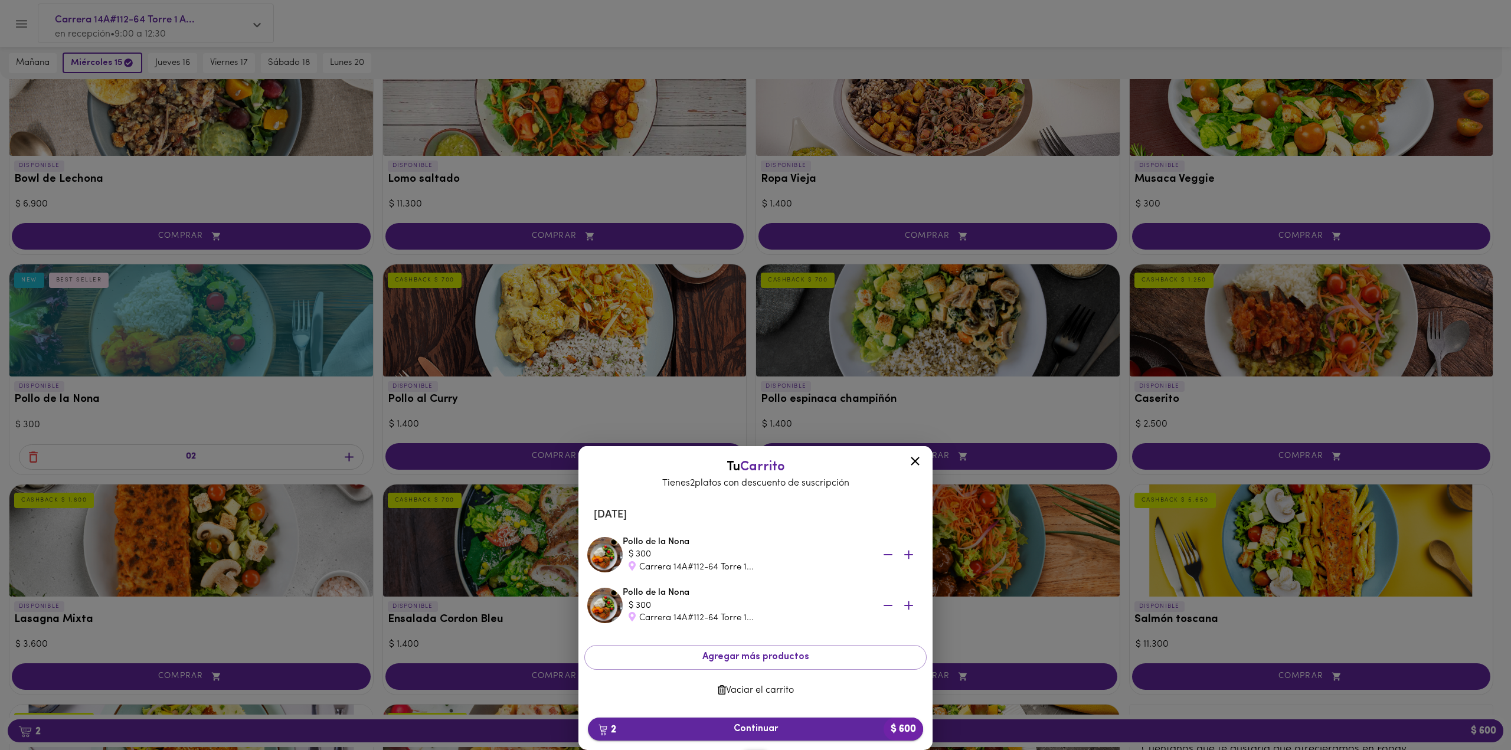
click at [706, 729] on span "2 Continuar $ 600" at bounding box center [755, 729] width 316 height 11
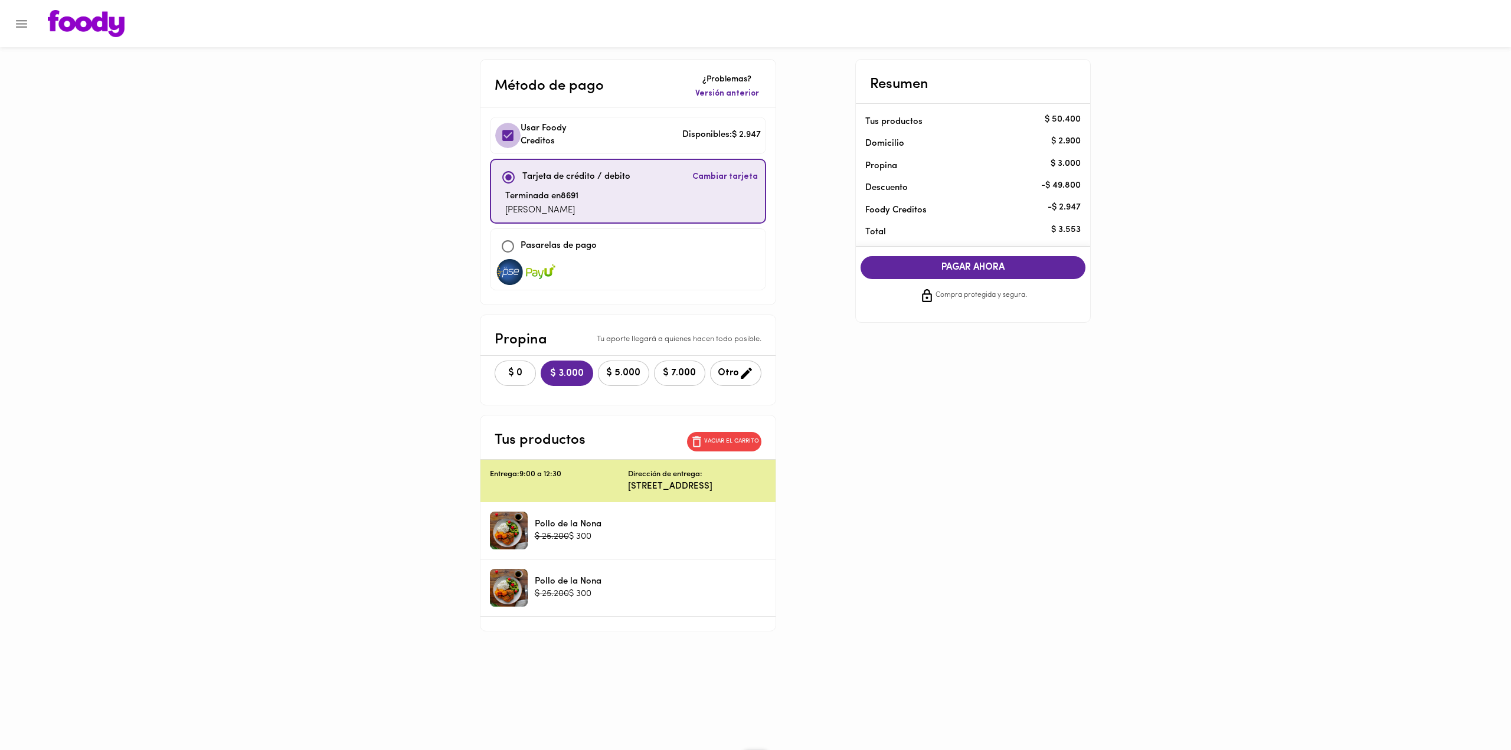
click at [504, 136] on input "checkbox" at bounding box center [507, 135] width 25 height 25
checkbox input "true"
click at [541, 375] on button "$ 3.000" at bounding box center [567, 373] width 53 height 25
click at [522, 374] on span "$ 0" at bounding box center [515, 373] width 26 height 11
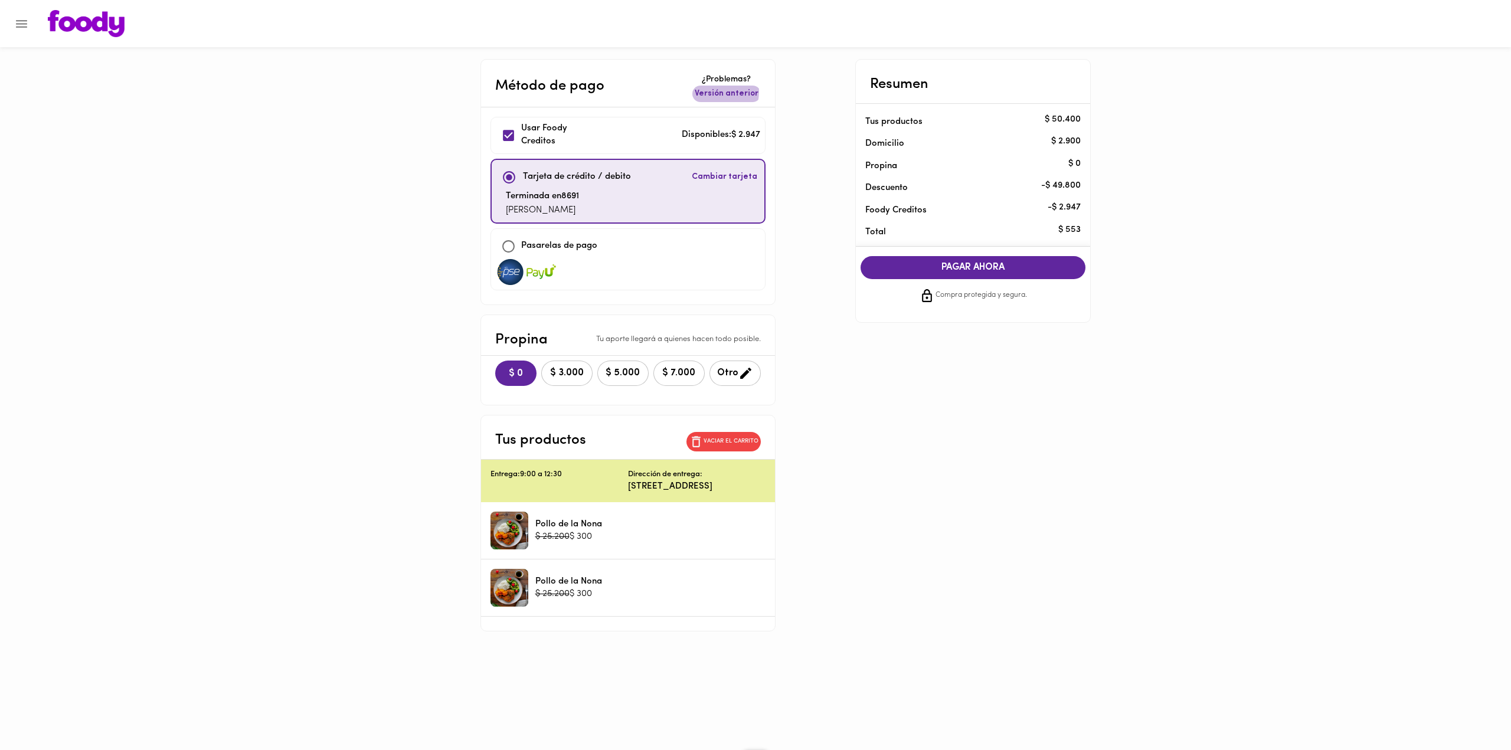
click at [709, 91] on span "Versión anterior" at bounding box center [727, 94] width 64 height 12
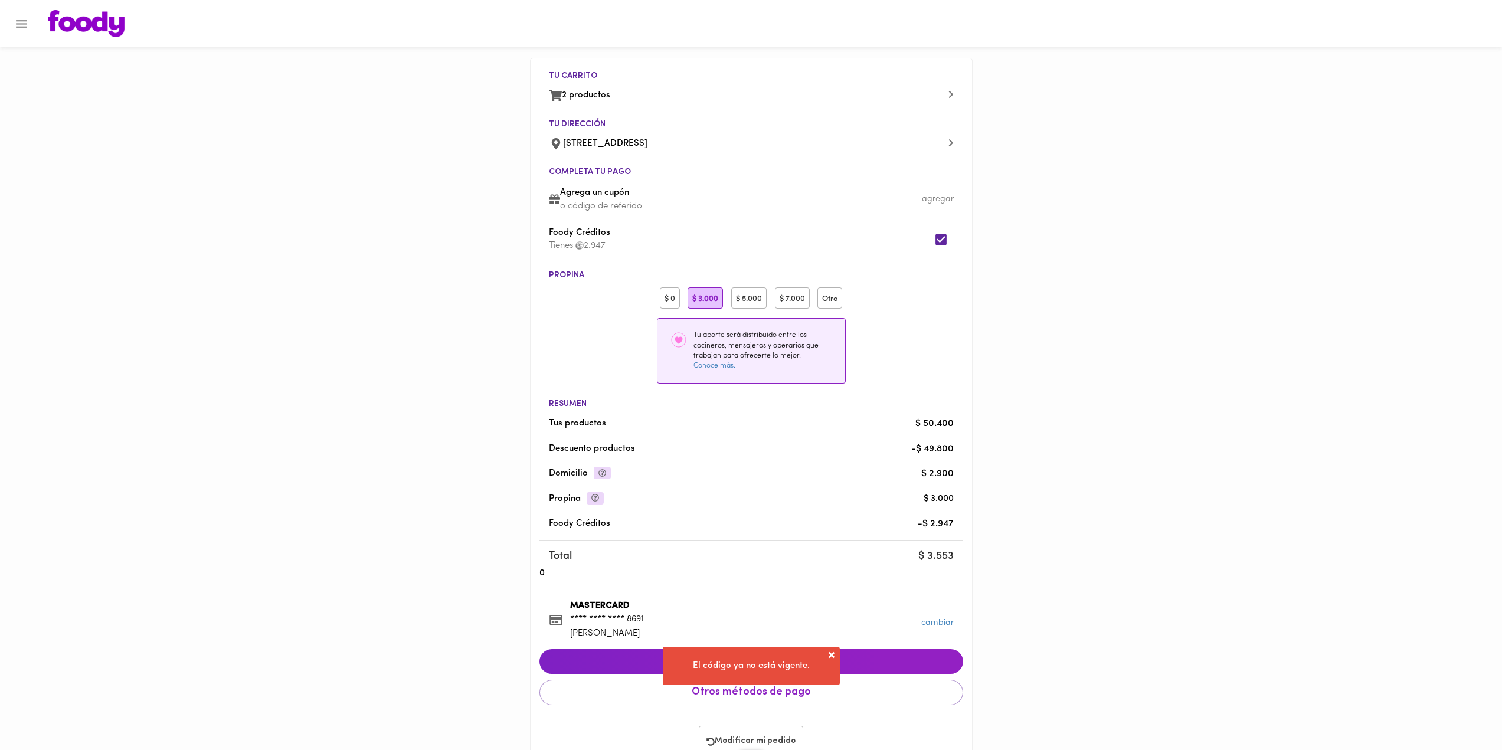
click at [671, 299] on div "$ 0" at bounding box center [670, 299] width 20 height 22
click at [759, 662] on span "Pagar con tarjeta inscrita" at bounding box center [751, 661] width 405 height 13
click at [831, 628] on span at bounding box center [832, 631] width 12 height 12
click at [59, 20] on img at bounding box center [86, 23] width 77 height 27
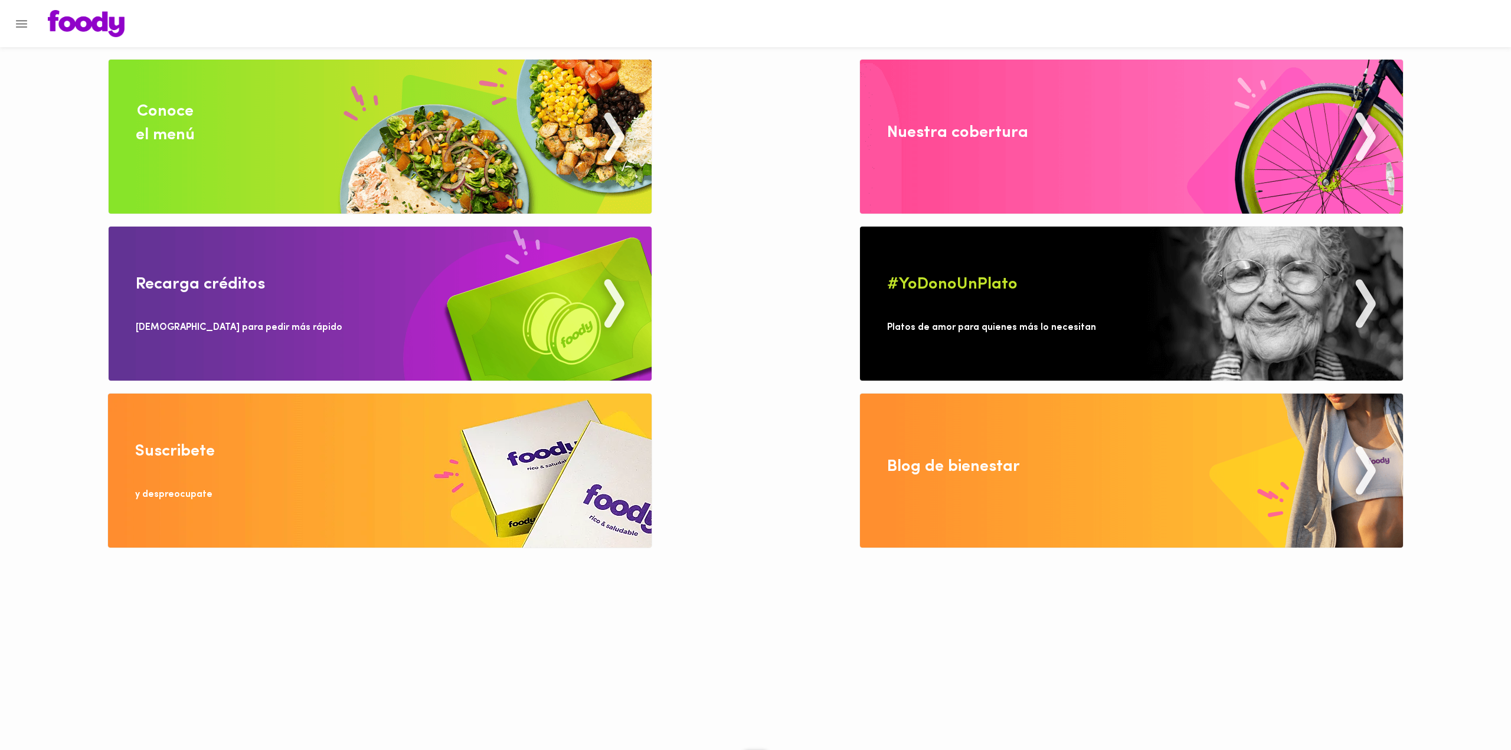
click at [172, 113] on div "Conoce el menú" at bounding box center [165, 123] width 59 height 47
